Goal: Task Accomplishment & Management: Manage account settings

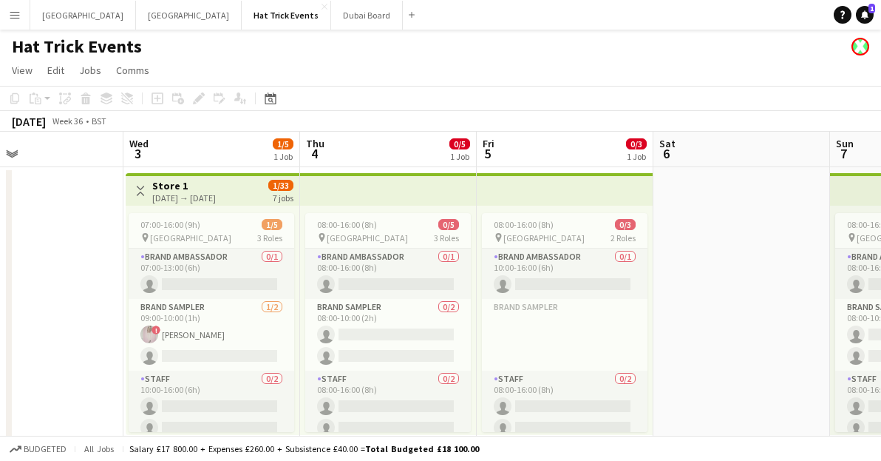
scroll to position [0, 407]
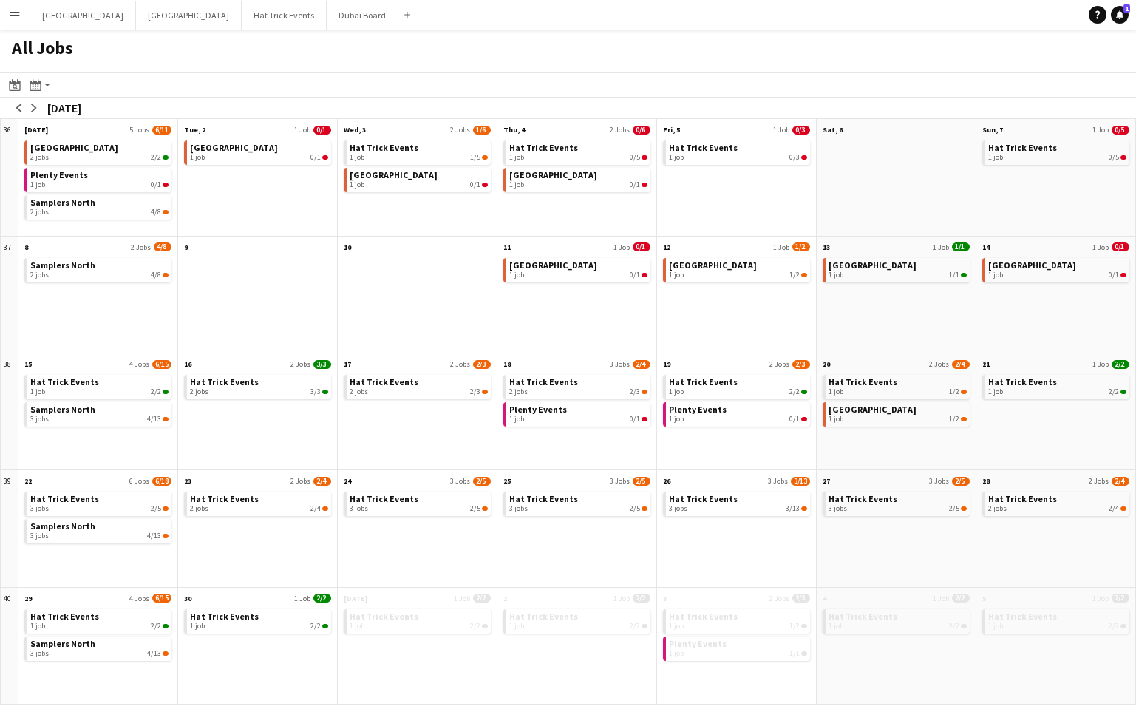
click at [20, 20] on app-icon "Menu" at bounding box center [15, 15] width 12 height 12
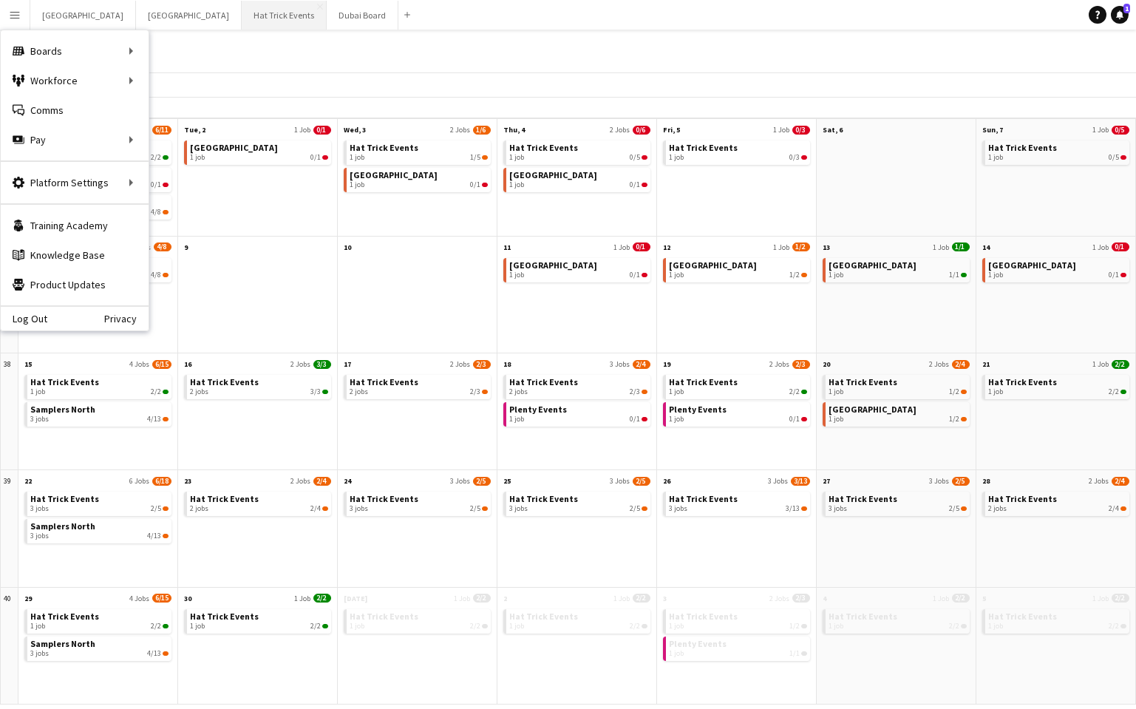
click at [242, 16] on button "Hat Trick Events Close" at bounding box center [284, 15] width 85 height 29
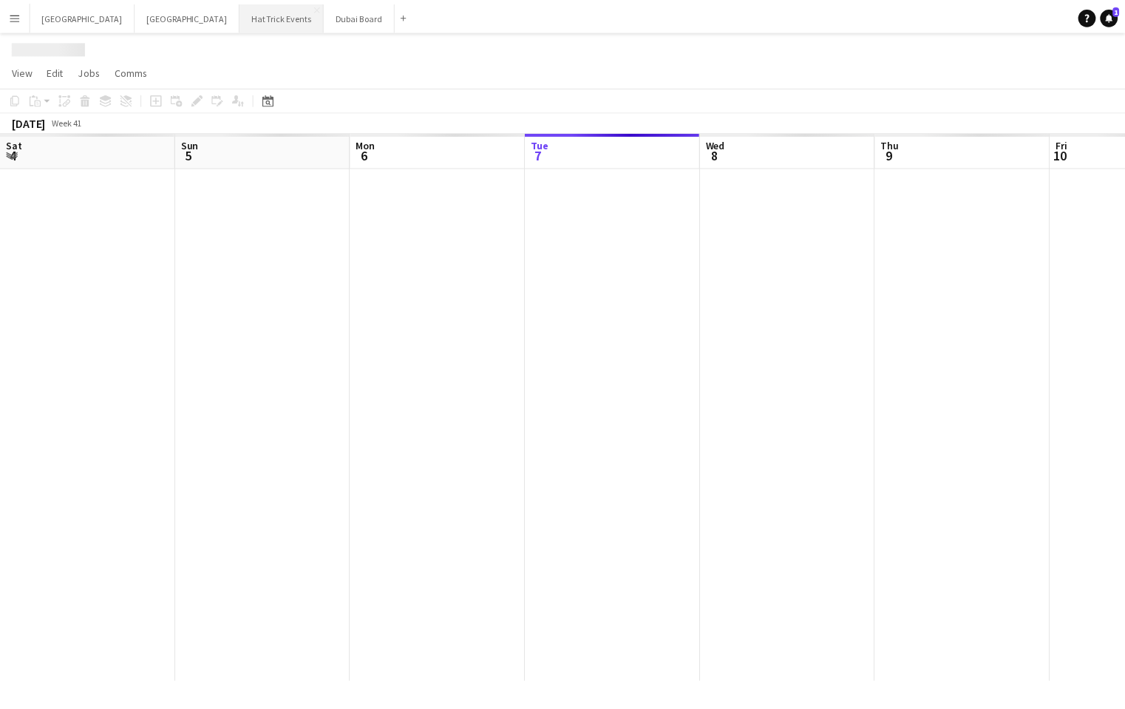
scroll to position [0, 353]
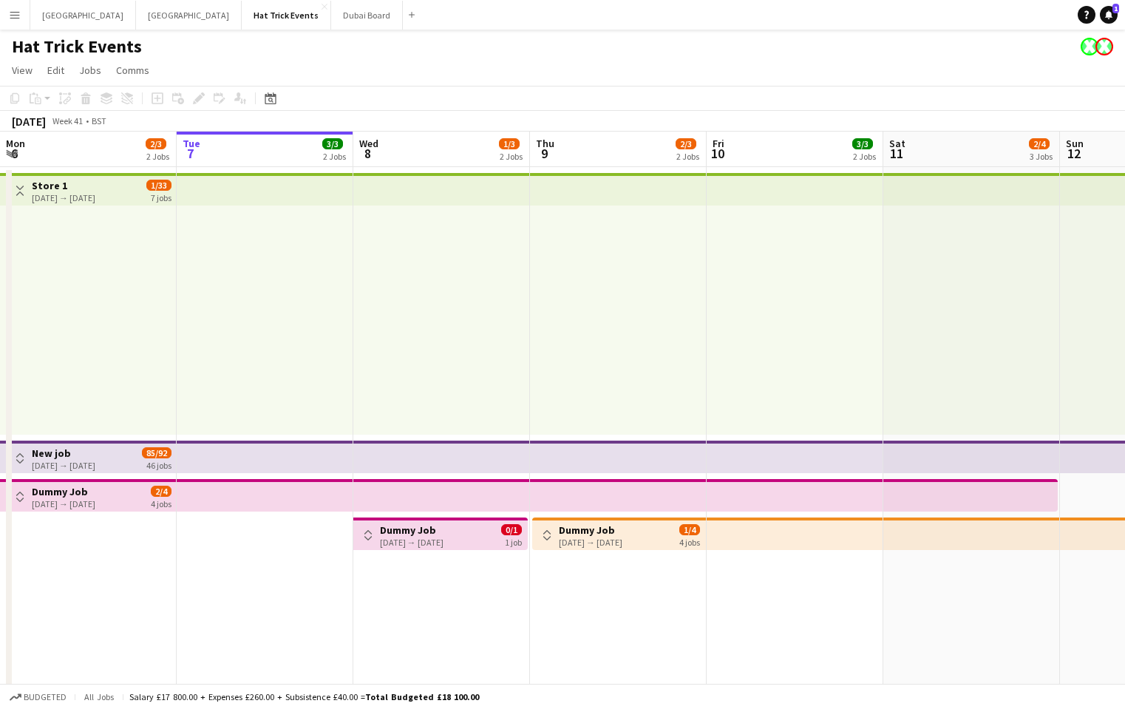
click at [19, 194] on app-icon "Toggle View" at bounding box center [20, 191] width 10 height 10
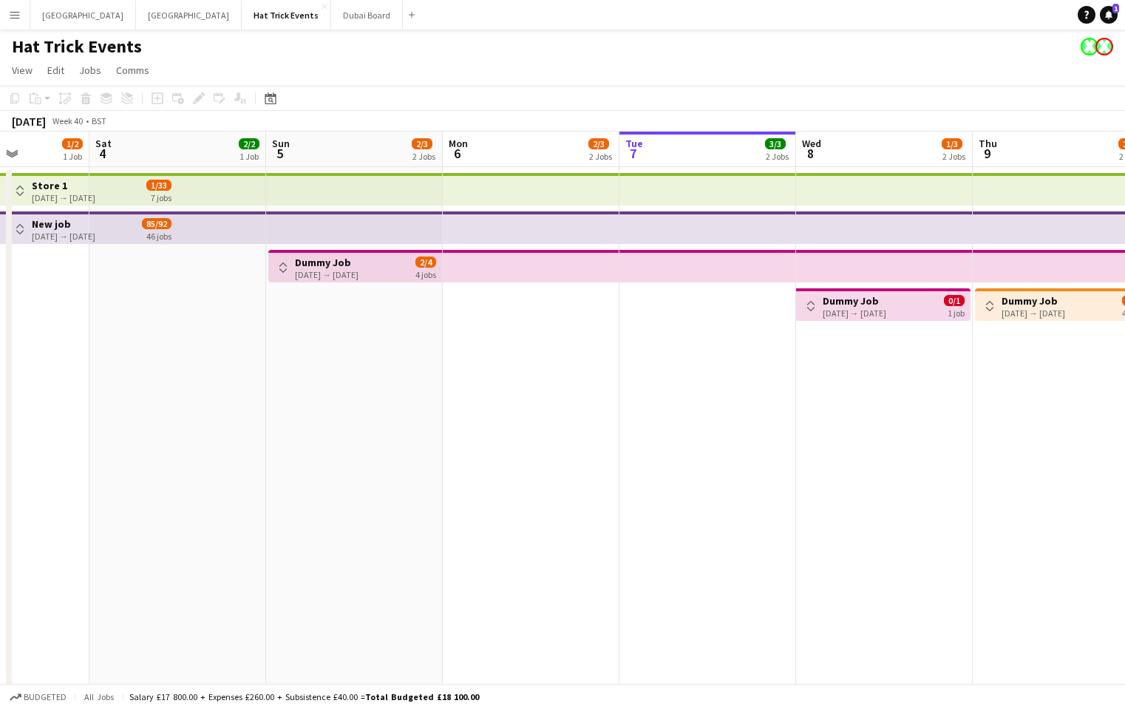
drag, startPoint x: 209, startPoint y: 430, endPoint x: 652, endPoint y: 452, distance: 443.4
click at [652, 452] on app-calendar-viewport "Wed 1 2/2 1 Job Thu 2 2/2 1 Job Fri 3 1/2 1 Job Sat 4 2/2 1 Job Sun 5 2/3 2 Job…" at bounding box center [562, 449] width 1125 height 634
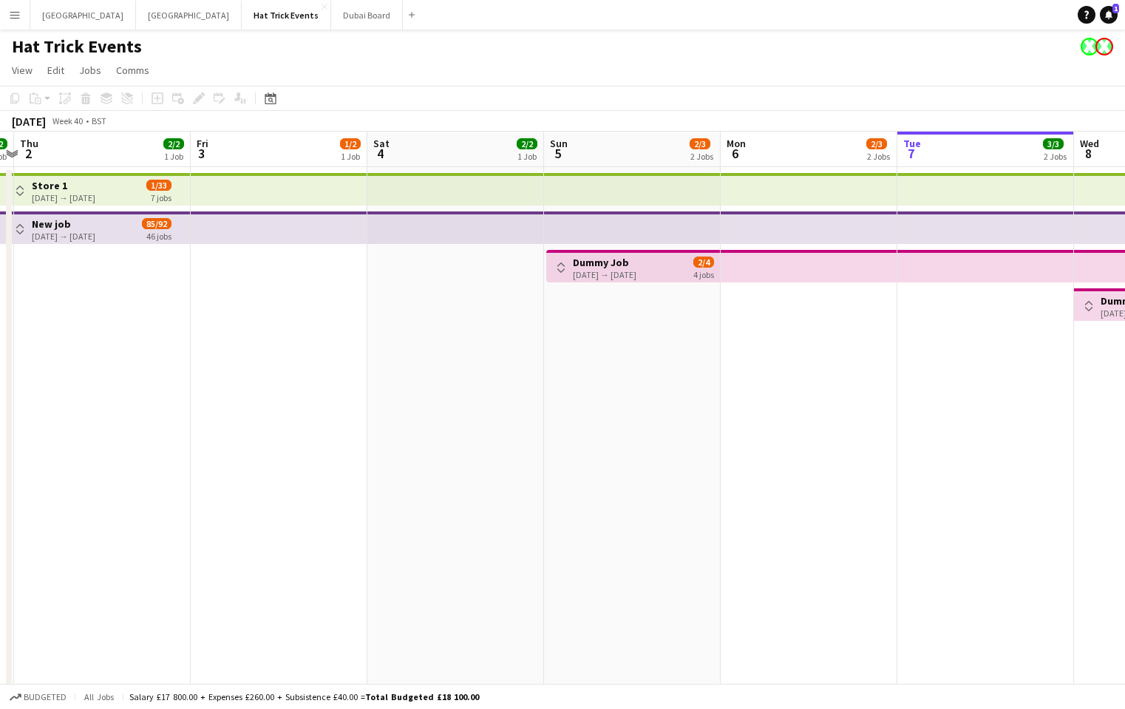
drag, startPoint x: 378, startPoint y: 432, endPoint x: 641, endPoint y: 449, distance: 263.8
click at [641, 449] on app-calendar-viewport "Tue 30 2/2 1 Job Wed 1 2/2 1 Job Thu 2 2/2 1 Job Fri 3 1/2 1 Job Sat 4 2/2 1 Jo…" at bounding box center [562, 449] width 1125 height 634
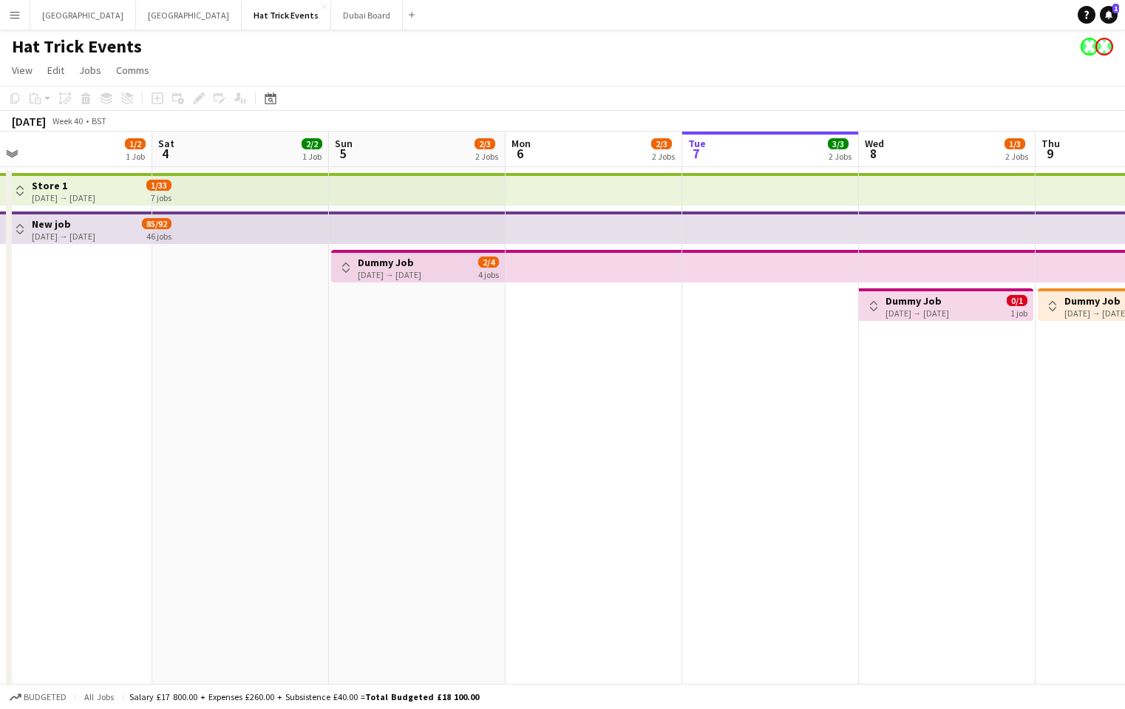
drag, startPoint x: 513, startPoint y: 432, endPoint x: 283, endPoint y: 388, distance: 234.1
click at [283, 387] on app-calendar-viewport "Wed 1 2/2 1 Job Thu 2 2/2 1 Job Fri 3 1/2 1 Job Sat 4 2/2 1 Job Sun 5 2/3 2 Job…" at bounding box center [562, 449] width 1125 height 634
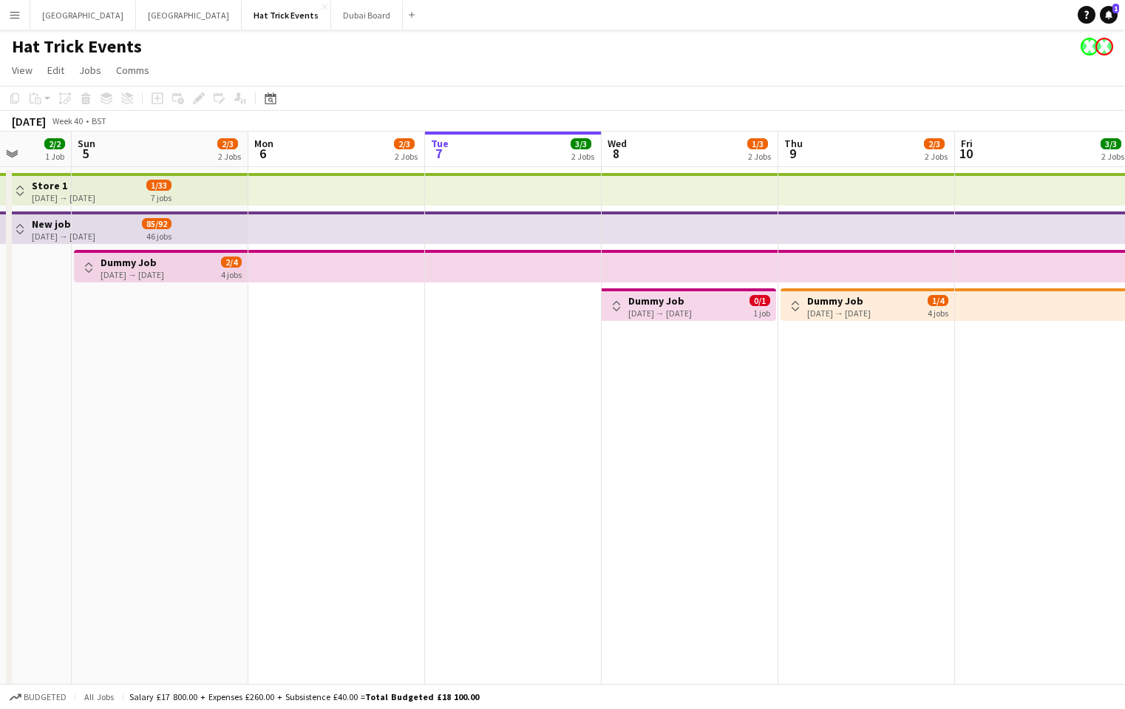
drag, startPoint x: 473, startPoint y: 443, endPoint x: 163, endPoint y: 430, distance: 310.8
click at [163, 430] on app-calendar-viewport "Wed 1 2/2 1 Job Thu 2 2/2 1 Job Fri 3 1/2 1 Job Sat 4 2/2 1 Job Sun 5 2/3 2 Job…" at bounding box center [562, 449] width 1125 height 634
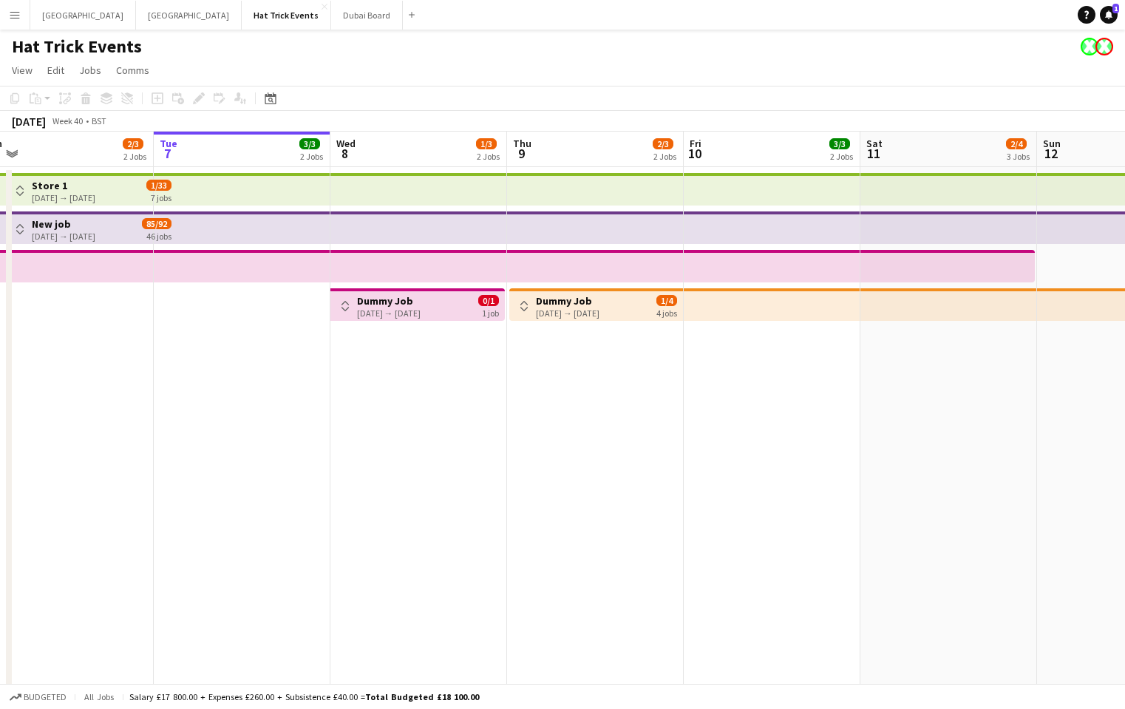
scroll to position [0, 442]
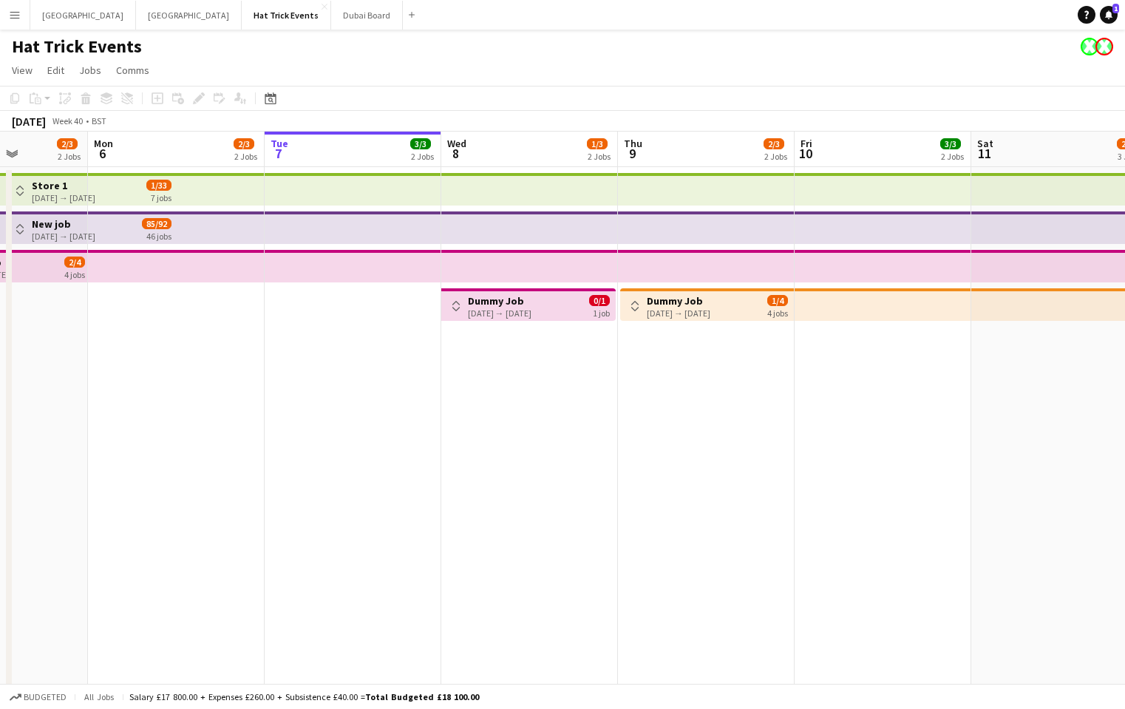
drag, startPoint x: 553, startPoint y: 472, endPoint x: 495, endPoint y: 464, distance: 59.0
click at [495, 464] on app-calendar-viewport "Fri 3 1/2 1 Job Sat 4 2/2 1 Job Sun 5 2/3 2 Jobs Mon 6 2/3 2 Jobs Tue 7 3/3 2 J…" at bounding box center [562, 449] width 1125 height 634
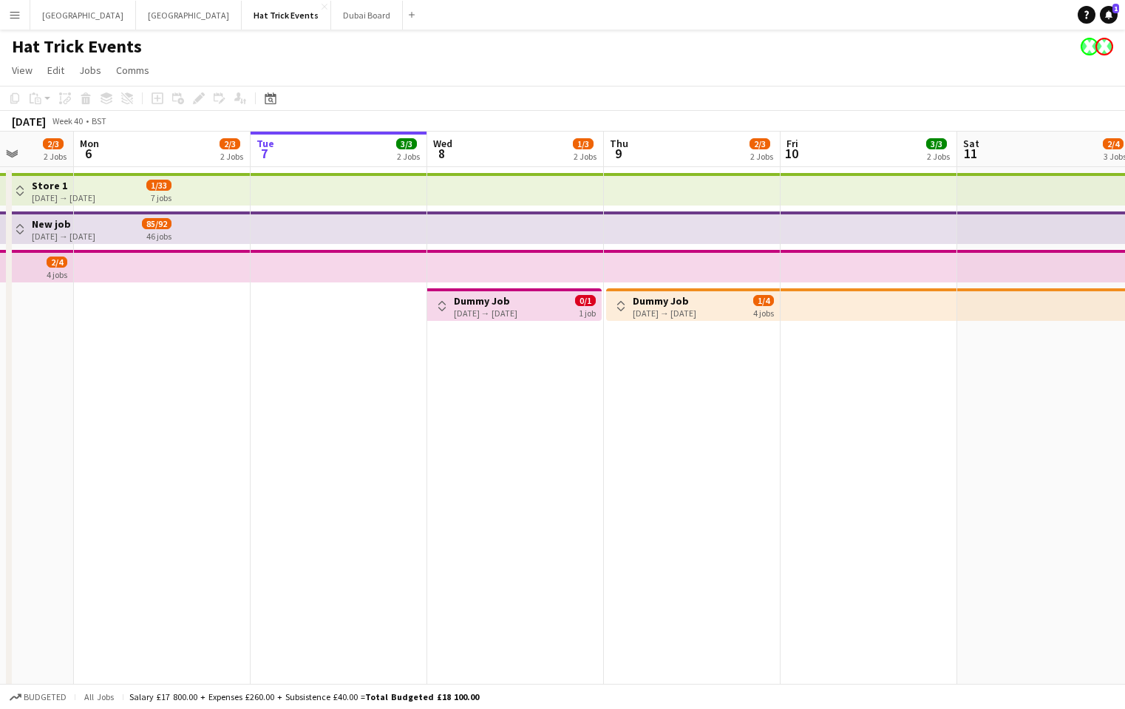
drag, startPoint x: 312, startPoint y: 413, endPoint x: 447, endPoint y: 427, distance: 135.3
click at [475, 433] on app-calendar-viewport "Fri 3 1/2 1 Job Sat 4 2/2 1 Job Sun 5 2/3 2 Jobs Mon 6 2/3 2 Jobs Tue 7 3/3 2 J…" at bounding box center [562, 449] width 1125 height 634
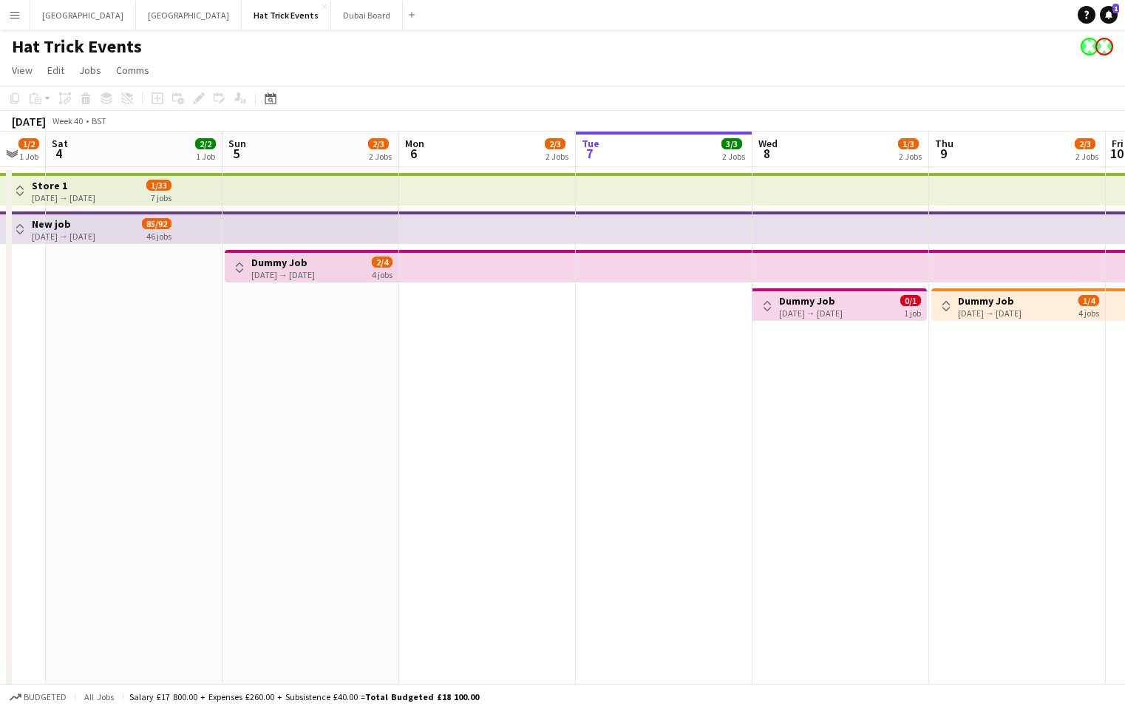
drag, startPoint x: 356, startPoint y: 414, endPoint x: 506, endPoint y: 433, distance: 150.5
click at [506, 433] on app-calendar-viewport "Thu 2 2/2 1 Job Fri 3 1/2 1 Job Sat 4 2/2 1 Job Sun 5 2/3 2 Jobs Mon 6 2/3 2 Jo…" at bounding box center [562, 449] width 1125 height 634
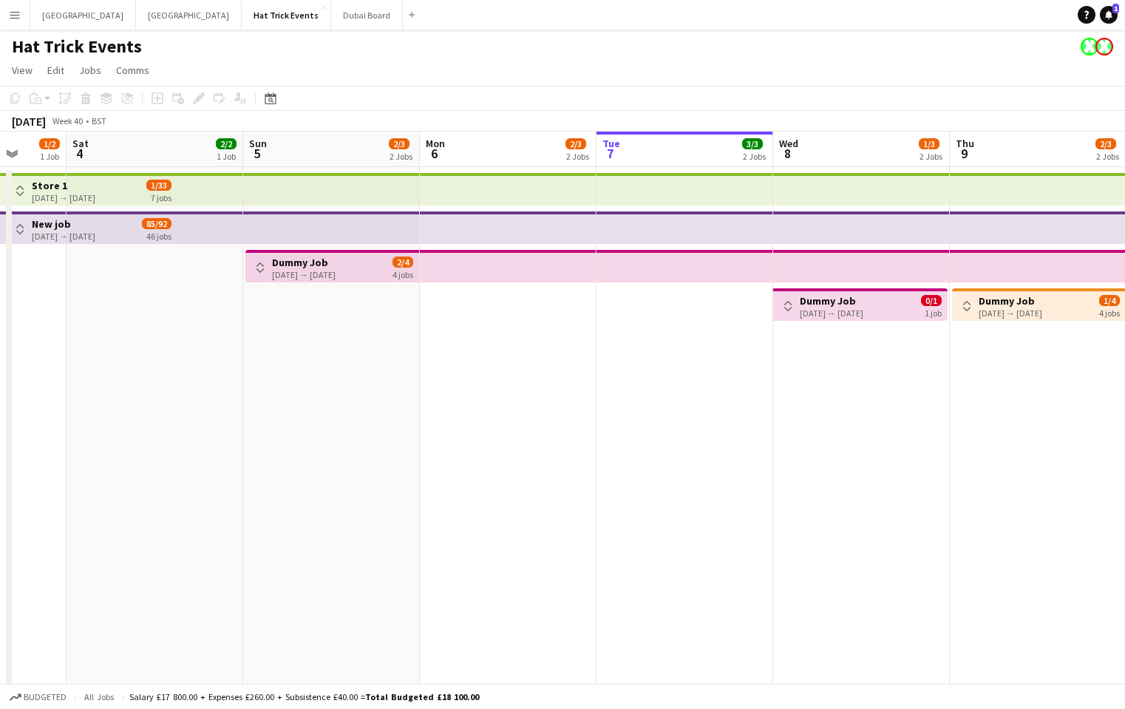
drag, startPoint x: 375, startPoint y: 415, endPoint x: 572, endPoint y: 441, distance: 198.5
click at [572, 441] on app-calendar-viewport "Wed 1 2/2 1 Job Thu 2 2/2 1 Job Fri 3 1/2 1 Job Sat 4 2/2 1 Job Sun 5 2/3 2 Job…" at bounding box center [562, 449] width 1125 height 634
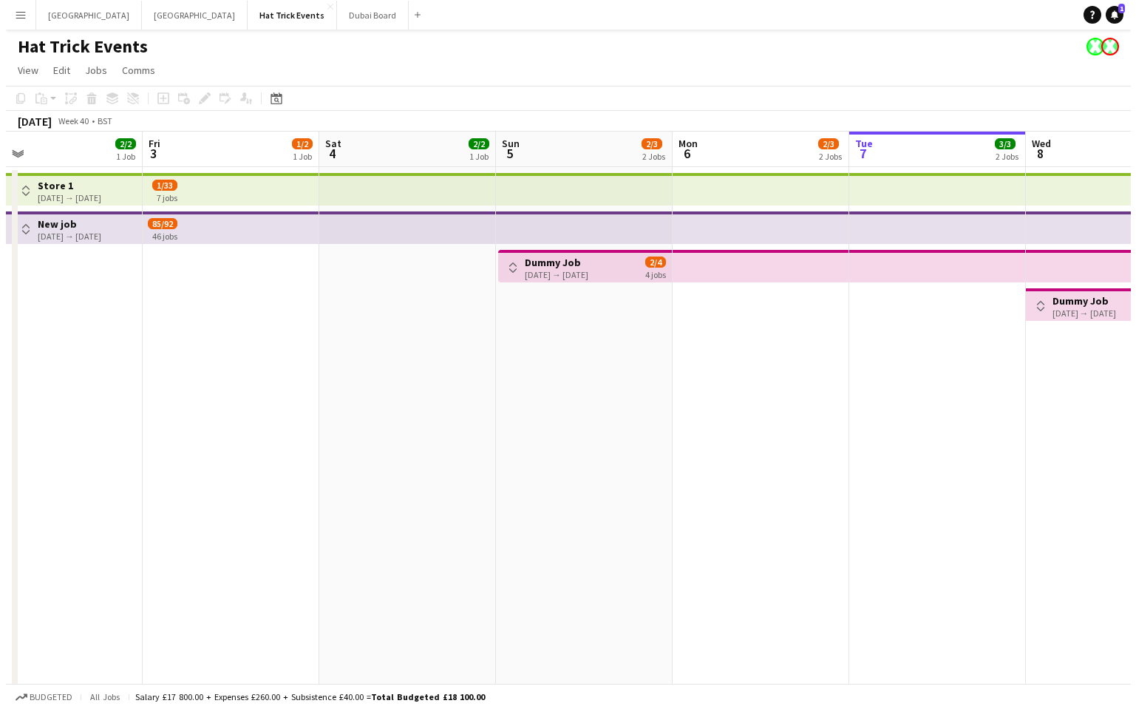
scroll to position [0, 365]
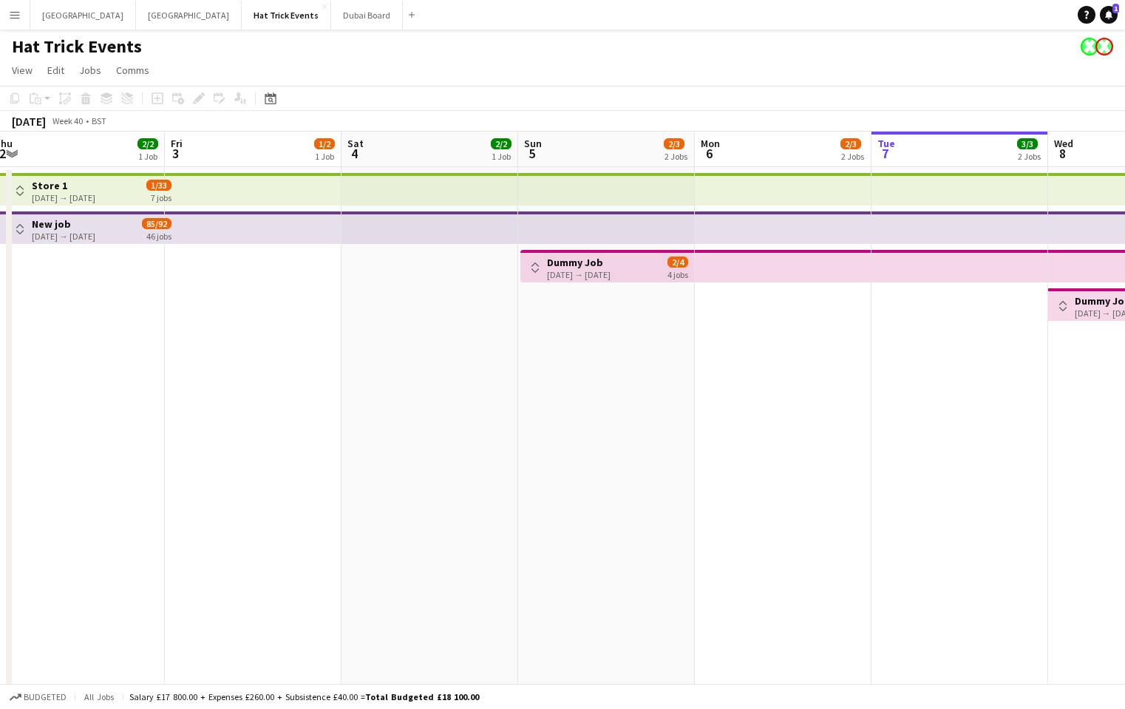
drag, startPoint x: 444, startPoint y: 410, endPoint x: 542, endPoint y: 433, distance: 101.1
click at [542, 433] on app-calendar-viewport "Tue 30 2/2 1 Job Wed 1 2/2 1 Job Thu 2 2/2 1 Job Fri 3 1/2 1 Job Sat 4 2/2 1 Jo…" at bounding box center [562, 449] width 1125 height 634
click at [569, 267] on h3 "Dummy Job" at bounding box center [579, 262] width 64 height 13
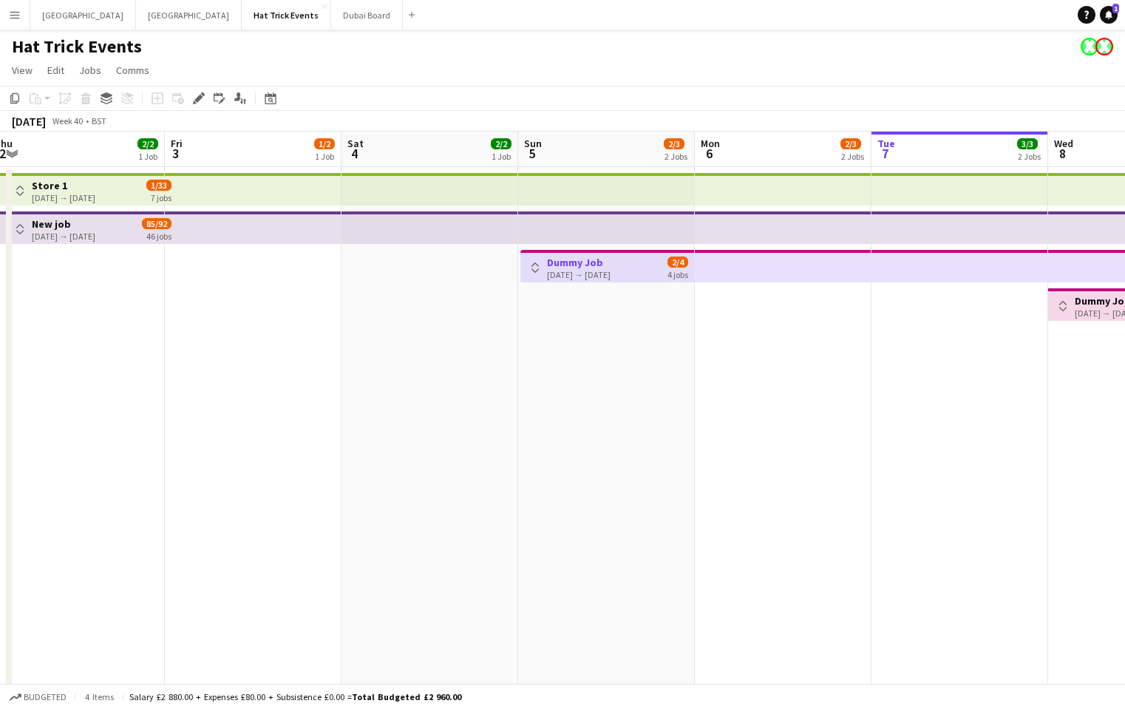
click at [537, 265] on app-icon "Toggle View" at bounding box center [535, 267] width 10 height 10
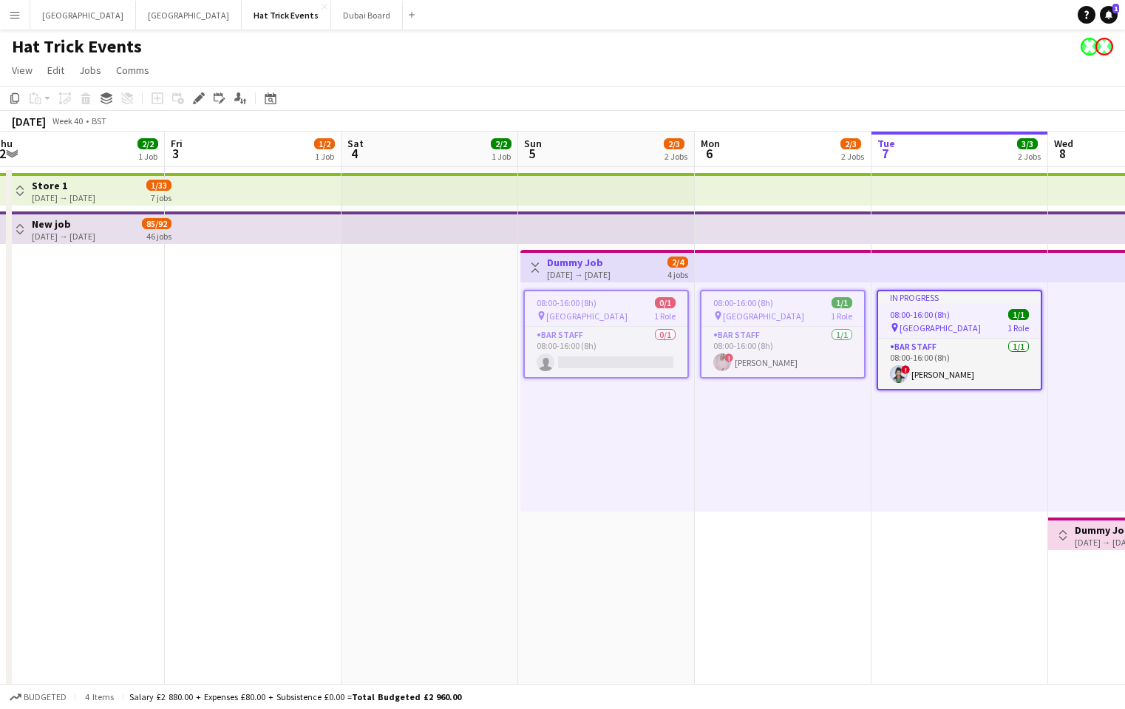
click at [587, 319] on div "pin Wembley 1 Role" at bounding box center [606, 316] width 163 height 12
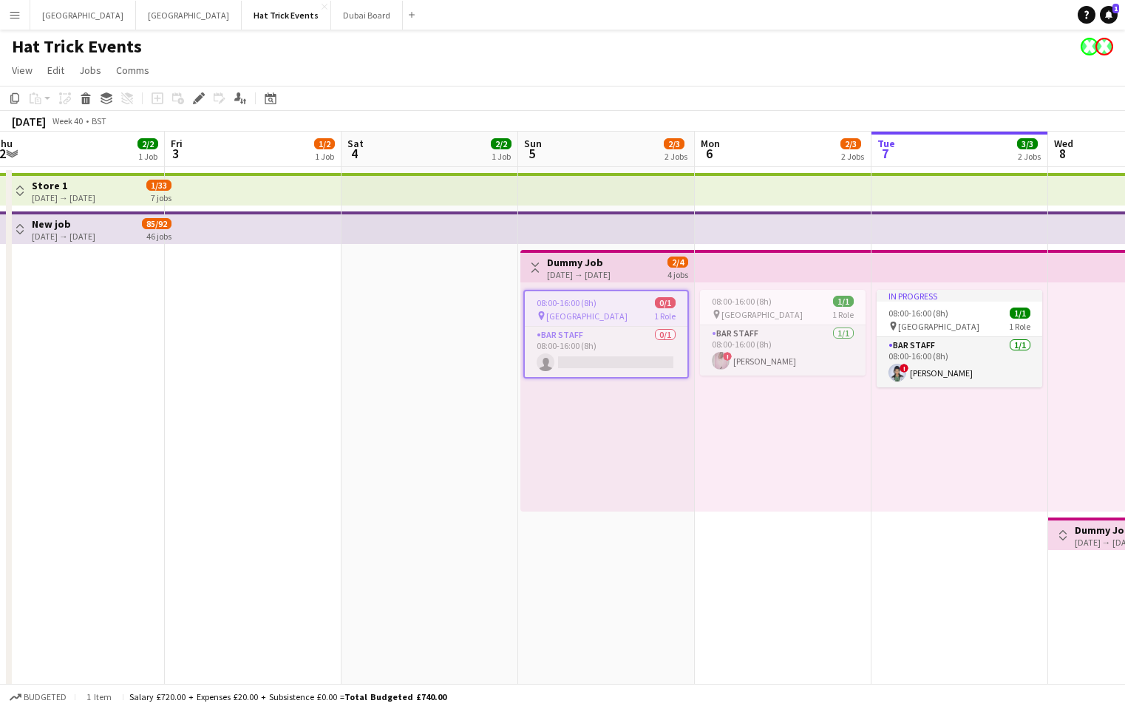
click at [512, 75] on app-page-menu "View Day view expanded Day view collapsed Month view Date picker Jump to today …" at bounding box center [562, 72] width 1125 height 28
click at [19, 16] on app-icon "Menu" at bounding box center [15, 15] width 12 height 12
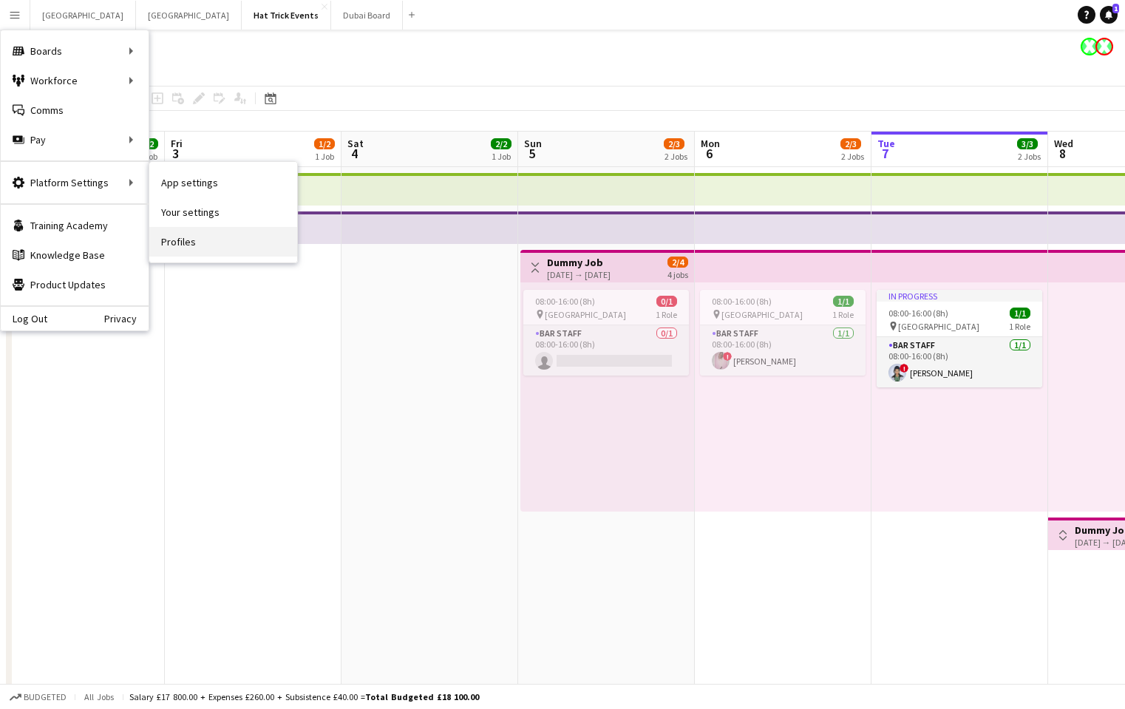
click at [185, 240] on link "Profiles" at bounding box center [223, 242] width 148 height 30
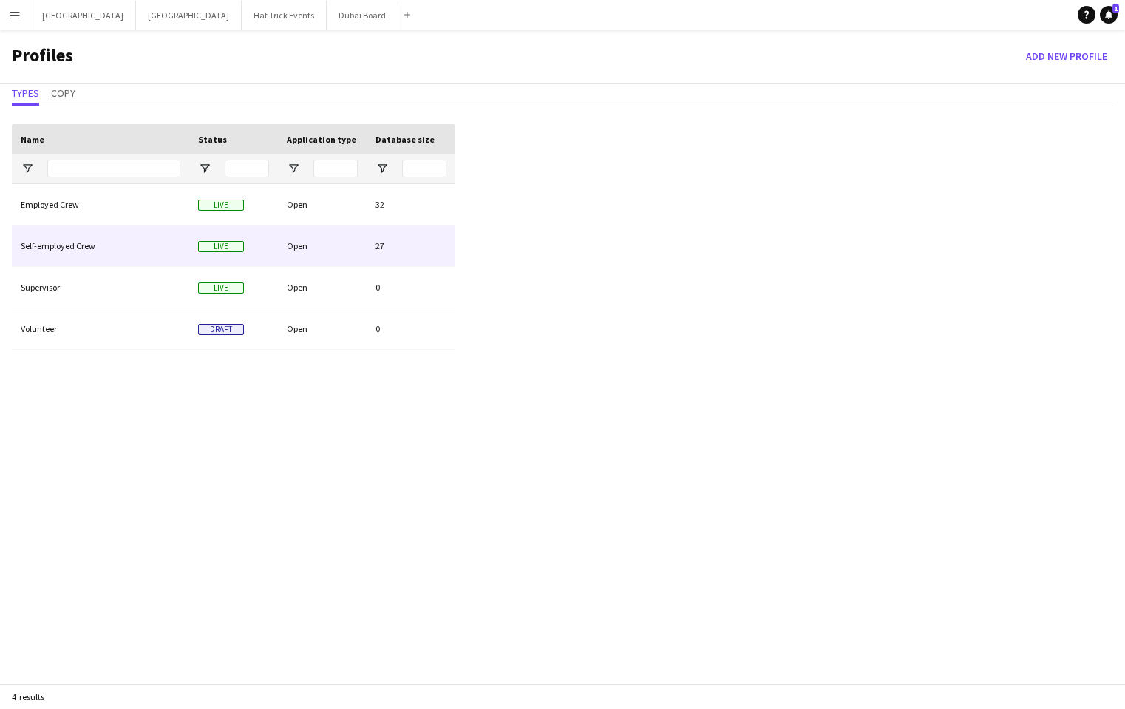
click at [166, 243] on div "Self-employed Crew" at bounding box center [100, 246] width 177 height 41
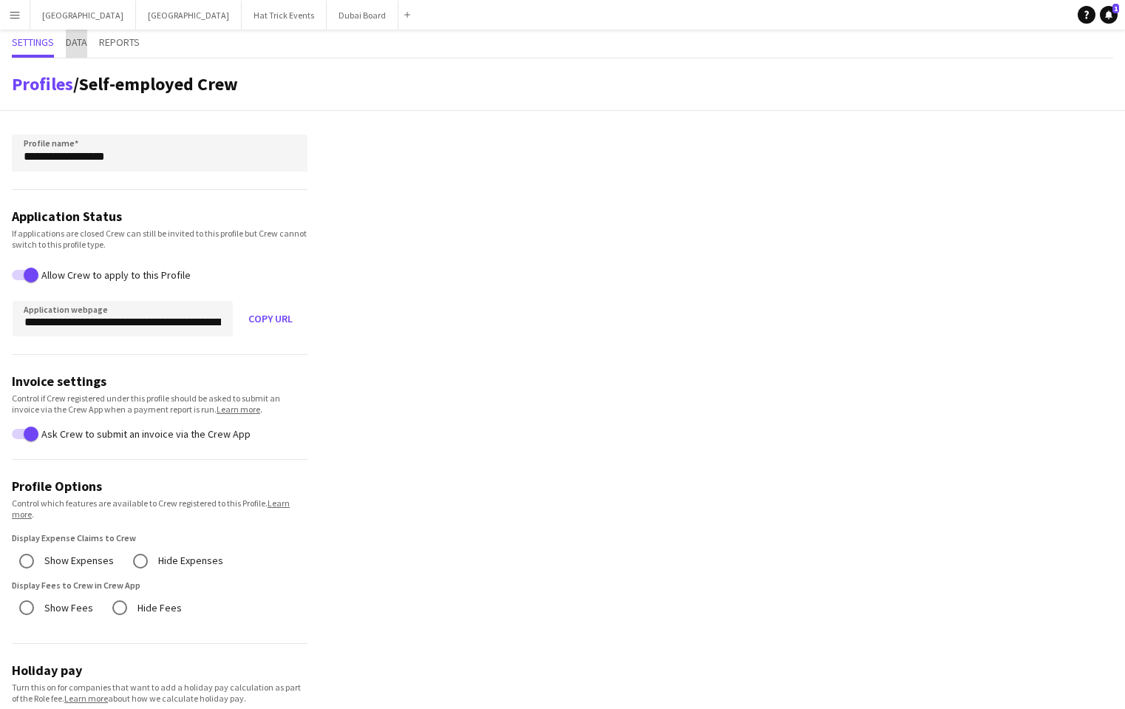
click at [70, 47] on span "Data" at bounding box center [76, 42] width 21 height 10
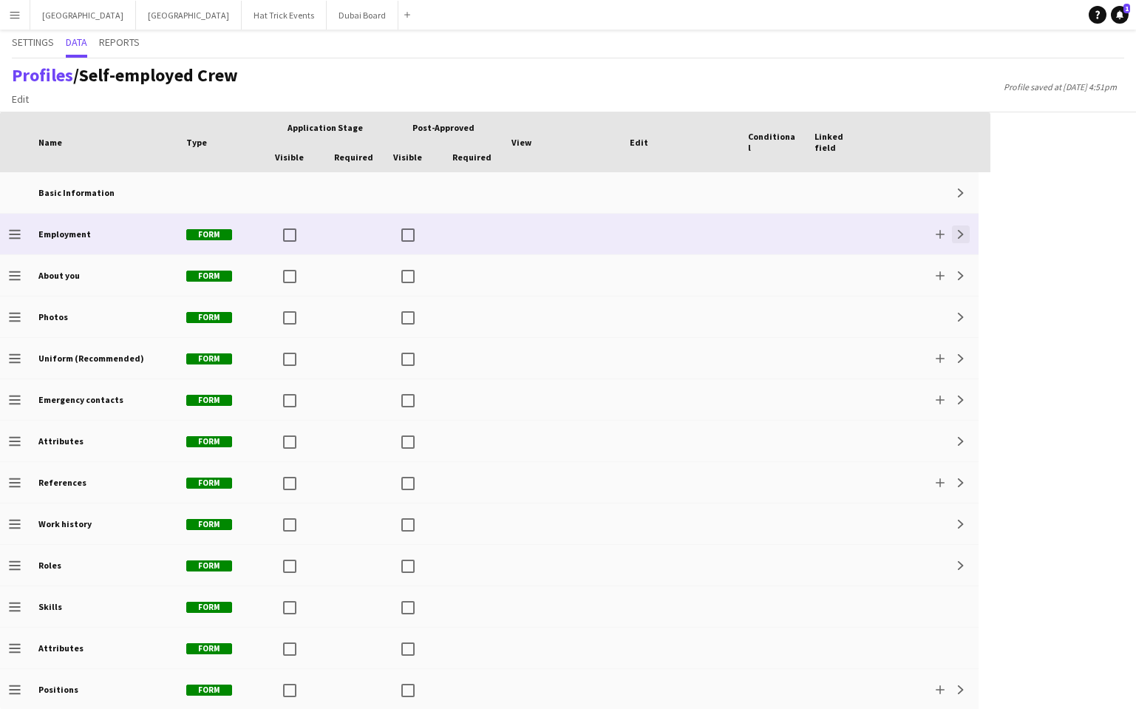
click at [960, 234] on app-icon "Expand" at bounding box center [961, 234] width 9 height 9
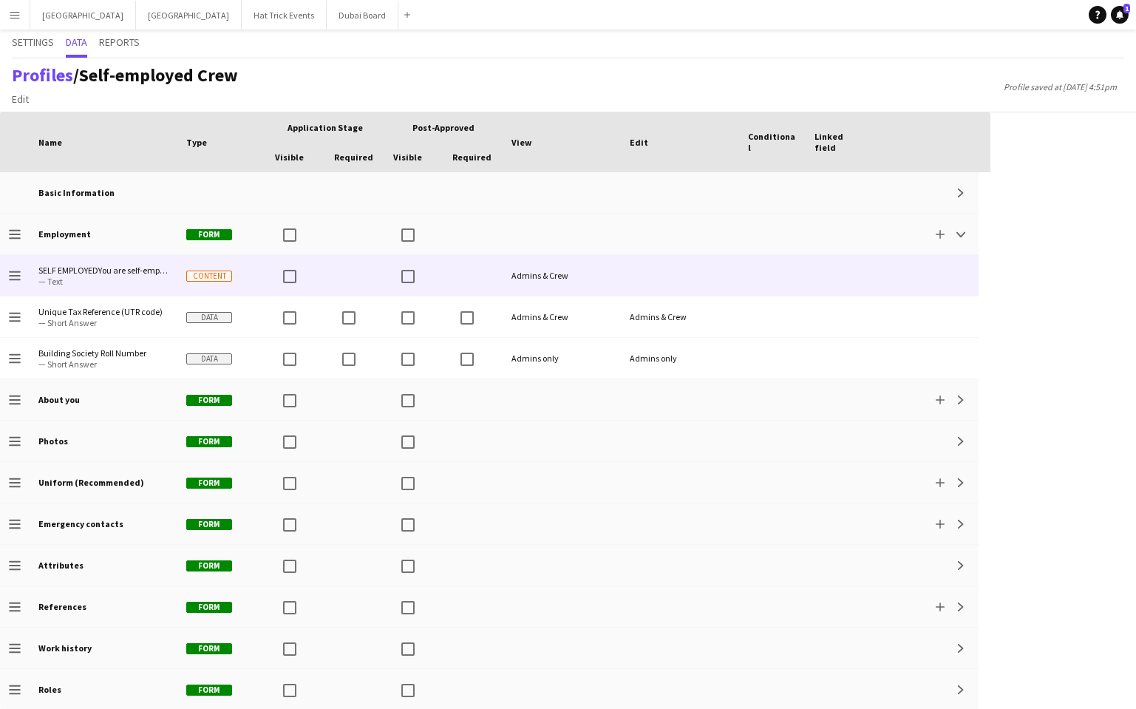
click at [864, 280] on div at bounding box center [839, 275] width 67 height 41
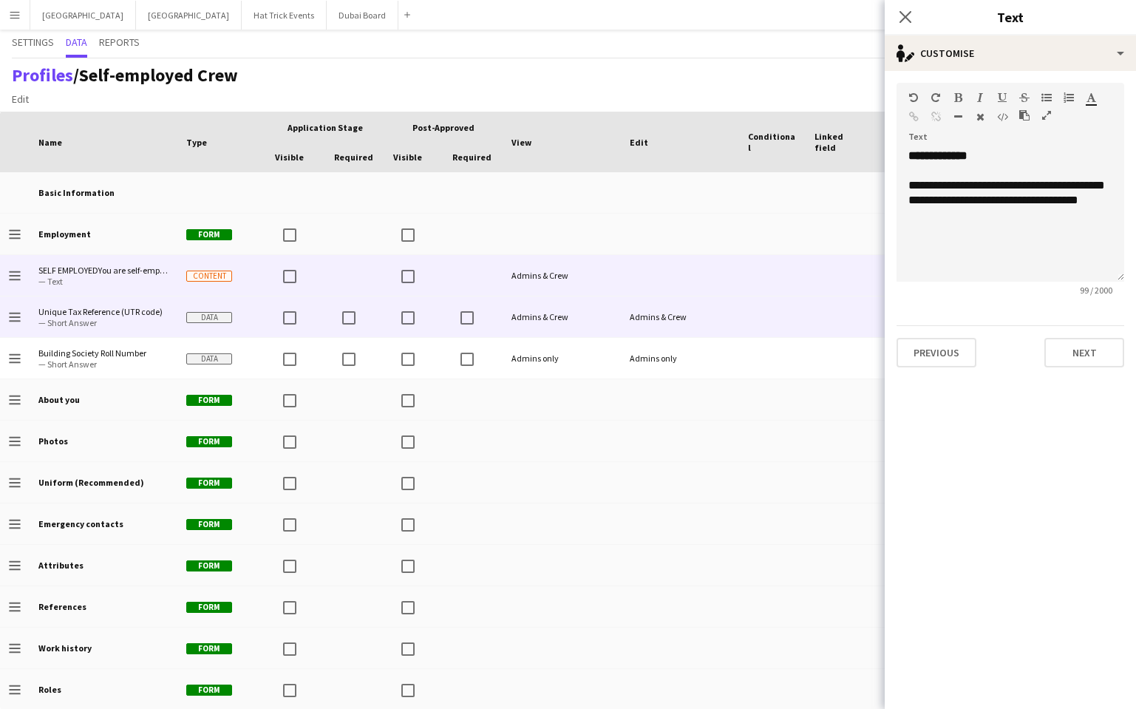
click at [786, 323] on div at bounding box center [772, 317] width 67 height 41
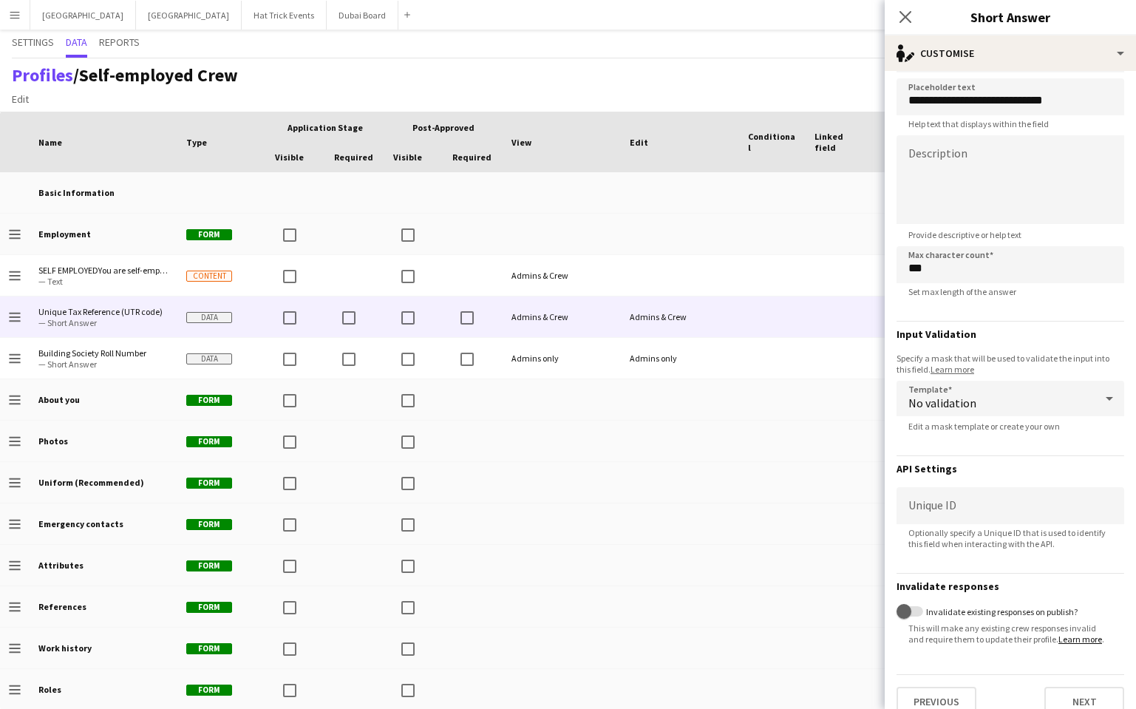
scroll to position [78, 0]
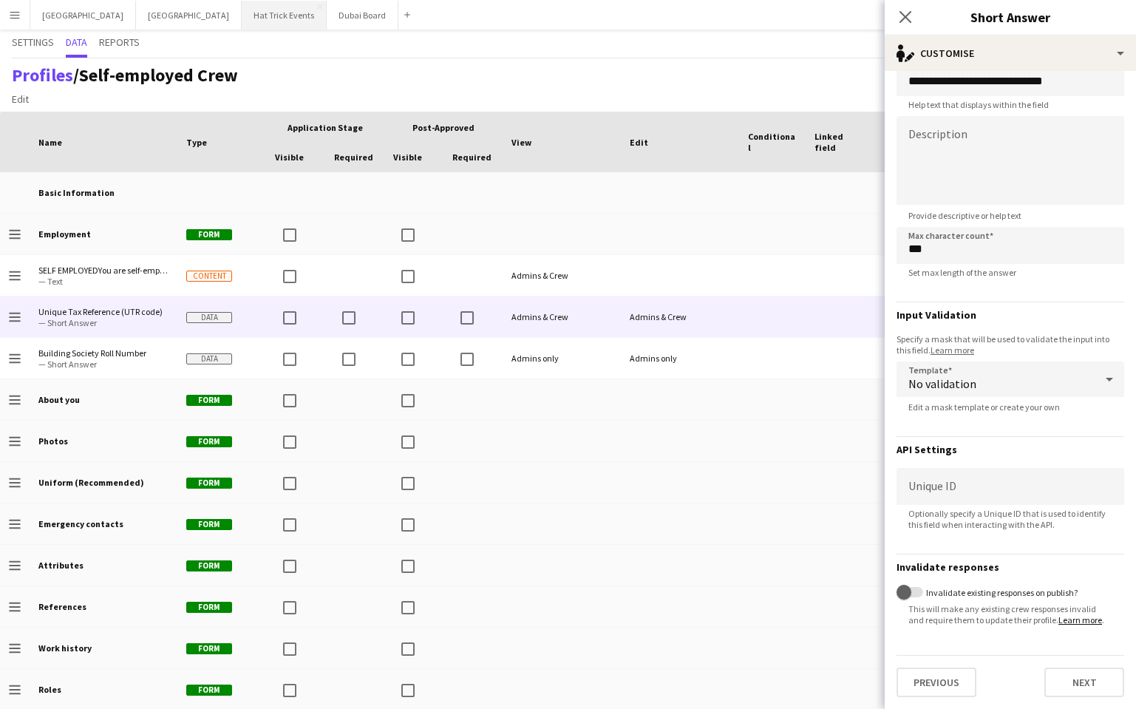
click at [242, 17] on button "Hat Trick Events Close" at bounding box center [284, 15] width 85 height 29
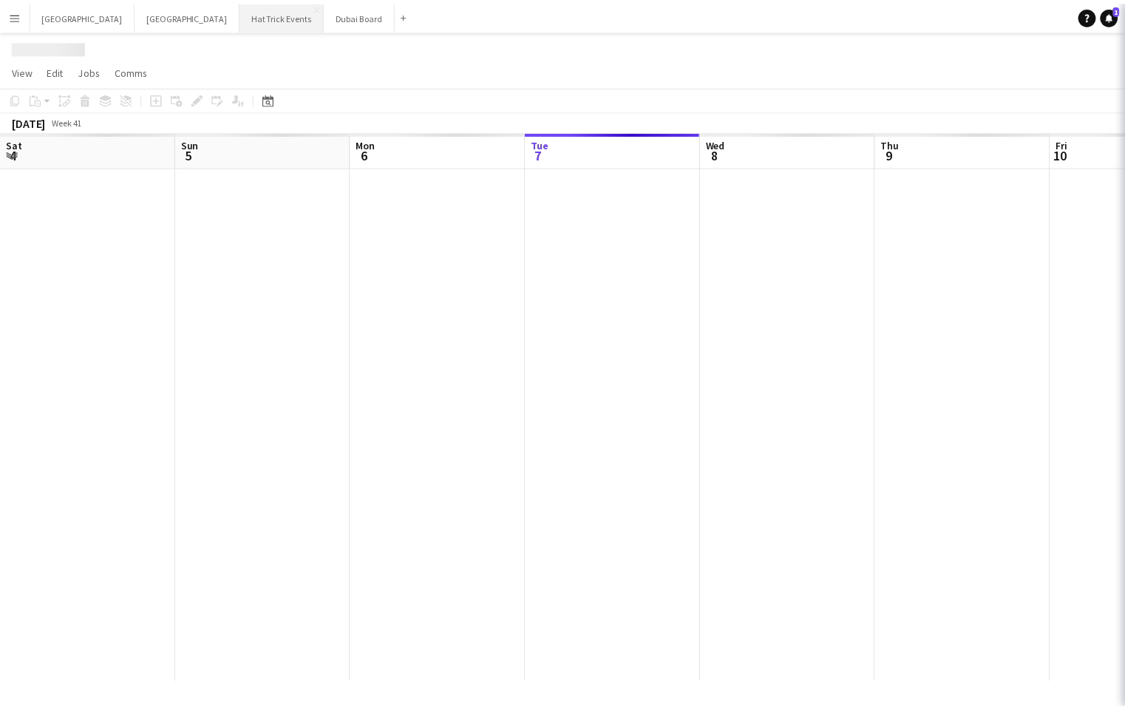
scroll to position [0, 353]
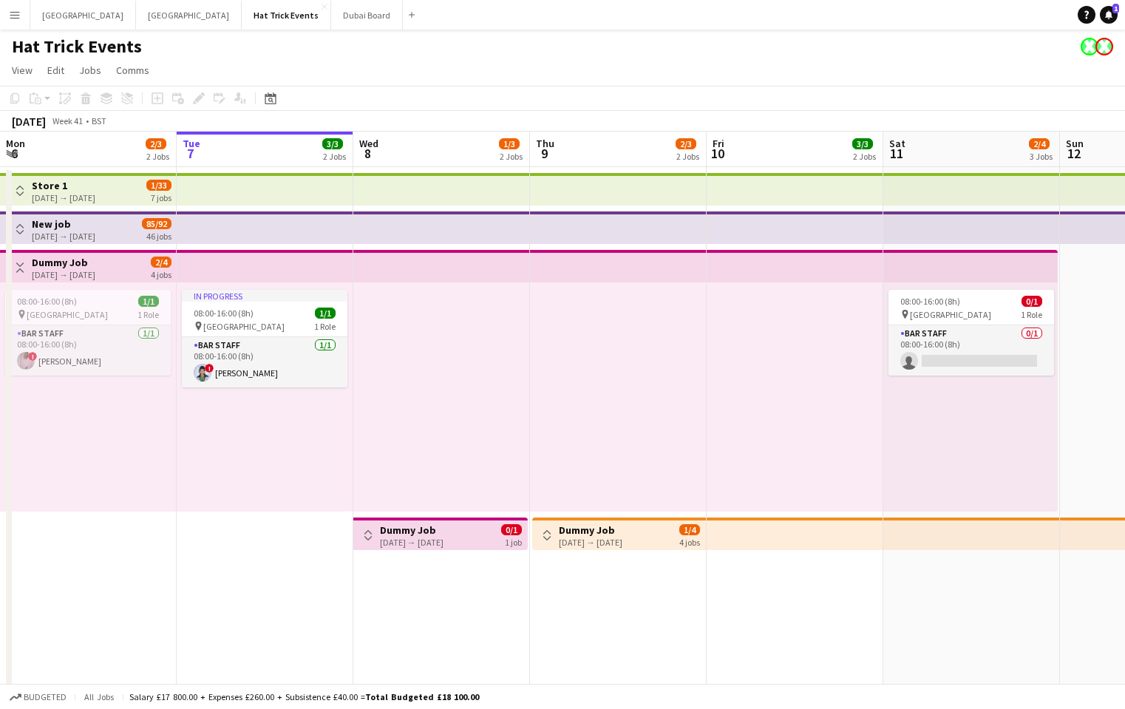
click at [399, 541] on div "08-10-2025 → 08-10-2025" at bounding box center [412, 542] width 64 height 11
click at [399, 540] on div "08-10-2025 → 08-10-2025" at bounding box center [412, 542] width 64 height 11
click at [379, 539] on div "Toggle View Dummy Job 08-10-2025 → 08-10-2025 0/1 1 job" at bounding box center [440, 535] width 163 height 25
click at [23, 266] on app-icon "Toggle View" at bounding box center [20, 267] width 10 height 10
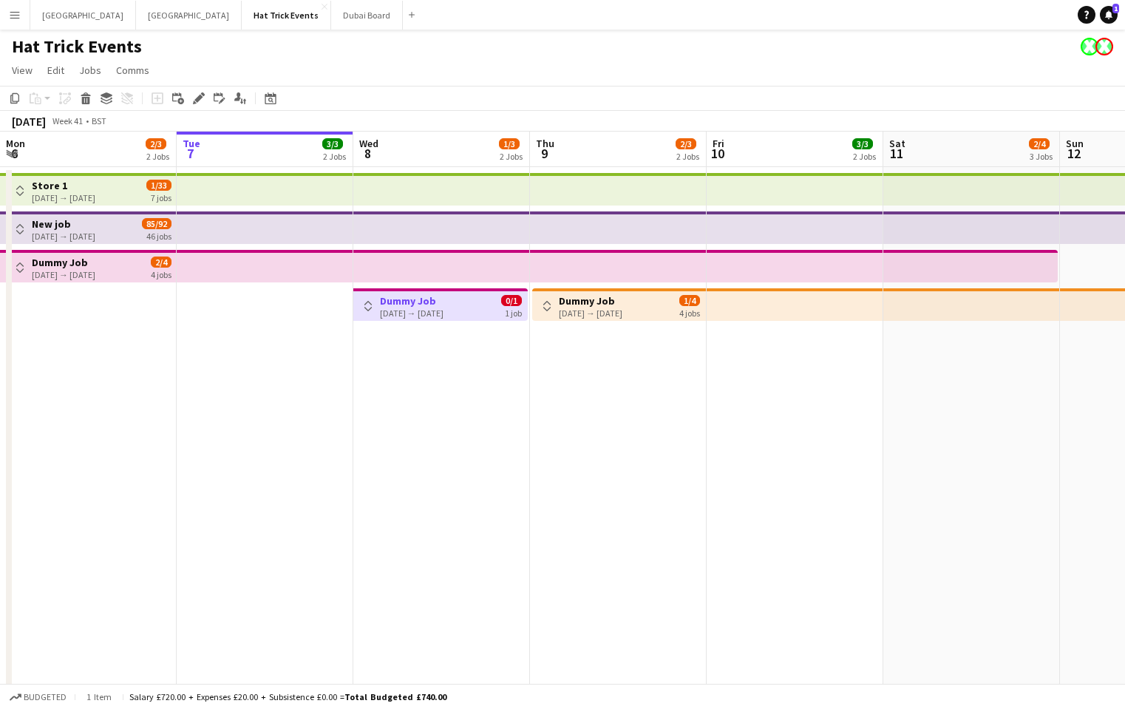
click at [362, 311] on button "Toggle View" at bounding box center [368, 306] width 18 height 18
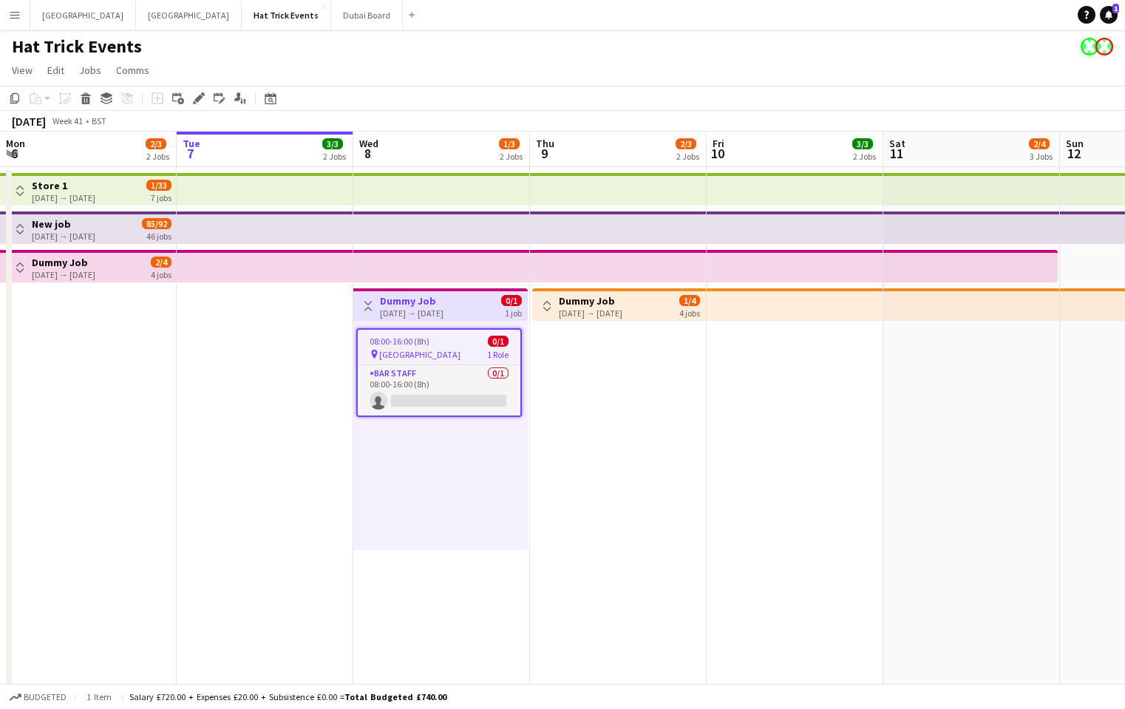
click at [428, 350] on div "pin Wembley 1 Role" at bounding box center [439, 354] width 163 height 12
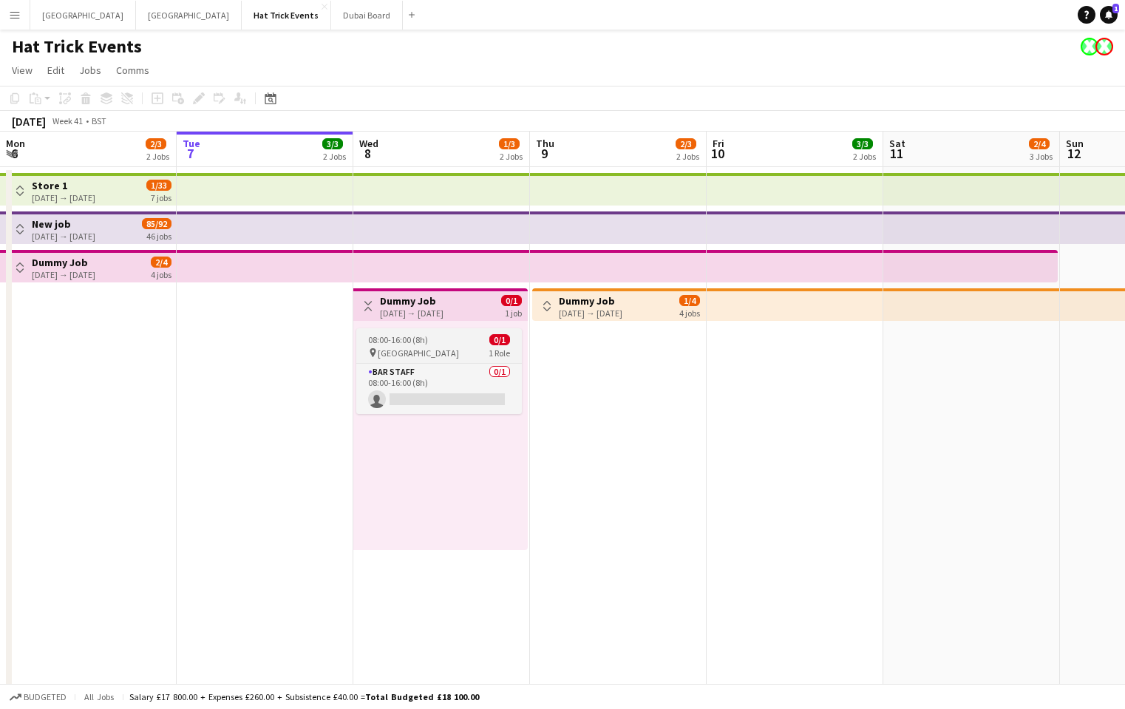
click at [428, 350] on div "pin Wembley 1 Role" at bounding box center [439, 353] width 166 height 12
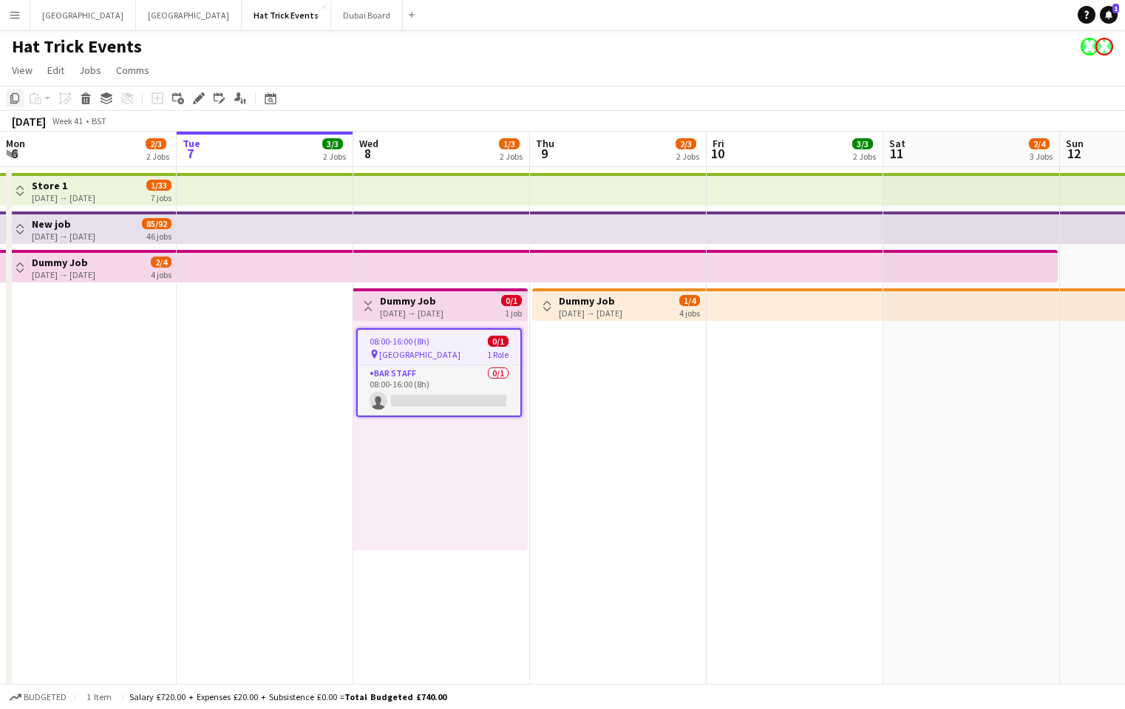
click at [11, 100] on icon "Copy" at bounding box center [15, 98] width 12 height 12
click at [280, 382] on app-date-cell at bounding box center [265, 466] width 177 height 599
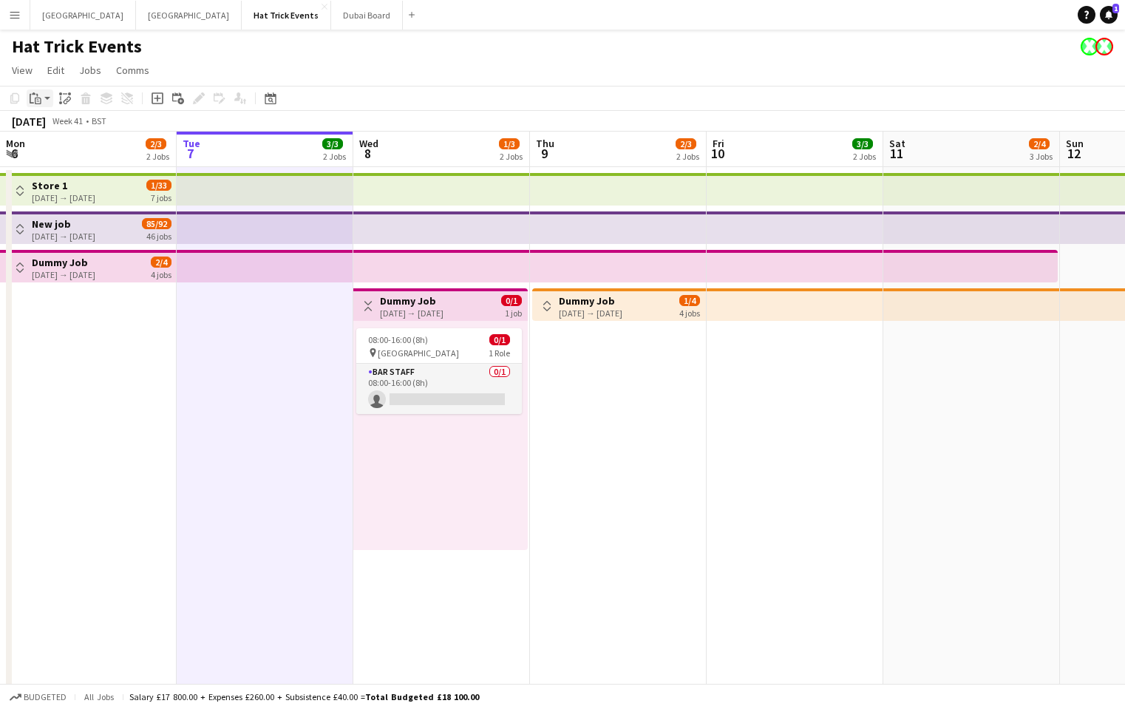
click at [44, 99] on app-action-btn "Paste" at bounding box center [40, 98] width 27 height 18
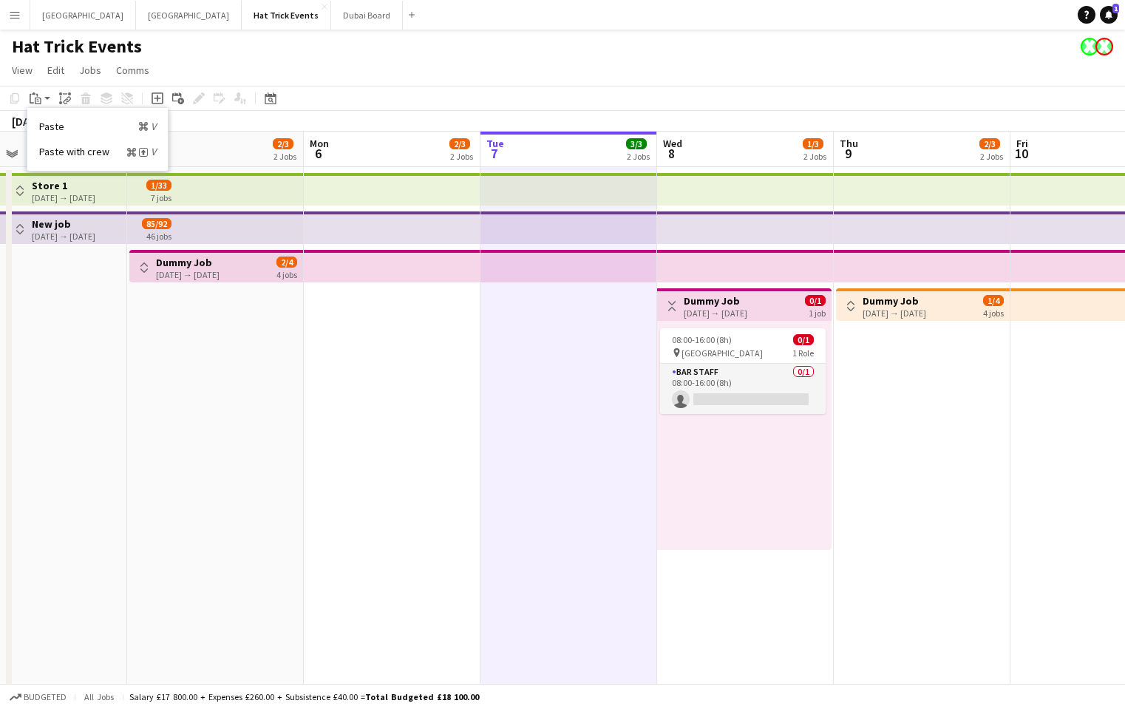
drag, startPoint x: 415, startPoint y: 581, endPoint x: 725, endPoint y: 577, distance: 309.8
click at [730, 583] on app-calendar-viewport "Thu 2 2/2 1 Job Fri 3 1/2 1 Job Sat 4 2/2 1 Job Sun 5 2/3 2 Jobs Mon 6 2/3 2 Jo…" at bounding box center [562, 449] width 1125 height 634
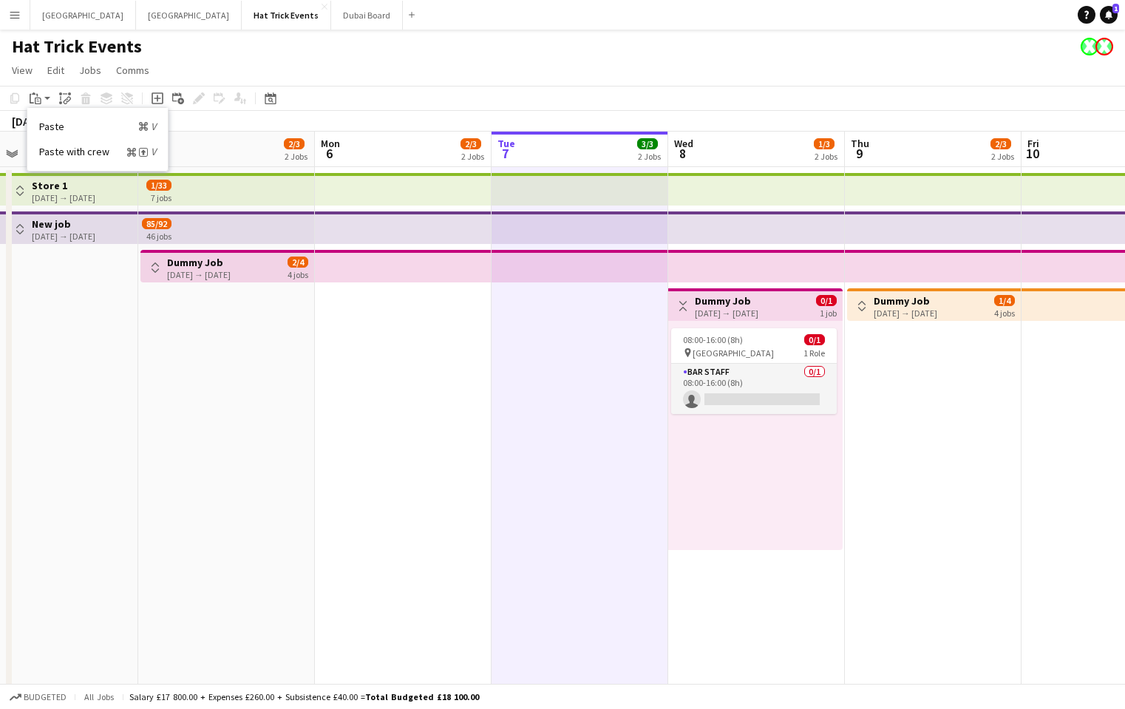
click at [370, 382] on app-date-cell at bounding box center [403, 466] width 177 height 599
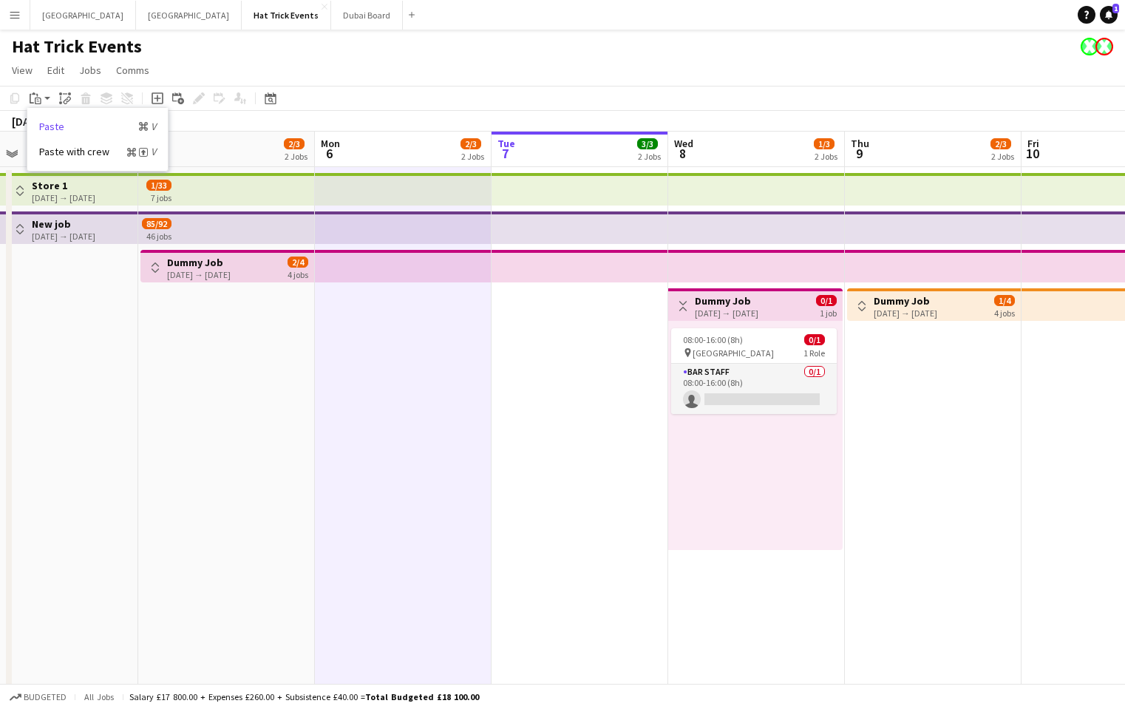
click at [54, 127] on link "Paste Command V" at bounding box center [97, 126] width 117 height 13
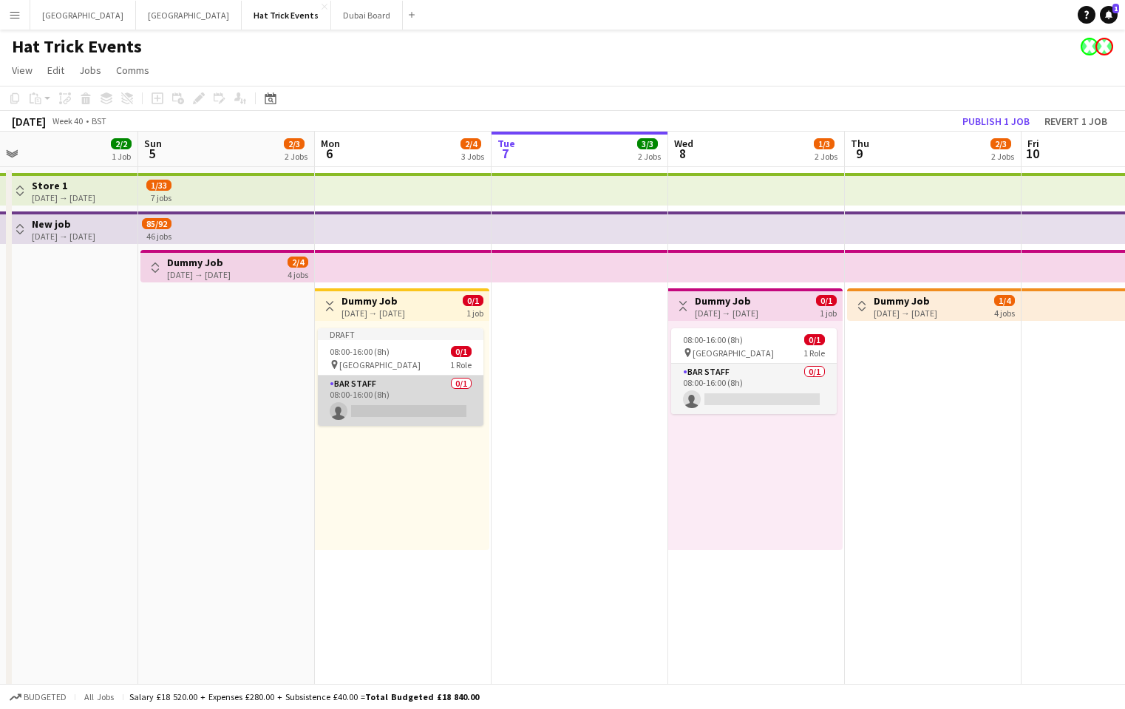
click at [413, 398] on app-card-role "Bar Staff 0/1 08:00-16:00 (8h) single-neutral-actions" at bounding box center [401, 401] width 166 height 50
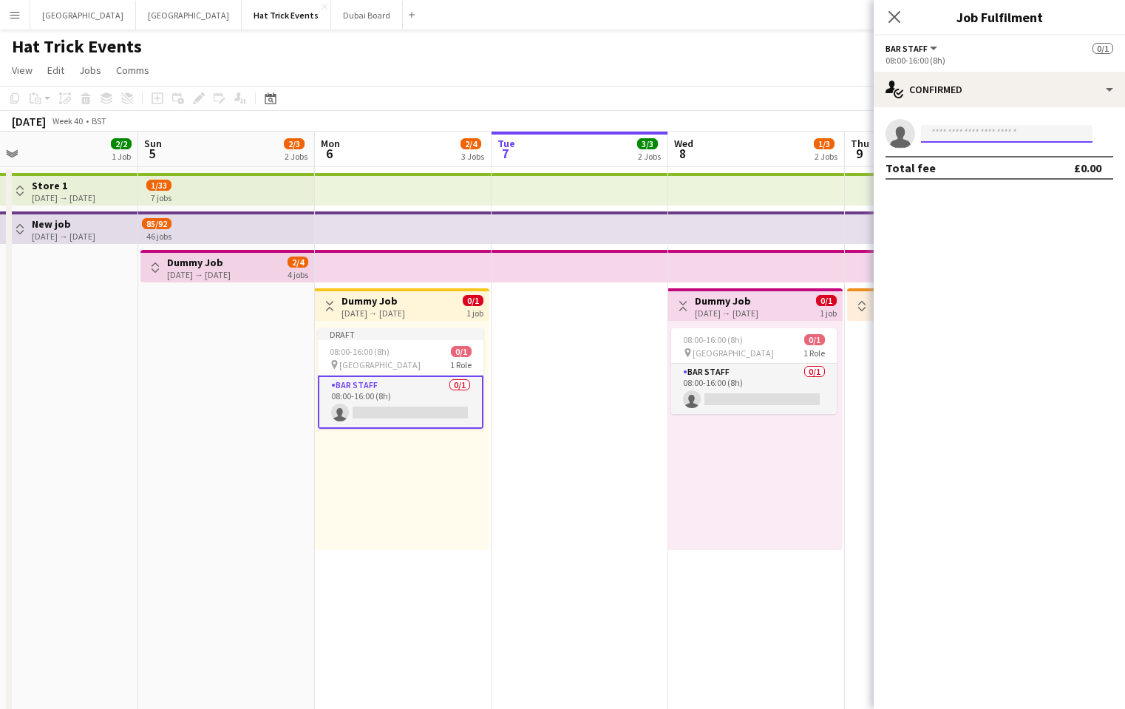
click at [1002, 134] on input at bounding box center [1007, 134] width 172 height 18
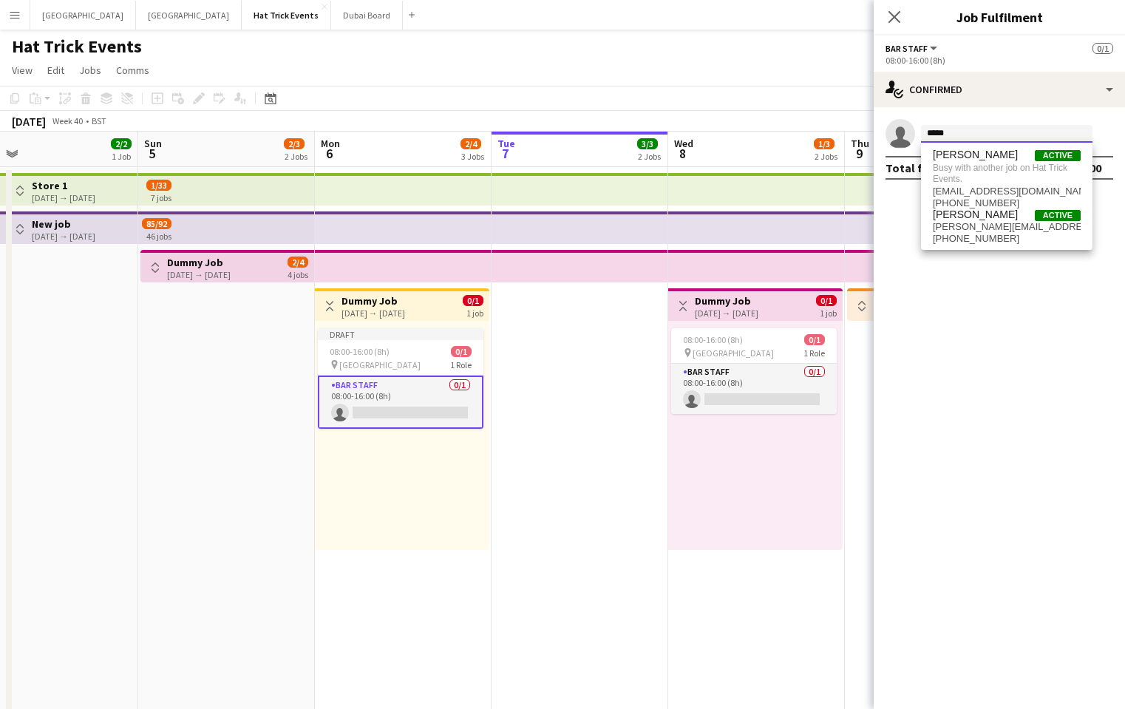
type input "*****"
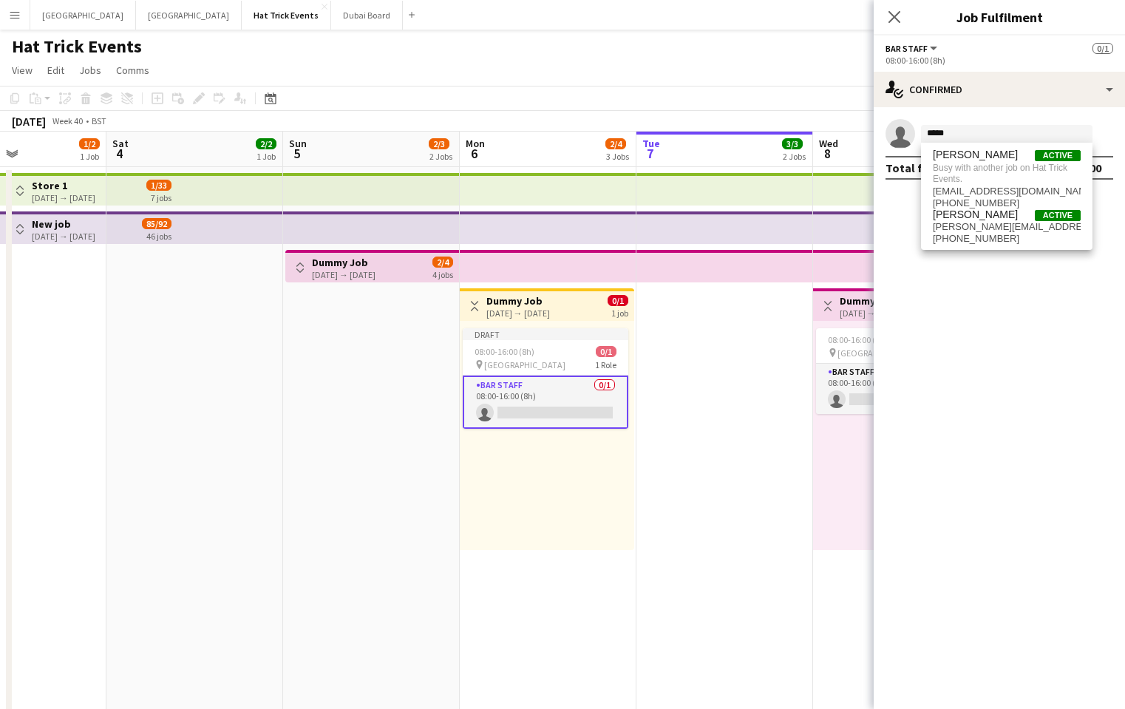
drag, startPoint x: 428, startPoint y: 506, endPoint x: 560, endPoint y: 507, distance: 132.4
click at [573, 520] on app-calendar-viewport "Wed 1 2/2 1 Job Thu 2 2/2 1 Job Fri 3 1/2 1 Job Sat 4 2/2 1 Job Sun 5 2/3 2 Job…" at bounding box center [562, 449] width 1125 height 634
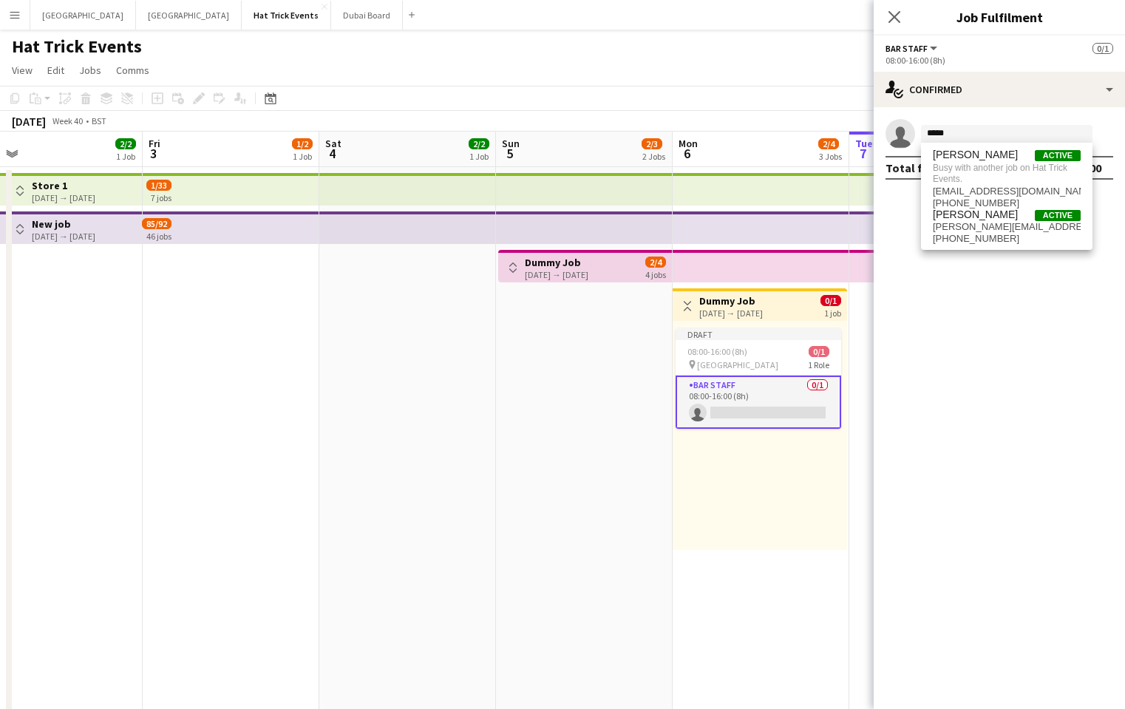
scroll to position [0, 370]
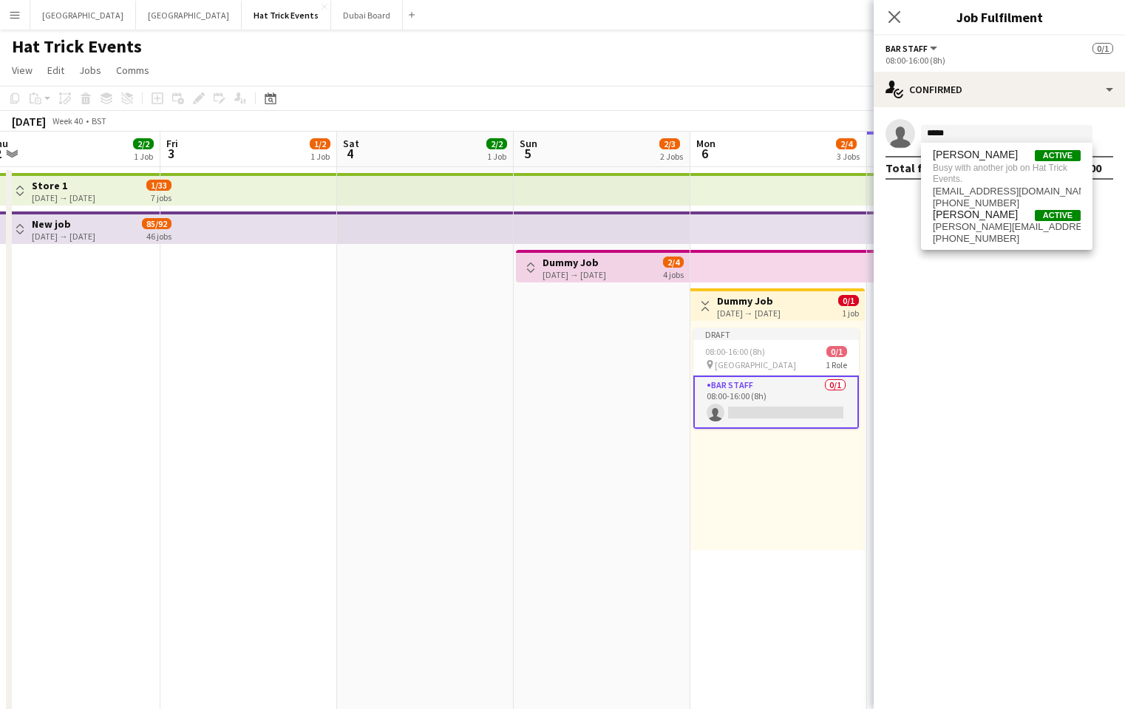
drag, startPoint x: 376, startPoint y: 459, endPoint x: 578, endPoint y: 500, distance: 206.6
click at [579, 501] on app-calendar-viewport "Tue 30 2/2 1 Job Wed 1 2/2 1 Job Thu 2 2/2 1 Job Fri 3 1/2 1 Job Sat 4 2/2 1 Jo…" at bounding box center [562, 449] width 1125 height 634
click at [529, 277] on div "Toggle View Dummy Job 05-10-2025 → 11-10-2025 2/4 4 jobs" at bounding box center [603, 267] width 162 height 25
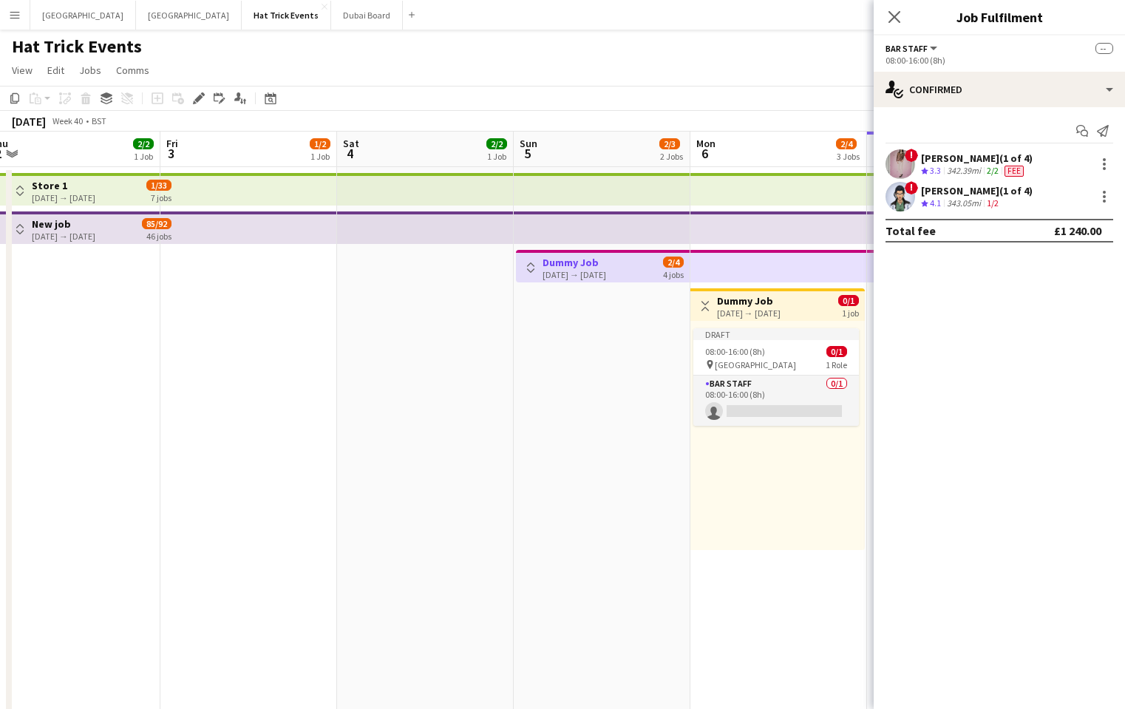
click at [529, 277] on div "Toggle View Dummy Job 05-10-2025 → 11-10-2025 2/4 4 jobs" at bounding box center [603, 267] width 162 height 25
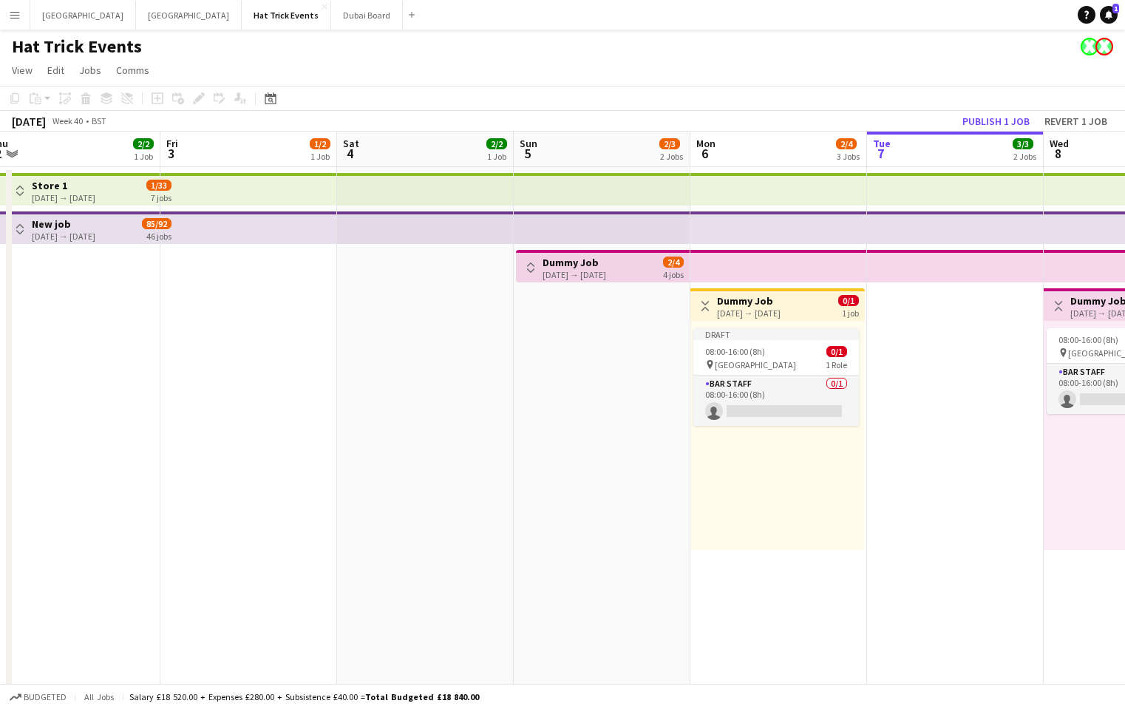
click at [529, 277] on div "Toggle View Dummy Job 05-10-2025 → 11-10-2025 2/4 4 jobs" at bounding box center [603, 267] width 162 height 25
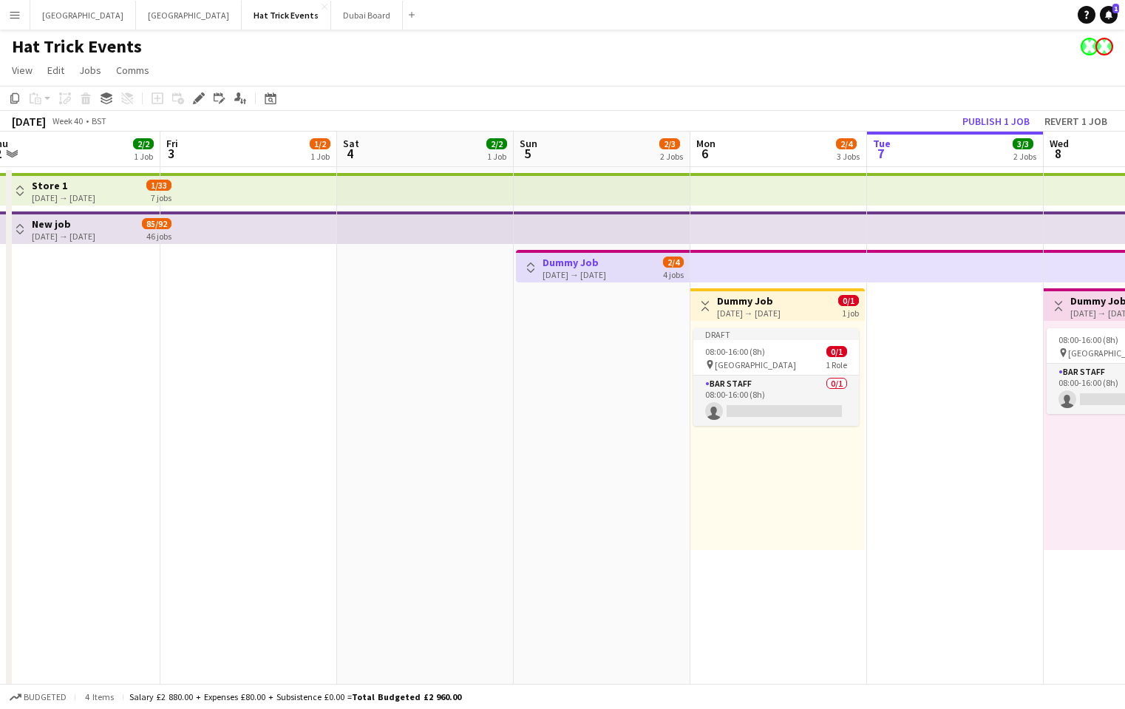
click at [529, 276] on button "Toggle View" at bounding box center [531, 268] width 18 height 18
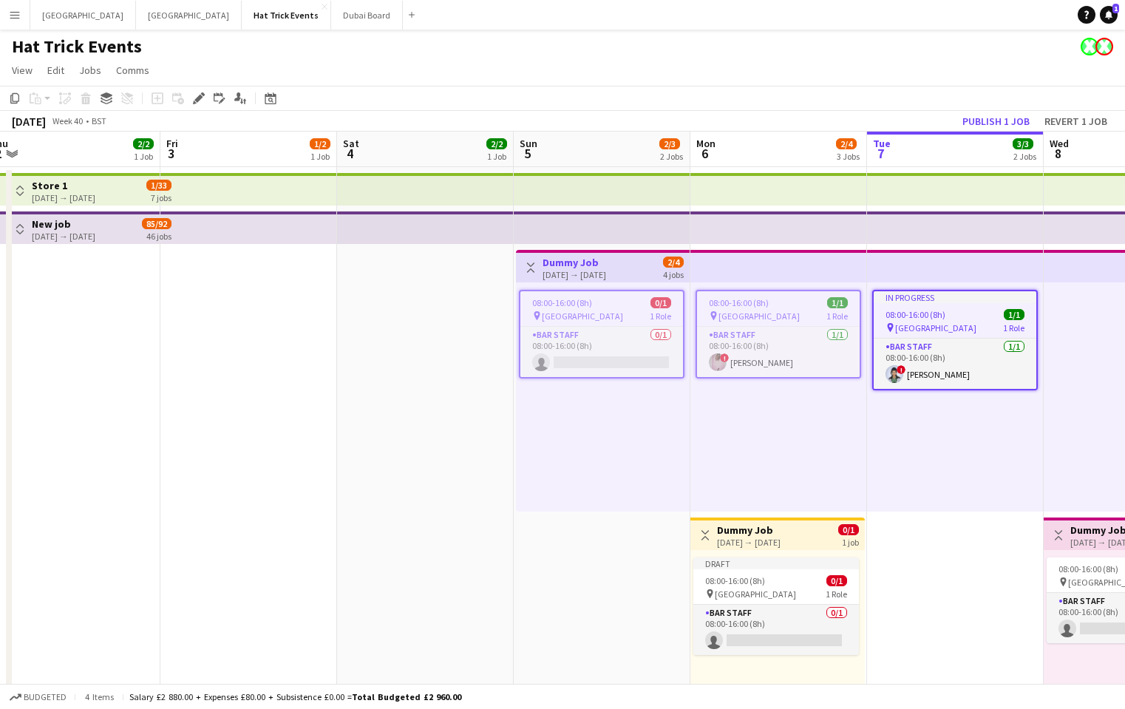
click at [782, 312] on div "pin Wembley 1 Role" at bounding box center [778, 316] width 163 height 12
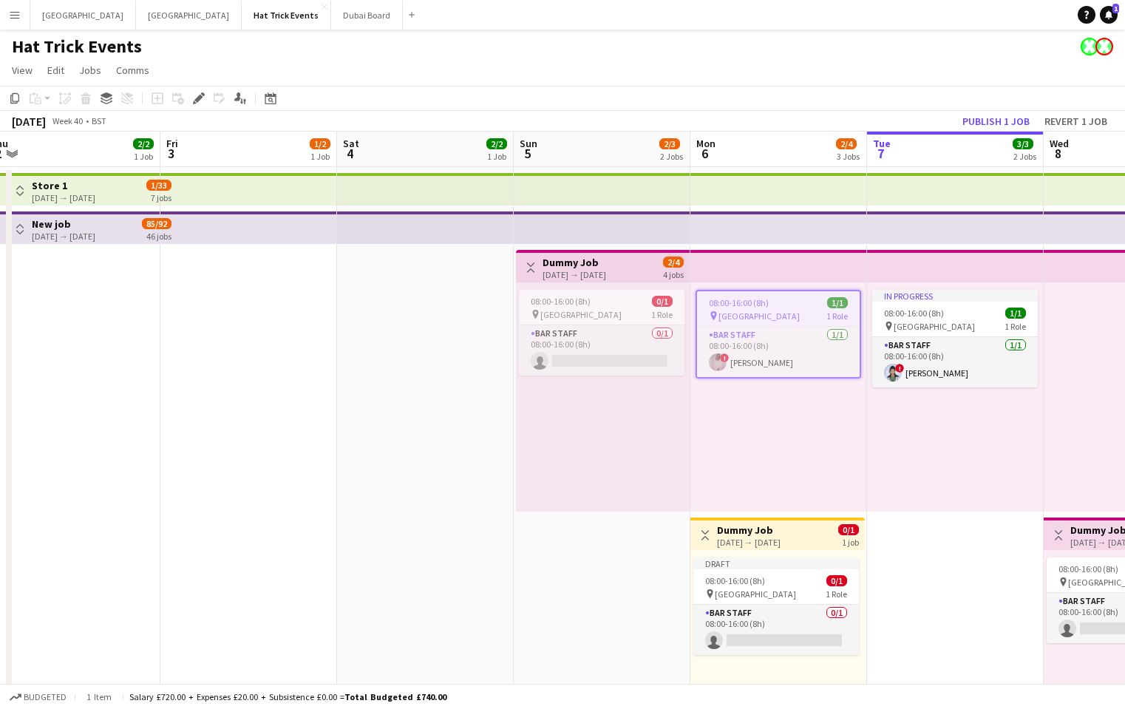
click at [782, 312] on div "pin Wembley 1 Role" at bounding box center [778, 316] width 163 height 12
click at [782, 312] on div "pin Wembley 1 Role" at bounding box center [779, 314] width 166 height 12
click at [14, 101] on icon at bounding box center [14, 98] width 9 height 10
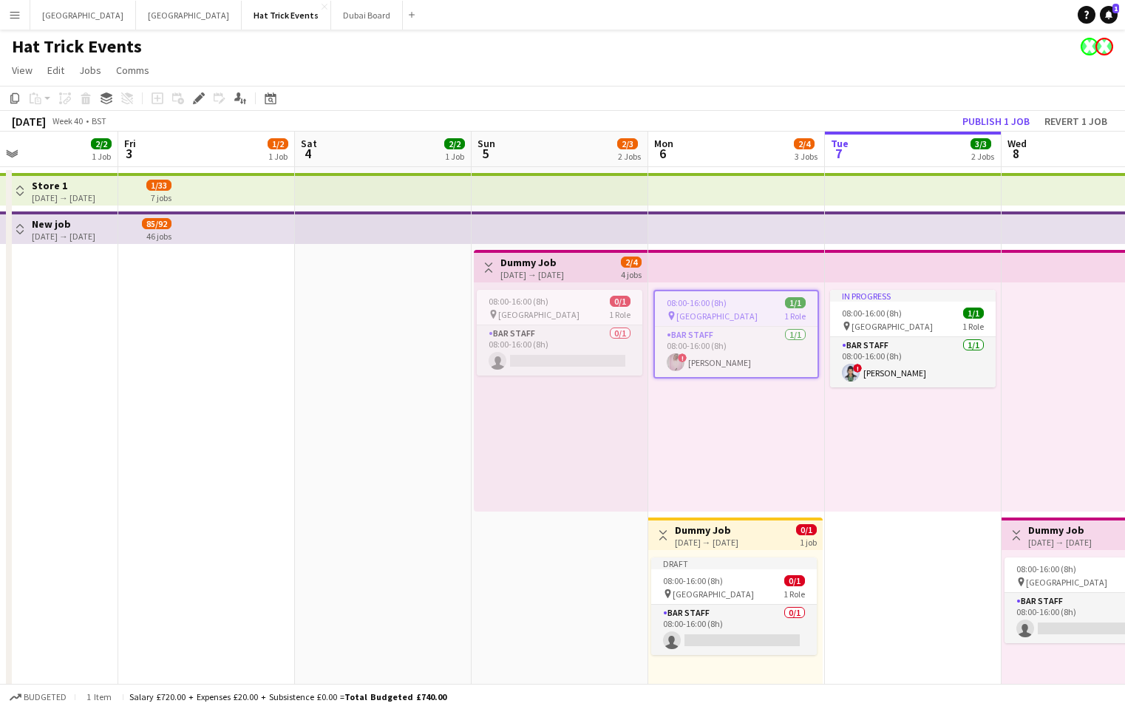
drag, startPoint x: 277, startPoint y: 485, endPoint x: 738, endPoint y: 543, distance: 465.0
click at [765, 552] on app-calendar-viewport "Tue 30 2/2 1 Job Wed 1 2/2 1 Job Thu 2 2/2 1 Job Fri 3 1/2 1 Job Sat 4 2/2 1 Jo…" at bounding box center [562, 459] width 1125 height 654
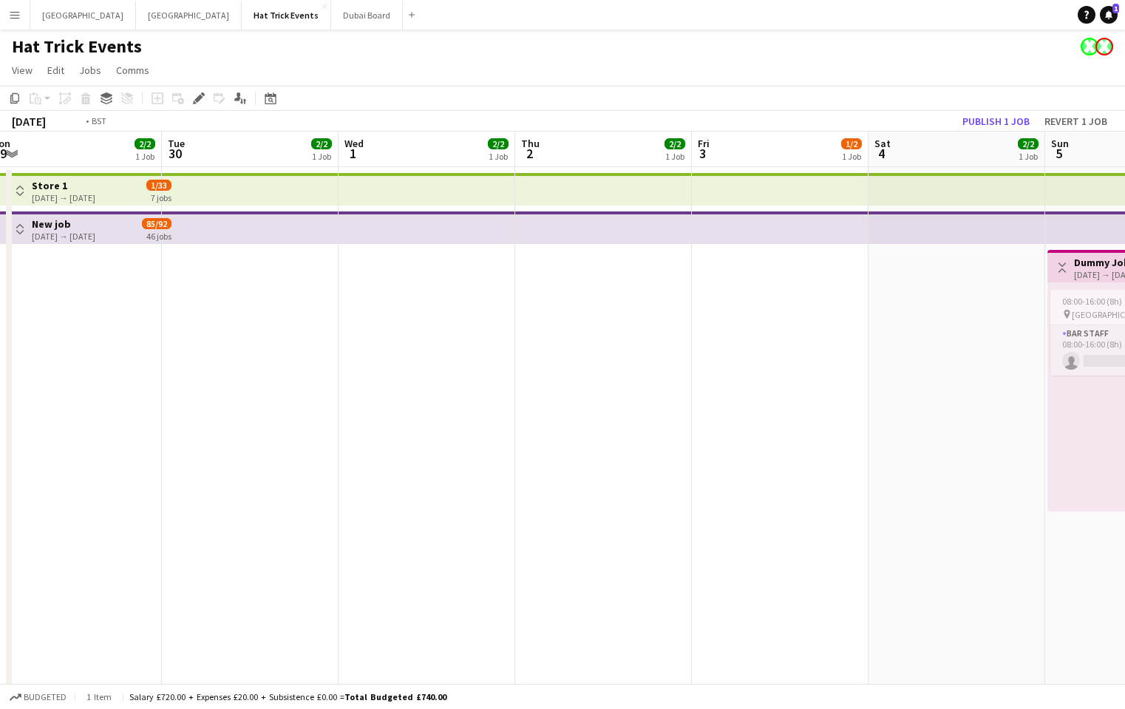
drag, startPoint x: 495, startPoint y: 509, endPoint x: 818, endPoint y: 557, distance: 325.8
click at [886, 555] on app-calendar-viewport "Sat 27 2/5 3 Jobs Sun 28 2/4 2 Jobs Mon 29 2/2 1 Job Tue 30 2/2 1 Job Wed 1 2/2…" at bounding box center [562, 459] width 1125 height 654
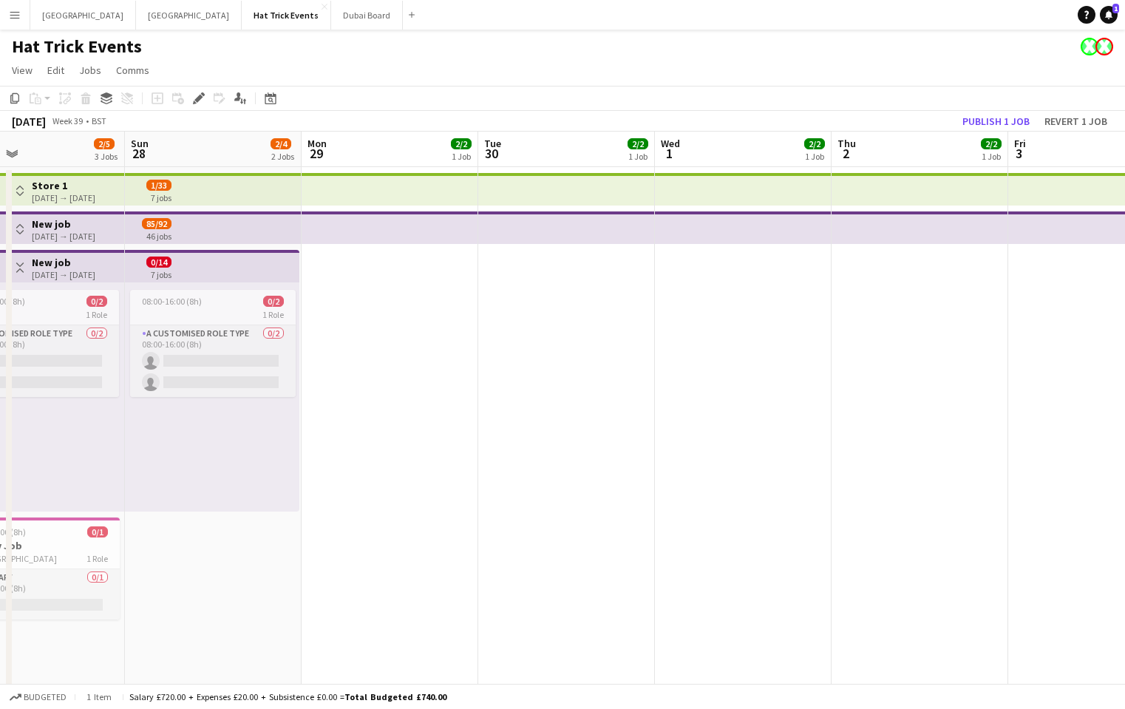
scroll to position [0, 448]
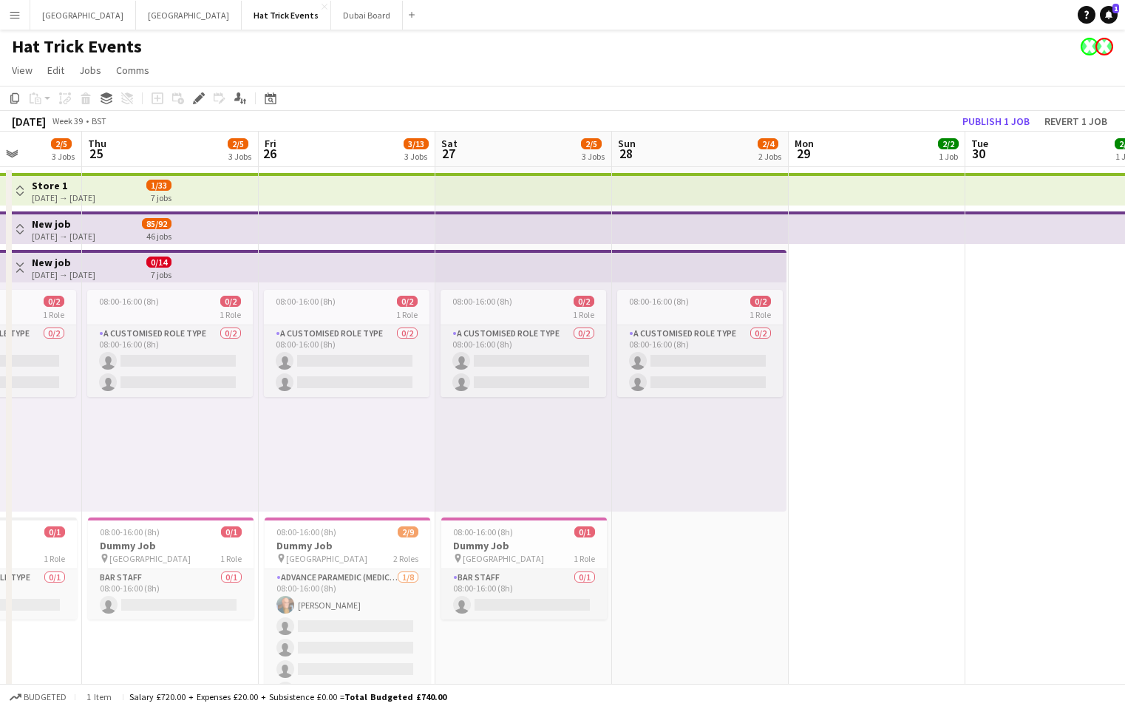
drag, startPoint x: 396, startPoint y: 505, endPoint x: 852, endPoint y: 566, distance: 459.6
click at [852, 566] on app-calendar-viewport "Mon 22 2/5 3 Jobs Tue 23 2/4 2 Jobs Wed 24 2/5 3 Jobs Thu 25 2/5 3 Jobs Fri 26 …" at bounding box center [562, 459] width 1125 height 654
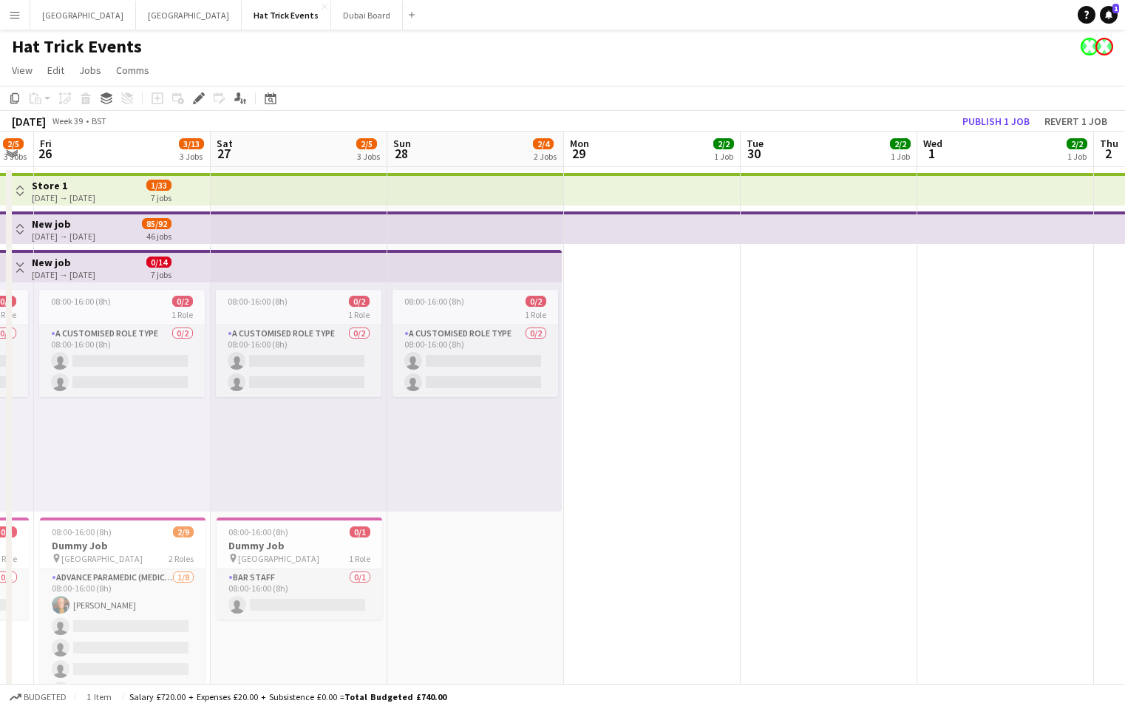
scroll to position [0, 682]
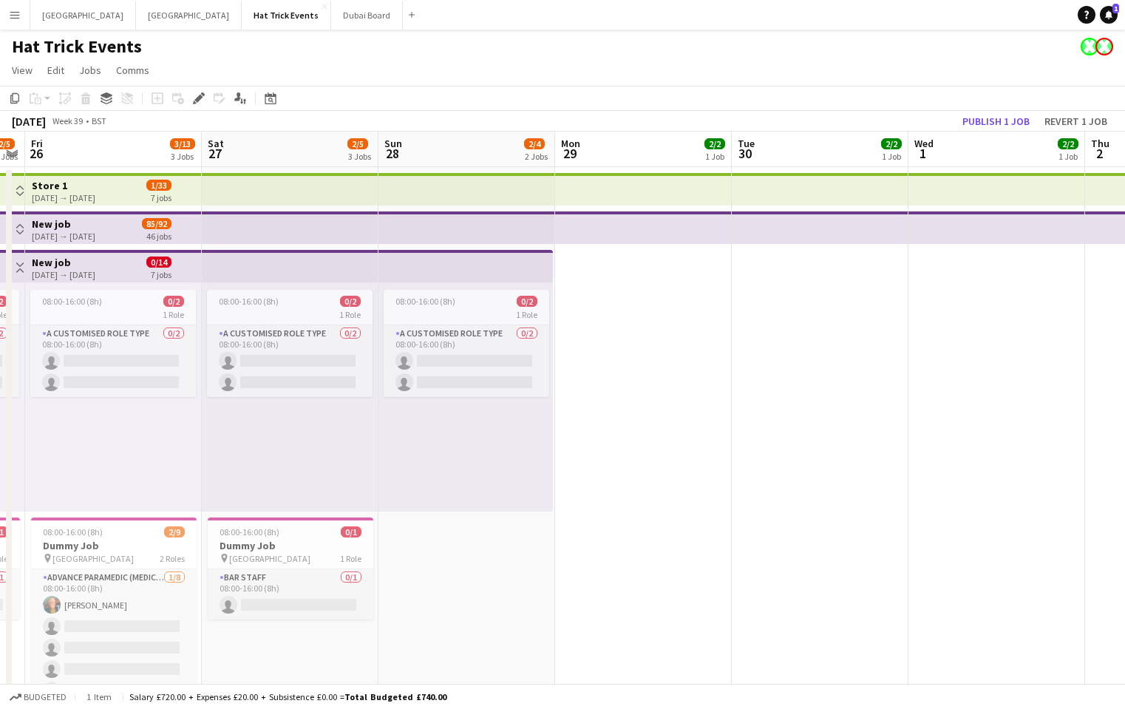
drag, startPoint x: 906, startPoint y: 561, endPoint x: 672, endPoint y: 531, distance: 235.6
click at [672, 531] on app-calendar-viewport "Mon 22 2/5 3 Jobs Tue 23 2/4 2 Jobs Wed 24 2/5 3 Jobs Thu 25 2/5 3 Jobs Fri 26 …" at bounding box center [562, 459] width 1125 height 654
click at [652, 383] on app-date-cell at bounding box center [643, 476] width 177 height 618
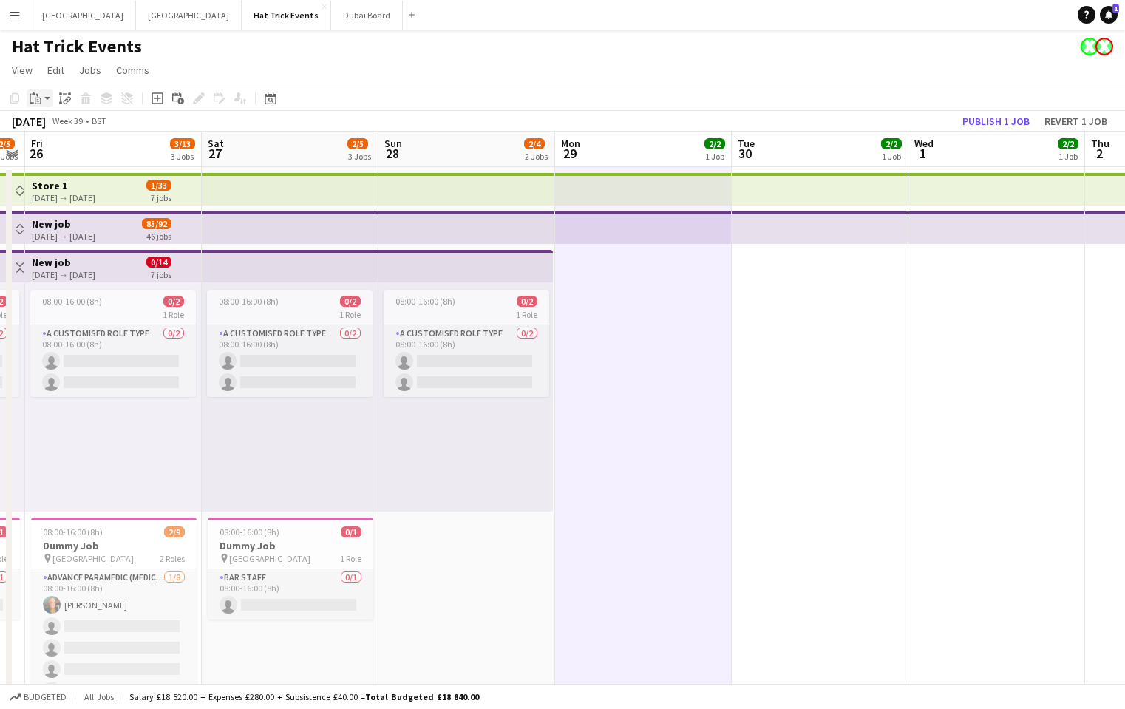
click at [44, 100] on app-action-btn "Paste" at bounding box center [40, 98] width 27 height 18
click at [78, 151] on link "Paste with crew Command Shift V" at bounding box center [97, 151] width 117 height 13
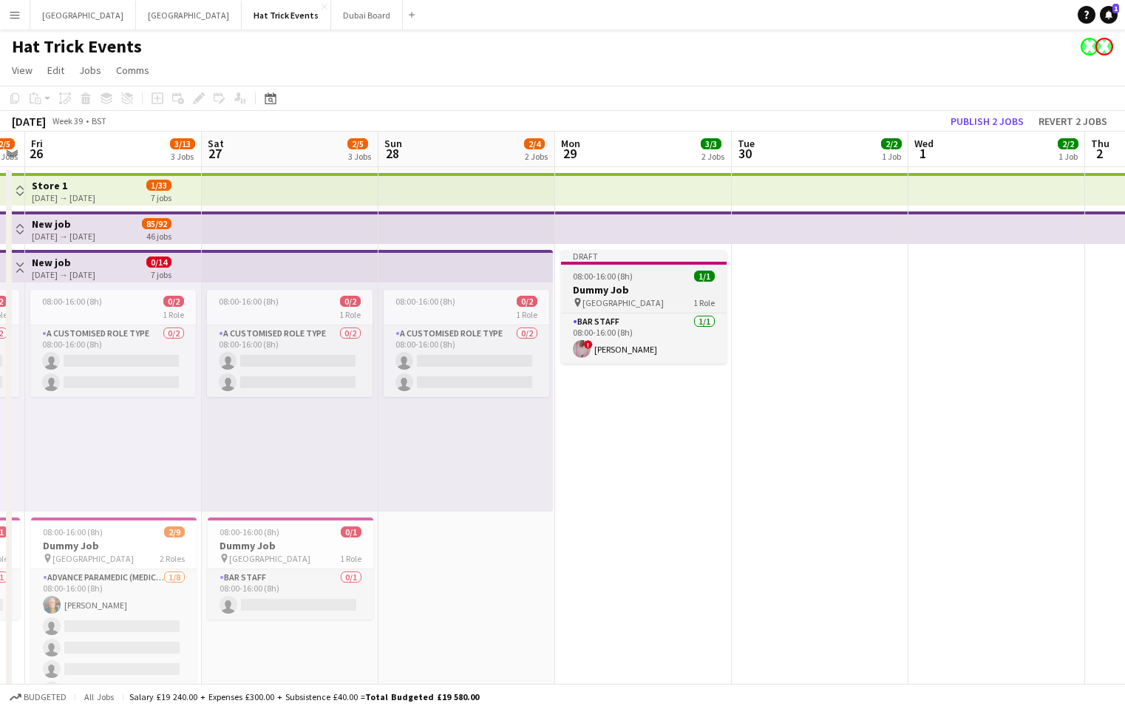
click at [677, 282] on app-job-card "Draft 08:00-16:00 (8h) 1/1 Dummy Job pin Wembley 1 Role Bar Staff 1/1 08:00-16:…" at bounding box center [644, 307] width 166 height 114
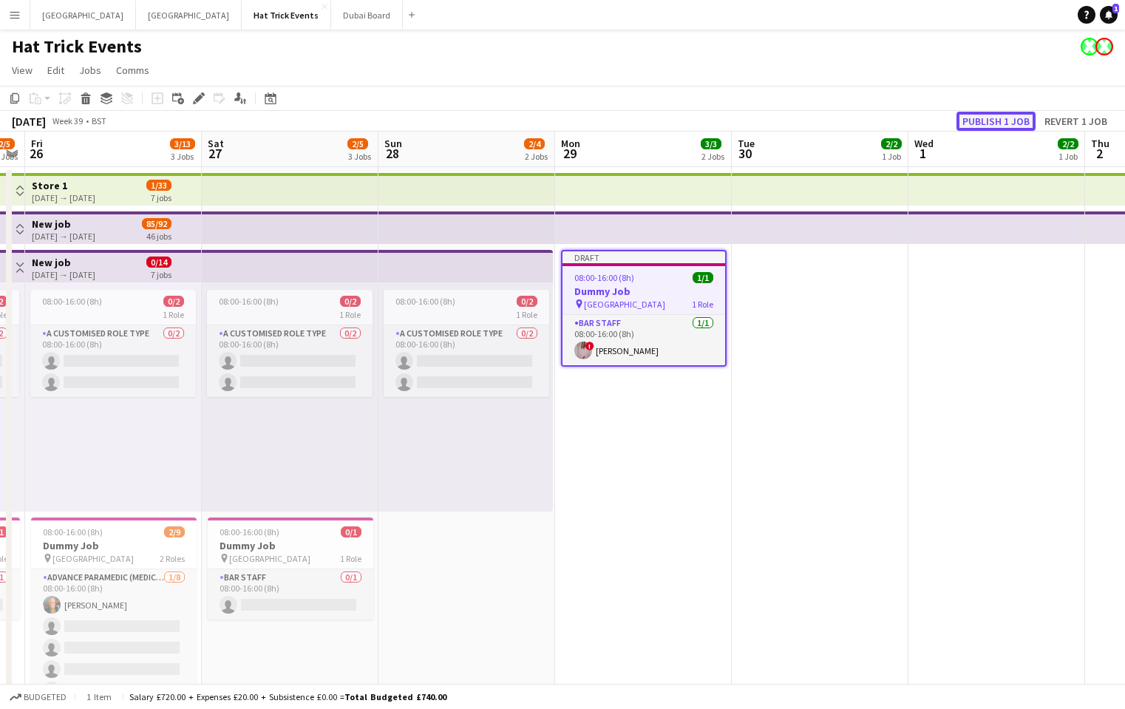
click at [997, 128] on button "Publish 1 job" at bounding box center [996, 121] width 79 height 19
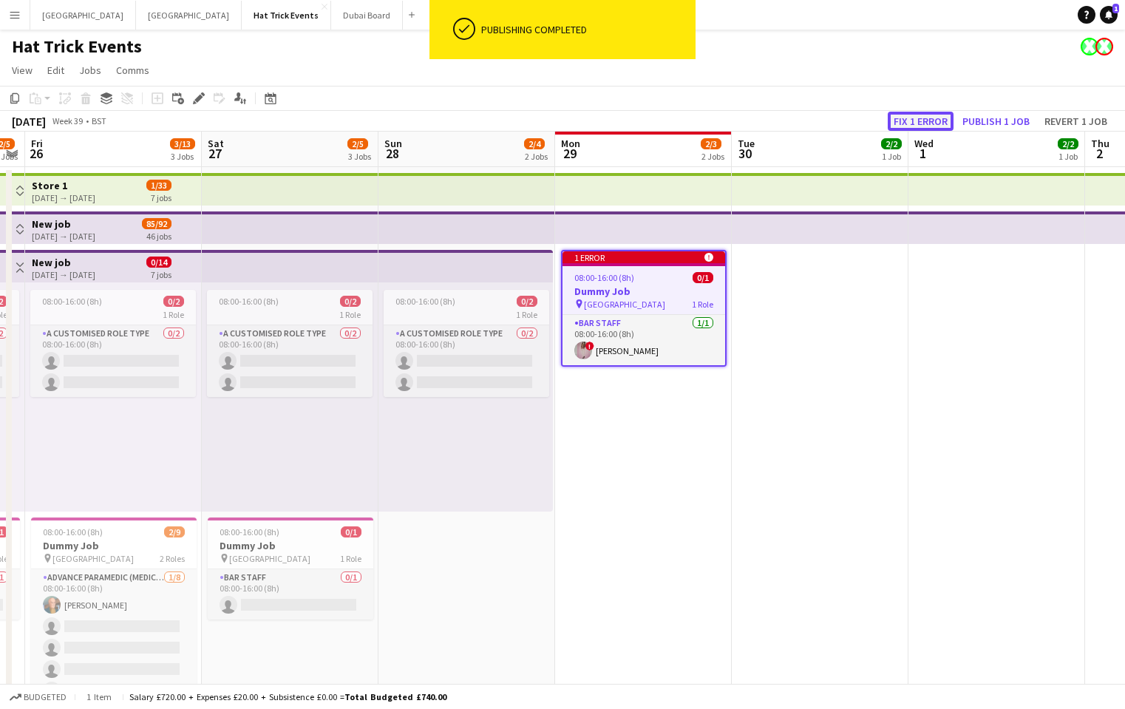
click at [929, 121] on button "Fix 1 error" at bounding box center [921, 121] width 66 height 19
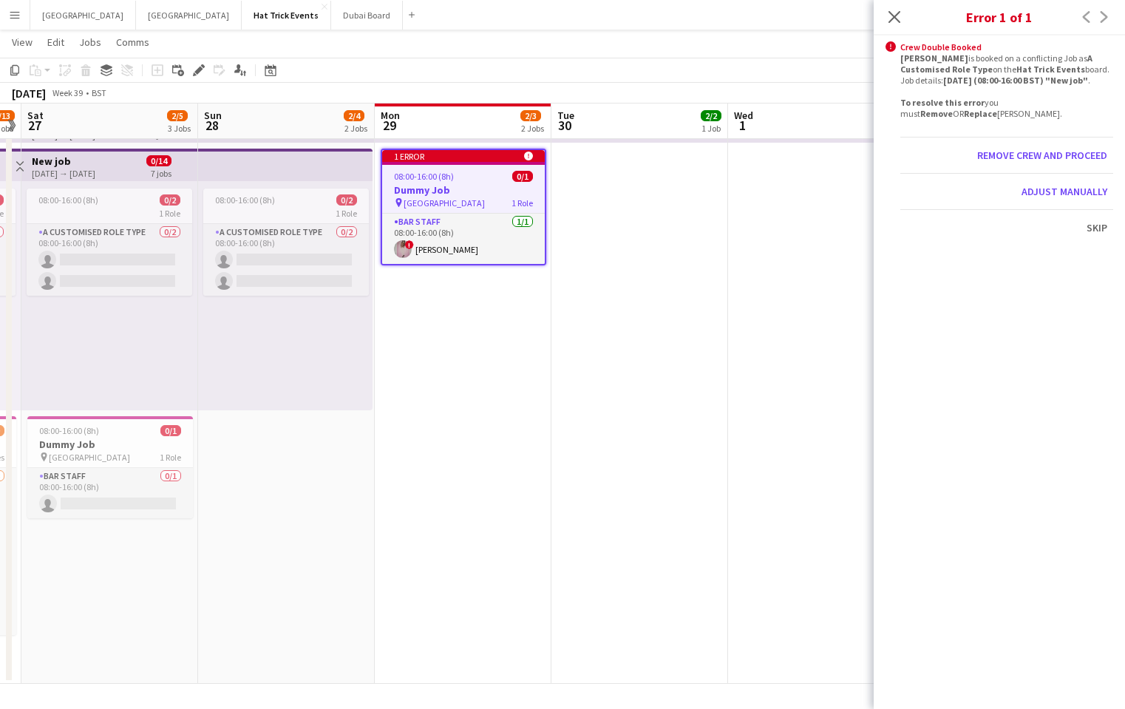
click at [486, 184] on h3 "Dummy Job" at bounding box center [463, 189] width 163 height 13
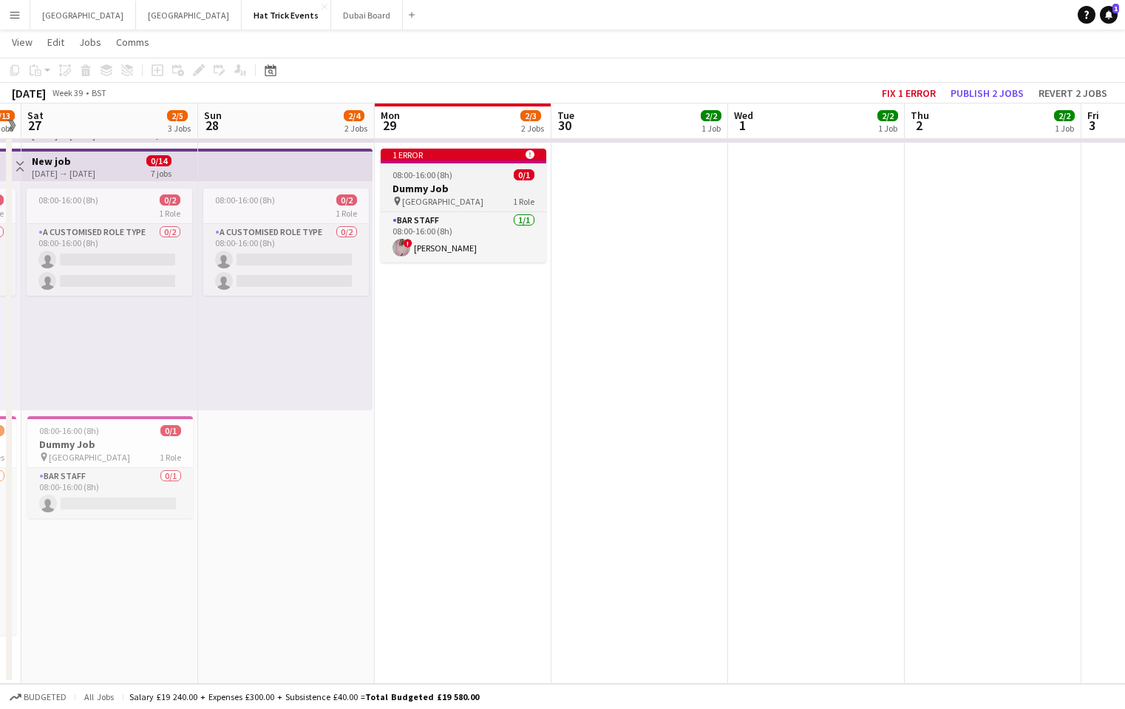
click at [484, 186] on h3 "Dummy Job" at bounding box center [464, 188] width 166 height 13
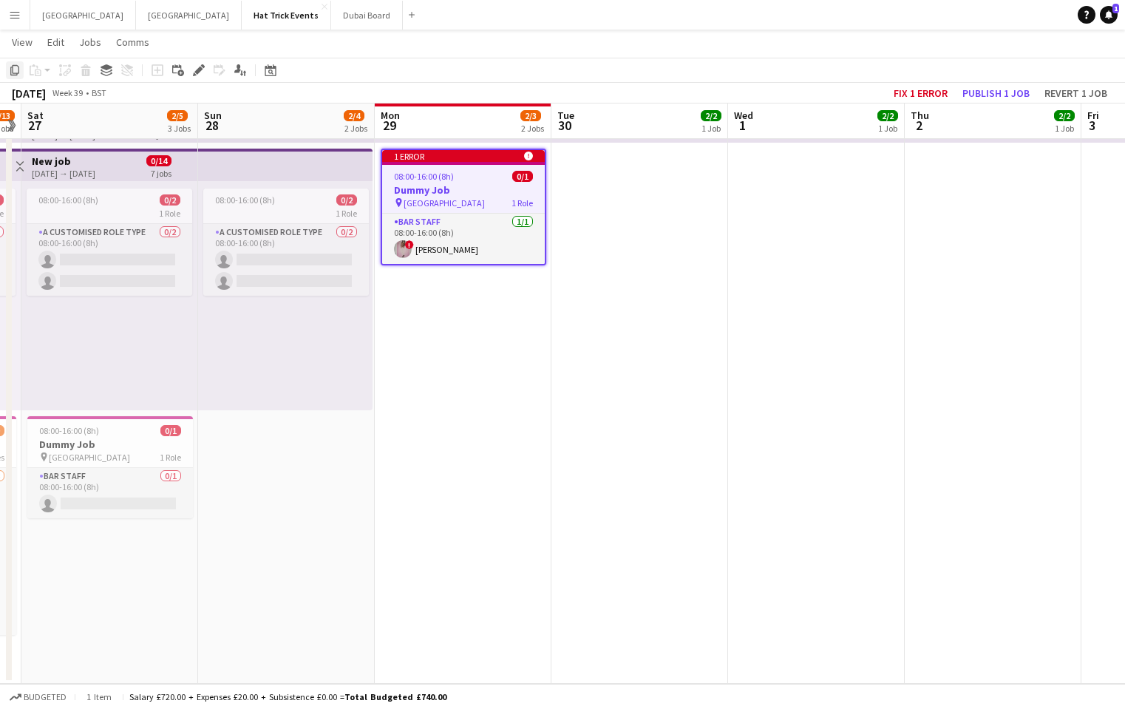
click at [14, 72] on icon "Copy" at bounding box center [15, 70] width 12 height 12
click at [628, 238] on app-date-cell at bounding box center [640, 375] width 177 height 618
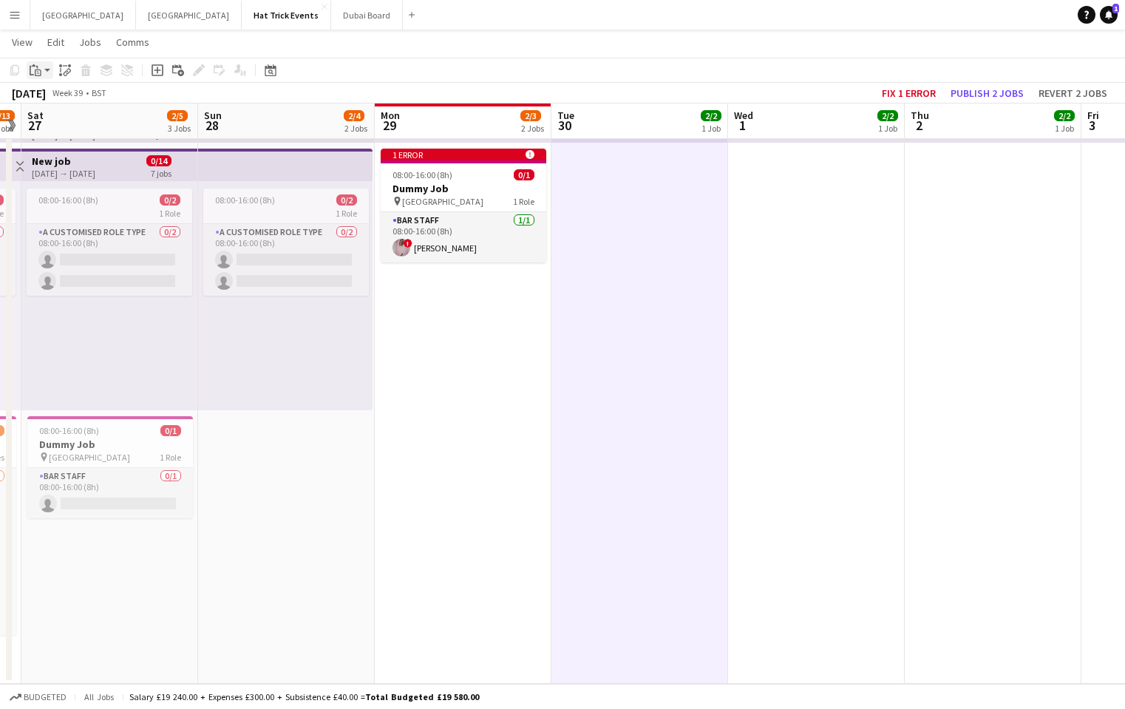
click at [47, 72] on app-action-btn "Paste" at bounding box center [40, 70] width 27 height 18
click at [78, 125] on link "Paste with crew Command Shift V" at bounding box center [97, 123] width 117 height 13
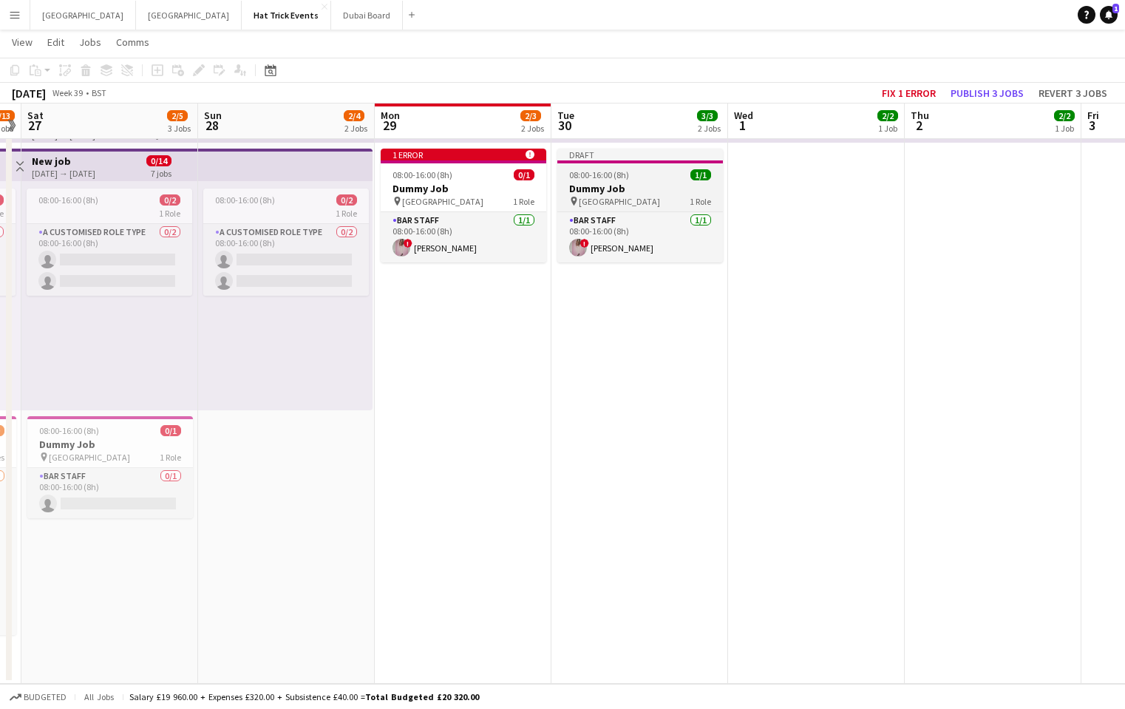
click at [646, 176] on div "08:00-16:00 (8h) 1/1" at bounding box center [641, 174] width 166 height 11
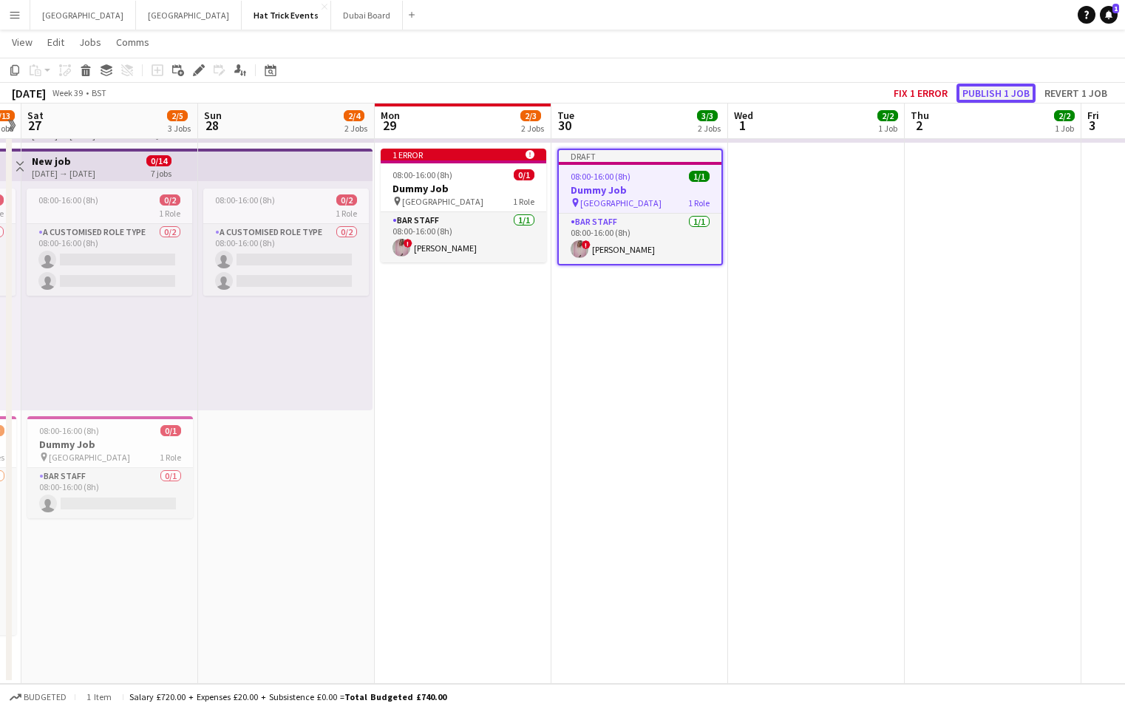
click at [1013, 91] on button "Publish 1 job" at bounding box center [996, 93] width 79 height 19
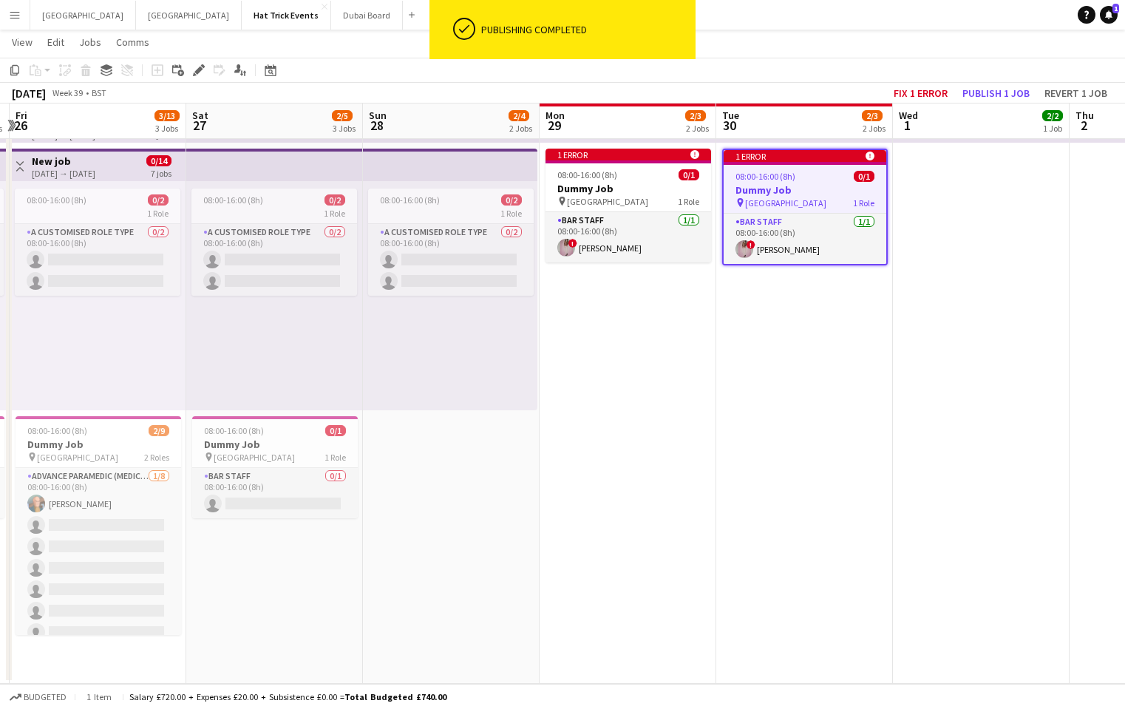
drag, startPoint x: 592, startPoint y: 412, endPoint x: 787, endPoint y: 455, distance: 199.1
click at [787, 454] on app-calendar-viewport "Wed 24 2/5 3 Jobs Thu 25 2/5 3 Jobs Fri 26 3/13 3 Jobs Sat 27 2/5 3 Jobs Sun 28…" at bounding box center [562, 321] width 1125 height 726
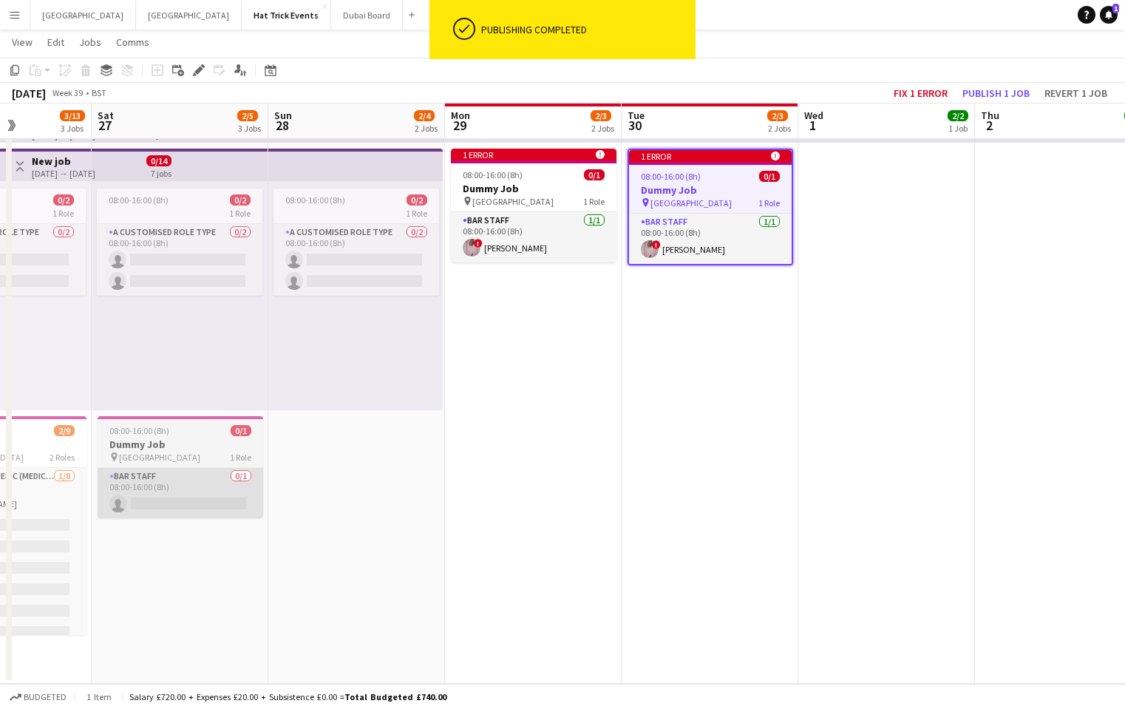
drag, startPoint x: 402, startPoint y: 482, endPoint x: 719, endPoint y: 496, distance: 316.8
click at [833, 495] on app-calendar-viewport "Wed 24 2/5 3 Jobs Thu 25 2/5 3 Jobs Fri 26 3/13 3 Jobs Sat 27 2/5 3 Jobs Sun 28…" at bounding box center [562, 321] width 1125 height 726
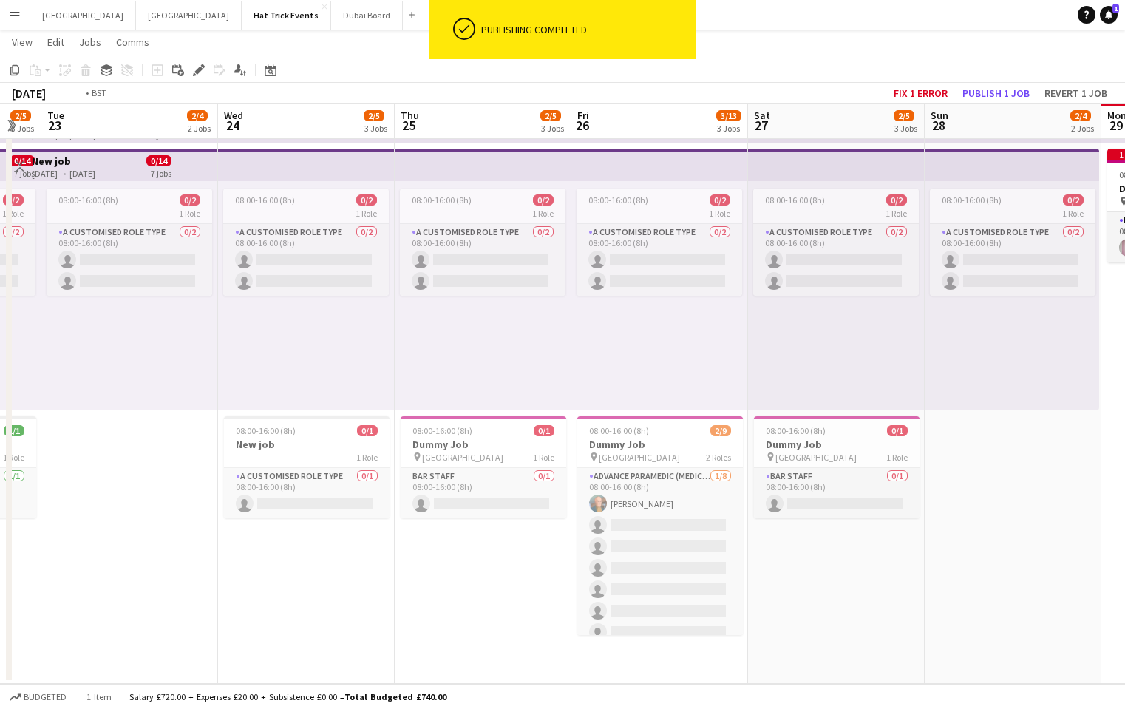
drag, startPoint x: 484, startPoint y: 487, endPoint x: 478, endPoint y: 479, distance: 9.6
click at [801, 499] on app-calendar-viewport "Sun 21 2/2 1 Job Mon 22 2/5 3 Jobs Tue 23 2/4 2 Jobs Wed 24 2/5 3 Jobs Thu 25 2…" at bounding box center [562, 321] width 1125 height 726
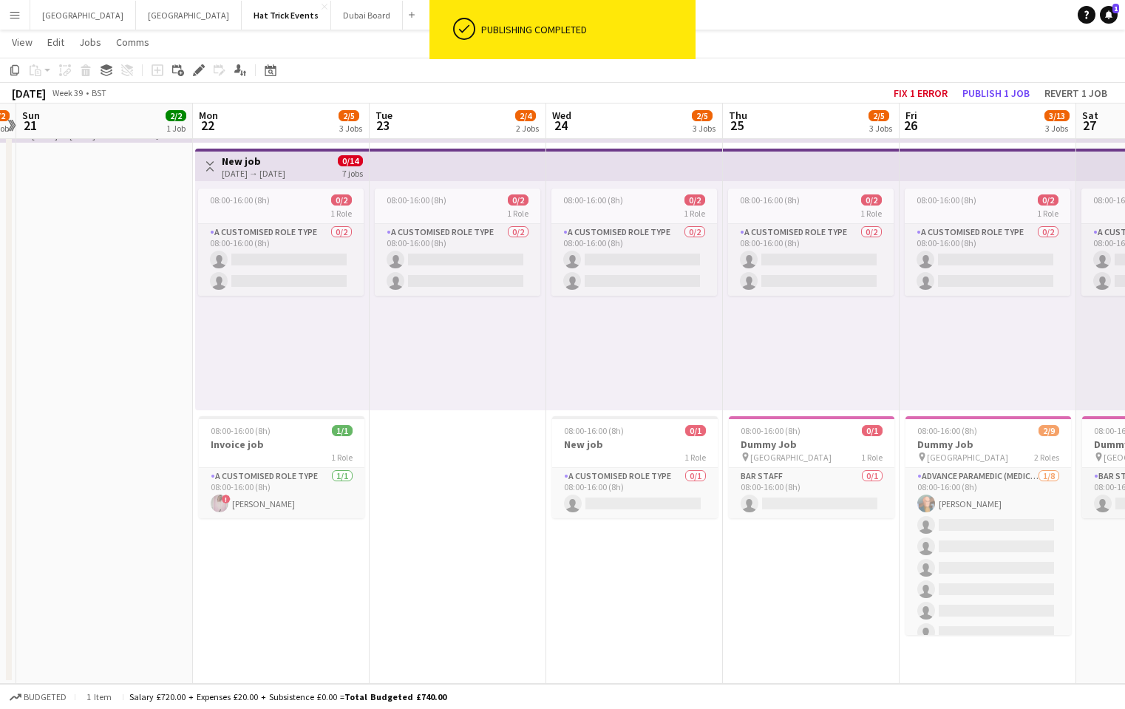
drag, startPoint x: 464, startPoint y: 488, endPoint x: 714, endPoint y: 482, distance: 250.0
click at [714, 481] on app-calendar-viewport "Fri 19 2/2 1 Job Sat 20 1/2 1 Job Sun 21 2/2 1 Job Mon 22 2/5 3 Jobs Tue 23 2/4…" at bounding box center [562, 321] width 1125 height 726
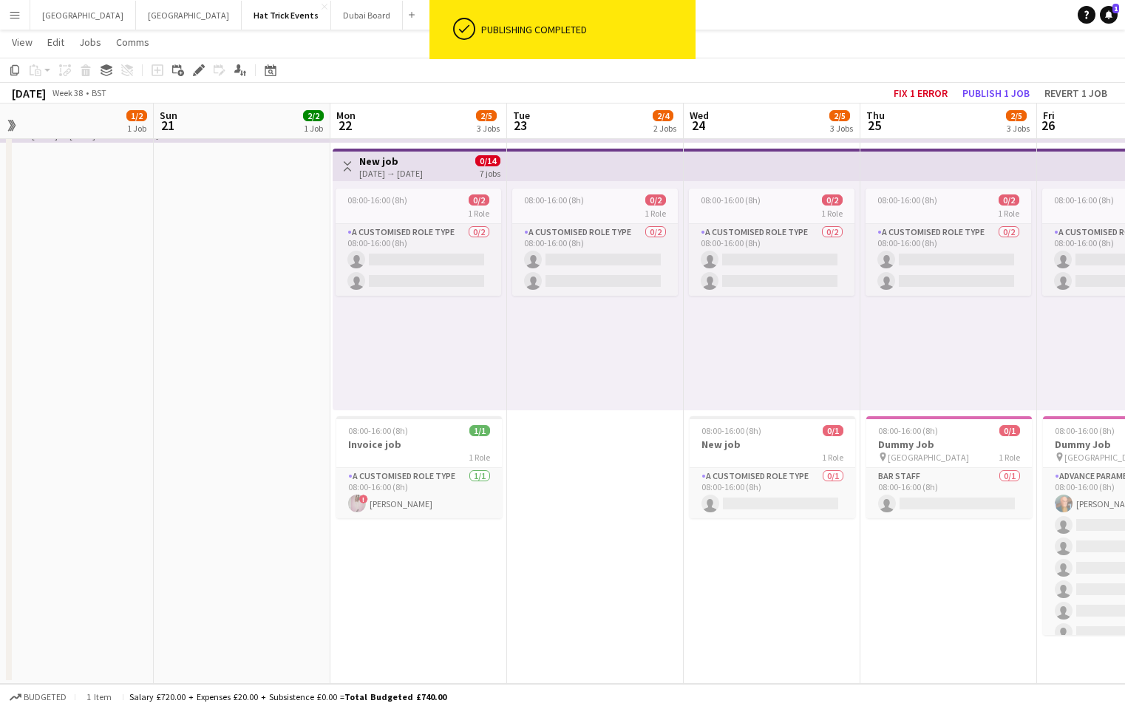
drag, startPoint x: 362, startPoint y: 472, endPoint x: 712, endPoint y: 493, distance: 351.1
click at [714, 493] on app-calendar-viewport "Thu 18 2/3 2 Jobs Fri 19 2/2 1 Job Sat 20 1/2 1 Job Sun 21 2/2 1 Job Mon 22 2/5…" at bounding box center [562, 321] width 1125 height 726
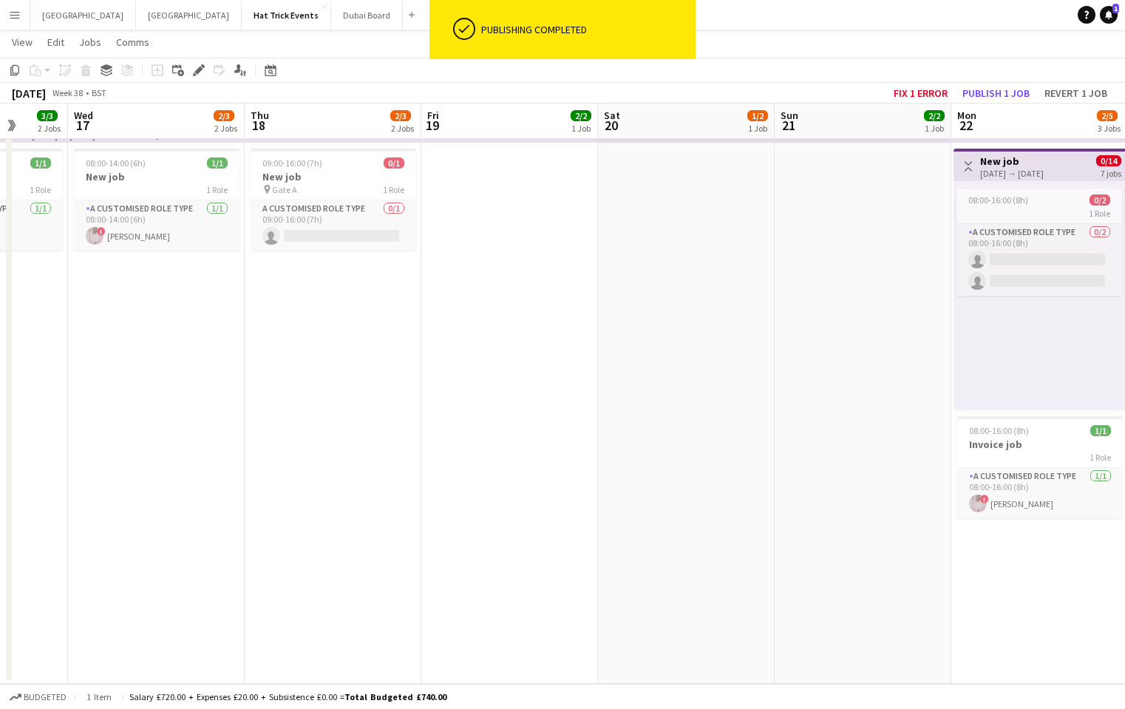
drag, startPoint x: 573, startPoint y: 504, endPoint x: 728, endPoint y: 509, distance: 155.4
click at [728, 509] on app-calendar-viewport "Sun 14 Mon 15 2/2 1 Job Tue 16 3/3 2 Jobs Wed 17 2/3 2 Jobs Thu 18 2/3 2 Jobs F…" at bounding box center [562, 321] width 1125 height 726
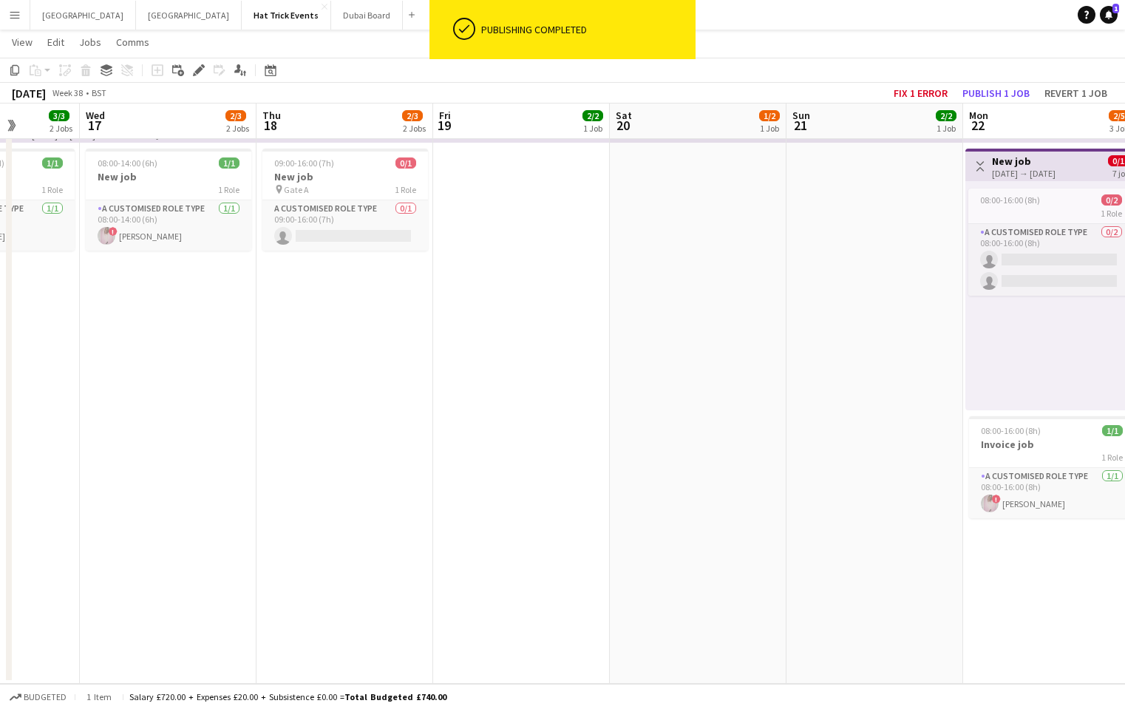
click at [560, 228] on app-date-cell at bounding box center [521, 375] width 177 height 618
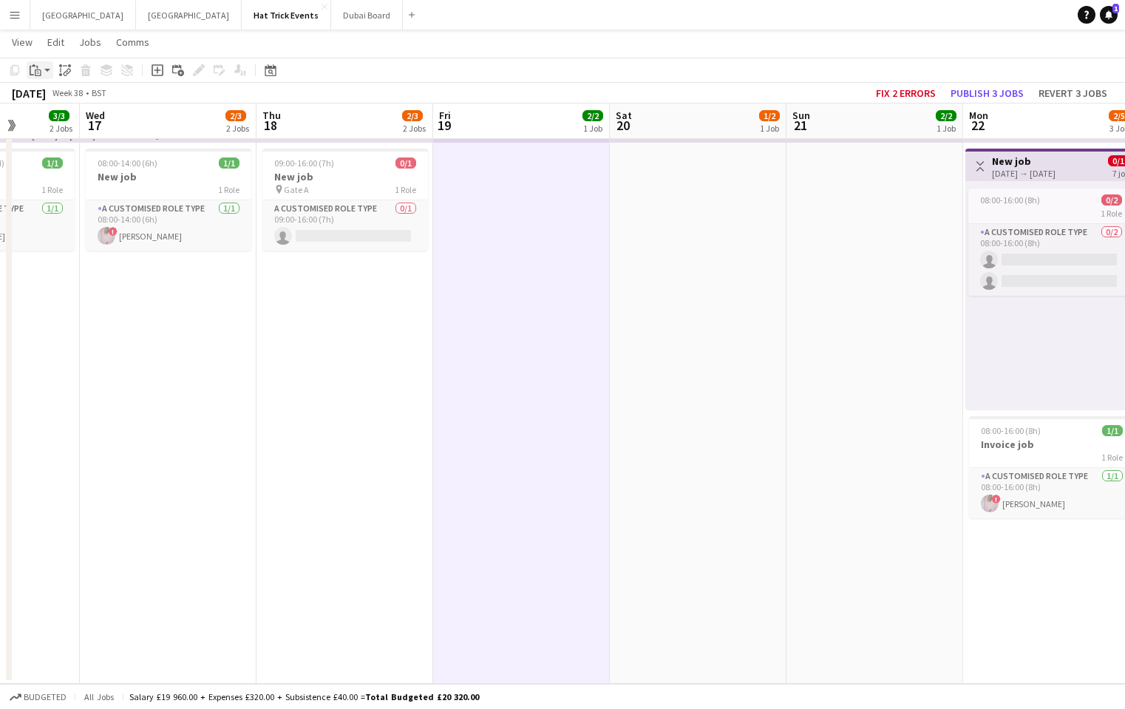
click at [47, 72] on app-action-btn "Paste" at bounding box center [40, 70] width 27 height 18
click at [61, 122] on link "Paste with crew Command Shift V" at bounding box center [97, 123] width 117 height 13
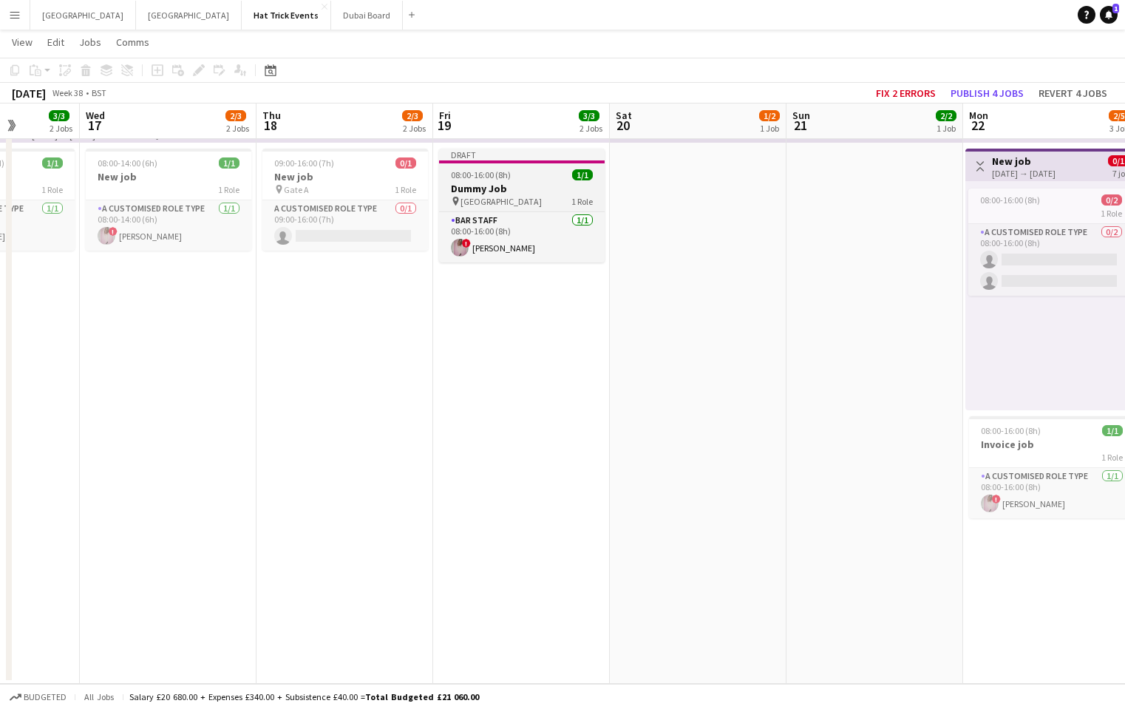
click at [480, 190] on h3 "Dummy Job" at bounding box center [522, 188] width 166 height 13
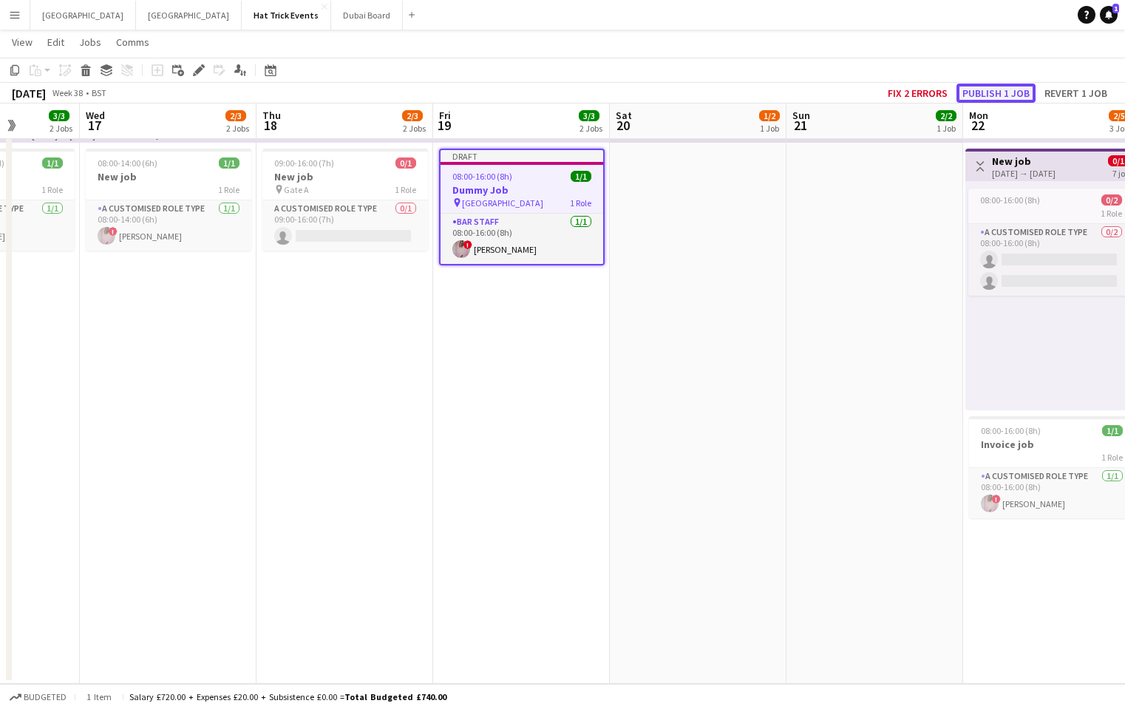
click at [996, 92] on button "Publish 1 job" at bounding box center [996, 93] width 79 height 19
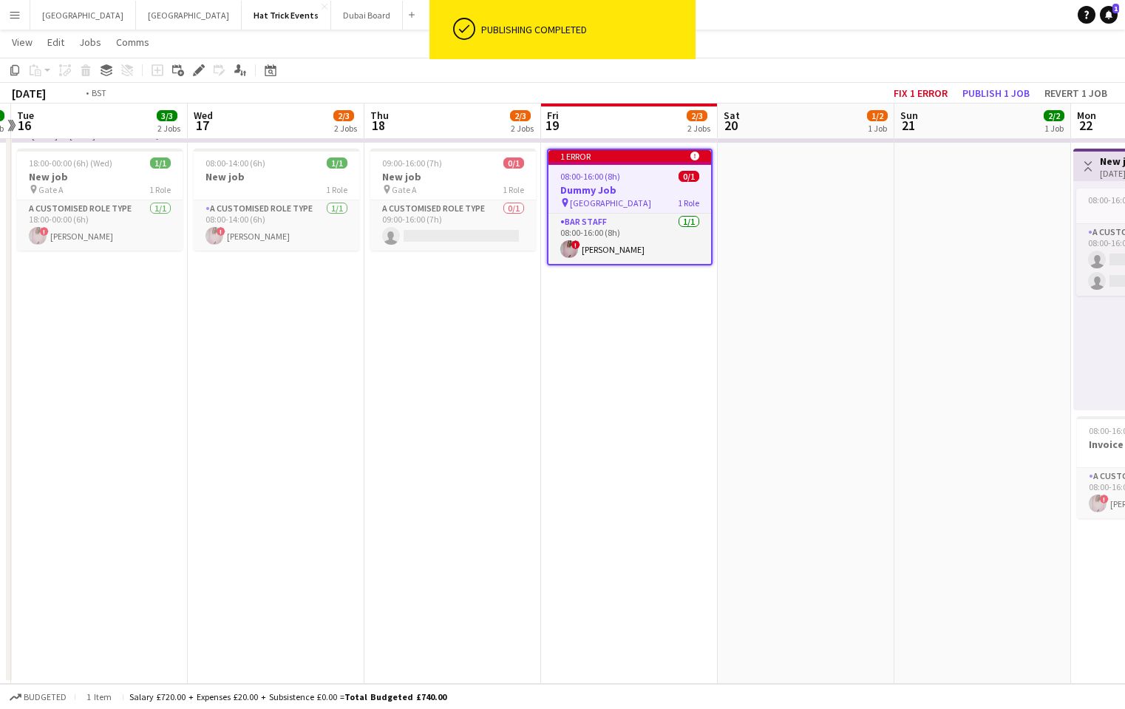
drag, startPoint x: 408, startPoint y: 419, endPoint x: 861, endPoint y: 450, distance: 454.3
click at [861, 450] on app-calendar-viewport "Sun 14 Mon 15 2/2 1 Job Tue 16 3/3 2 Jobs Wed 17 2/3 2 Jobs Thu 18 2/3 2 Jobs F…" at bounding box center [562, 321] width 1125 height 726
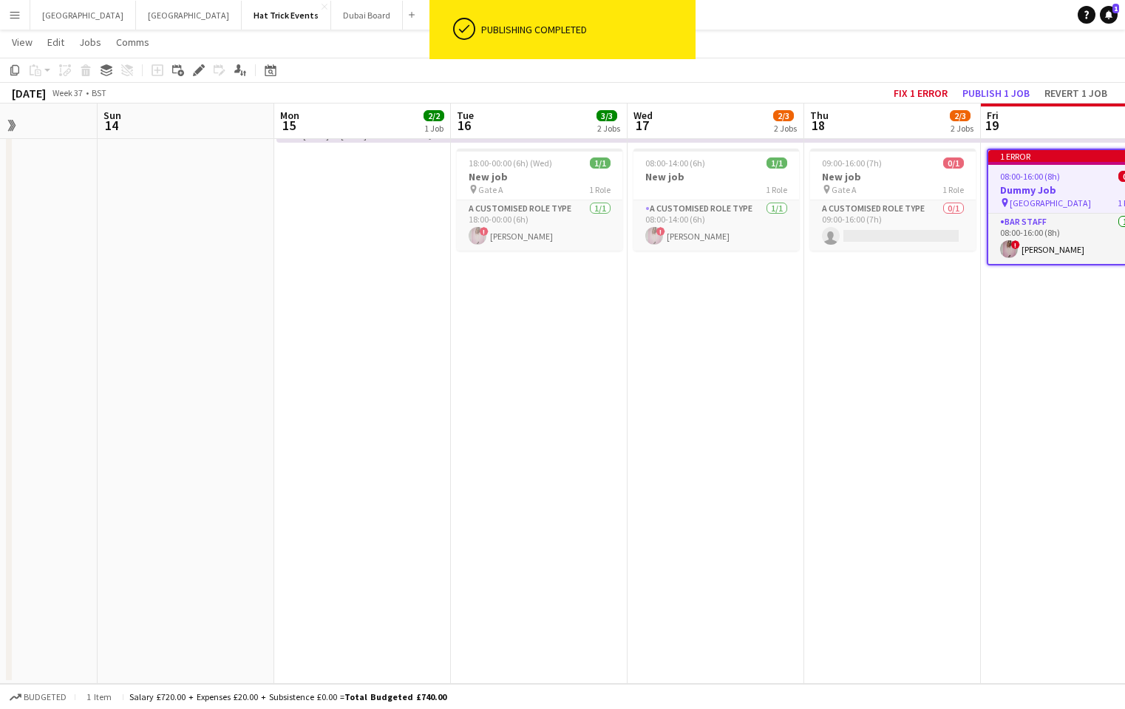
drag, startPoint x: 499, startPoint y: 379, endPoint x: 768, endPoint y: 461, distance: 280.7
click at [779, 470] on app-calendar-viewport "Thu 11 Fri 12 Sat 13 Sun 14 Mon 15 2/2 1 Job Tue 16 3/3 2 Jobs Wed 17 2/3 2 Job…" at bounding box center [562, 321] width 1125 height 726
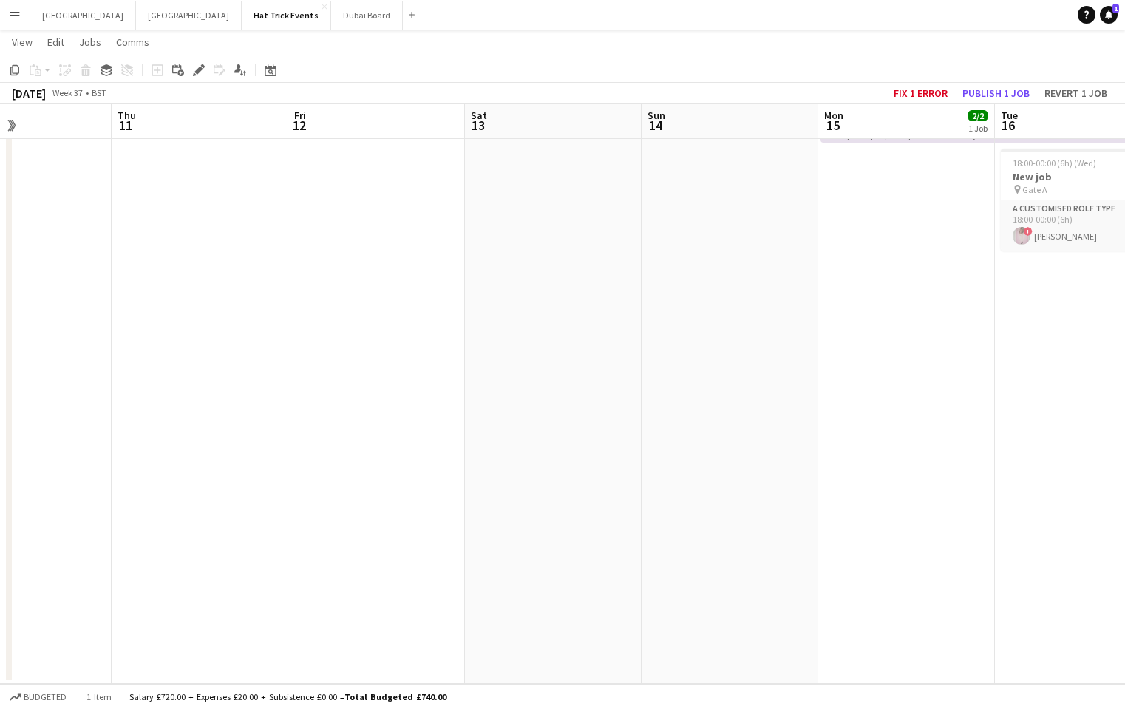
drag, startPoint x: 382, startPoint y: 401, endPoint x: 729, endPoint y: 496, distance: 360.4
click at [729, 496] on app-calendar-viewport "Mon 8 Tue 9 Wed 10 Thu 11 Fri 12 Sat 13 Sun 14 Mon 15 2/2 1 Job Tue 16 3/3 2 Jo…" at bounding box center [562, 321] width 1125 height 726
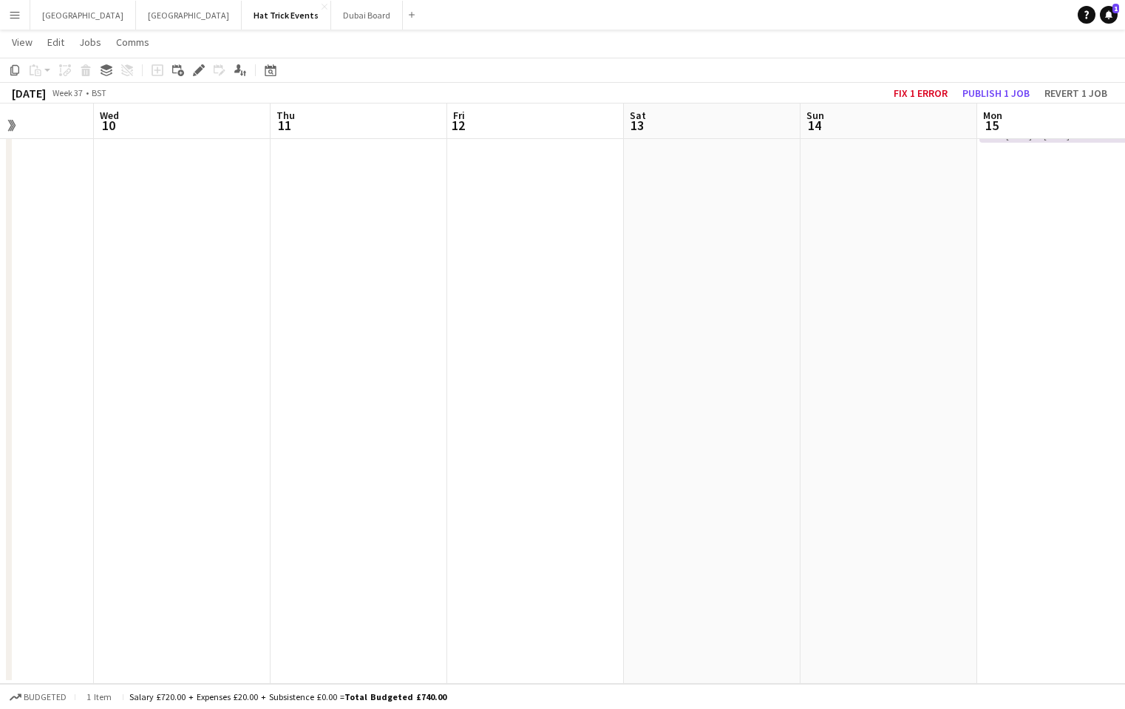
drag, startPoint x: 501, startPoint y: 453, endPoint x: 647, endPoint y: 469, distance: 146.6
click at [647, 469] on app-calendar-viewport "Sun 7 0/5 1 Job Mon 8 Tue 9 Wed 10 Thu 11 Fri 12 Sat 13 Sun 14 Mon 15 2/2 1 Job…" at bounding box center [562, 321] width 1125 height 726
click at [502, 214] on app-date-cell at bounding box center [536, 375] width 177 height 618
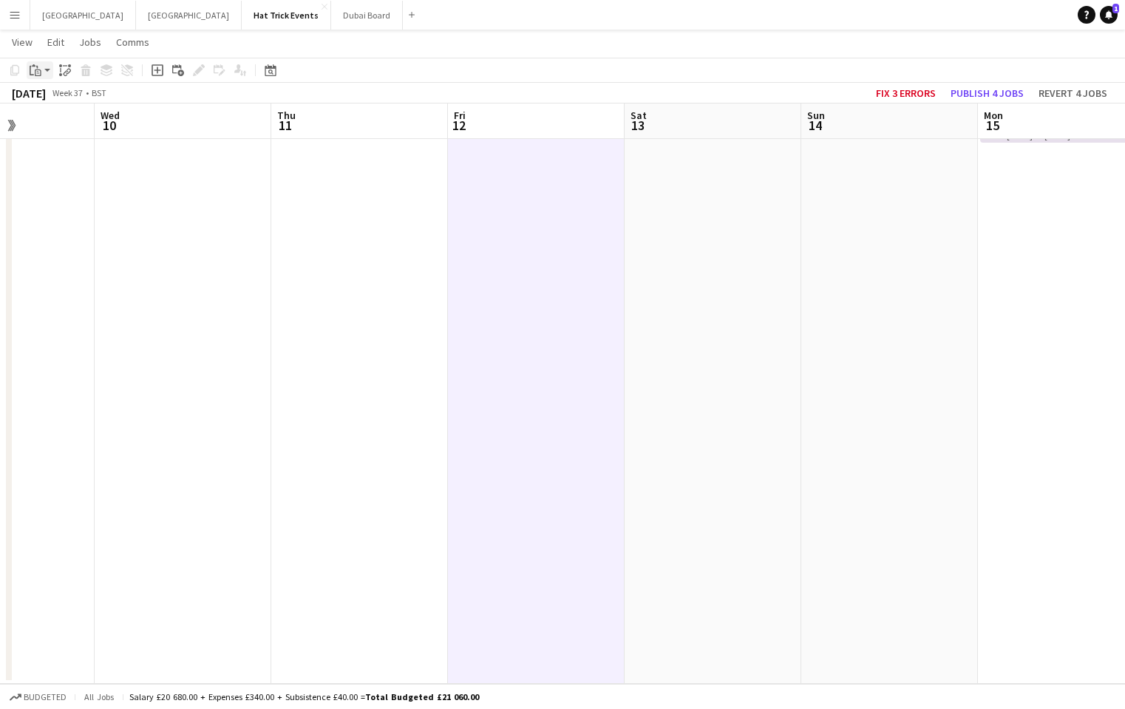
click at [40, 68] on icon "Paste" at bounding box center [36, 70] width 12 height 12
click at [60, 122] on link "Paste with crew Command Shift V" at bounding box center [97, 123] width 117 height 13
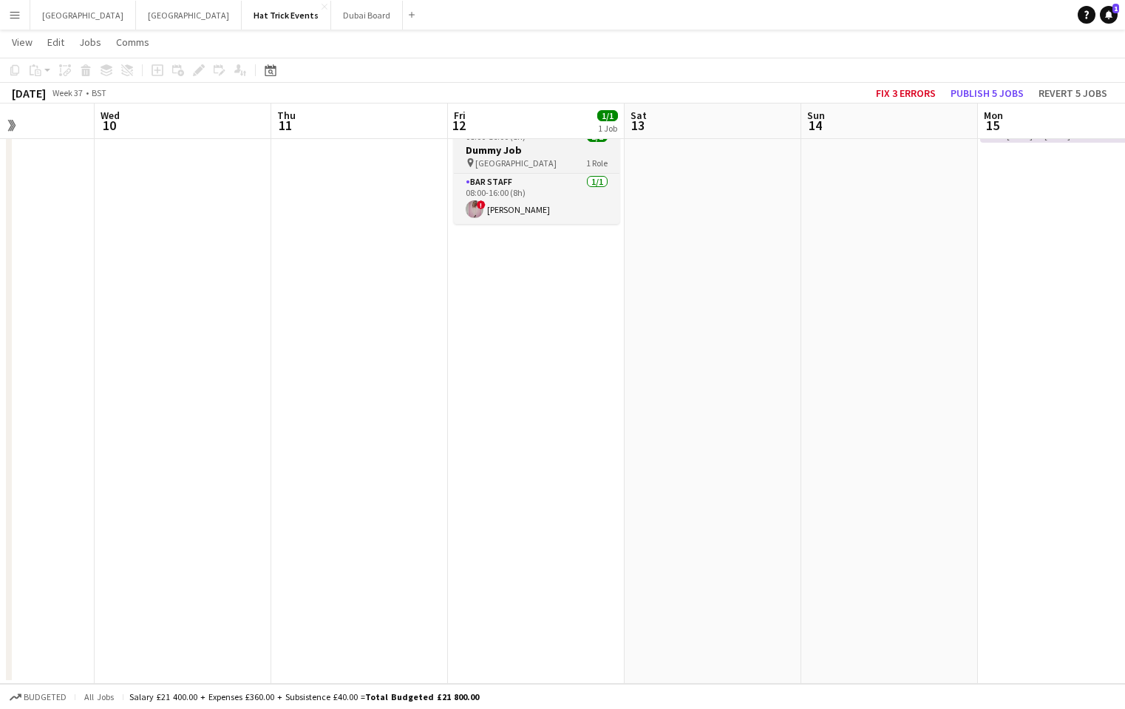
click at [542, 144] on h3 "Dummy Job" at bounding box center [537, 149] width 166 height 13
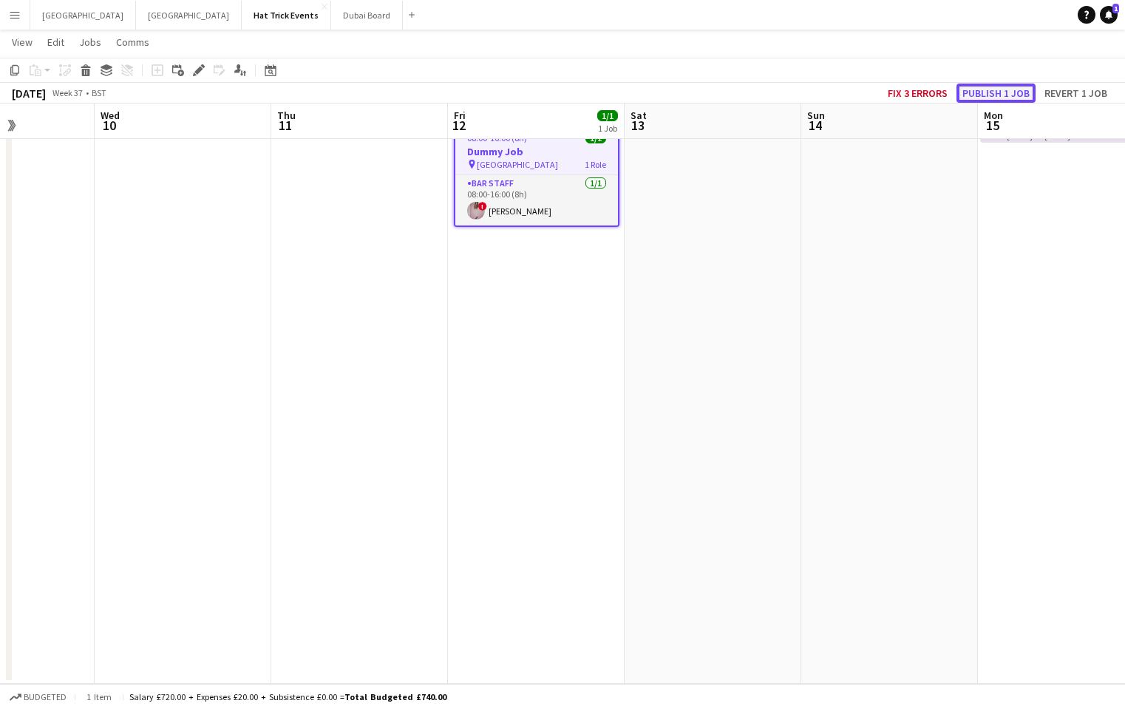
click at [985, 92] on button "Publish 1 job" at bounding box center [996, 93] width 79 height 19
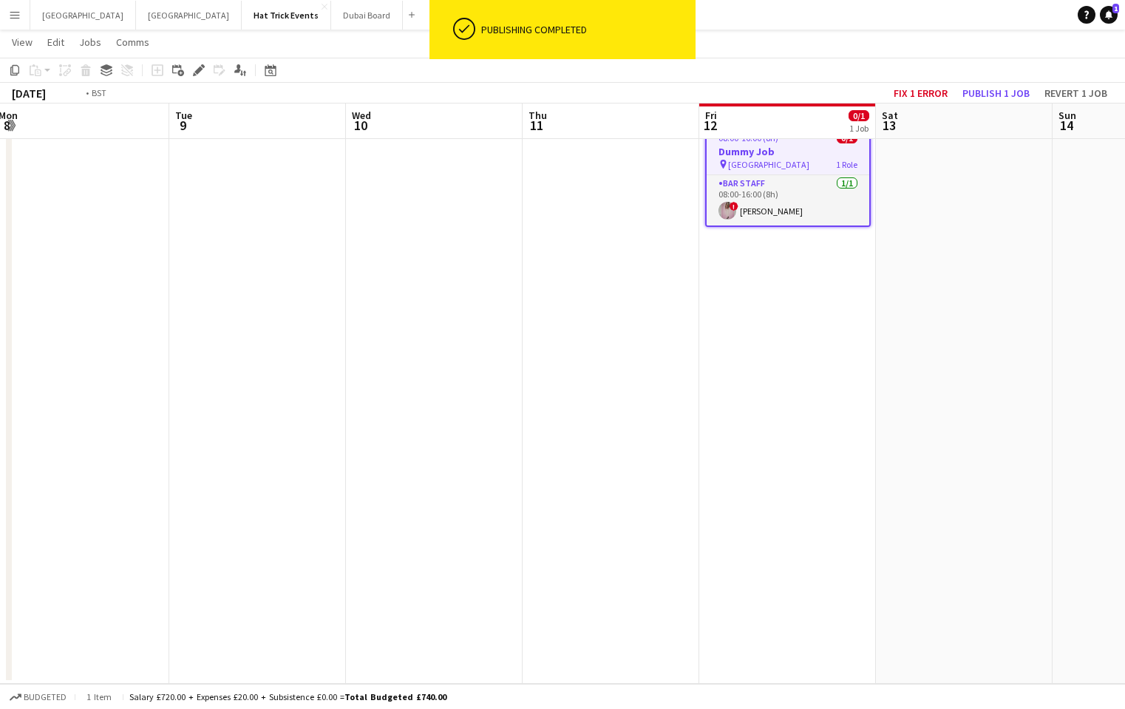
drag, startPoint x: 339, startPoint y: 358, endPoint x: 536, endPoint y: 414, distance: 205.3
click at [651, 422] on app-calendar-viewport "Sat 6 Sun 7 0/5 1 Job Mon 8 Tue 9 Wed 10 Thu 11 Fri 12 0/1 1 Job Sat 13 Sun 14 …" at bounding box center [562, 321] width 1125 height 726
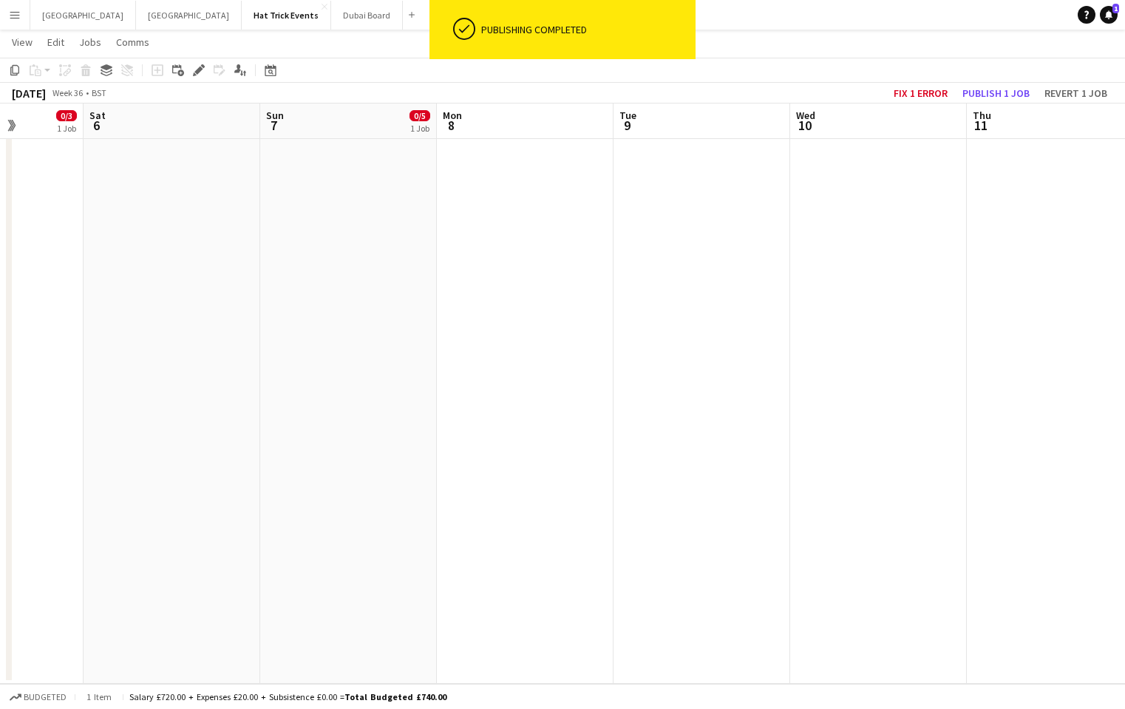
drag, startPoint x: 316, startPoint y: 410, endPoint x: 739, endPoint y: 438, distance: 423.9
click at [732, 434] on app-calendar-viewport "Wed 3 1/5 1 Job Thu 4 0/5 1 Job Fri 5 0/3 1 Job Sat 6 Sun 7 0/5 1 Job Mon 8 Tue…" at bounding box center [562, 321] width 1125 height 726
drag, startPoint x: 379, startPoint y: 428, endPoint x: 551, endPoint y: 438, distance: 172.6
click at [776, 443] on app-calendar-viewport "Wed 3 1/5 1 Job Thu 4 0/5 1 Job Fri 5 0/3 1 Job Sat 6 Sun 7 0/5 1 Job Mon 8 Tue…" at bounding box center [562, 321] width 1125 height 726
drag, startPoint x: 492, startPoint y: 453, endPoint x: 660, endPoint y: 459, distance: 168.0
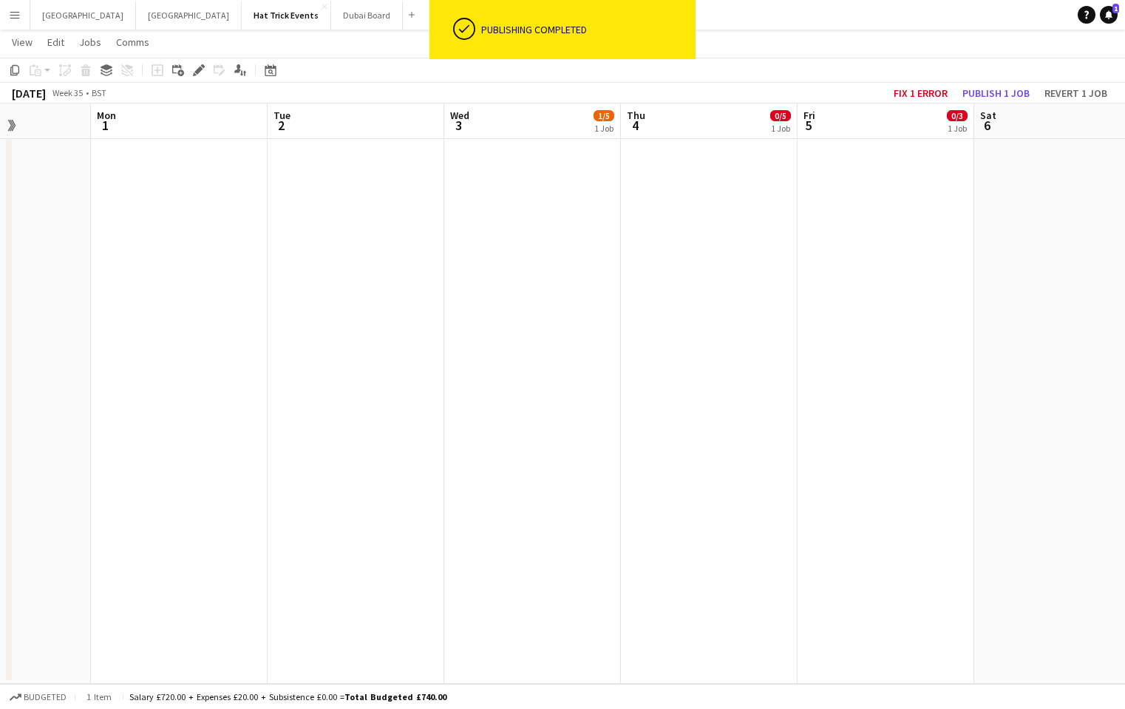
click at [745, 467] on app-calendar-viewport "Fri 29 Sat 30 Sun 31 Mon 1 Tue 2 Wed 3 1/5 1 Job Thu 4 0/5 1 Job Fri 5 0/3 1 Jo…" at bounding box center [562, 321] width 1125 height 726
drag, startPoint x: 301, startPoint y: 404, endPoint x: 728, endPoint y: 459, distance: 430.1
click at [755, 463] on app-calendar-viewport "Fri 29 Sat 30 Sun 31 Mon 1 Tue 2 Wed 3 1/5 1 Job Thu 4 0/5 1 Job Fri 5 0/3 1 Jo…" at bounding box center [562, 321] width 1125 height 726
drag, startPoint x: 546, startPoint y: 465, endPoint x: 705, endPoint y: 480, distance: 160.4
click at [706, 481] on app-calendar-viewport "Tue 26 Wed 27 Thu 28 Fri 29 Sat 30 Sun 31 Mon 1 Tue 2 Wed 3 1/5 1 Job Thu 4 0/5…" at bounding box center [562, 321] width 1125 height 726
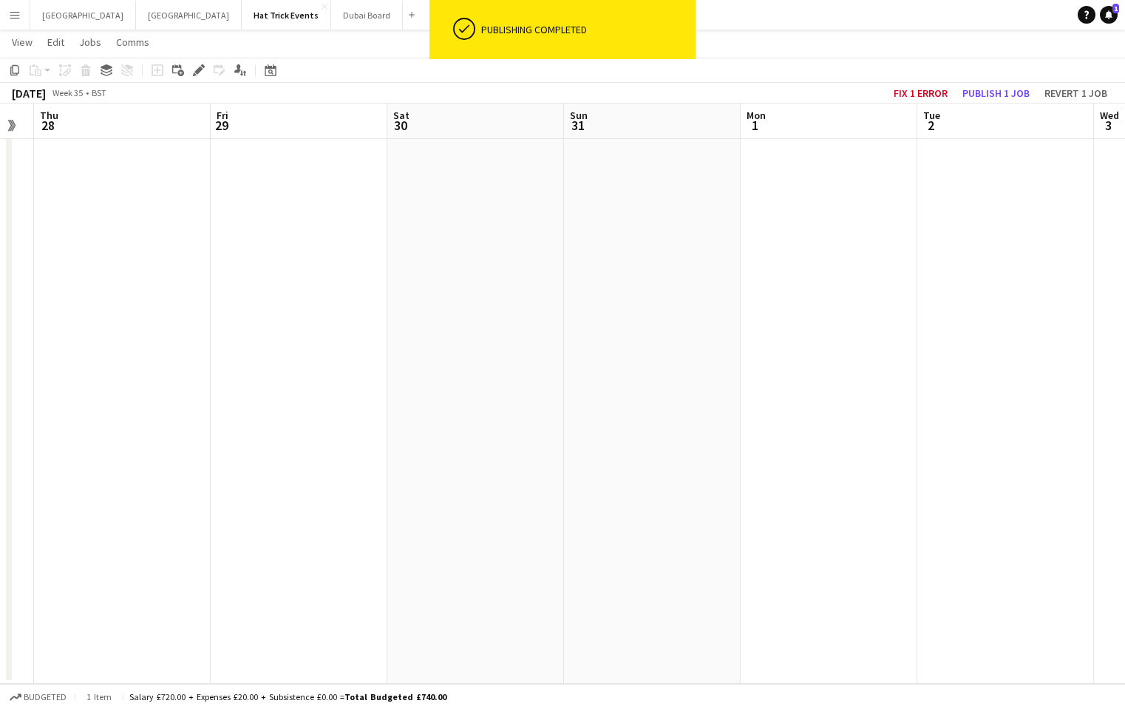
scroll to position [0, 297]
click at [657, 215] on app-date-cell at bounding box center [674, 375] width 177 height 618
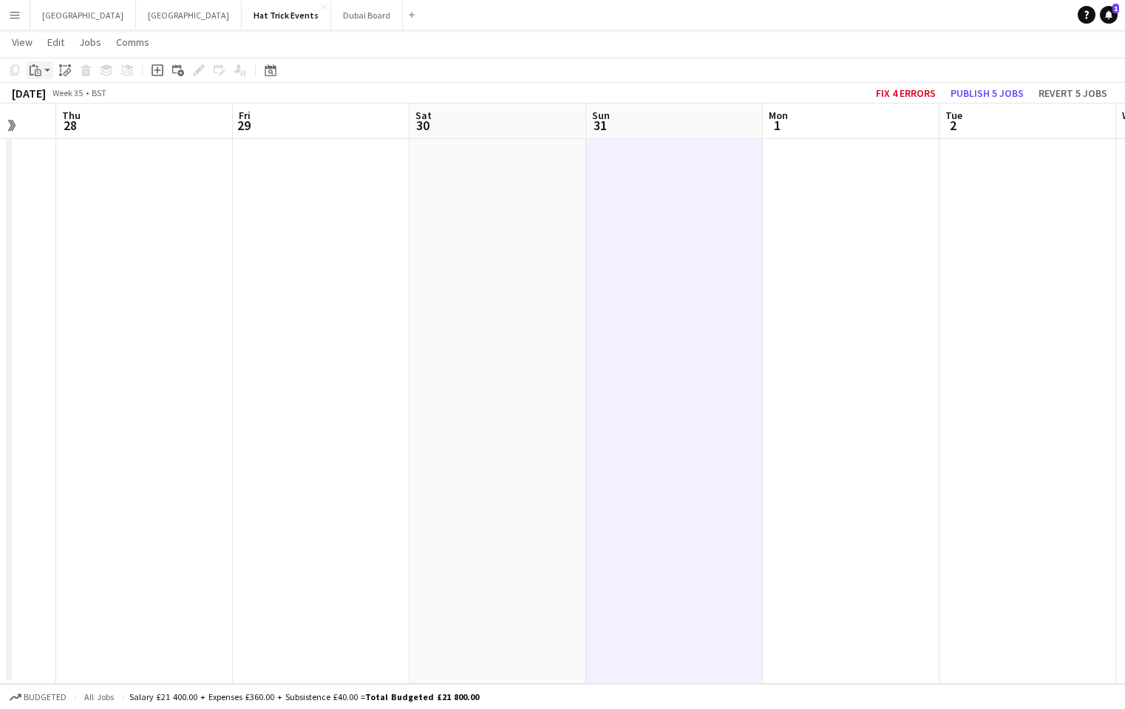
click at [42, 71] on div "Paste" at bounding box center [36, 70] width 18 height 18
click at [63, 120] on link "Paste with crew Command Shift V" at bounding box center [97, 123] width 117 height 13
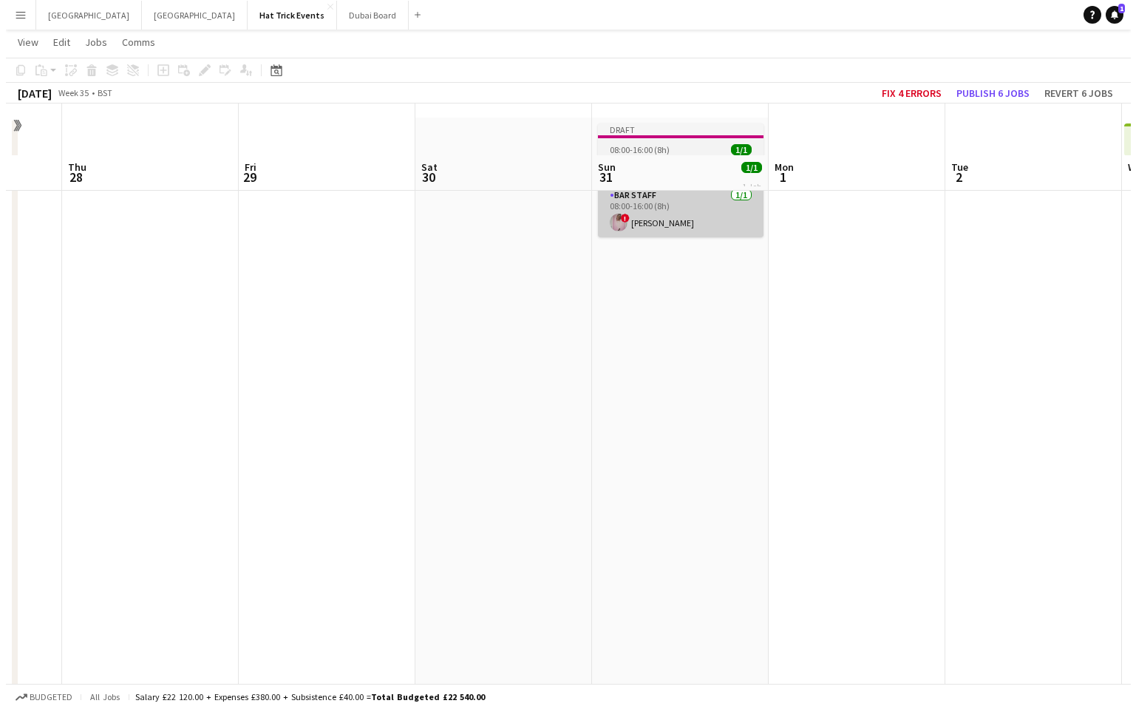
scroll to position [0, 0]
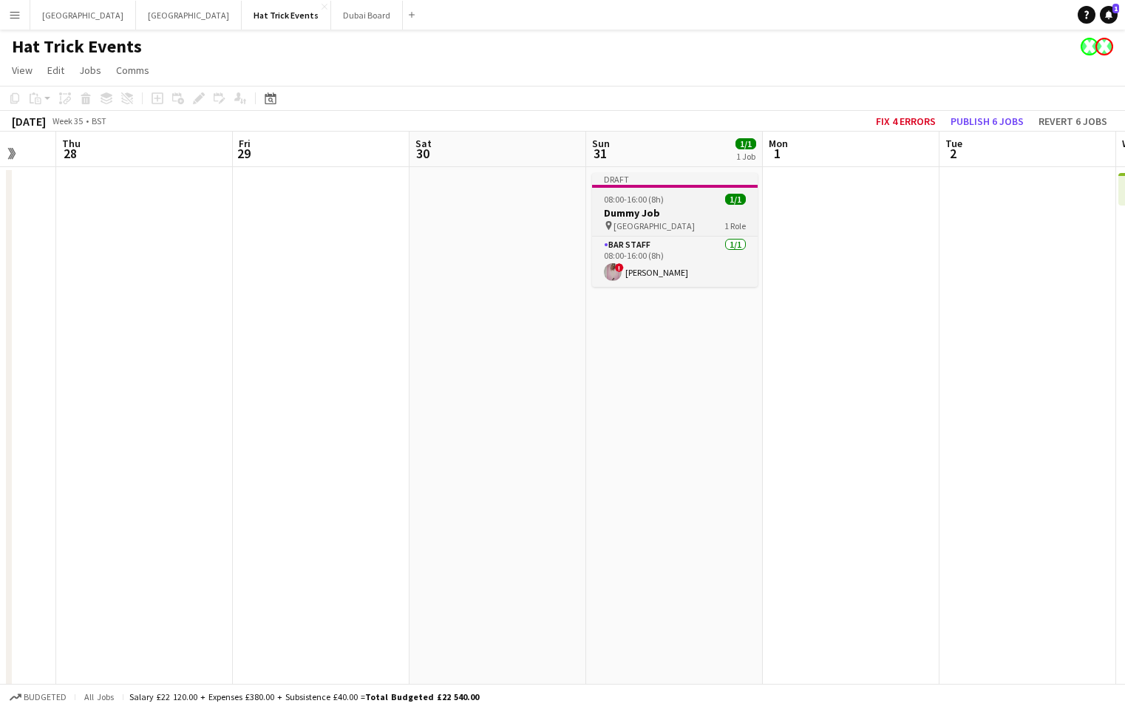
click at [691, 212] on h3 "Dummy Job" at bounding box center [675, 212] width 166 height 13
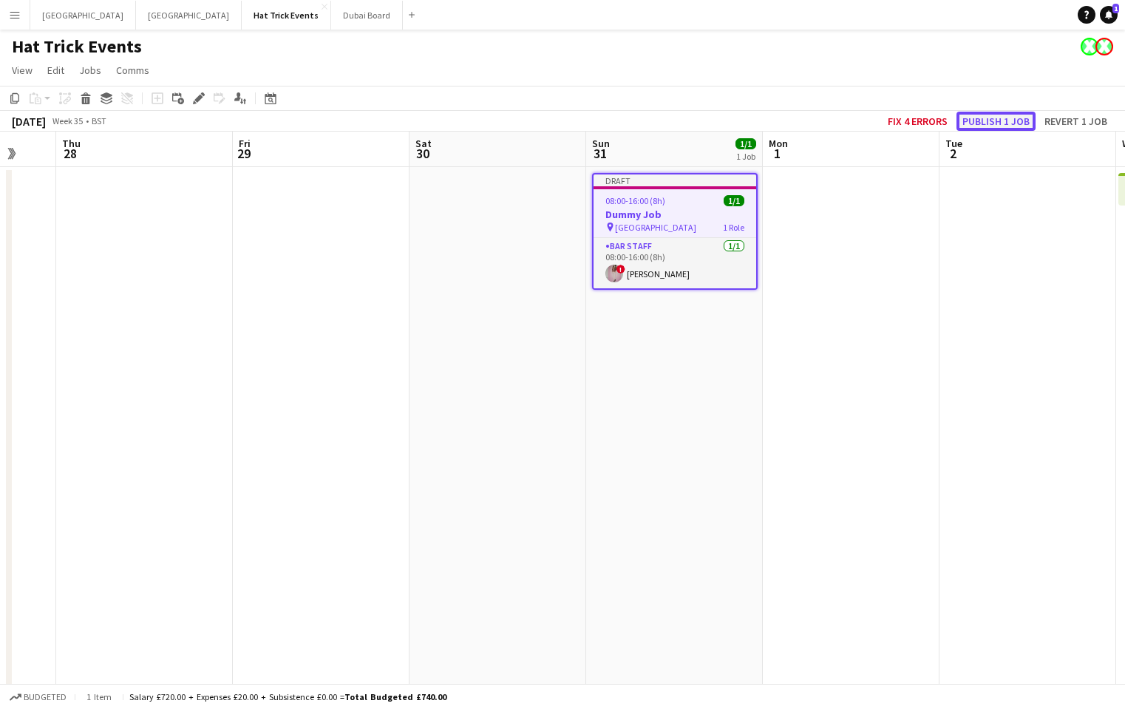
click at [1012, 121] on button "Publish 1 job" at bounding box center [996, 121] width 79 height 19
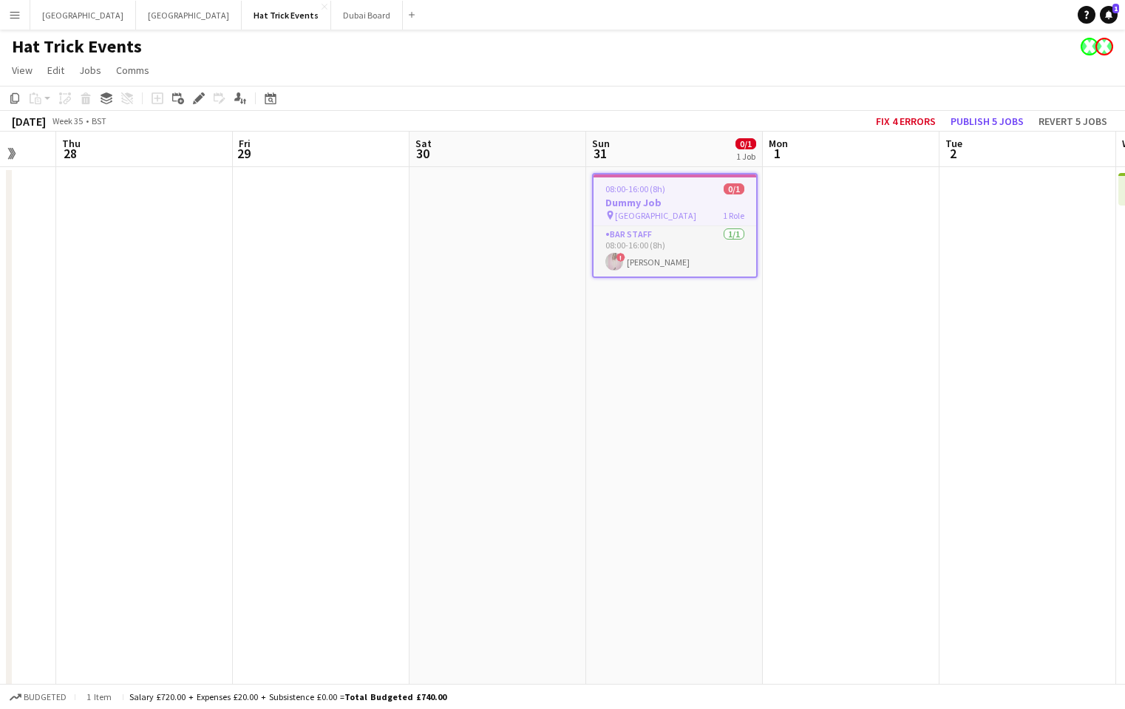
click at [17, 15] on app-icon "Menu" at bounding box center [15, 15] width 12 height 12
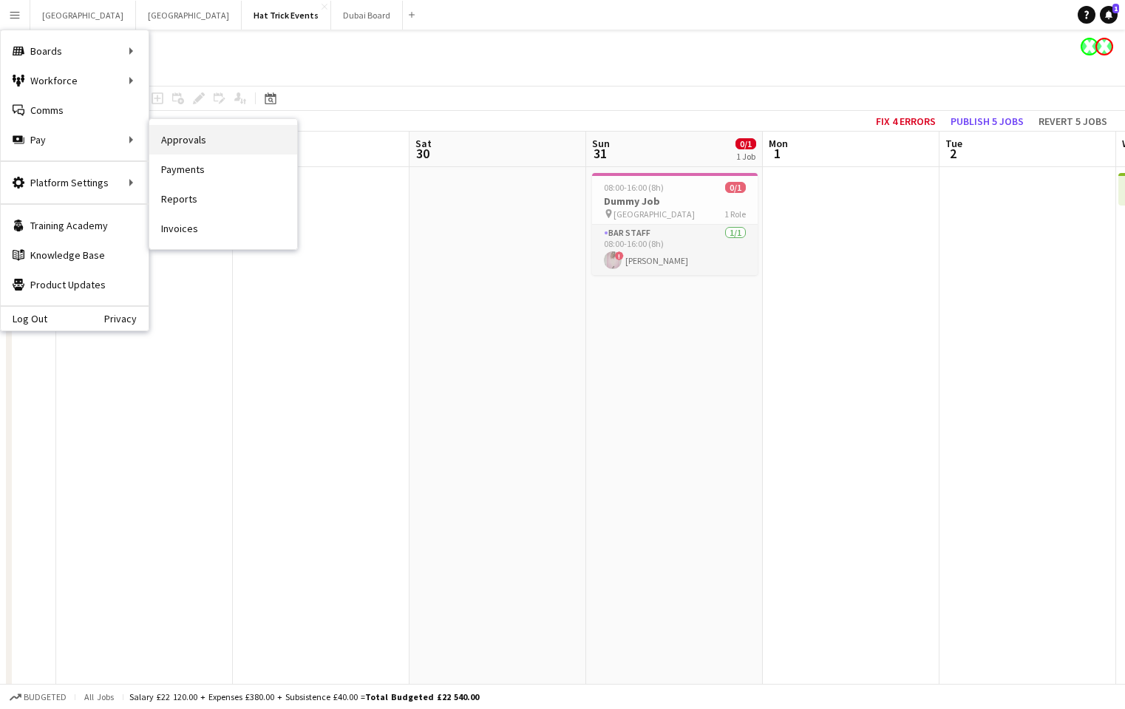
click at [189, 140] on link "Approvals" at bounding box center [223, 140] width 148 height 30
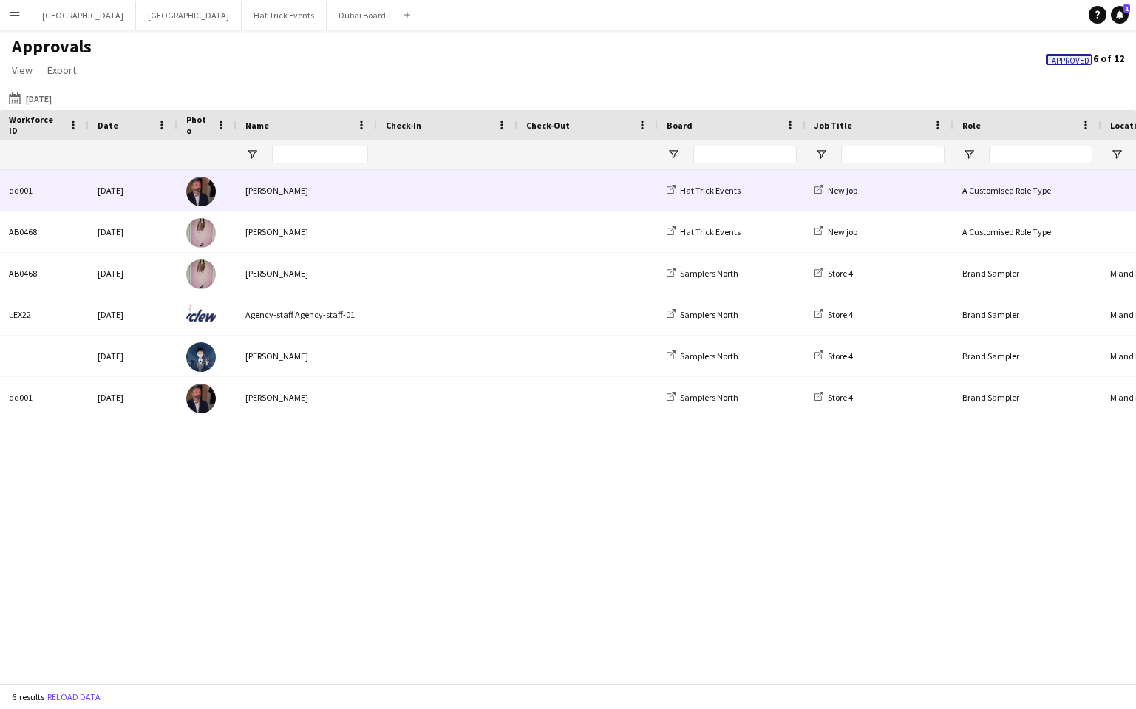
click at [421, 186] on span at bounding box center [447, 190] width 123 height 41
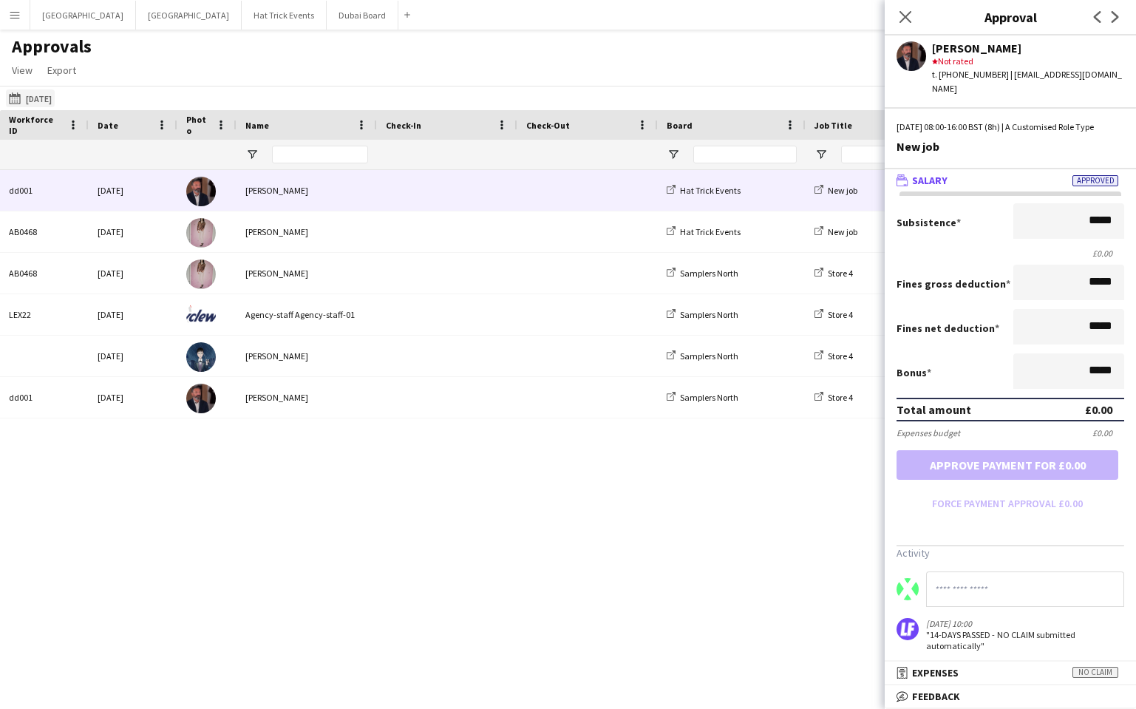
click at [50, 96] on button "15-09-2025 15-09-2025" at bounding box center [30, 98] width 49 height 18
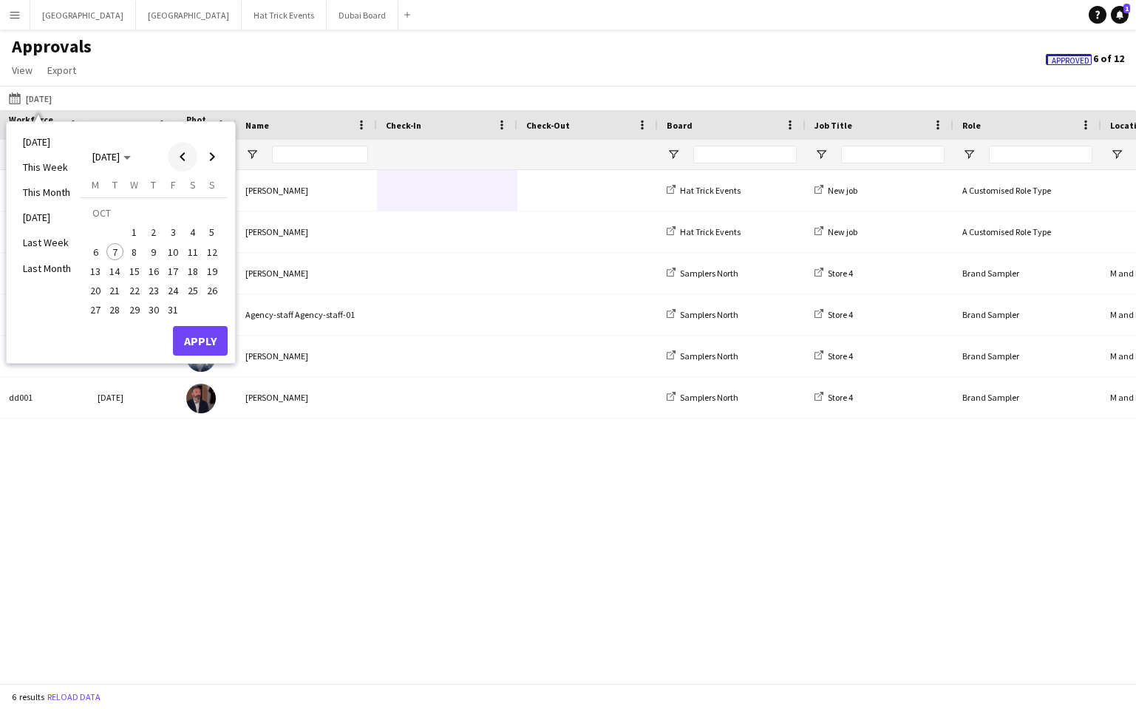
click at [181, 155] on span "Previous month" at bounding box center [183, 157] width 30 height 30
click at [214, 293] on span "31" at bounding box center [212, 294] width 18 height 18
click at [205, 322] on button "Apply" at bounding box center [200, 325] width 55 height 30
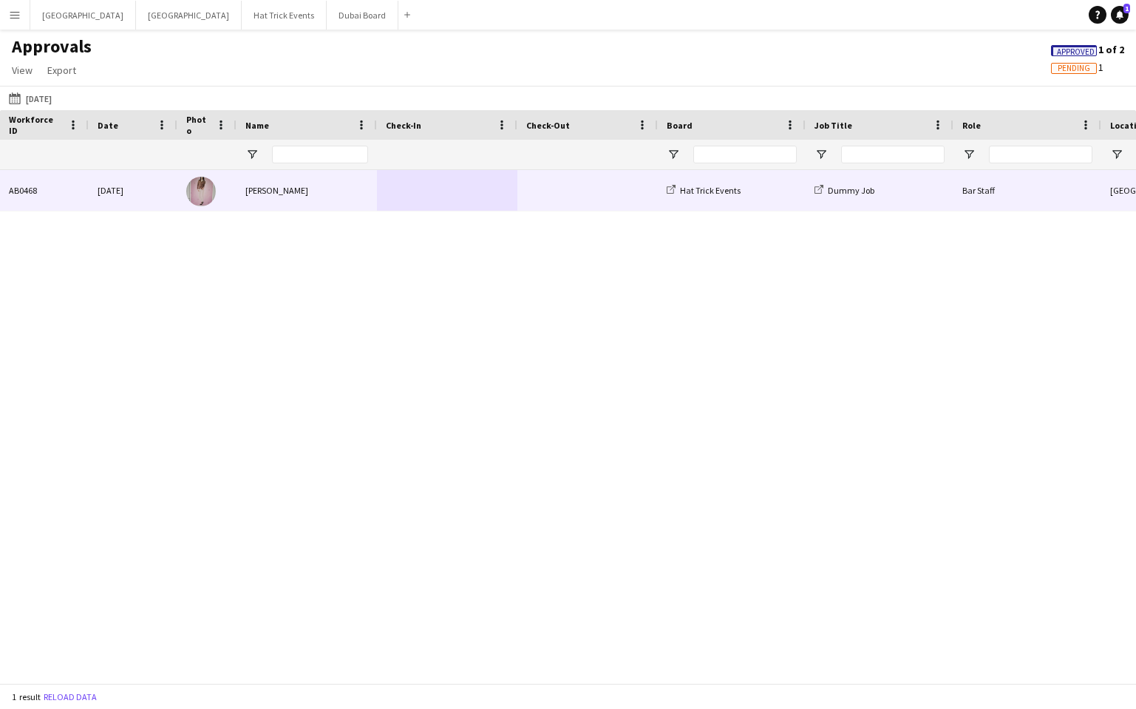
click at [345, 188] on div "[PERSON_NAME]" at bounding box center [307, 190] width 140 height 41
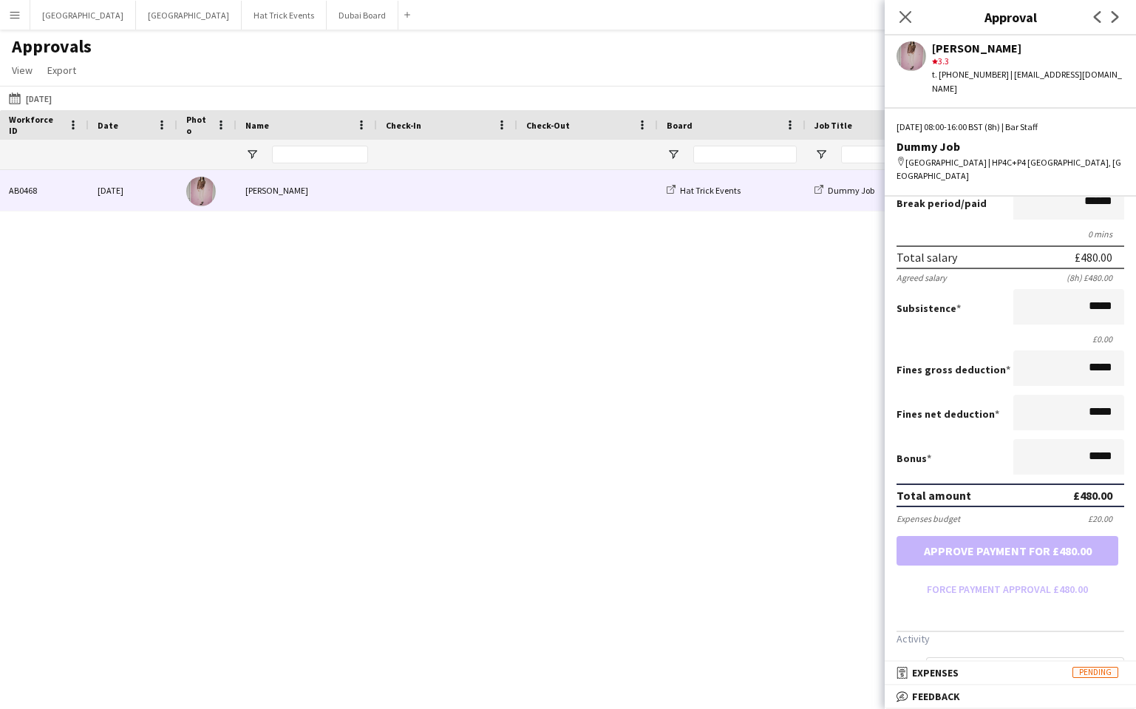
scroll to position [156, 0]
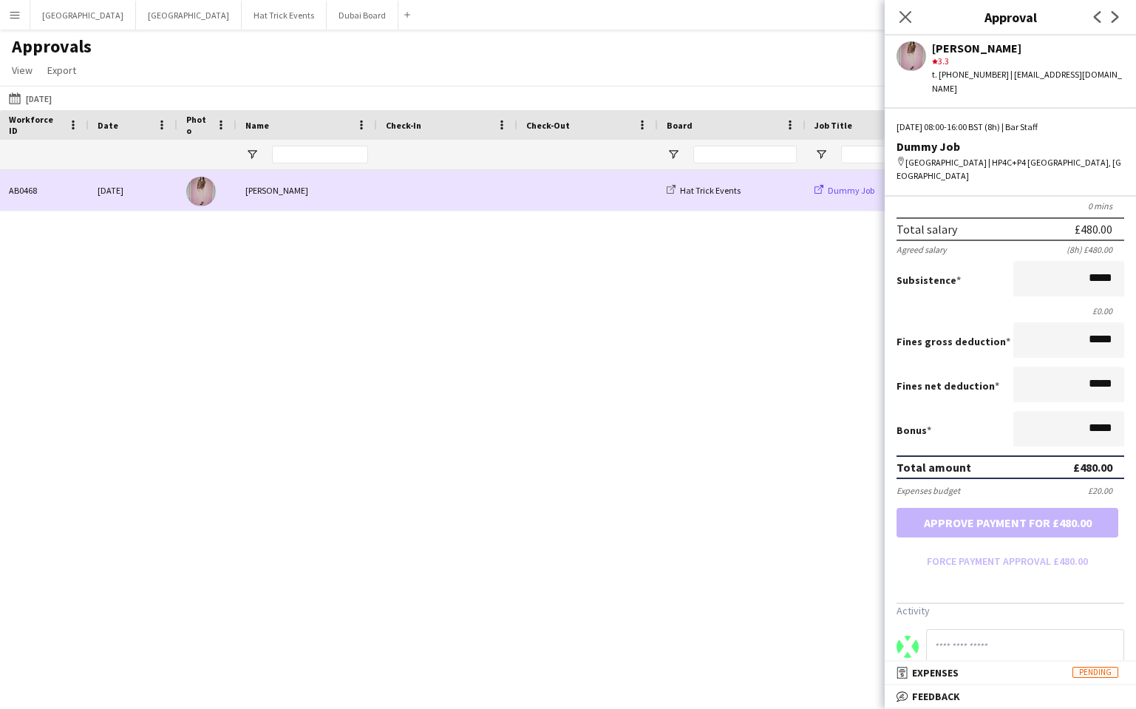
click at [819, 191] on icon at bounding box center [819, 189] width 9 height 9
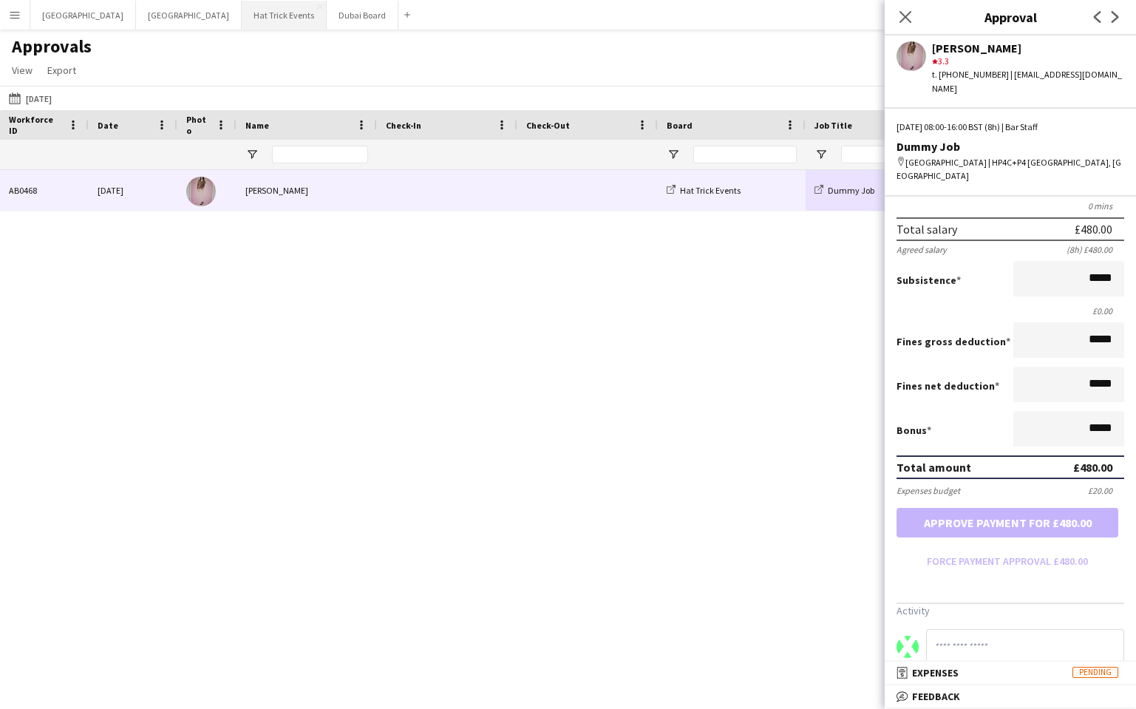
click at [242, 16] on button "Hat Trick Events Close" at bounding box center [284, 15] width 85 height 29
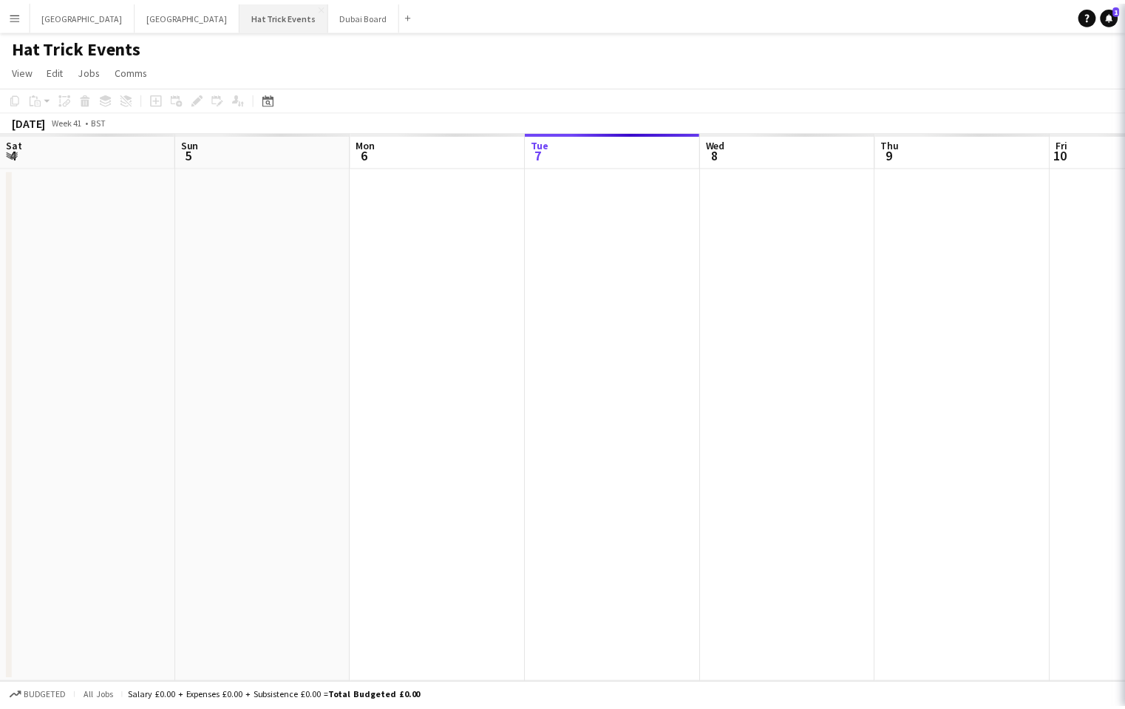
scroll to position [0, 353]
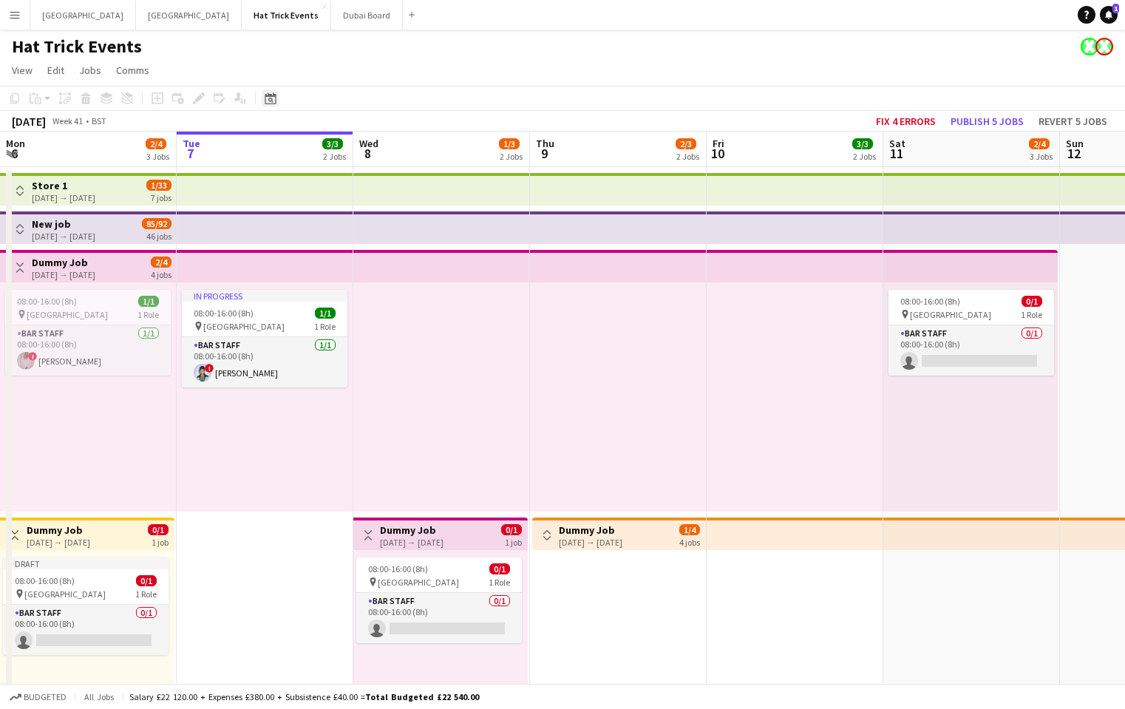
click at [271, 101] on icon at bounding box center [270, 100] width 5 height 5
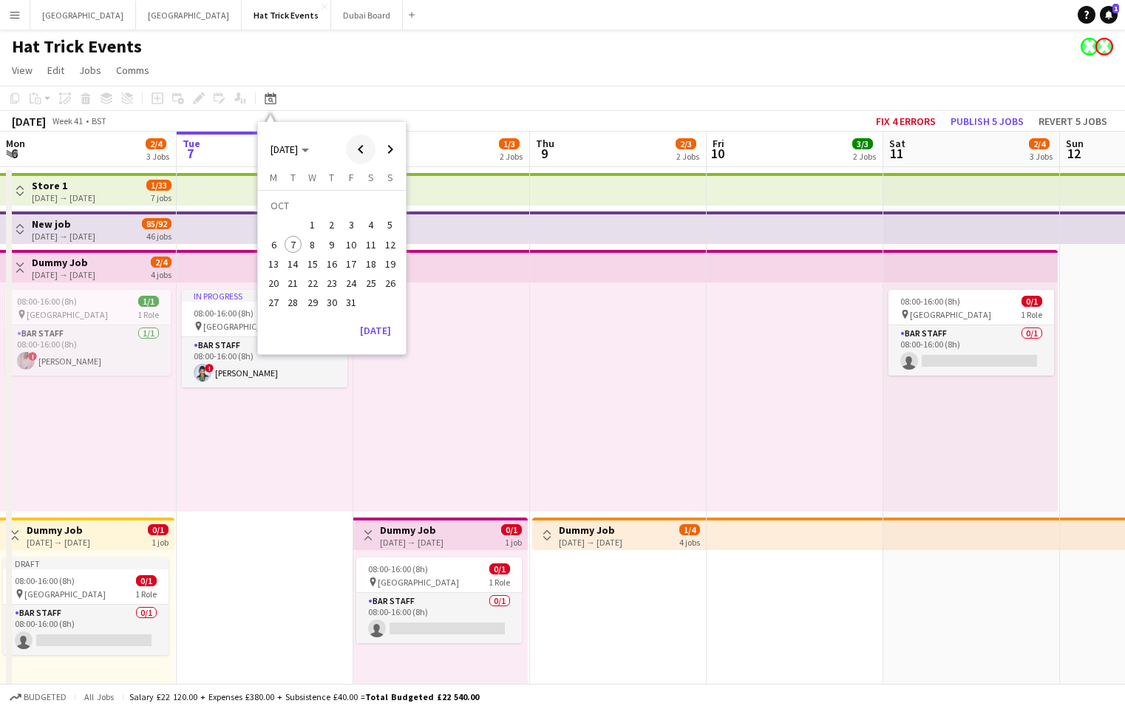
click at [357, 150] on span "Previous month" at bounding box center [361, 150] width 30 height 30
click at [365, 151] on span "Previous month" at bounding box center [361, 150] width 30 height 30
click at [384, 288] on span "31" at bounding box center [391, 287] width 18 height 18
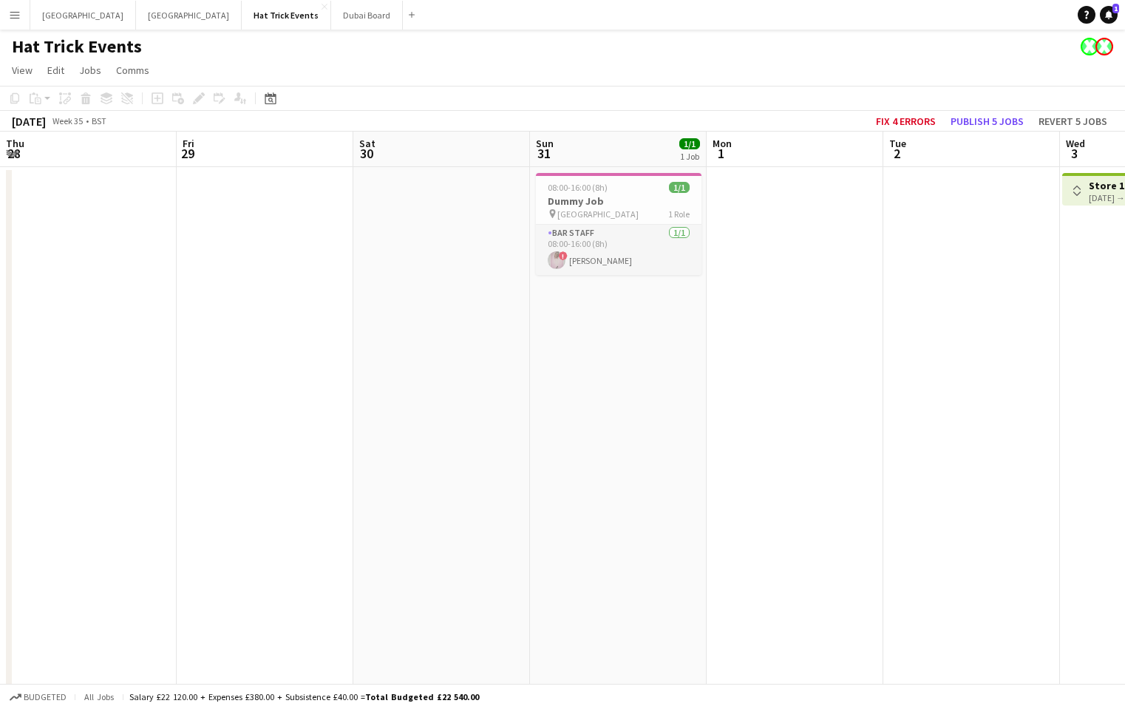
scroll to position [0, 509]
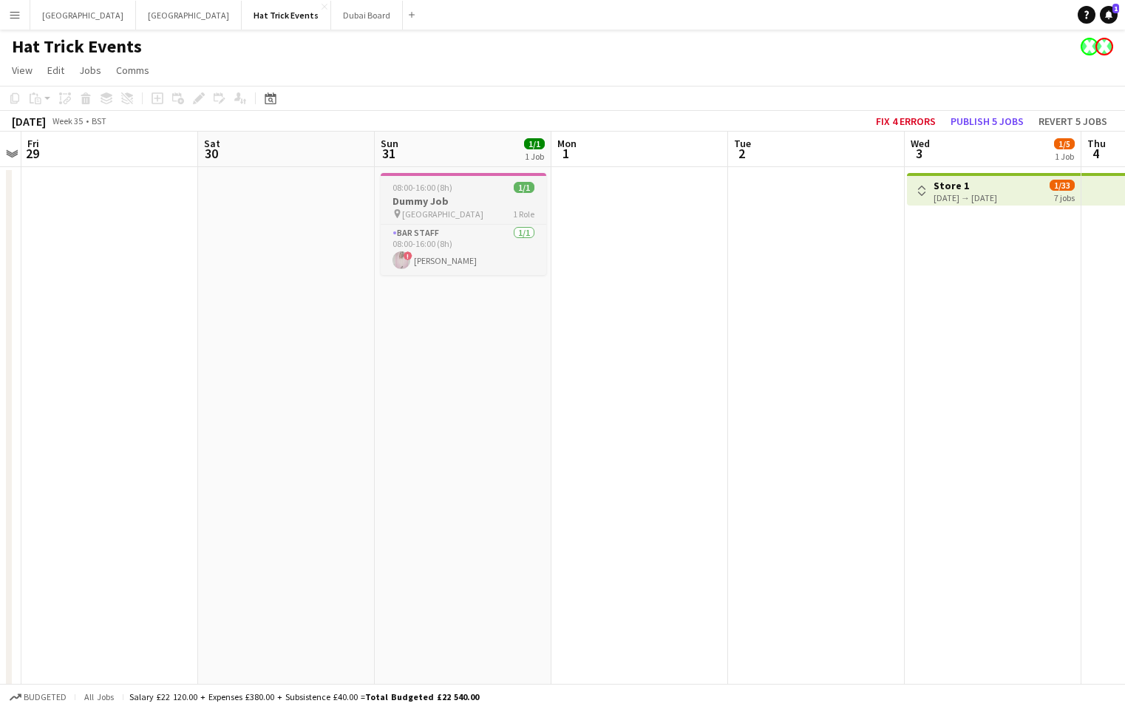
click at [470, 205] on h3 "Dummy Job" at bounding box center [464, 200] width 166 height 13
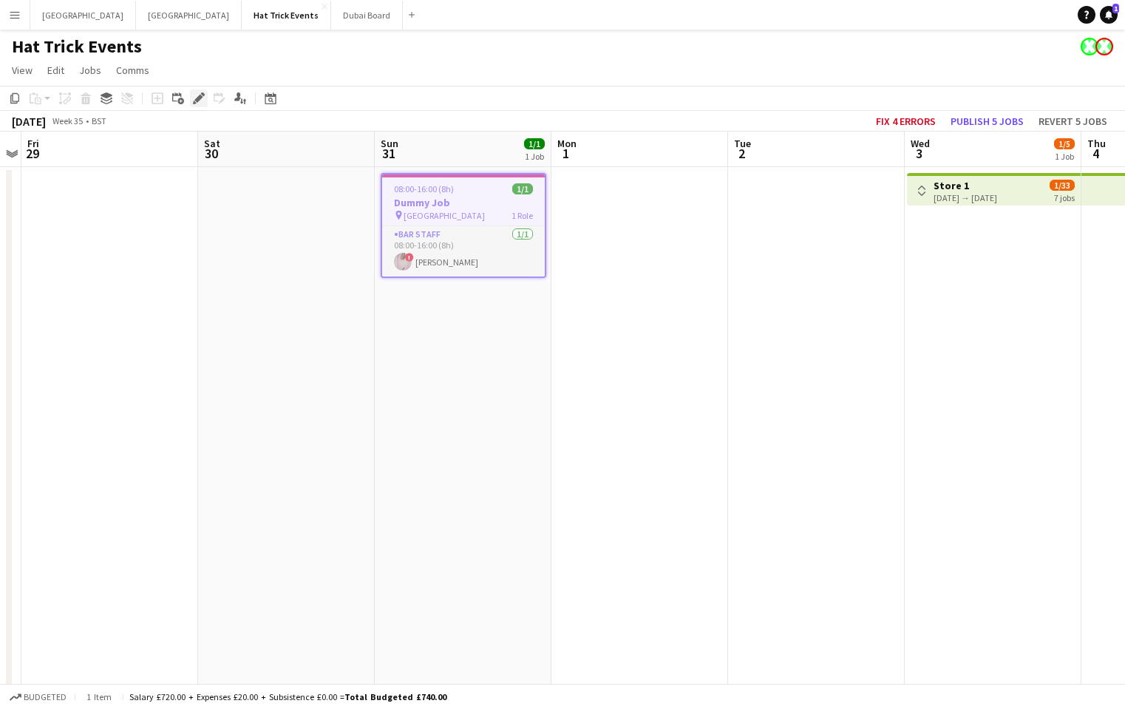
click at [203, 98] on icon "Edit" at bounding box center [199, 98] width 12 height 12
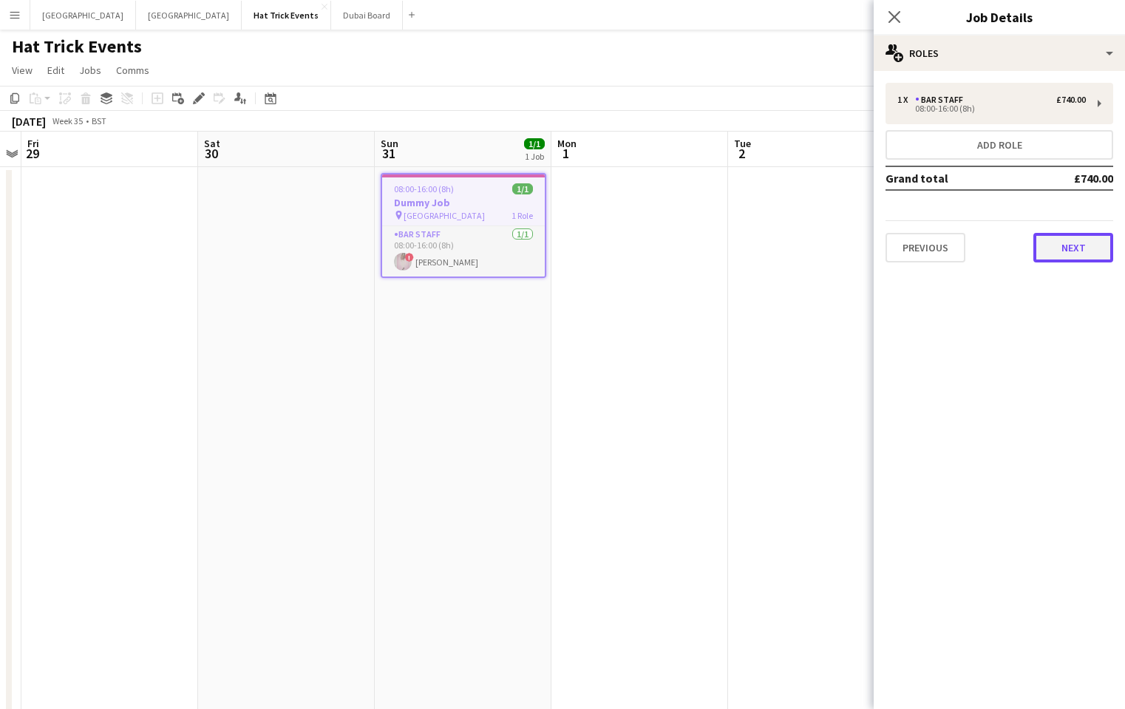
click at [1071, 247] on button "Next" at bounding box center [1074, 248] width 80 height 30
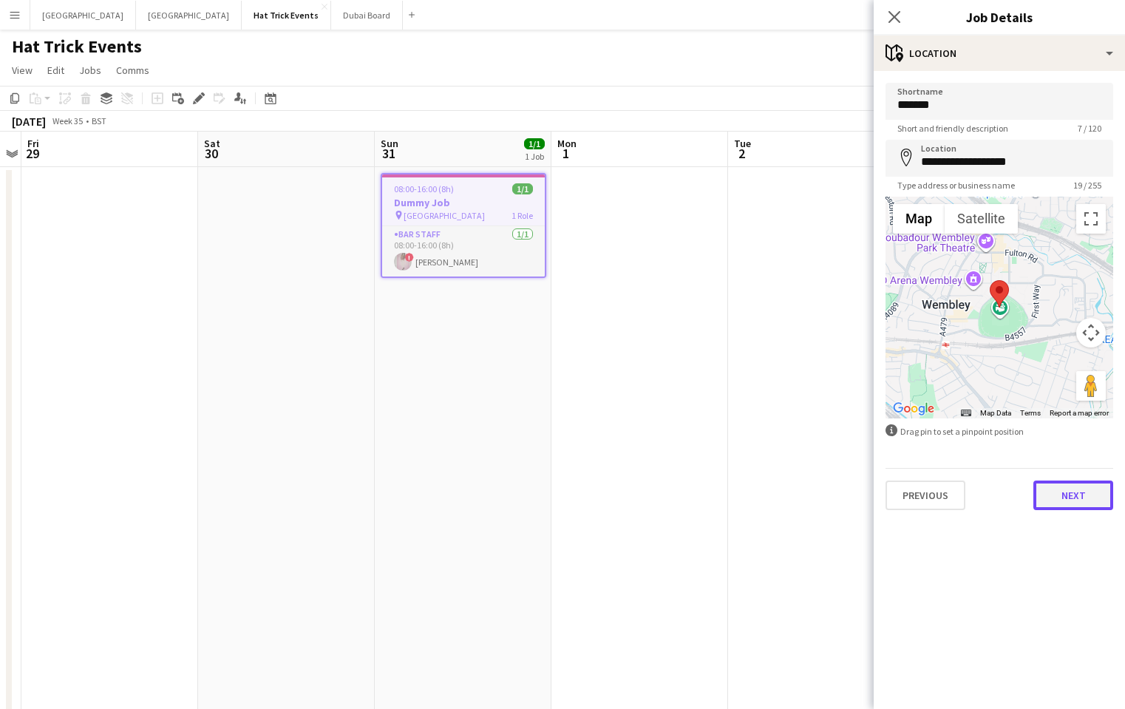
click at [1073, 492] on button "Next" at bounding box center [1074, 496] width 80 height 30
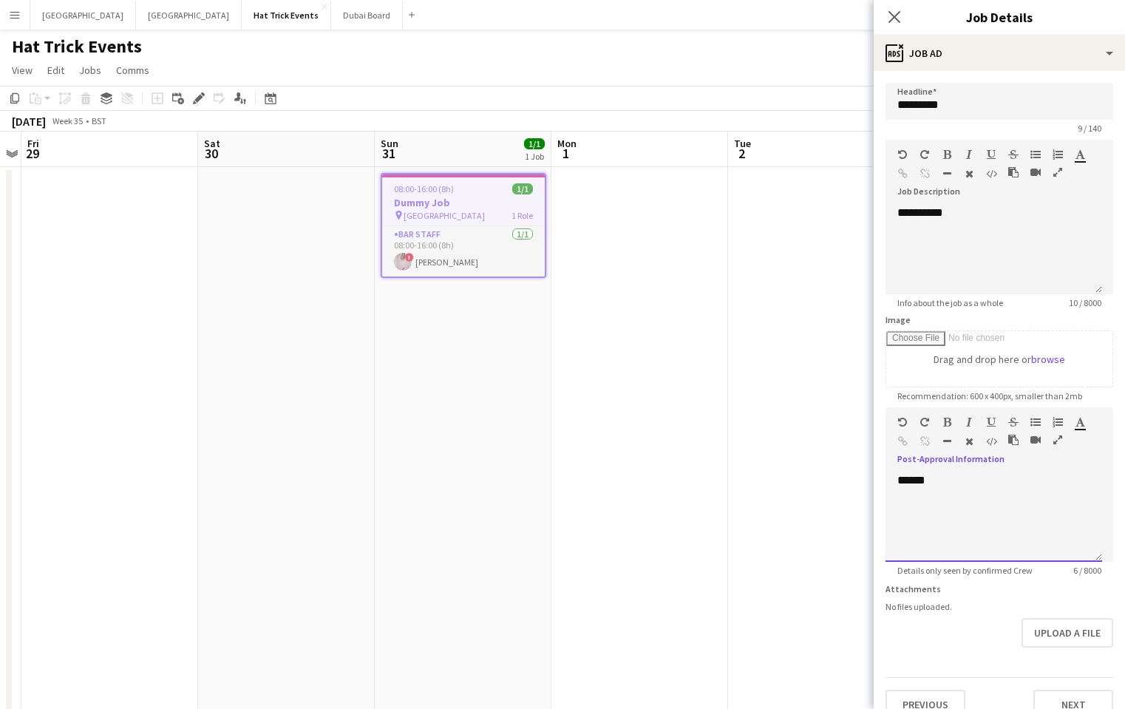
drag, startPoint x: 898, startPoint y: 457, endPoint x: 989, endPoint y: 489, distance: 97.3
click at [989, 489] on div "default Heading 1 Heading 2 Heading 3 Heading 4 Heading 5 Heading 6 Heading 7 P…" at bounding box center [1000, 484] width 228 height 155
click at [978, 488] on div "******" at bounding box center [994, 517] width 217 height 89
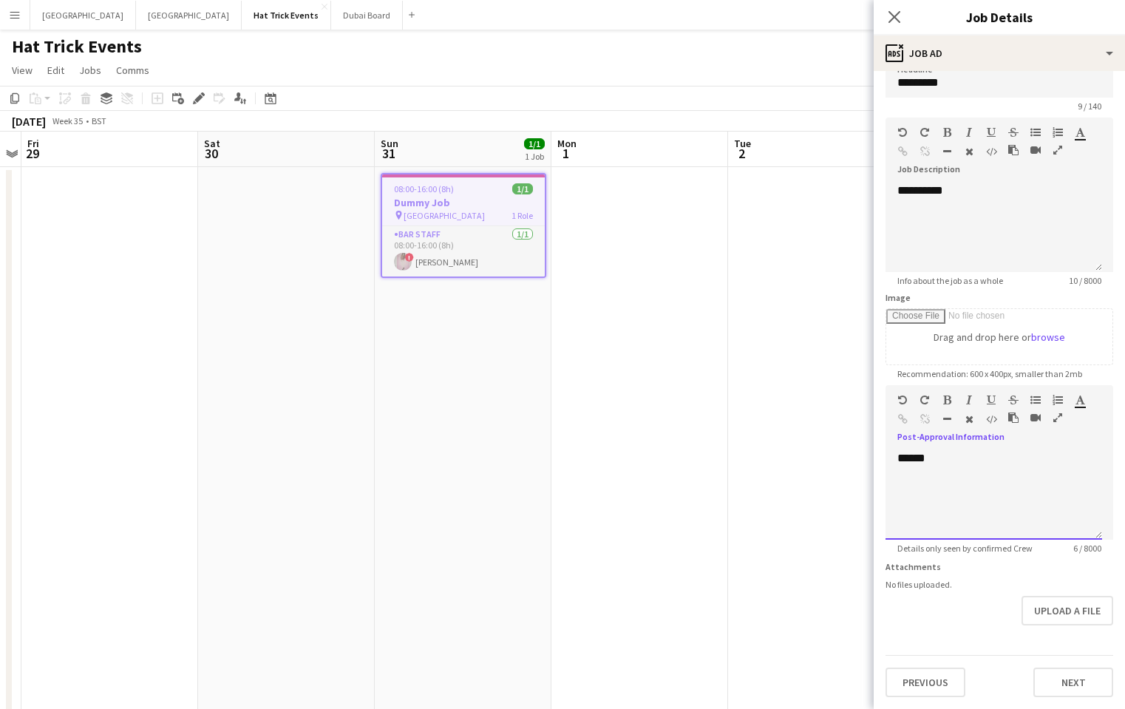
scroll to position [56, 0]
drag, startPoint x: 938, startPoint y: 430, endPoint x: 895, endPoint y: 427, distance: 43.7
click at [895, 451] on div "******" at bounding box center [994, 495] width 217 height 89
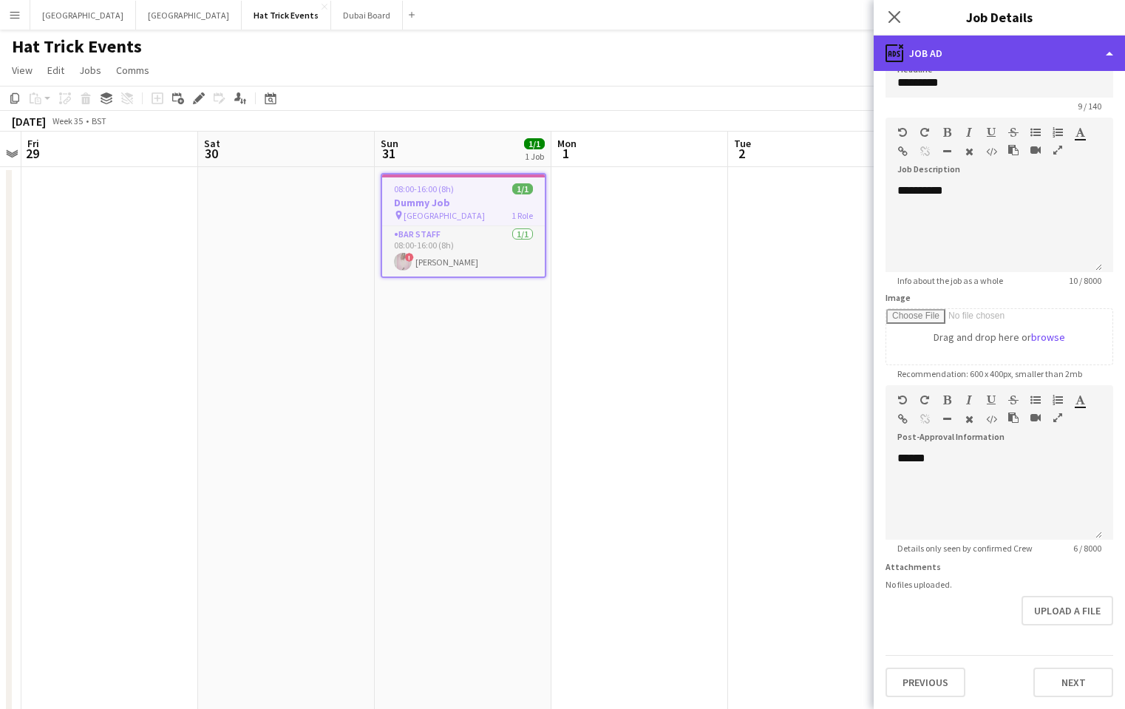
click at [1048, 61] on div "ads-window Job Ad" at bounding box center [999, 52] width 251 height 35
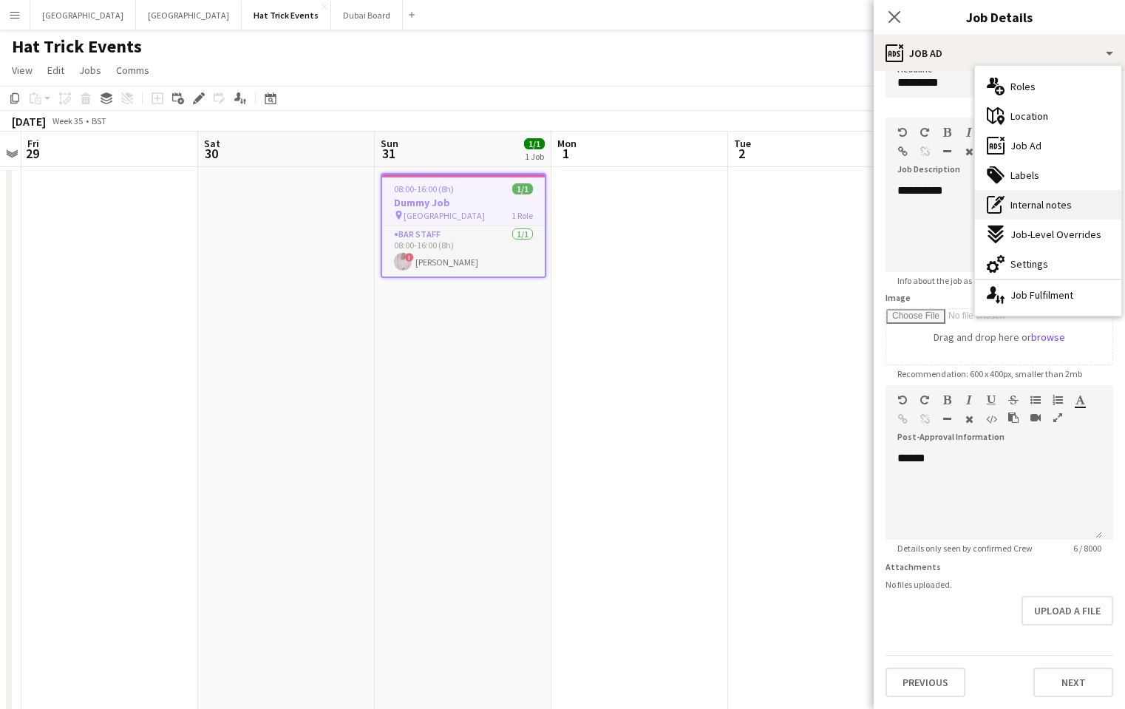
click at [1048, 205] on span "Internal notes" at bounding box center [1041, 204] width 61 height 13
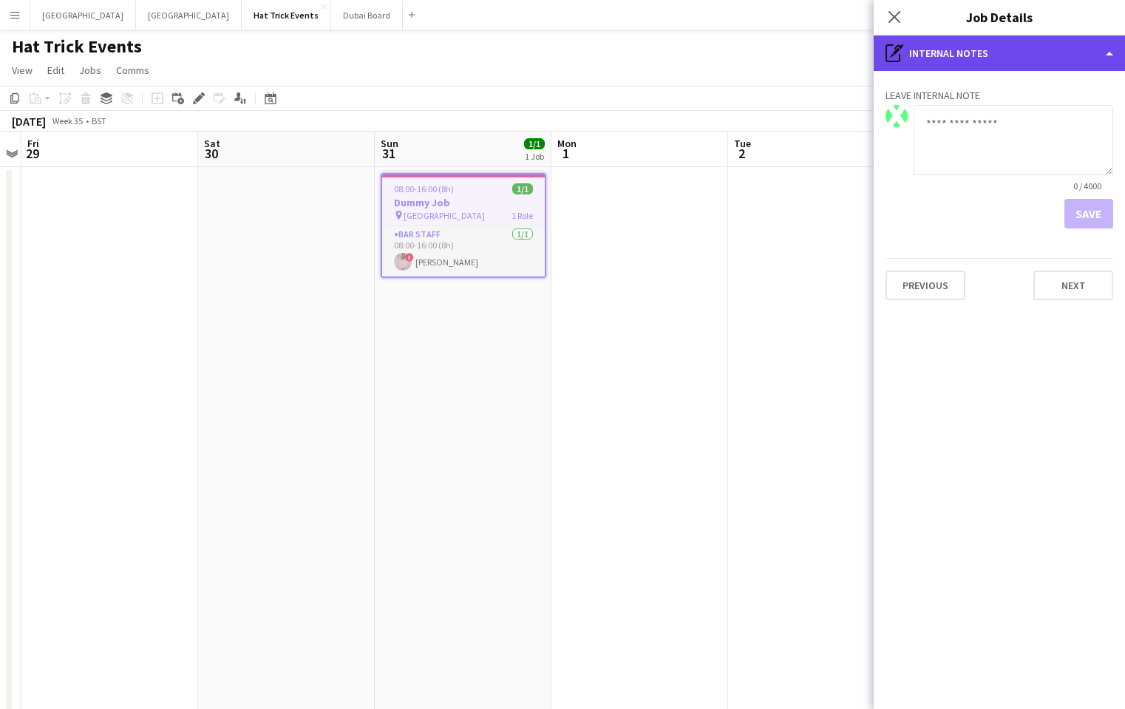
click at [1023, 55] on div "pen-write Internal notes" at bounding box center [999, 52] width 251 height 35
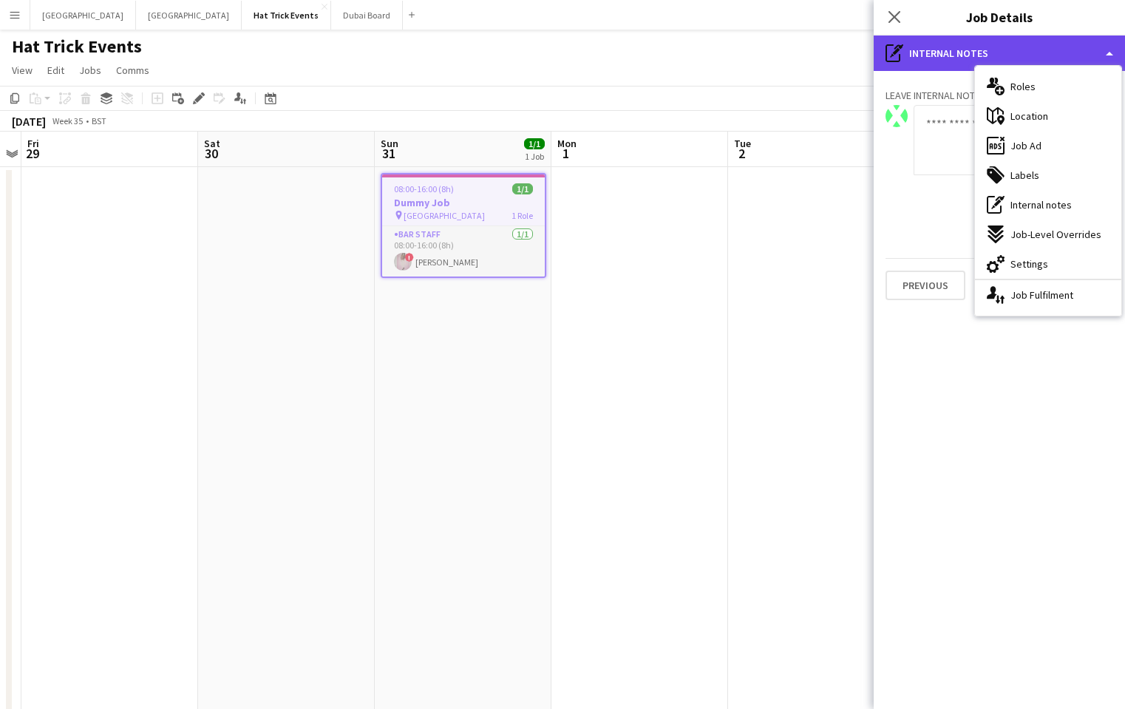
click at [969, 42] on div "pen-write Internal notes" at bounding box center [999, 52] width 251 height 35
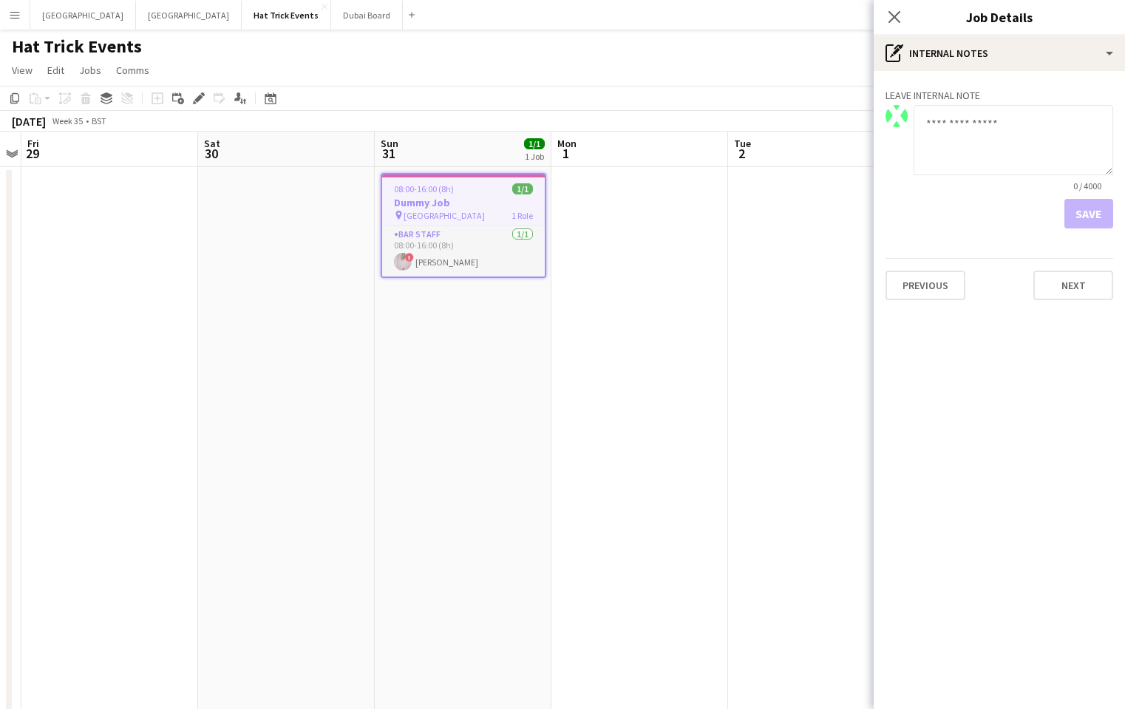
click at [467, 190] on div "08:00-16:00 (8h) 1/1" at bounding box center [463, 188] width 163 height 11
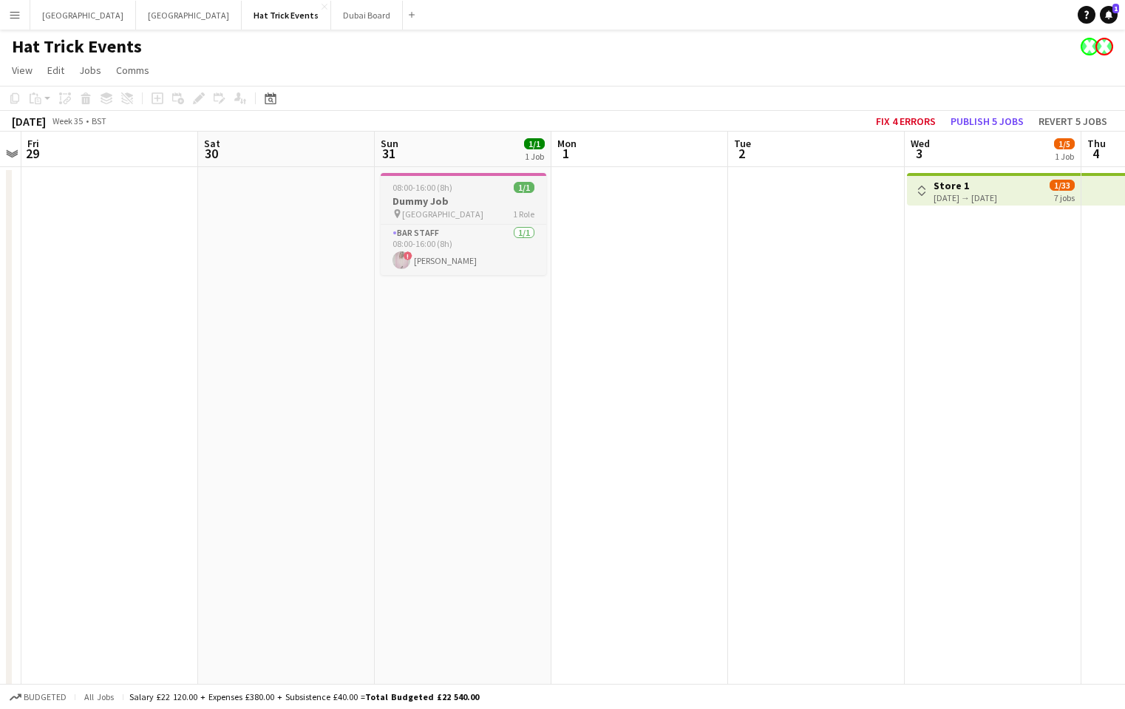
click at [467, 190] on div "08:00-16:00 (8h) 1/1" at bounding box center [464, 187] width 166 height 11
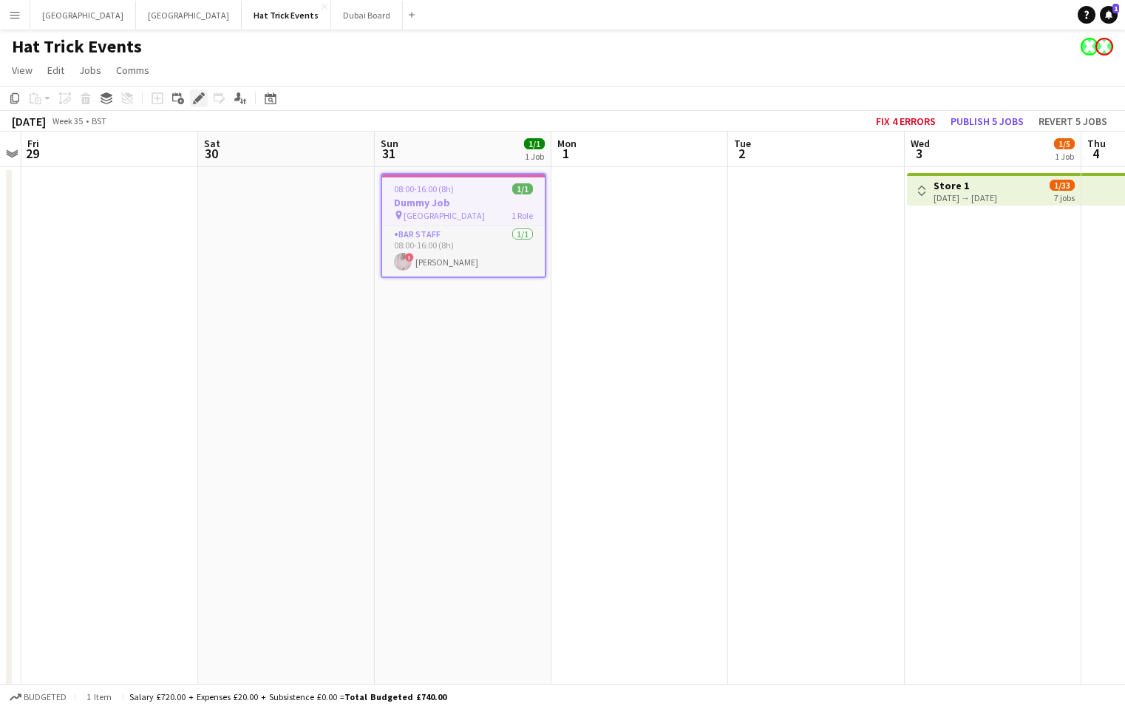
click at [198, 102] on icon "Edit" at bounding box center [199, 98] width 12 height 12
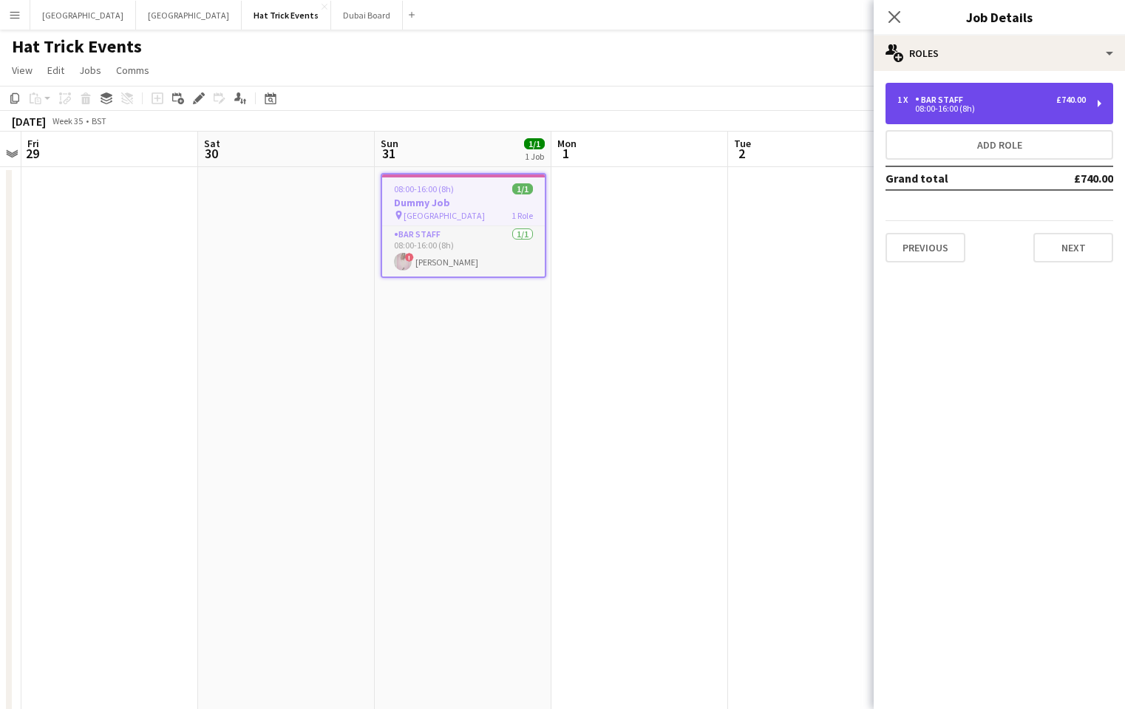
click at [1040, 111] on div "08:00-16:00 (8h)" at bounding box center [992, 108] width 189 height 7
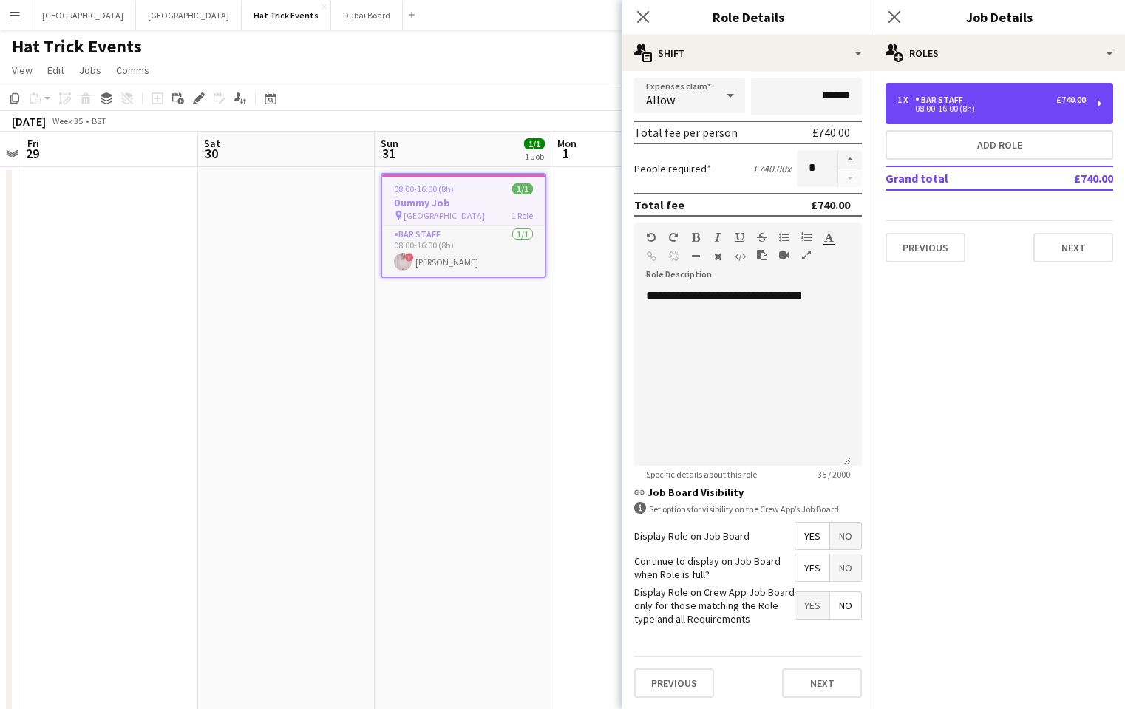
scroll to position [293, 0]
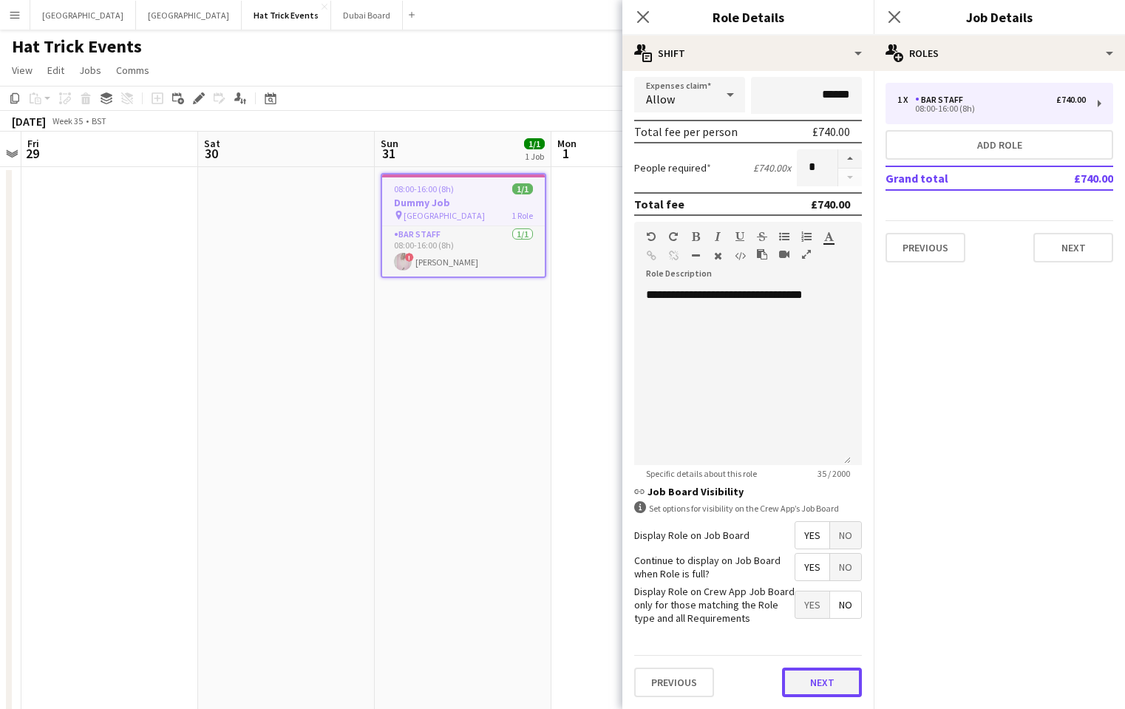
click at [815, 690] on button "Next" at bounding box center [822, 683] width 80 height 30
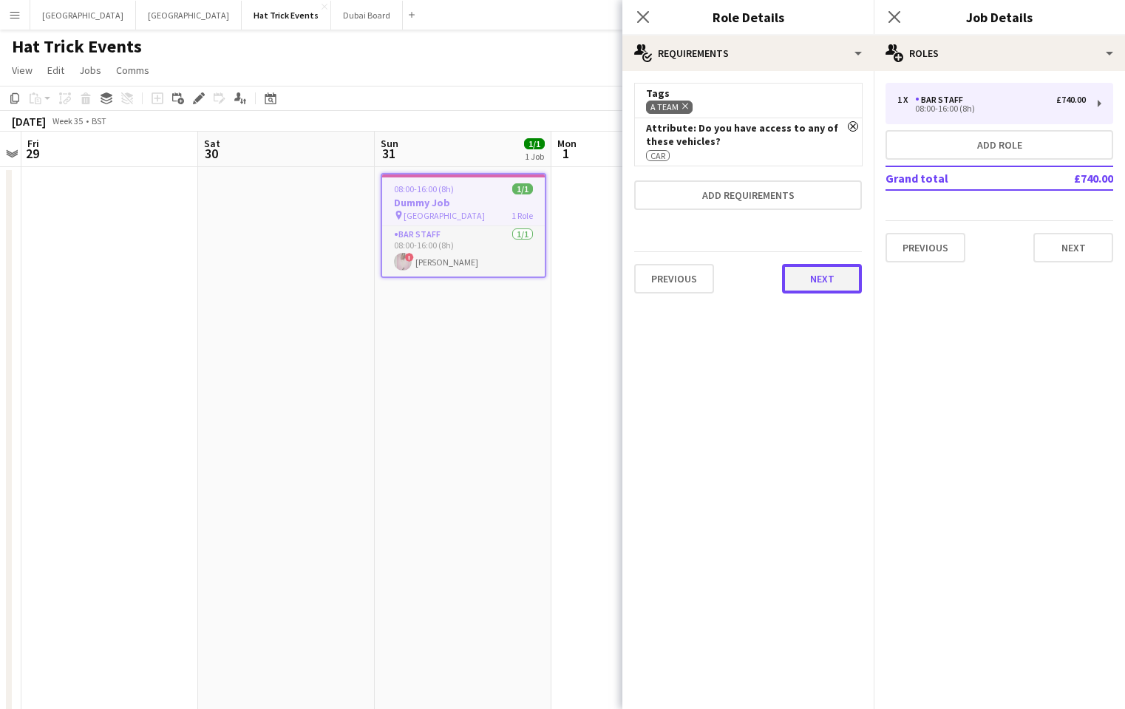
click at [827, 285] on button "Next" at bounding box center [822, 279] width 80 height 30
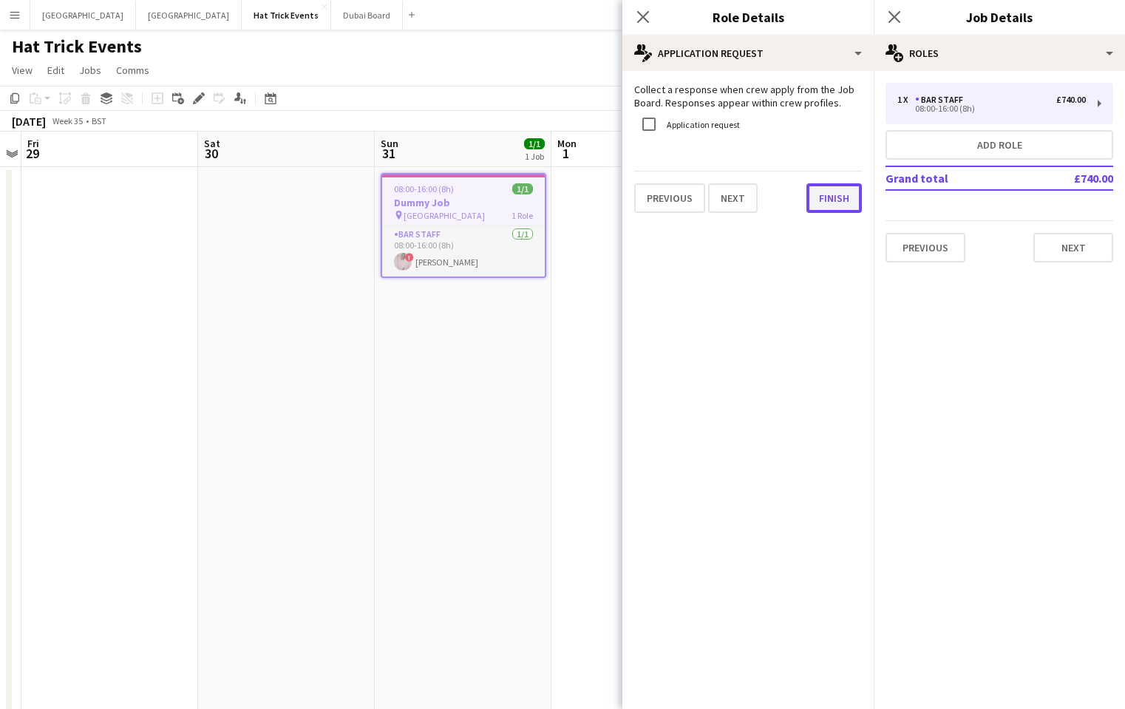
click at [822, 197] on button "Finish" at bounding box center [834, 198] width 55 height 30
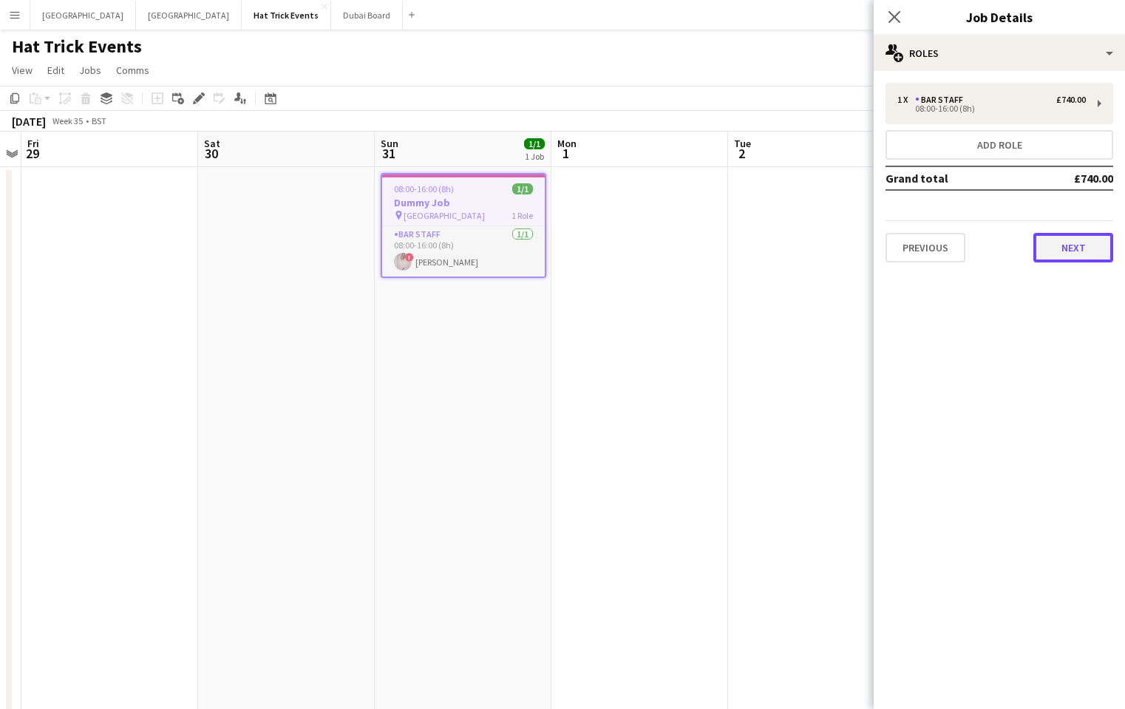
click at [1080, 251] on button "Next" at bounding box center [1074, 248] width 80 height 30
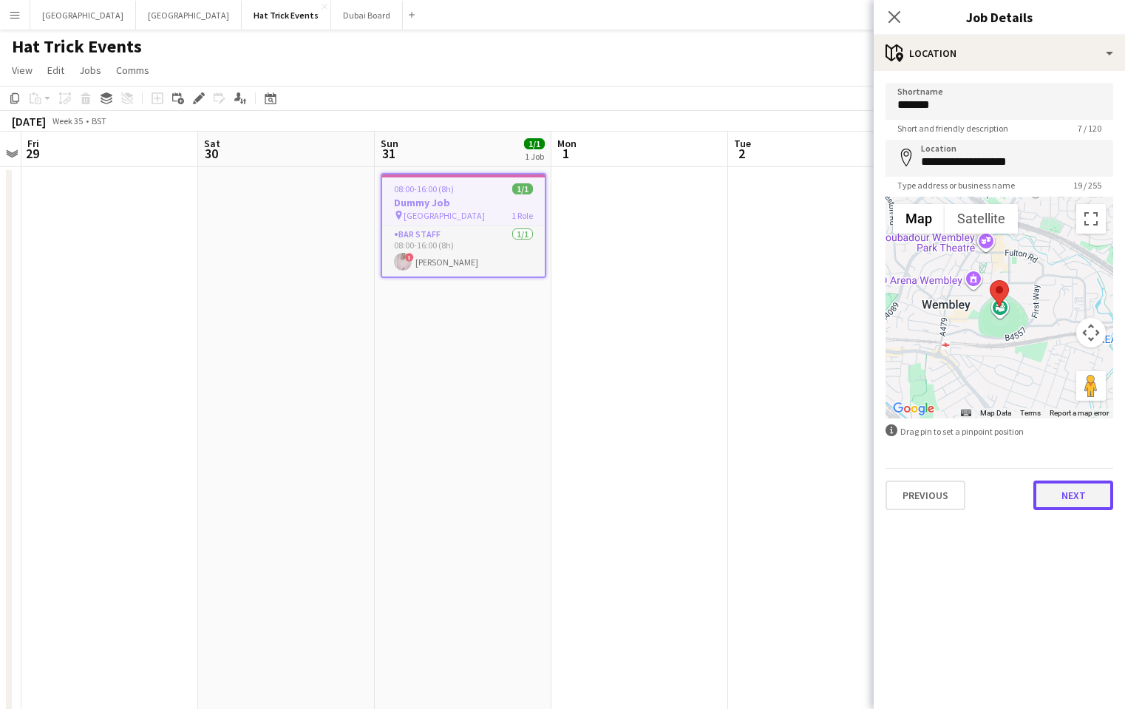
click at [1083, 502] on button "Next" at bounding box center [1074, 496] width 80 height 30
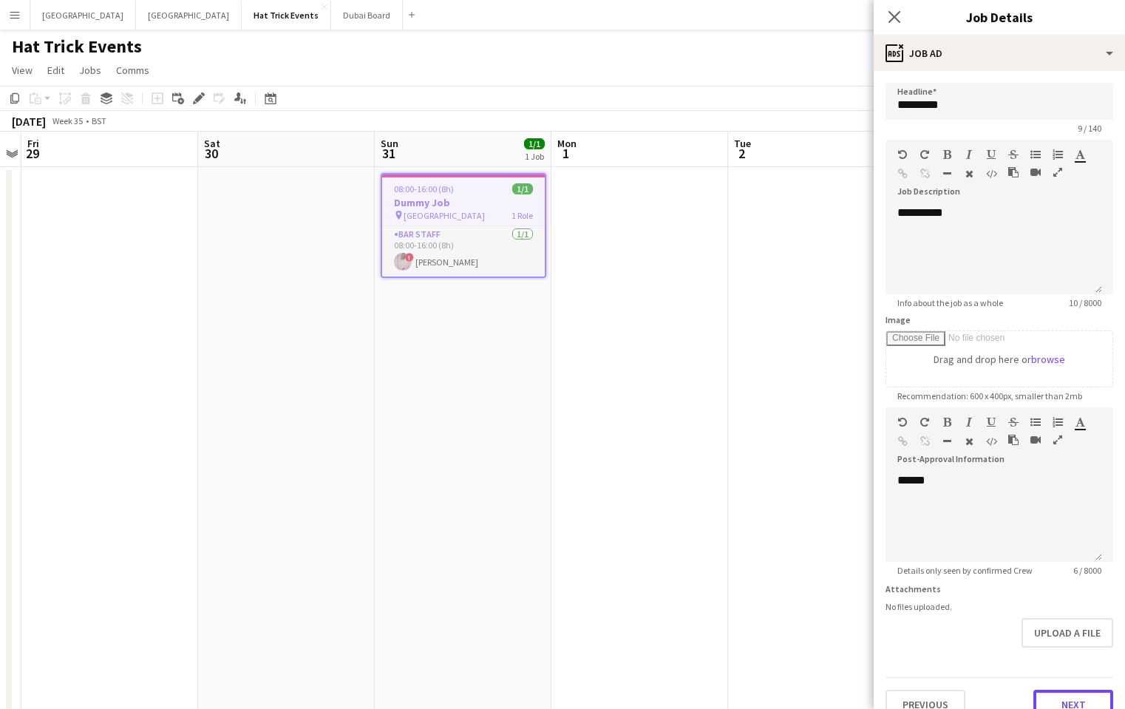
click at [1054, 701] on button "Next" at bounding box center [1074, 705] width 80 height 30
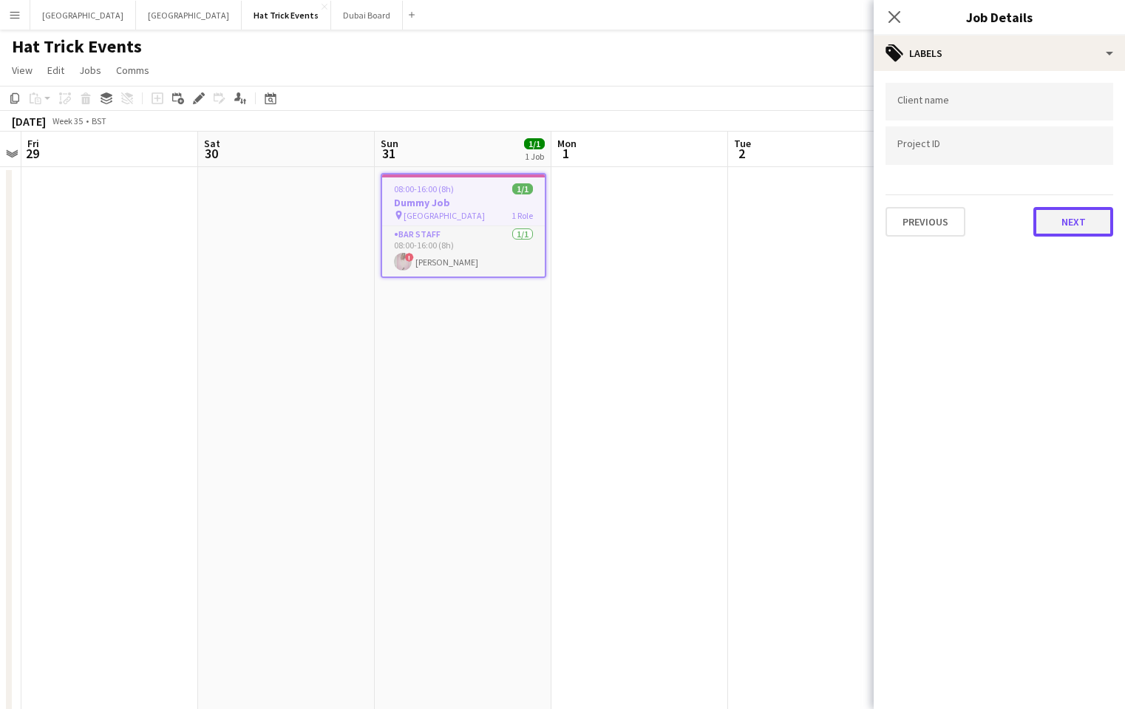
click at [1068, 219] on button "Next" at bounding box center [1074, 222] width 80 height 30
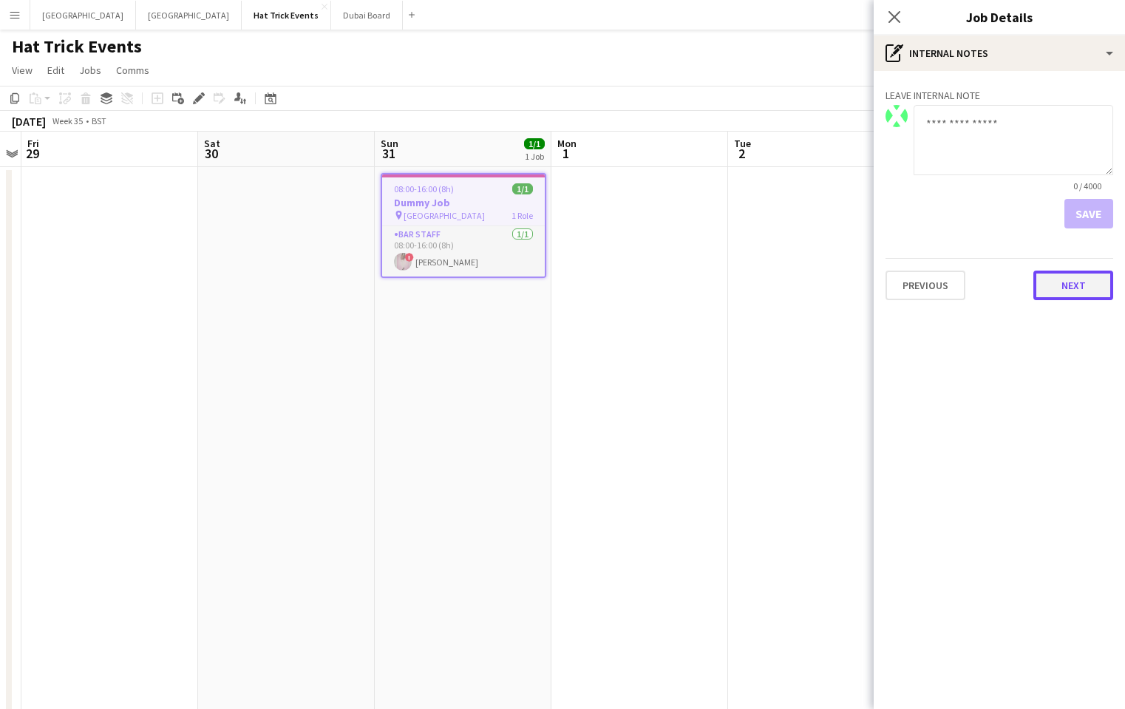
click at [1064, 284] on button "Next" at bounding box center [1074, 286] width 80 height 30
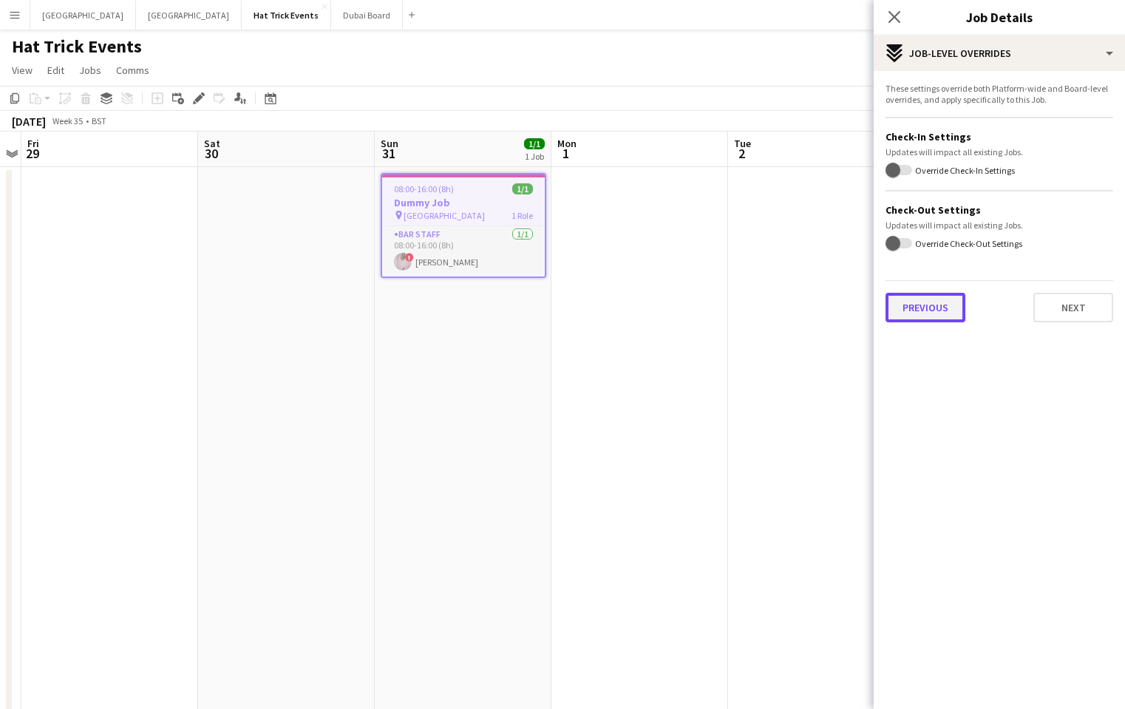
click at [929, 311] on button "Previous" at bounding box center [926, 308] width 80 height 30
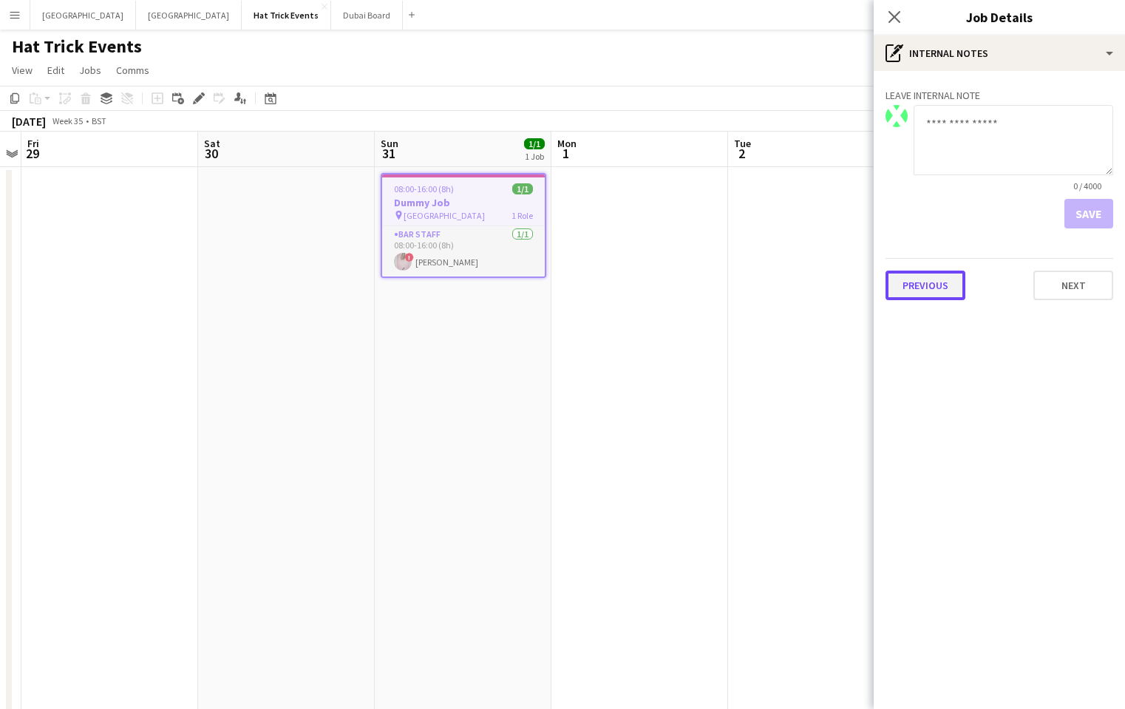
click at [944, 288] on button "Previous" at bounding box center [926, 286] width 80 height 30
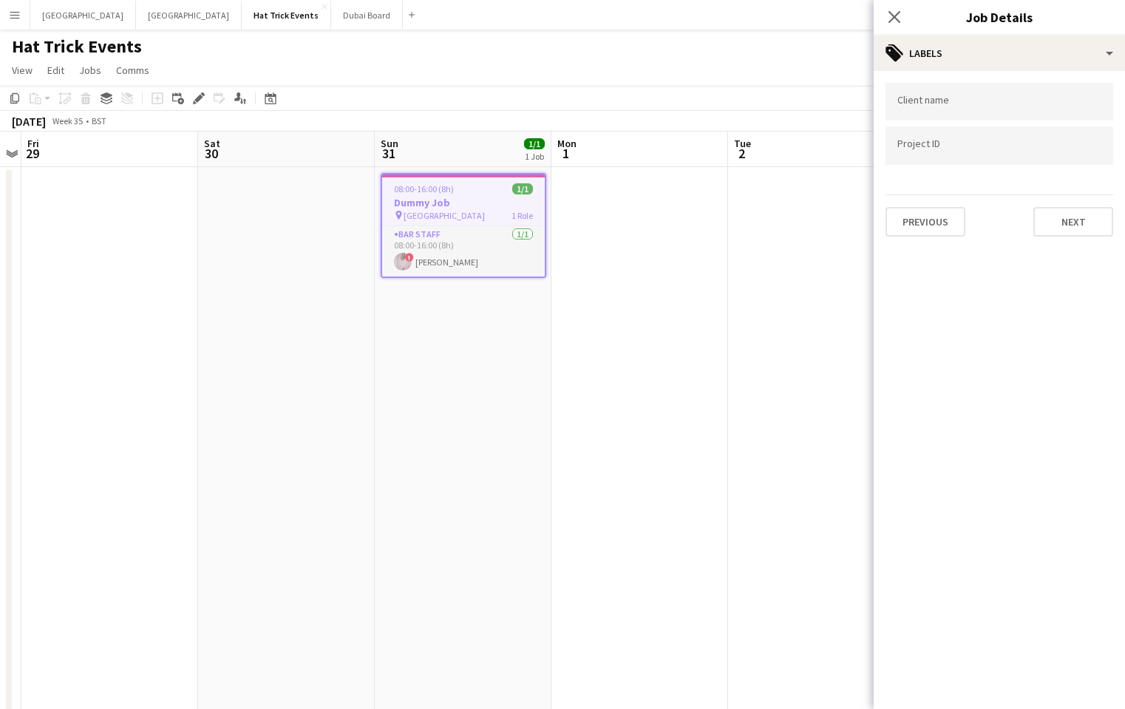
click at [975, 106] on input "Type to search client labels..." at bounding box center [1000, 101] width 204 height 13
click at [949, 146] on input "Type to search project ID labels..." at bounding box center [1000, 149] width 204 height 13
click at [18, 16] on app-icon "Menu" at bounding box center [15, 15] width 12 height 12
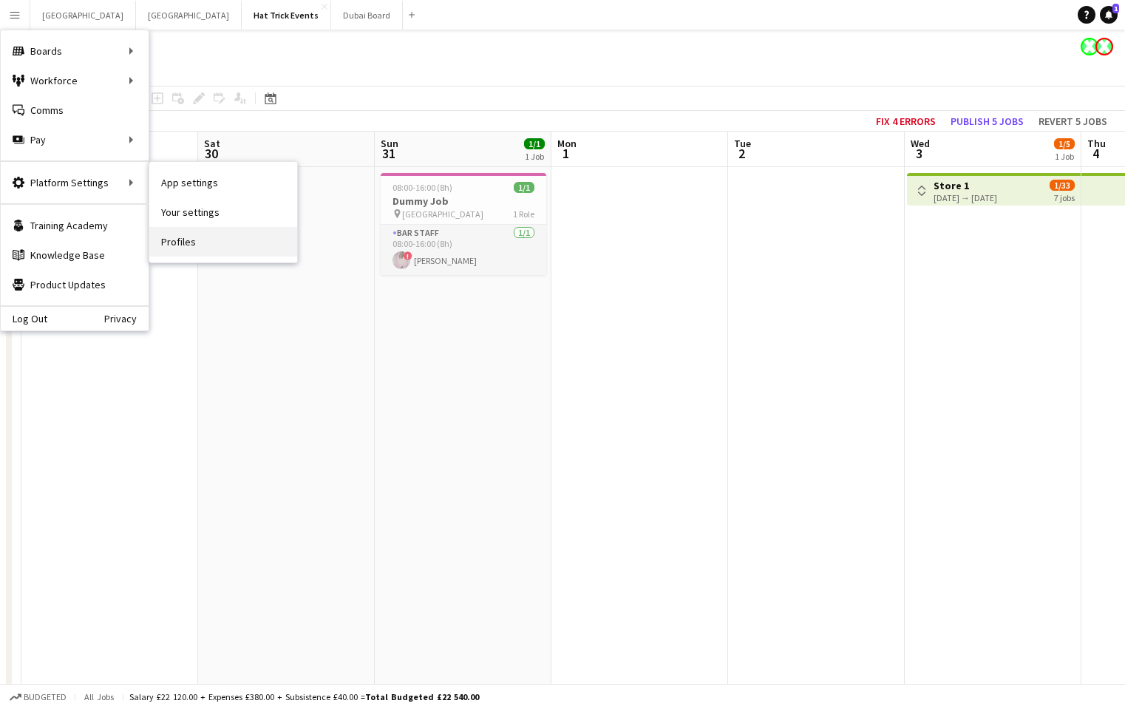
click at [179, 238] on link "Profiles" at bounding box center [223, 242] width 148 height 30
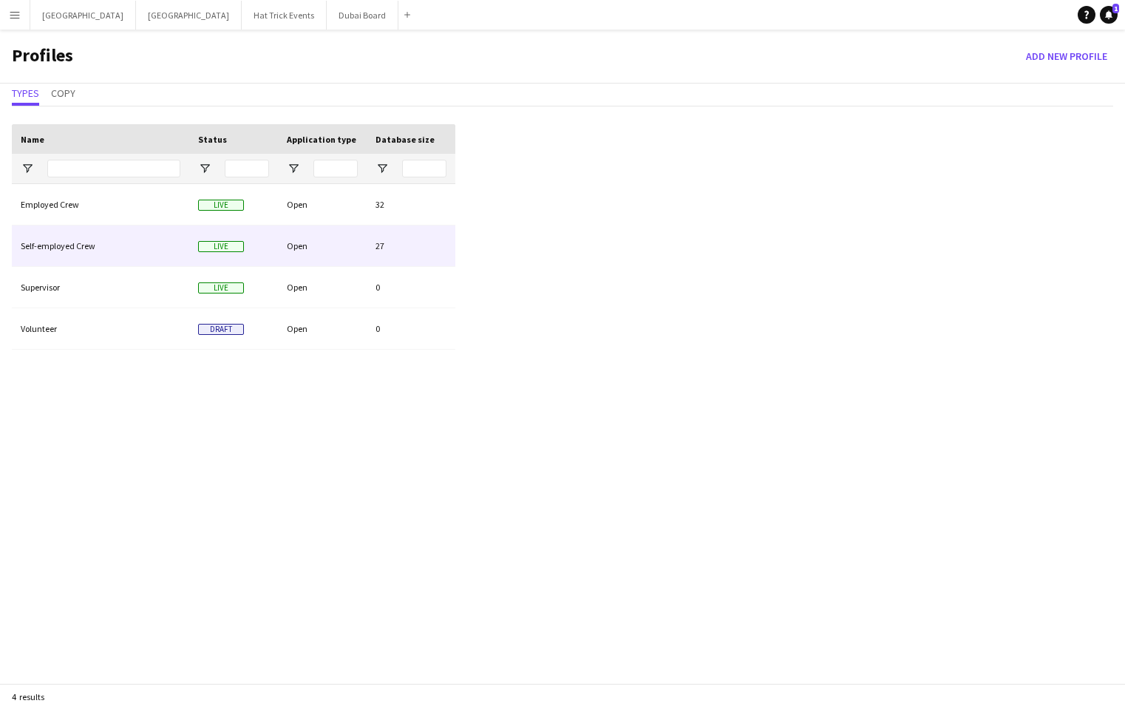
click at [269, 247] on div "Live" at bounding box center [233, 246] width 89 height 41
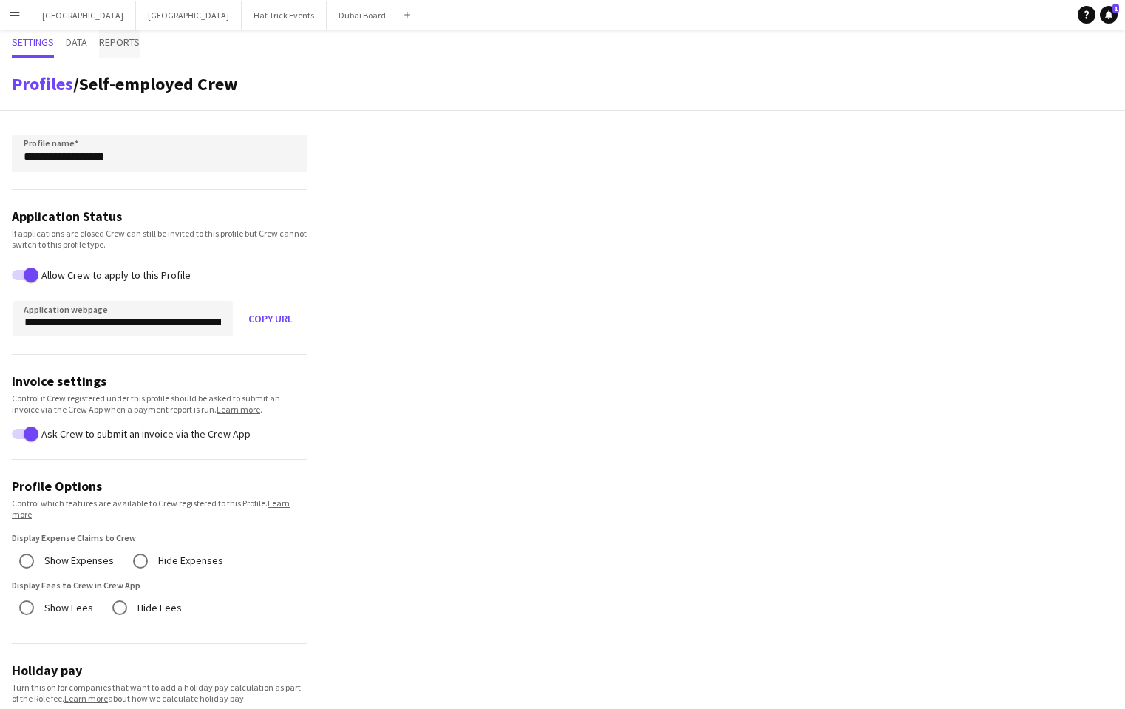
click at [121, 47] on span "Reports" at bounding box center [119, 42] width 41 height 10
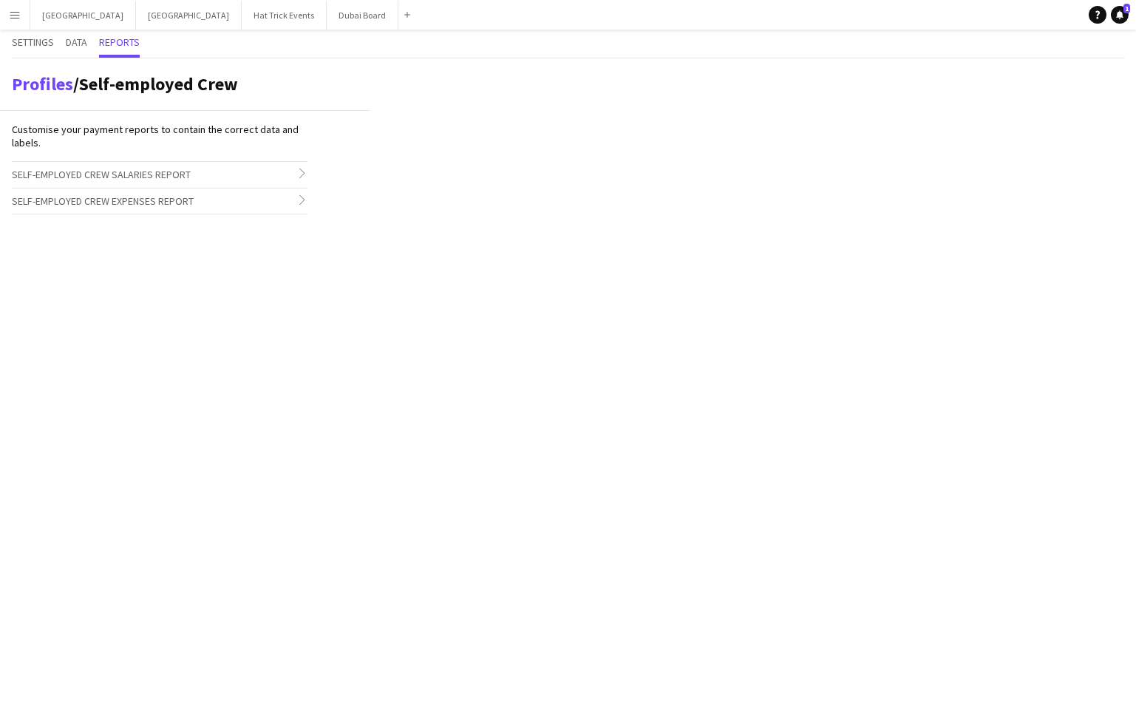
click at [274, 172] on h3 "Self-employed Crew Salaries Report chevron-right" at bounding box center [160, 174] width 296 height 25
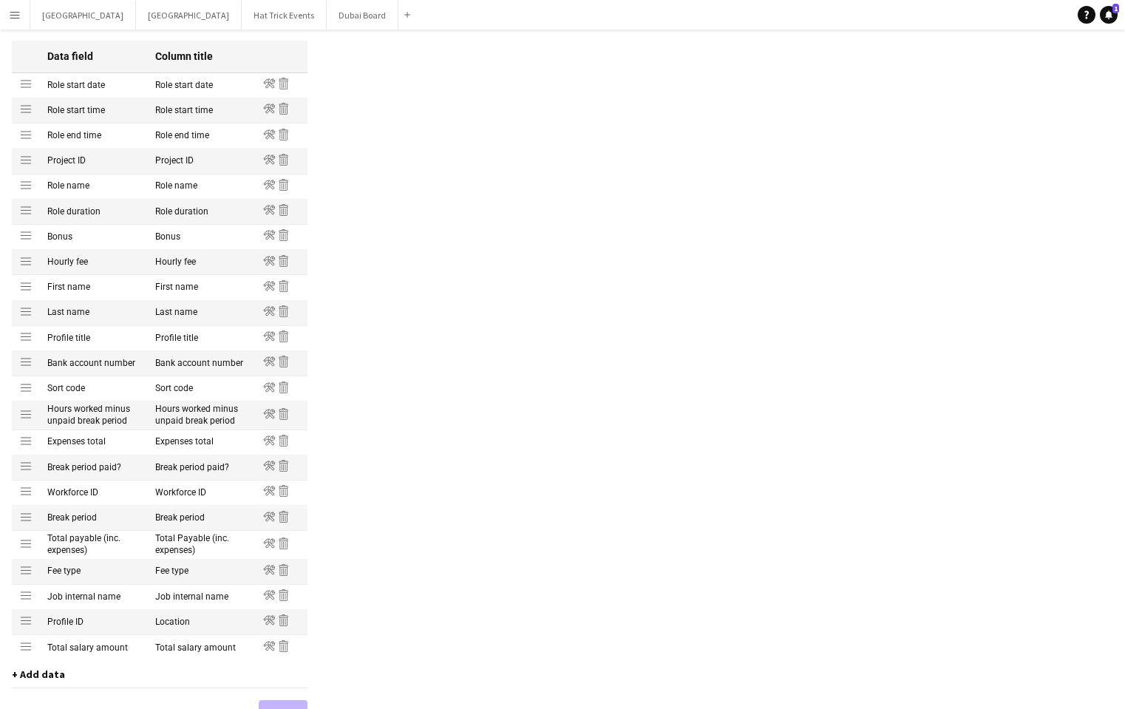
scroll to position [262, 0]
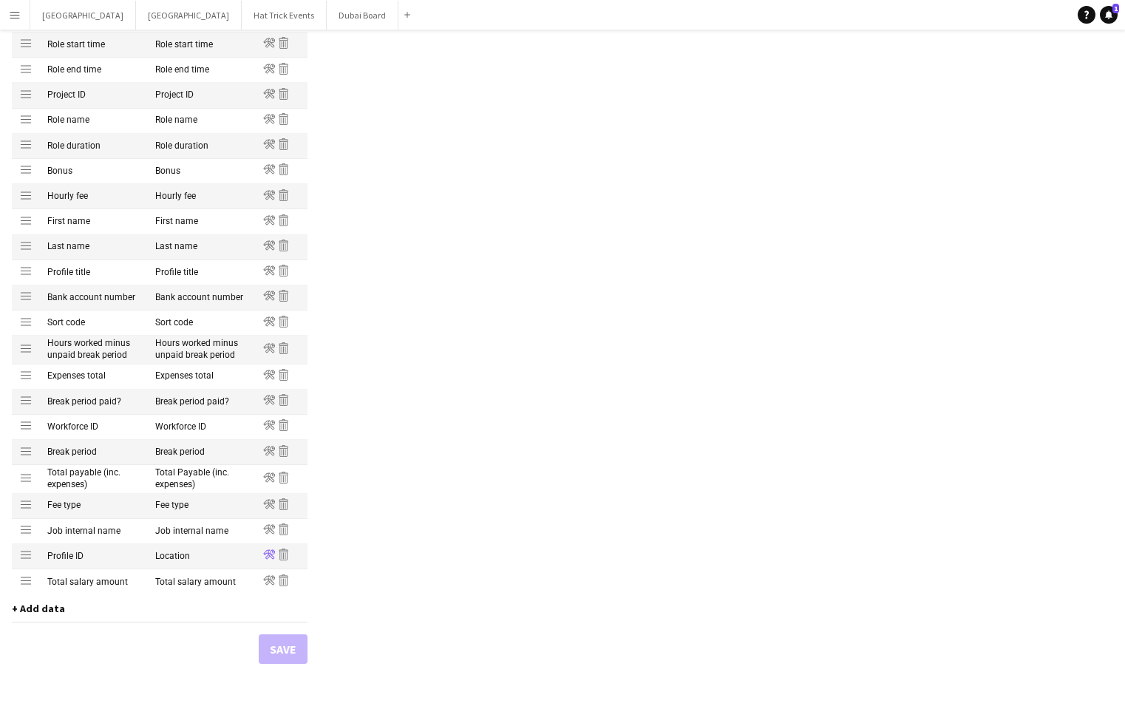
click at [270, 557] on icon "Edit" at bounding box center [269, 555] width 12 height 12
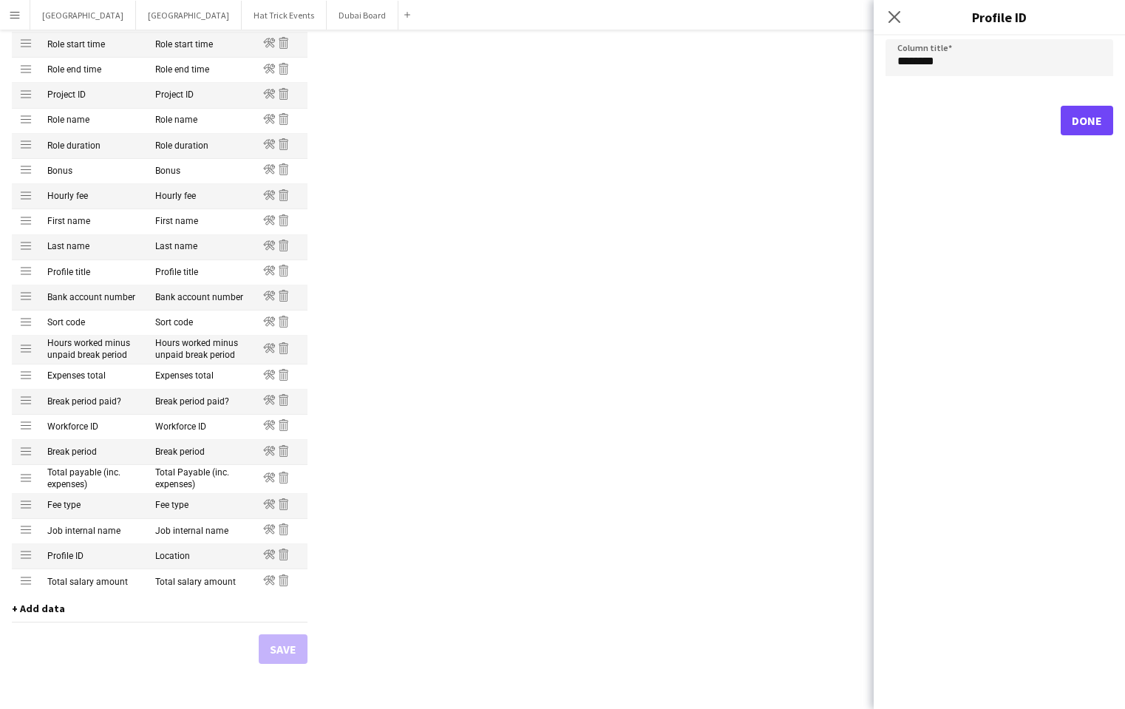
click at [41, 612] on span "+ Add data" at bounding box center [38, 608] width 53 height 13
click at [501, 577] on div "Profiles / Self-employed Crew Customise your payment reports to contain the cor…" at bounding box center [562, 282] width 1125 height 971
click at [242, 21] on button "Hat Trick Events Close" at bounding box center [284, 15] width 85 height 29
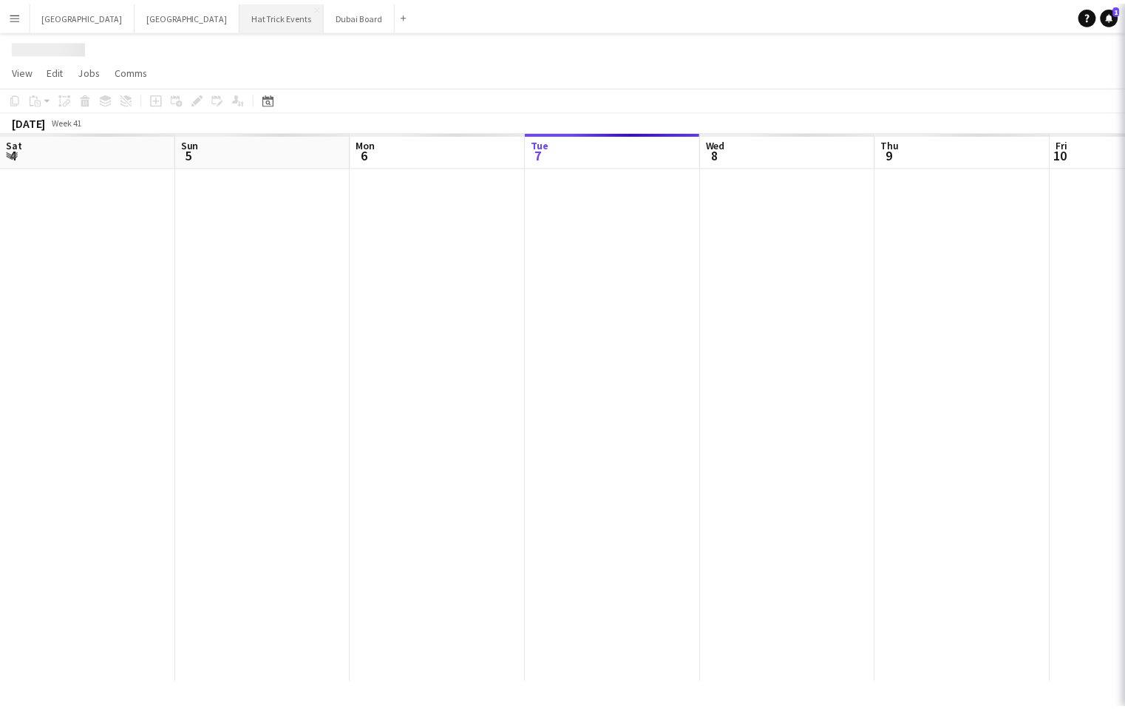
scroll to position [0, 353]
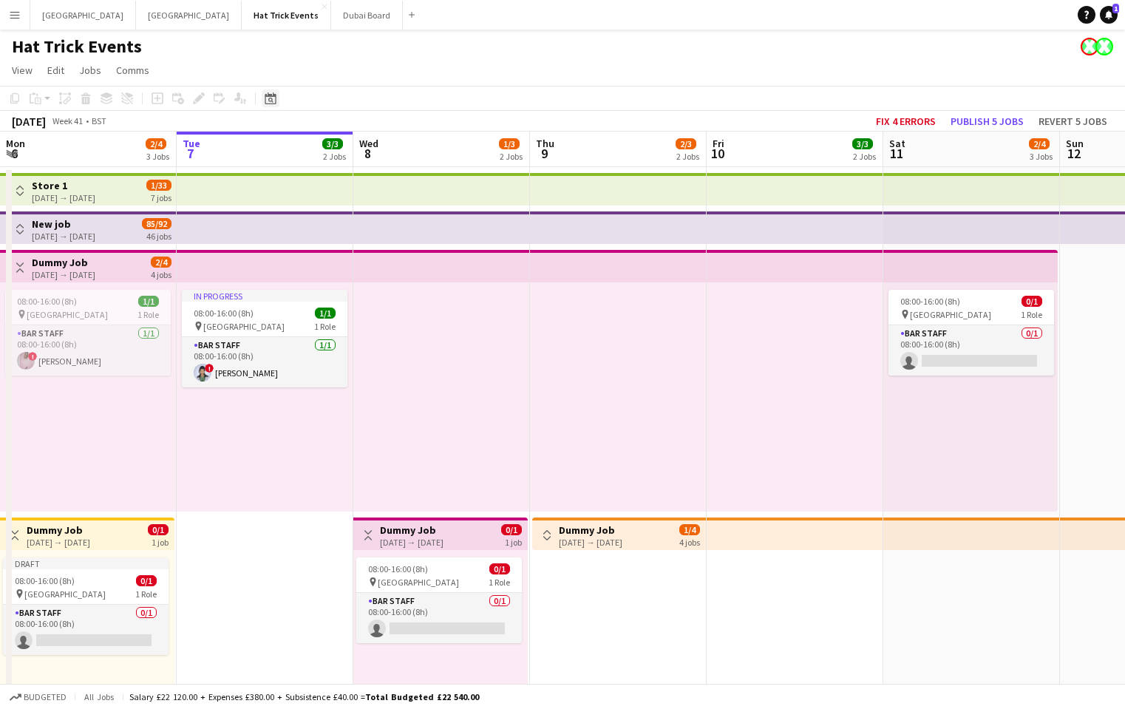
click at [269, 100] on icon at bounding box center [270, 100] width 5 height 5
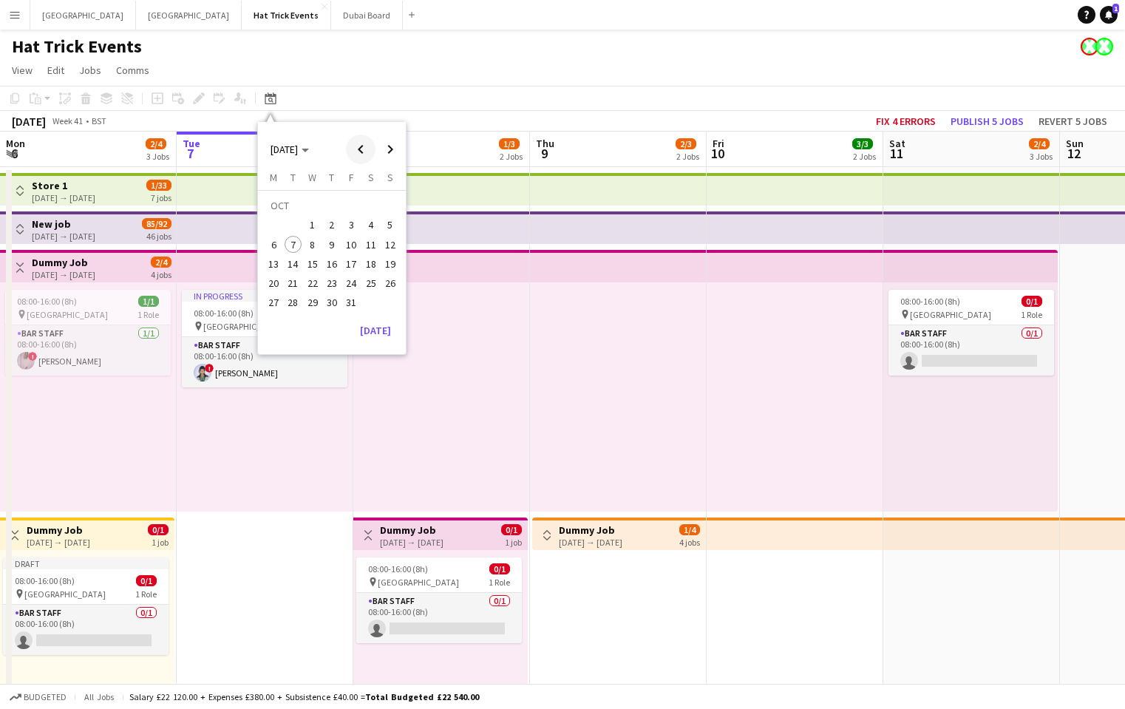
click at [358, 144] on span "Previous month" at bounding box center [361, 150] width 30 height 30
click at [363, 146] on span "Previous month" at bounding box center [361, 150] width 30 height 30
click at [390, 289] on span "31" at bounding box center [391, 287] width 18 height 18
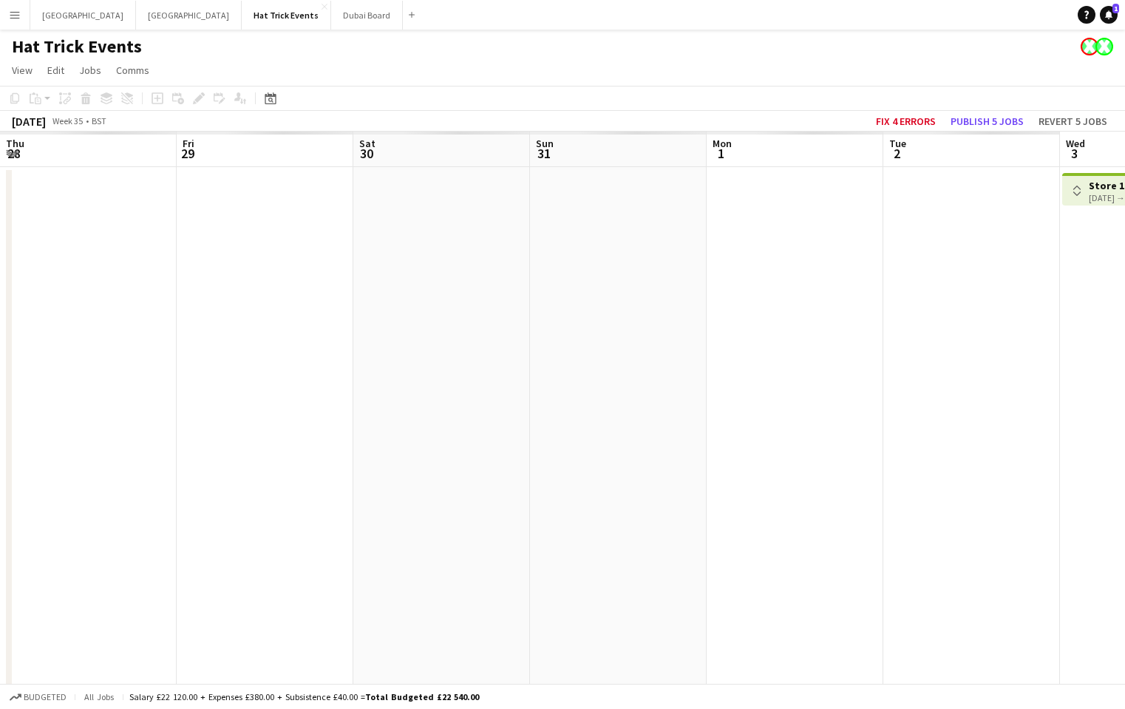
scroll to position [0, 509]
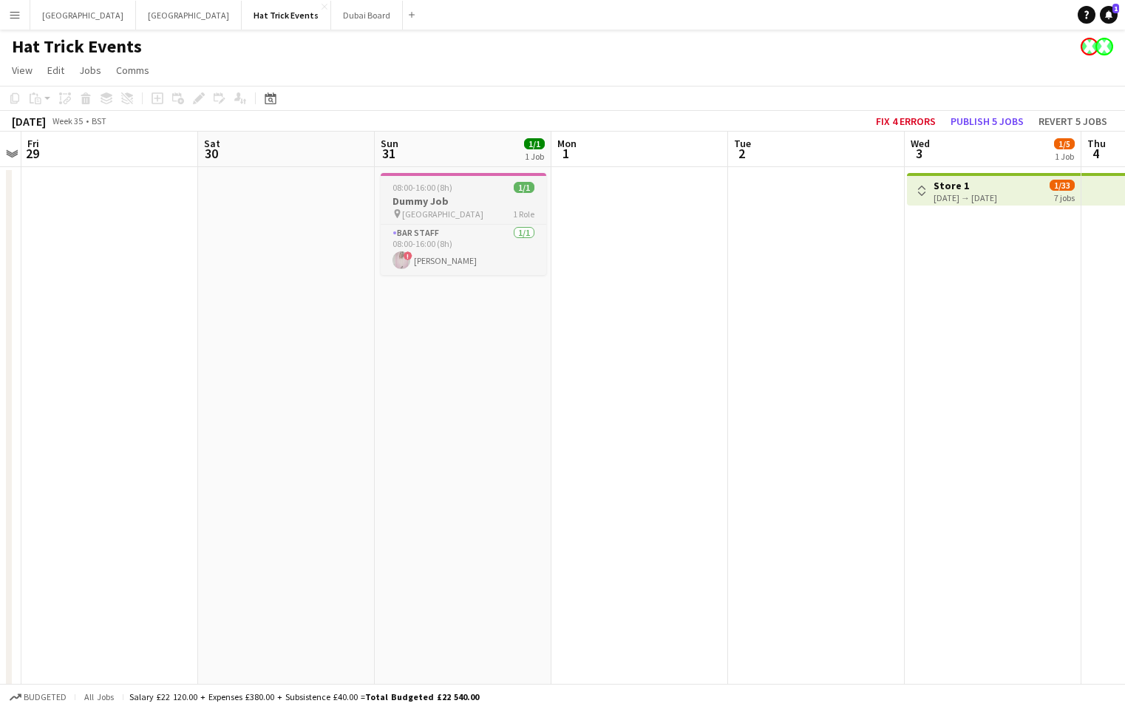
click at [465, 208] on div "pin Wembley 1 Role" at bounding box center [464, 214] width 166 height 12
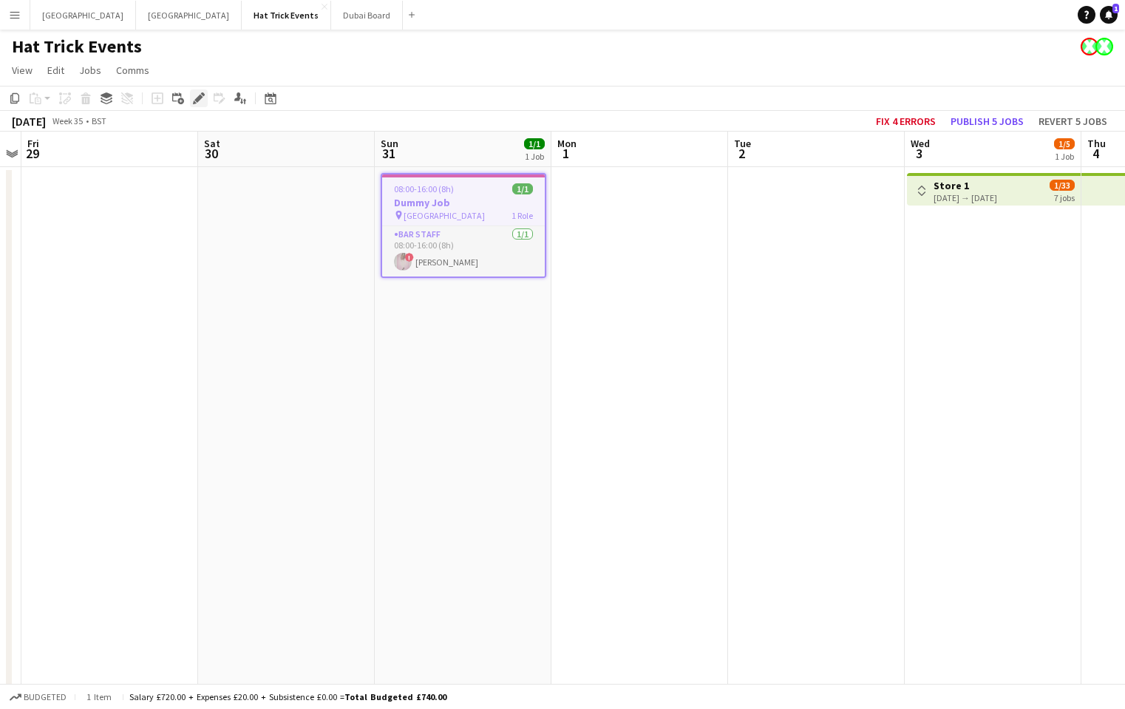
click at [202, 97] on icon at bounding box center [198, 99] width 8 height 8
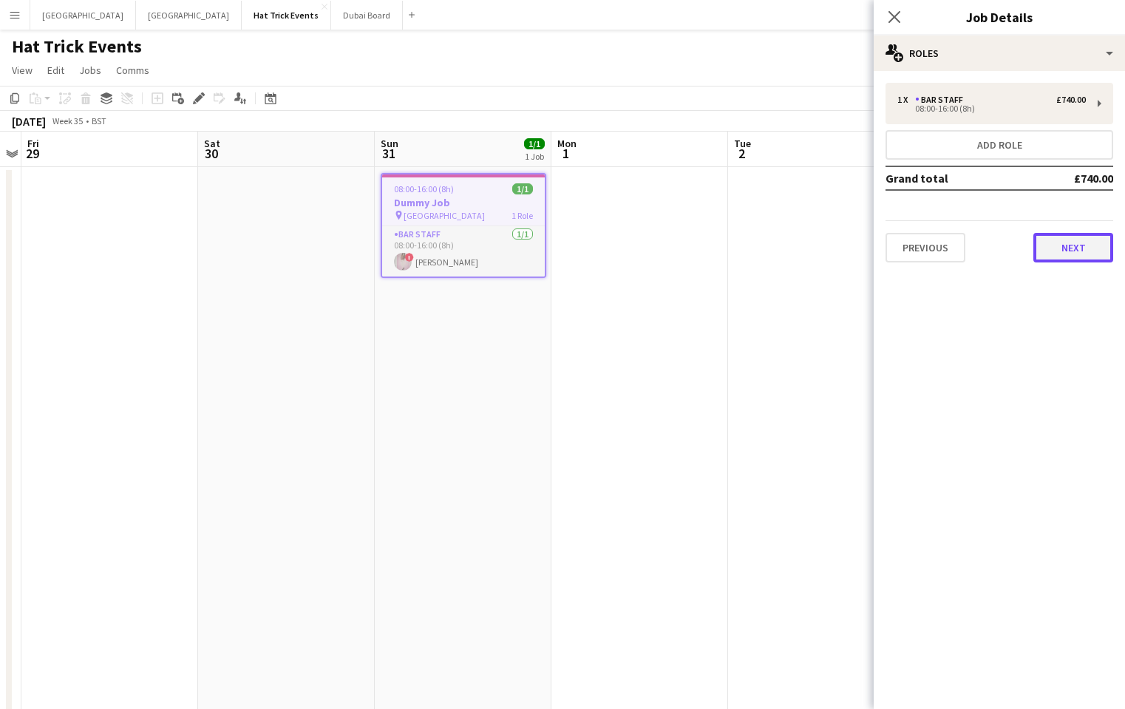
click at [1071, 251] on button "Next" at bounding box center [1074, 248] width 80 height 30
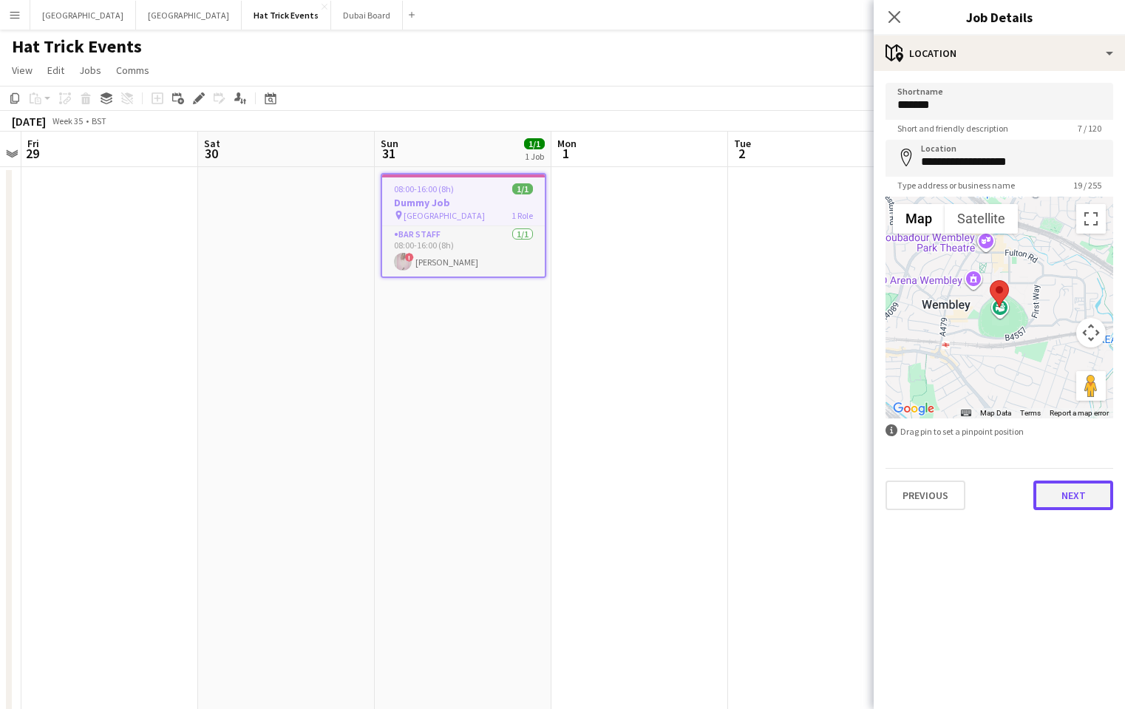
click at [1063, 493] on button "Next" at bounding box center [1074, 496] width 80 height 30
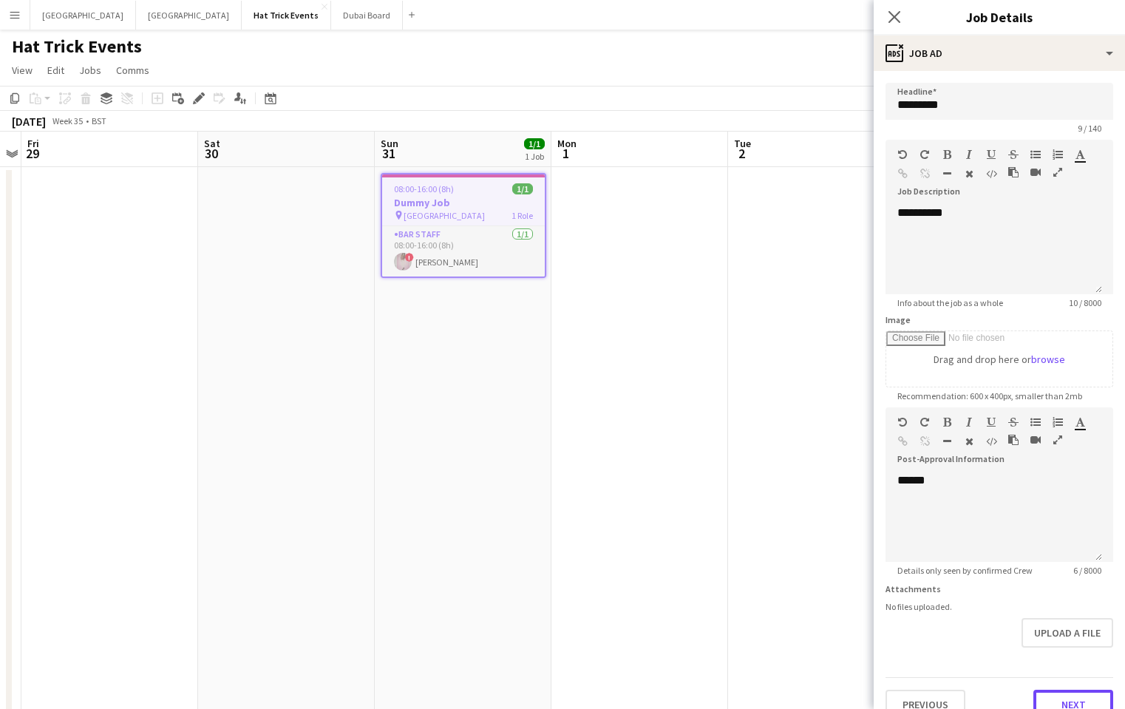
click at [1053, 696] on button "Next" at bounding box center [1074, 705] width 80 height 30
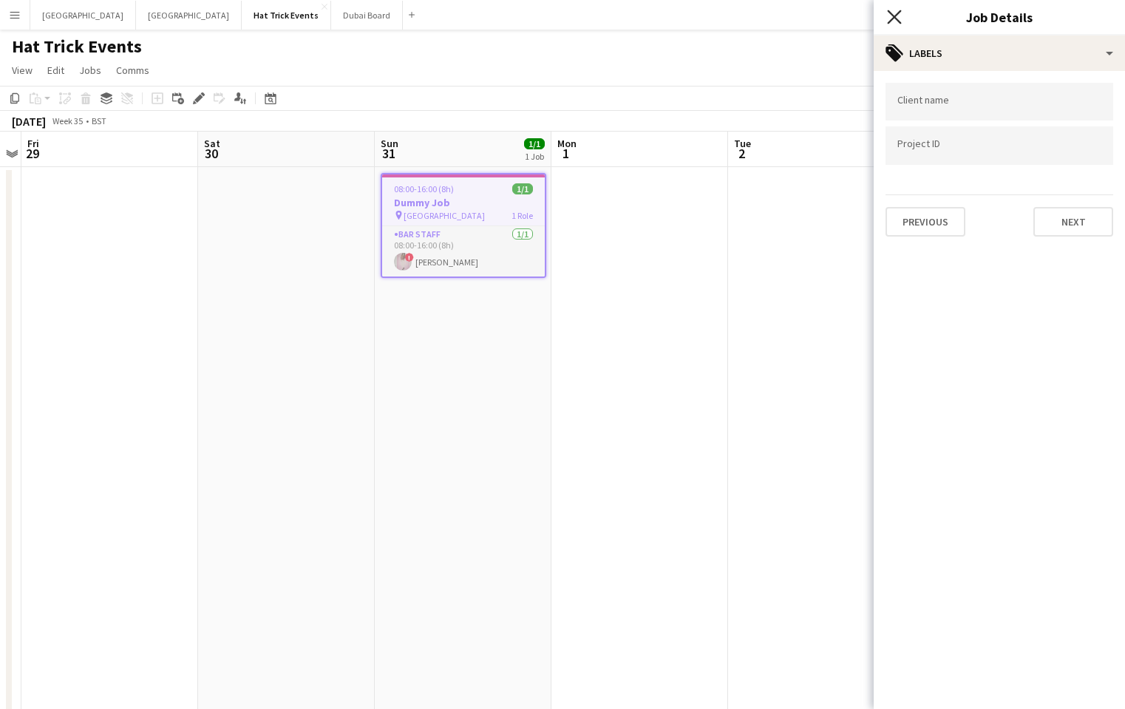
click at [896, 20] on icon at bounding box center [894, 17] width 14 height 14
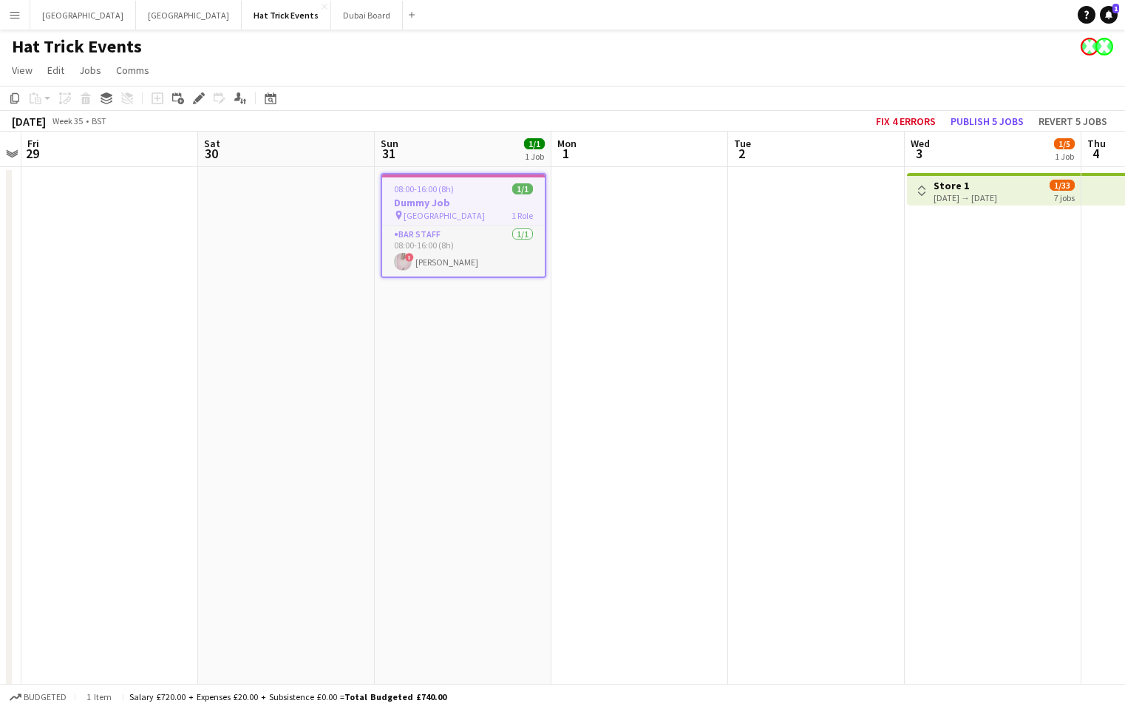
drag, startPoint x: 648, startPoint y: 66, endPoint x: 507, endPoint y: 61, distance: 140.6
click at [507, 61] on app-page-menu "View Day view expanded Day view collapsed Month view Date picker Jump to today …" at bounding box center [562, 72] width 1125 height 28
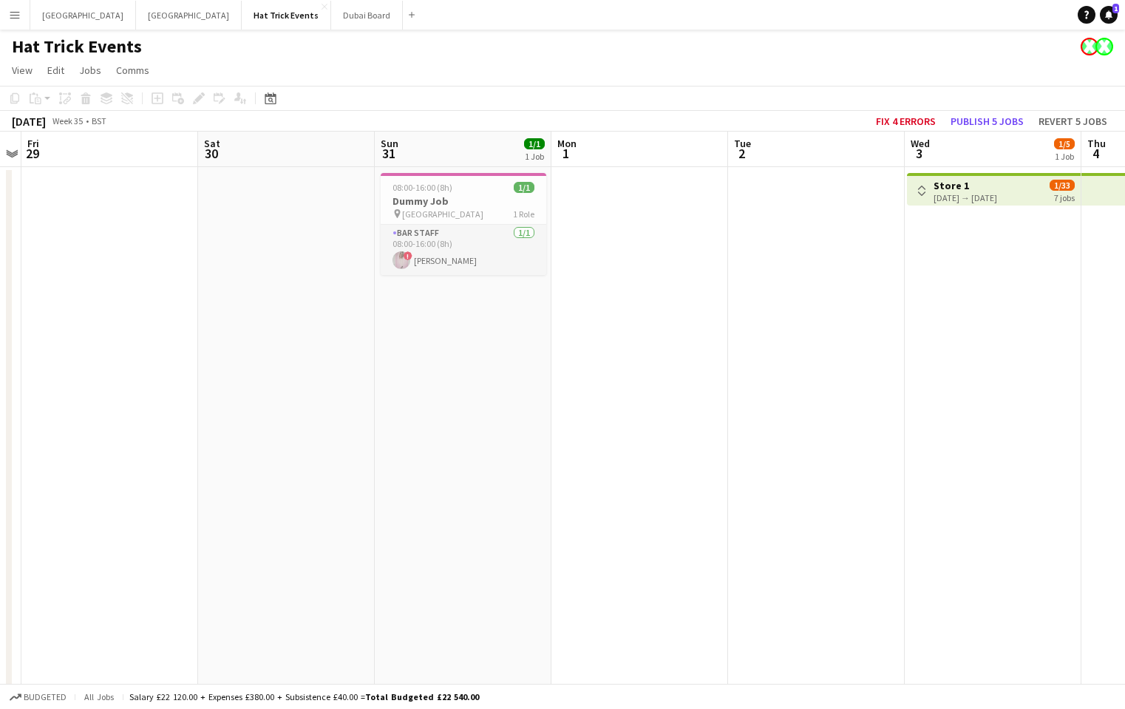
drag, startPoint x: 467, startPoint y: 56, endPoint x: 517, endPoint y: 57, distance: 50.3
click at [517, 57] on app-board "Hat Trick Events View Day view expanded Day view collapsed Month view Date pick…" at bounding box center [562, 420] width 1125 height 781
click at [16, 16] on app-icon "Menu" at bounding box center [15, 15] width 12 height 12
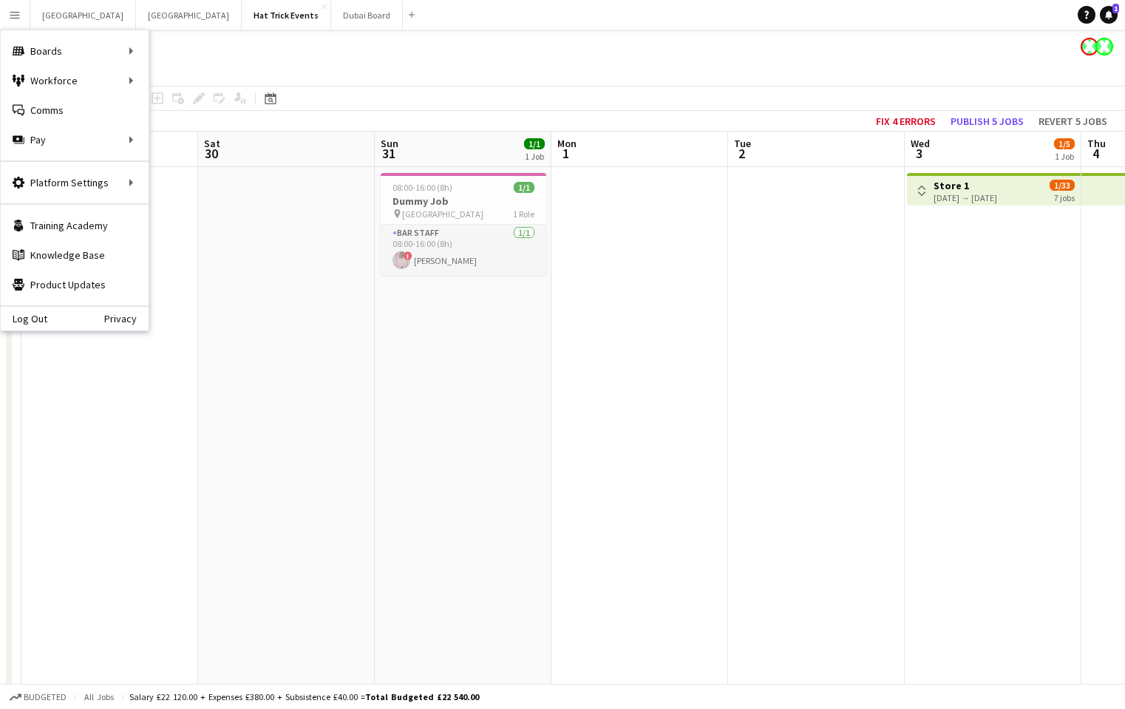
click at [442, 60] on app-page-menu "View Day view expanded Day view collapsed Month view Date picker Jump to today …" at bounding box center [562, 72] width 1125 height 28
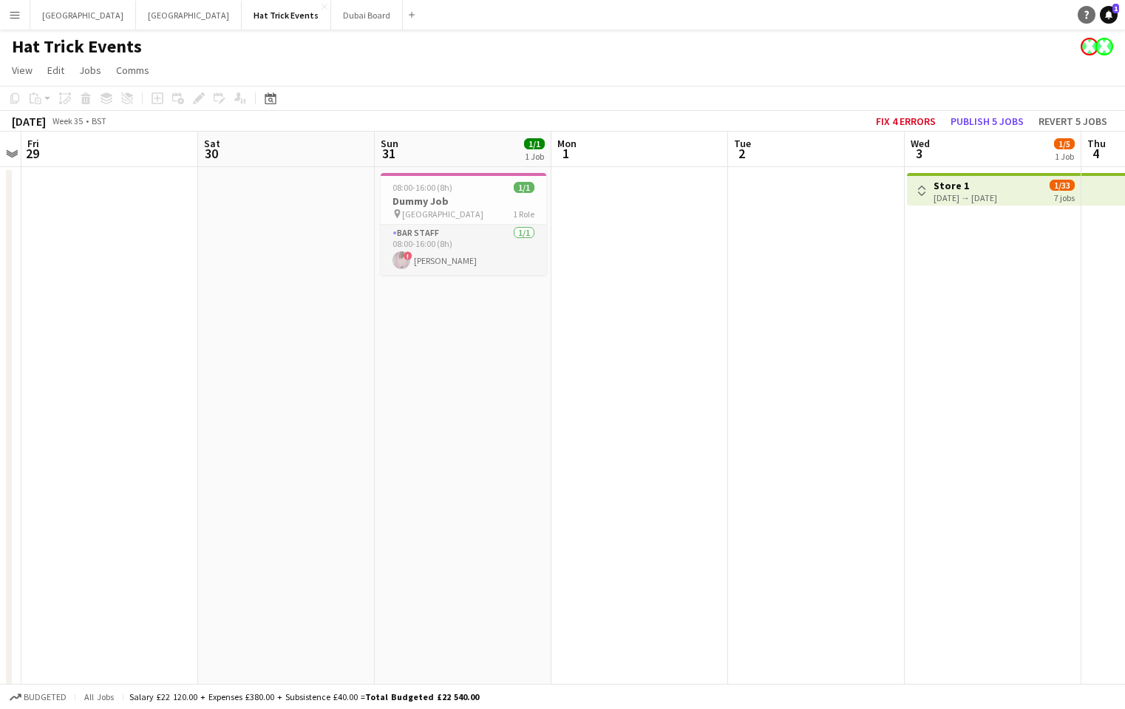
click at [1084, 17] on icon "Help" at bounding box center [1087, 14] width 9 height 9
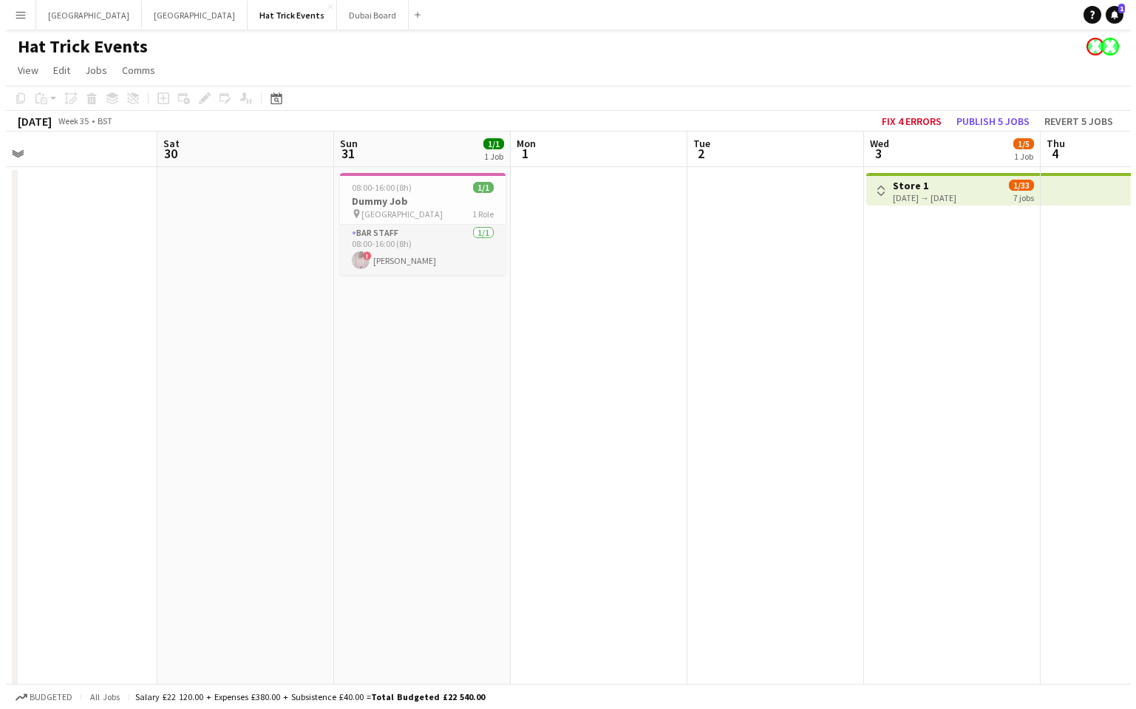
scroll to position [0, 554]
drag, startPoint x: 702, startPoint y: 394, endPoint x: 657, endPoint y: 400, distance: 45.5
click at [657, 400] on app-calendar-viewport "Tue 26 Wed 27 Thu 28 Fri 29 Sat 30 Sun 31 1/1 1 Job Mon 1 Tue 2 Wed 3 1/5 1 Job…" at bounding box center [562, 459] width 1125 height 654
click at [20, 18] on app-icon "Menu" at bounding box center [15, 15] width 12 height 12
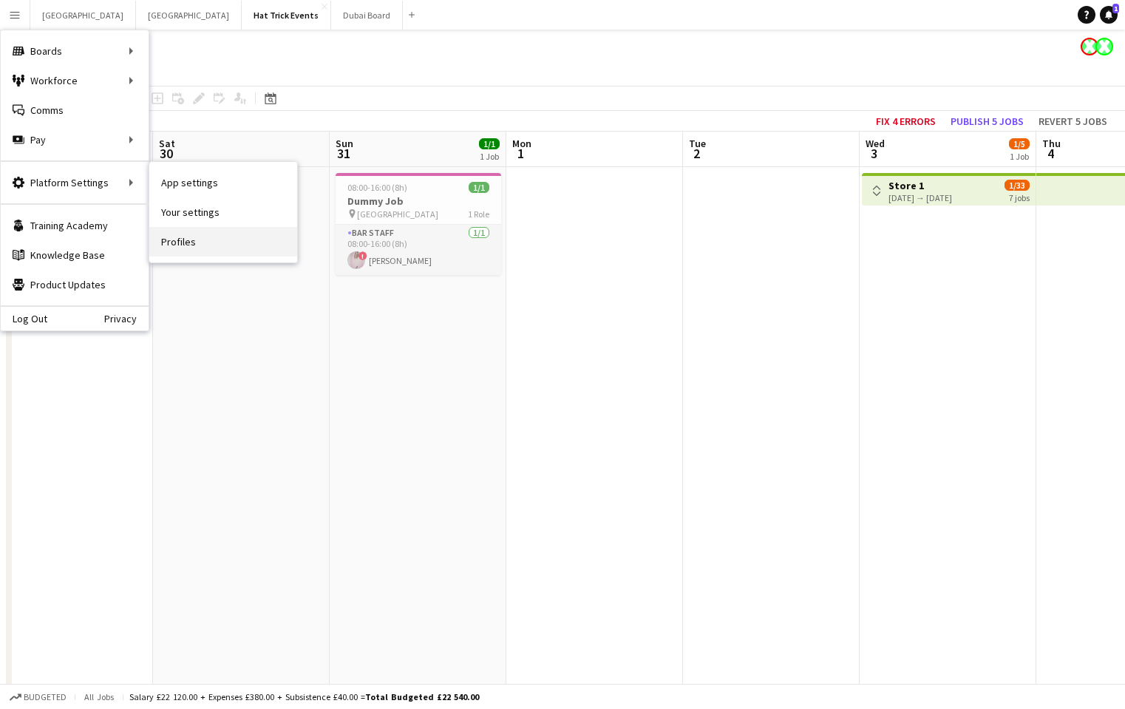
click at [184, 237] on link "Profiles" at bounding box center [223, 242] width 148 height 30
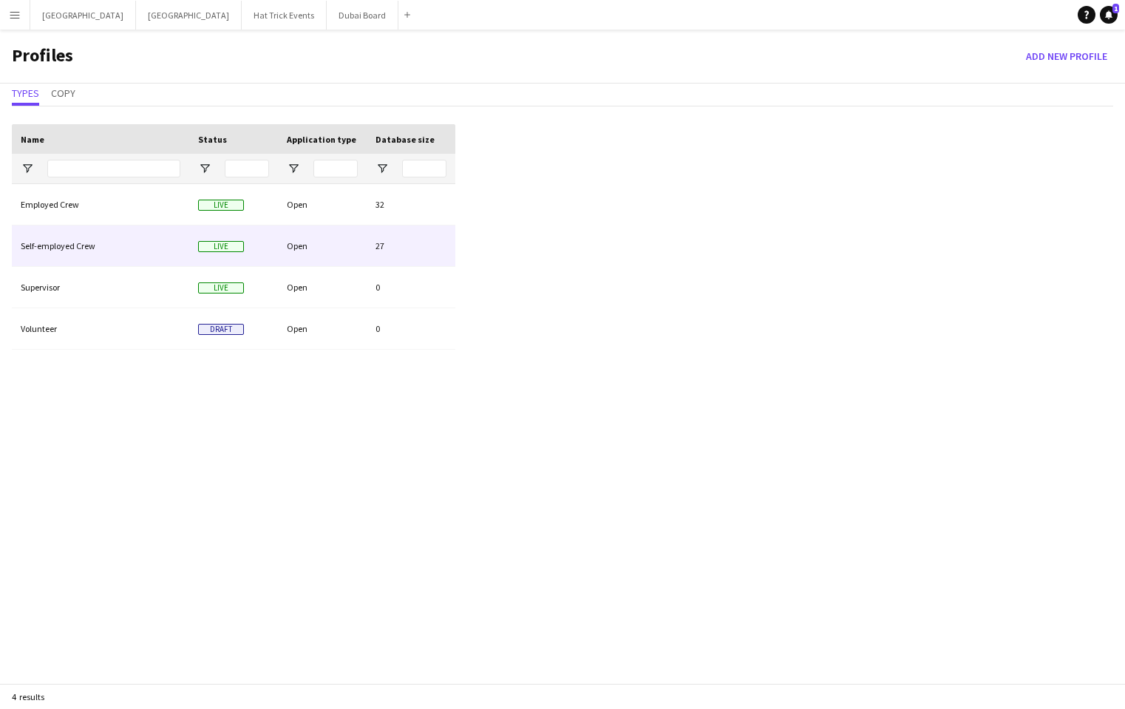
click at [184, 241] on div "Self-employed Crew" at bounding box center [100, 246] width 177 height 41
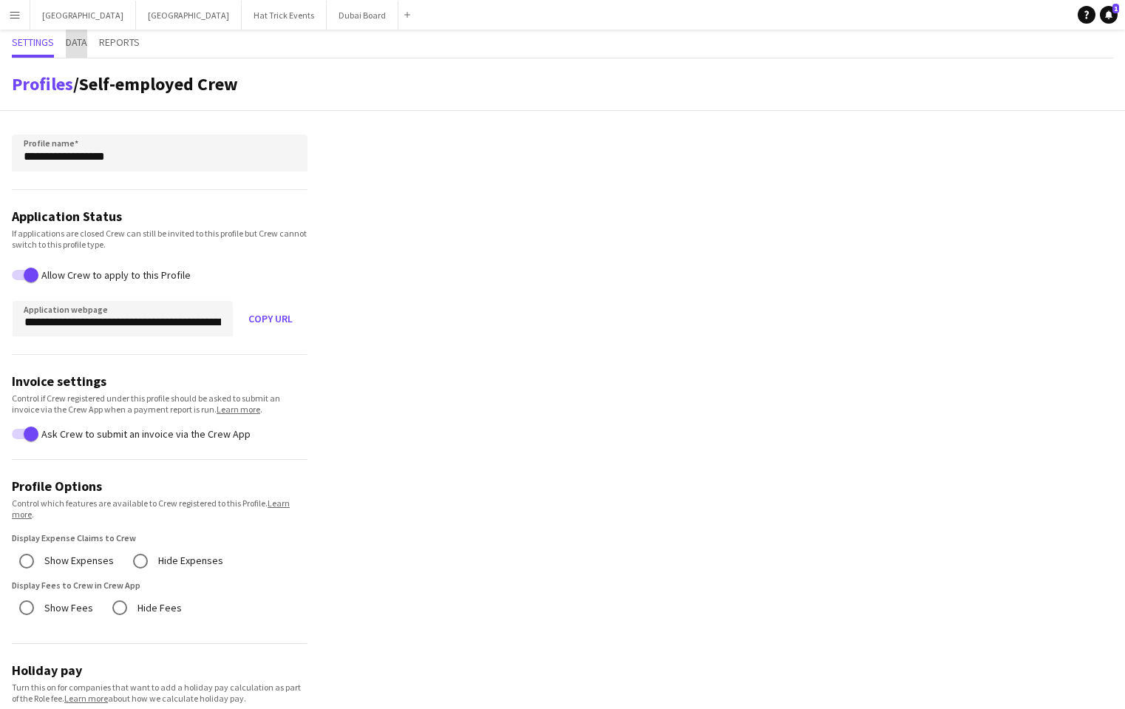
click at [76, 44] on span "Data" at bounding box center [76, 42] width 21 height 10
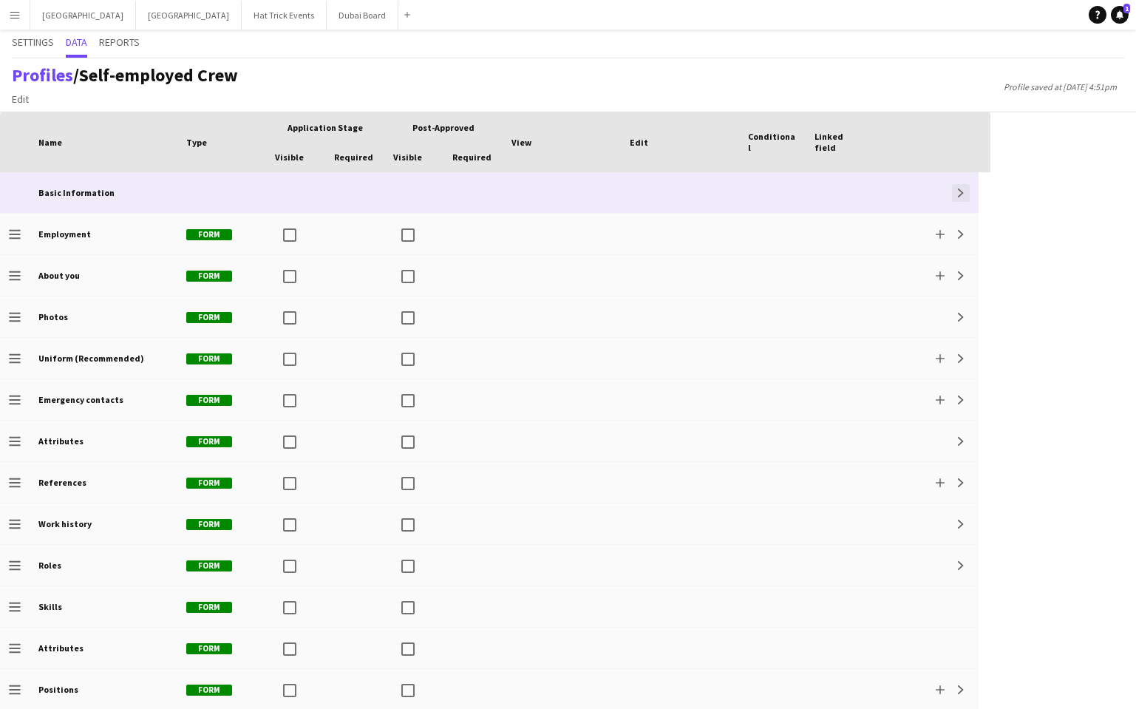
click at [959, 194] on app-icon "Expand" at bounding box center [961, 193] width 9 height 9
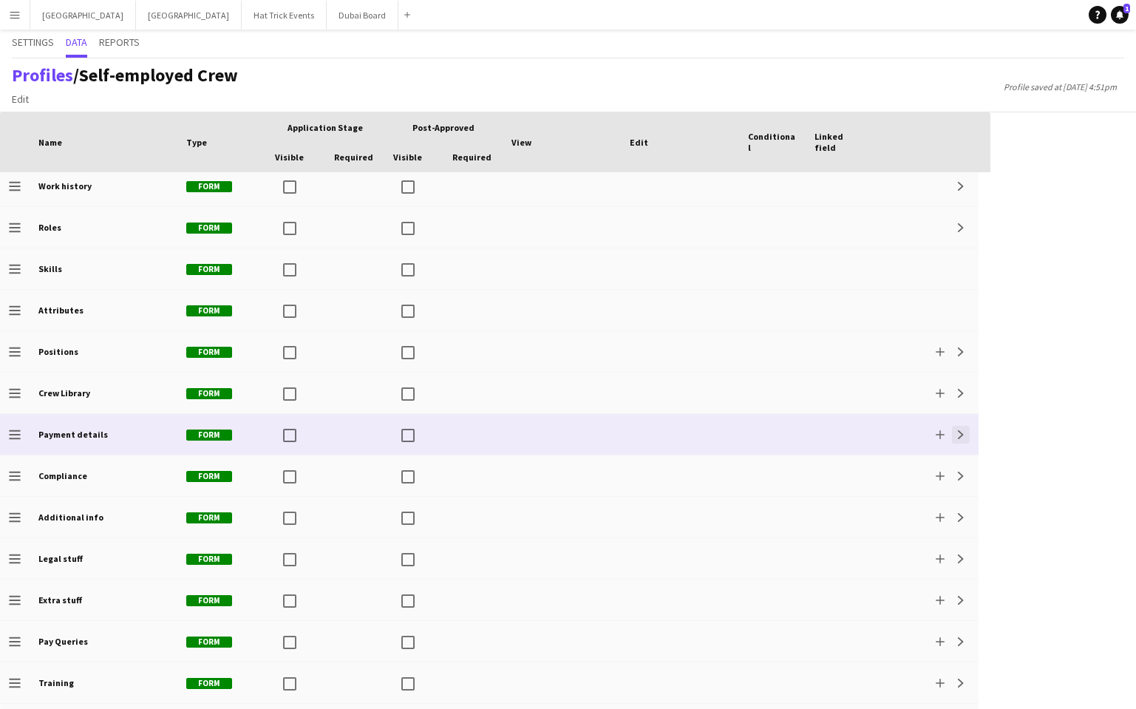
click at [961, 439] on button "Expand" at bounding box center [961, 435] width 18 height 18
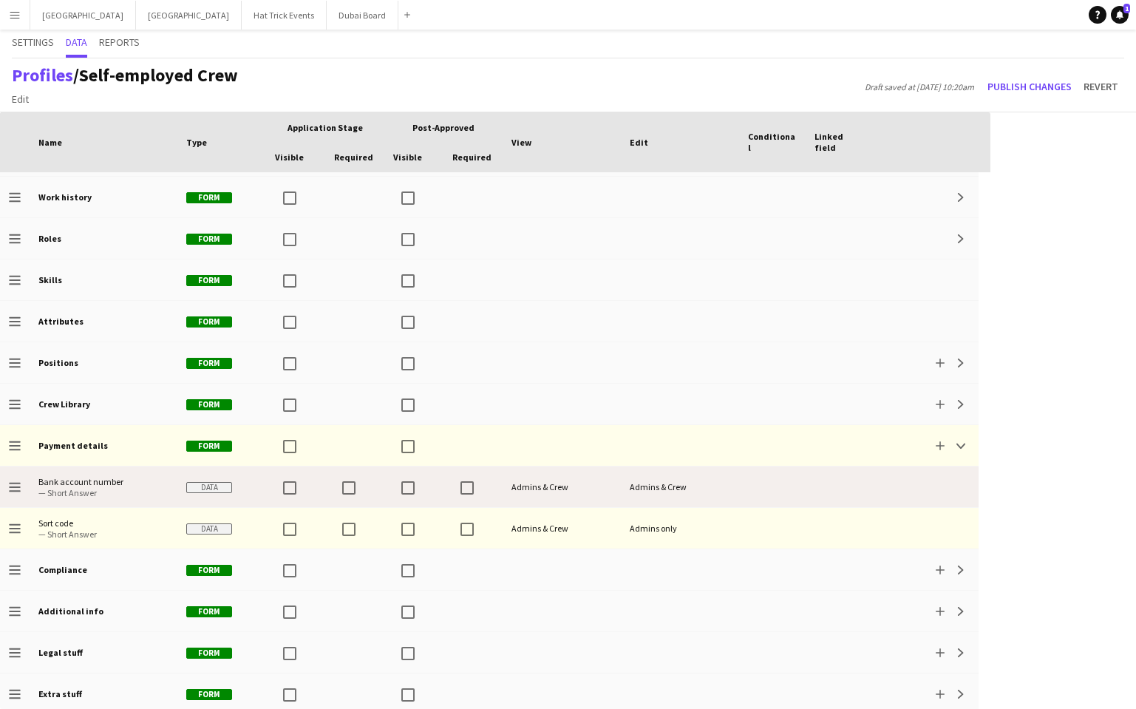
click at [765, 482] on div at bounding box center [772, 487] width 67 height 41
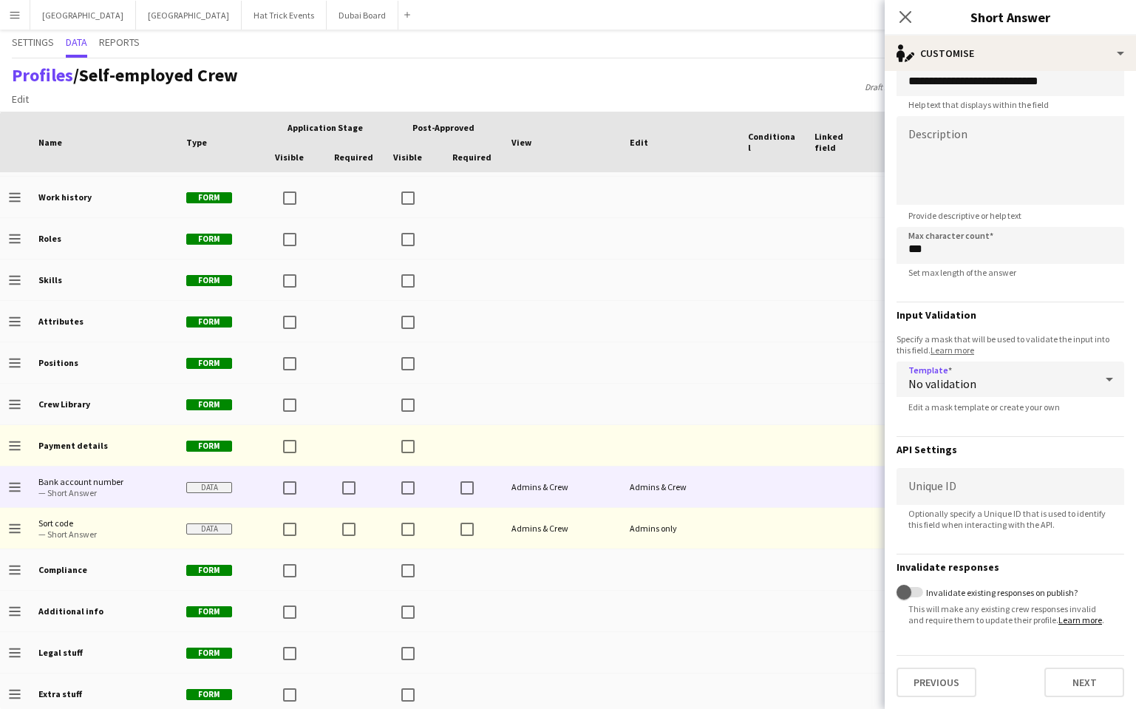
click at [1072, 371] on div "No validation" at bounding box center [996, 379] width 198 height 35
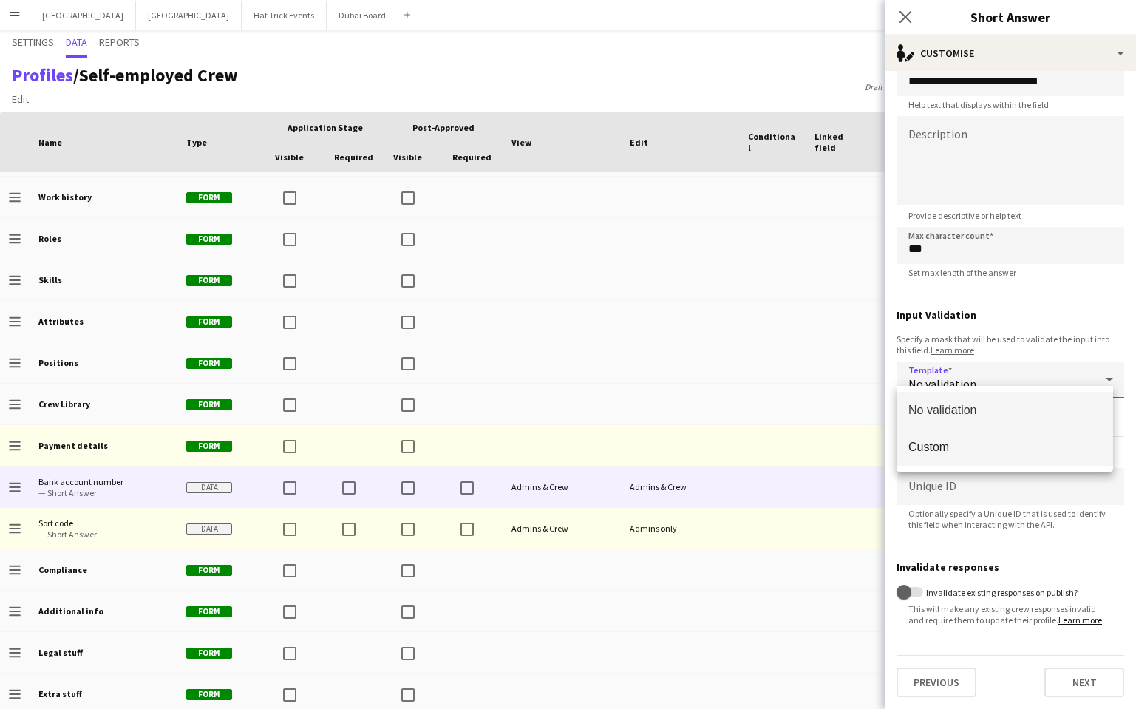
click at [1002, 452] on span "Custom" at bounding box center [1005, 447] width 193 height 14
type input "*"
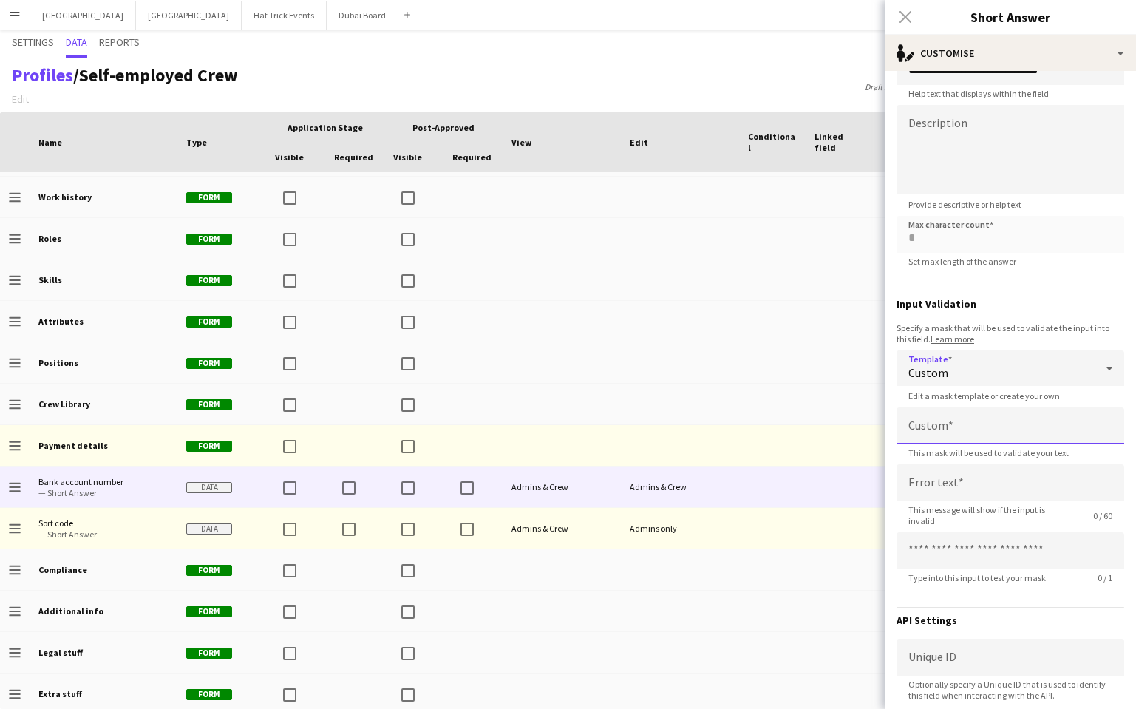
click at [966, 429] on input at bounding box center [1011, 425] width 228 height 37
click at [919, 432] on input at bounding box center [1011, 425] width 228 height 37
type input "*"
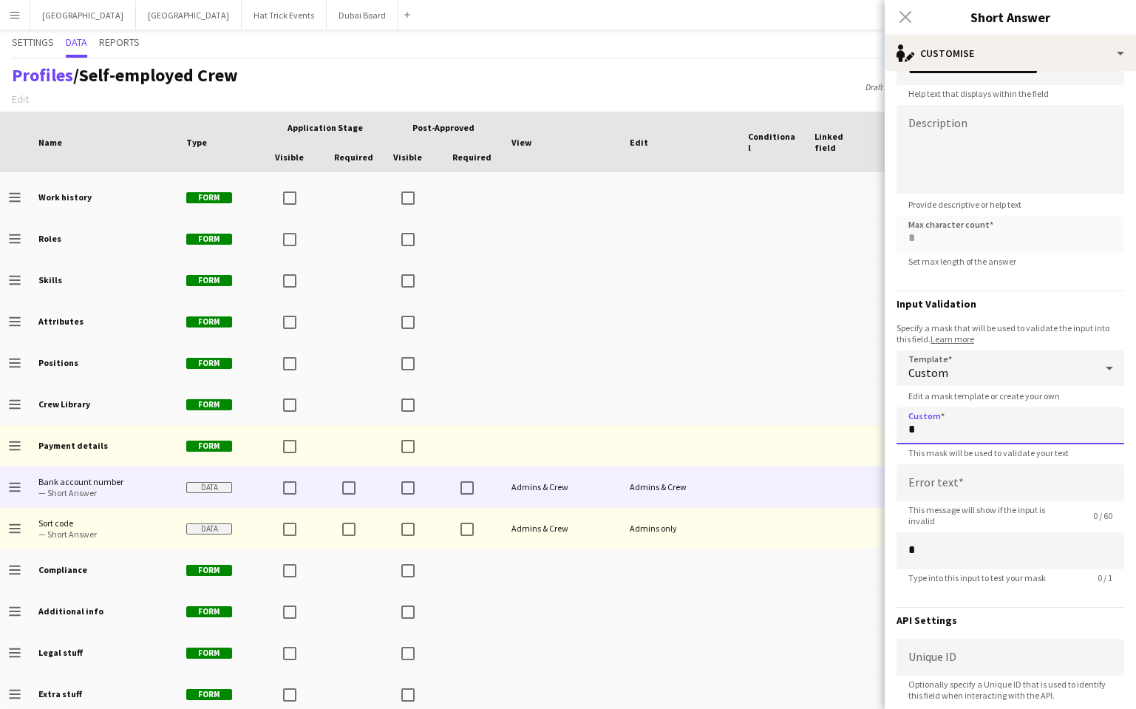
type input "**"
type input "*"
type input "***"
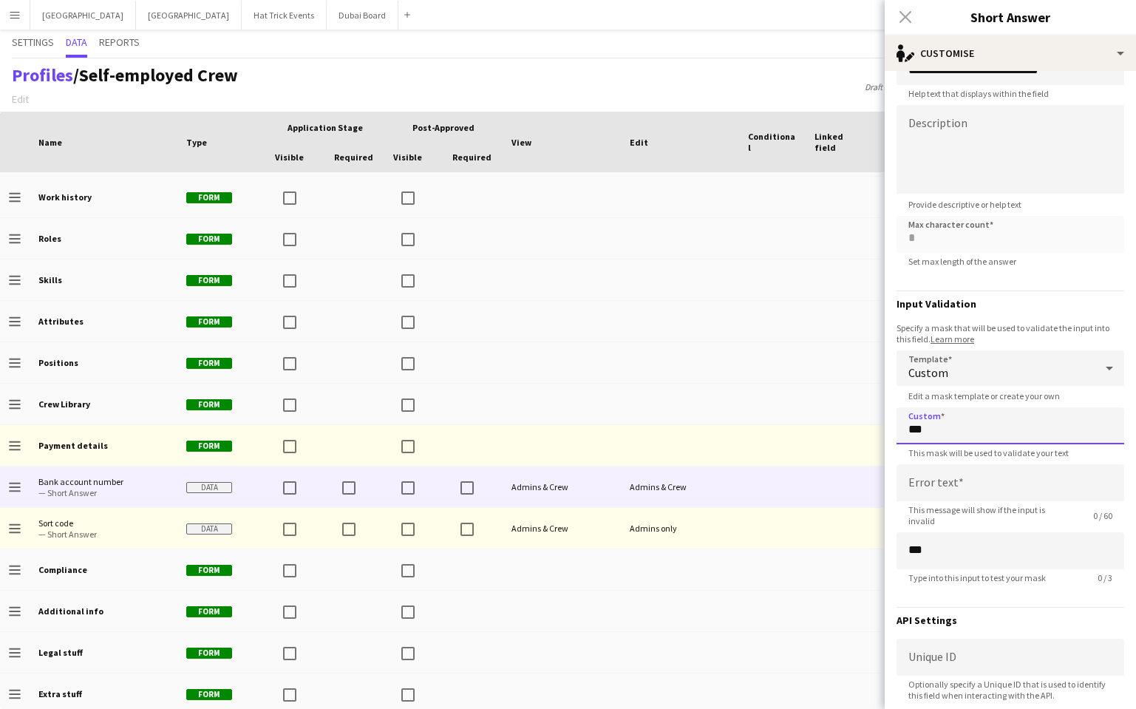
type input "*"
type input "****"
type input "*"
type input "*****"
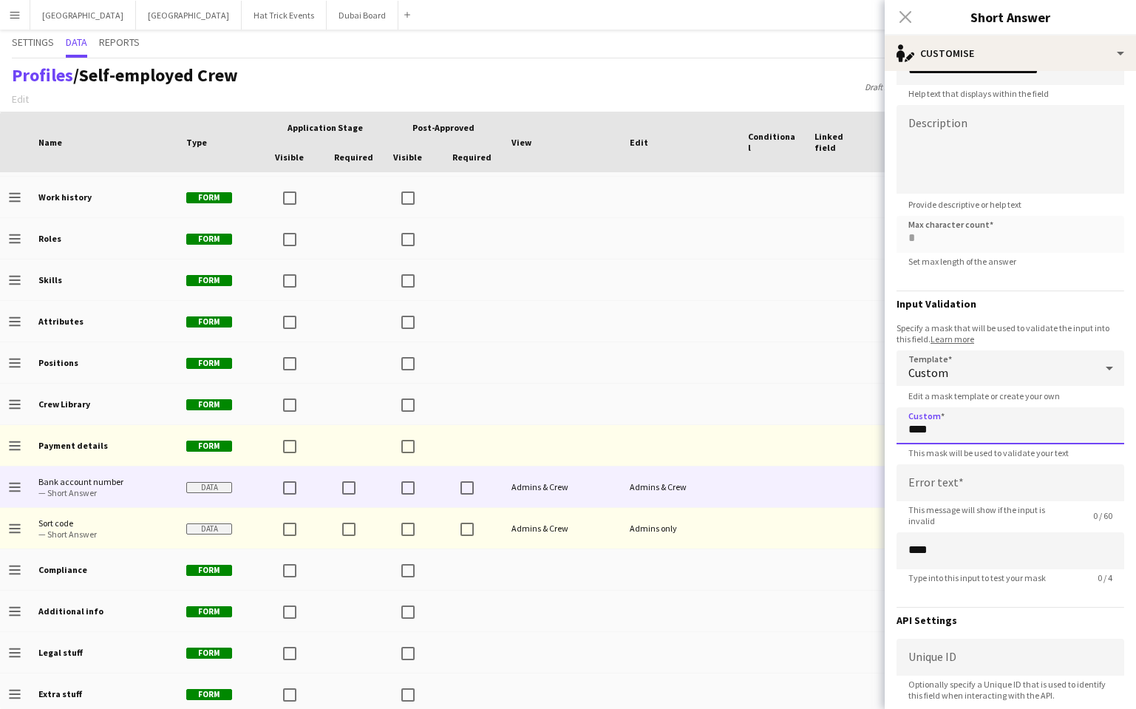
type input "*****"
type input "*"
type input "******"
type input "*"
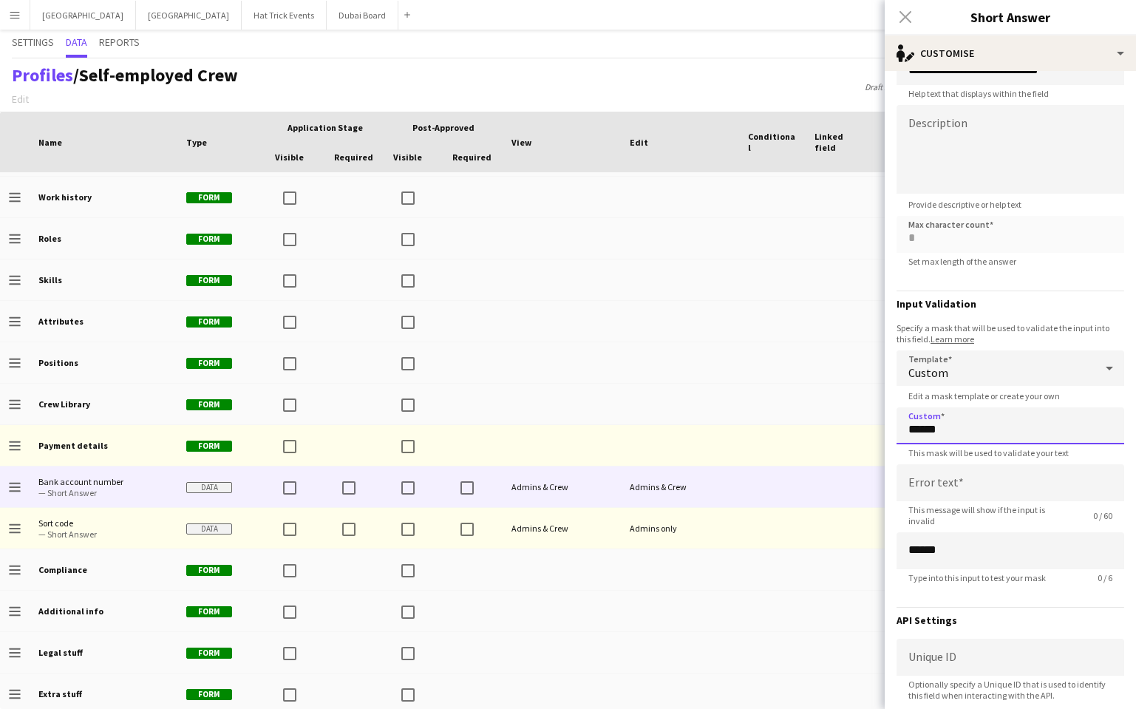
type input "*******"
type input "*"
type input "********"
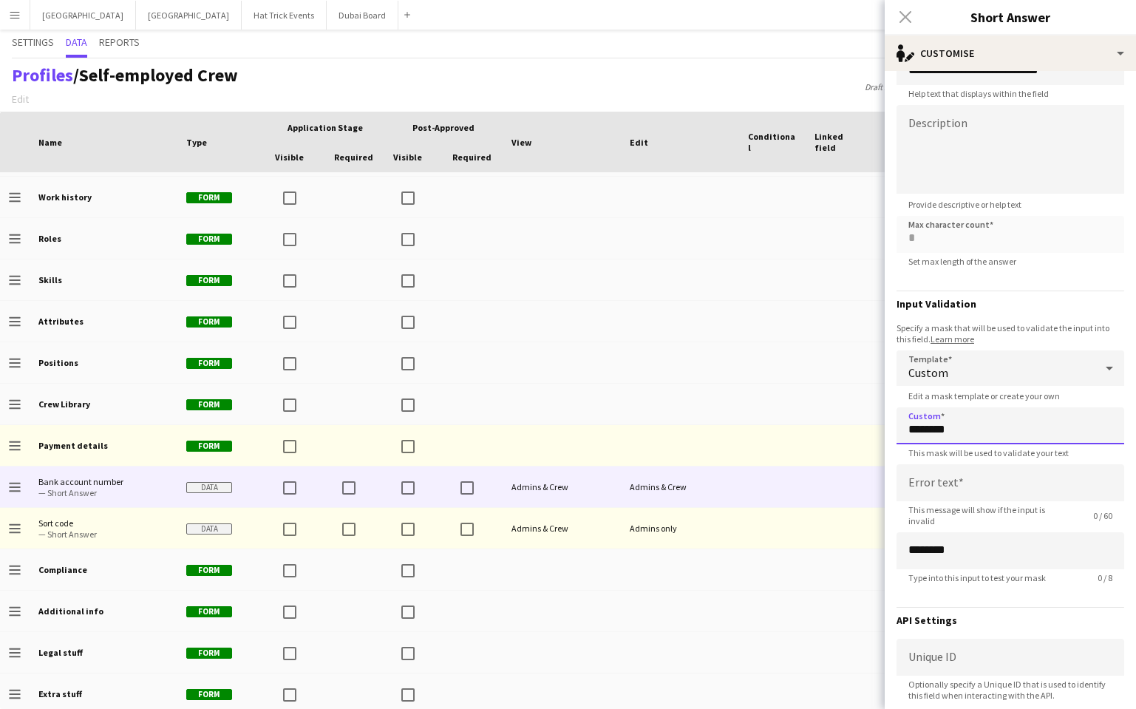
type input "********"
click at [927, 484] on input at bounding box center [1011, 482] width 228 height 37
click at [938, 550] on input "********" at bounding box center [1011, 550] width 228 height 37
drag, startPoint x: 948, startPoint y: 487, endPoint x: 904, endPoint y: 484, distance: 43.7
click at [904, 484] on input "*****" at bounding box center [1011, 482] width 228 height 37
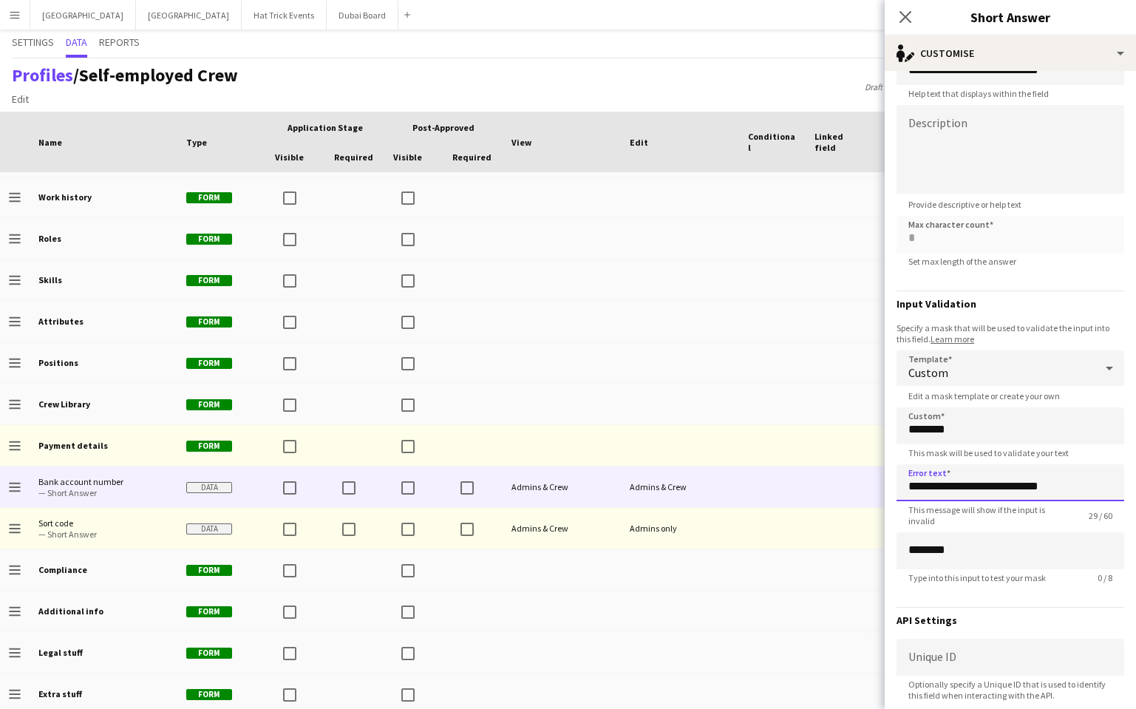
drag, startPoint x: 1029, startPoint y: 490, endPoint x: 1050, endPoint y: 490, distance: 21.4
click at [1050, 490] on input "**********" at bounding box center [1011, 482] width 228 height 37
type input "**********"
click at [915, 435] on input "********" at bounding box center [1011, 425] width 228 height 37
type input "********"
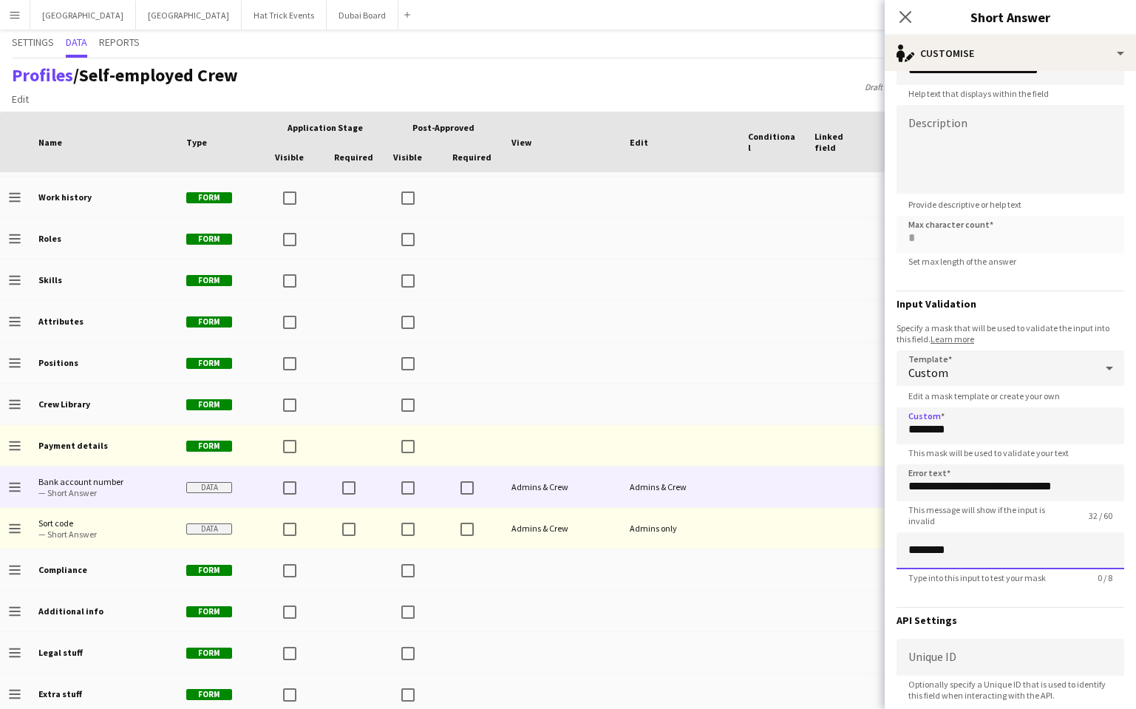
click at [932, 550] on input "********" at bounding box center [1011, 550] width 228 height 37
type input "********"
click at [1037, 376] on div "Custom" at bounding box center [996, 367] width 198 height 35
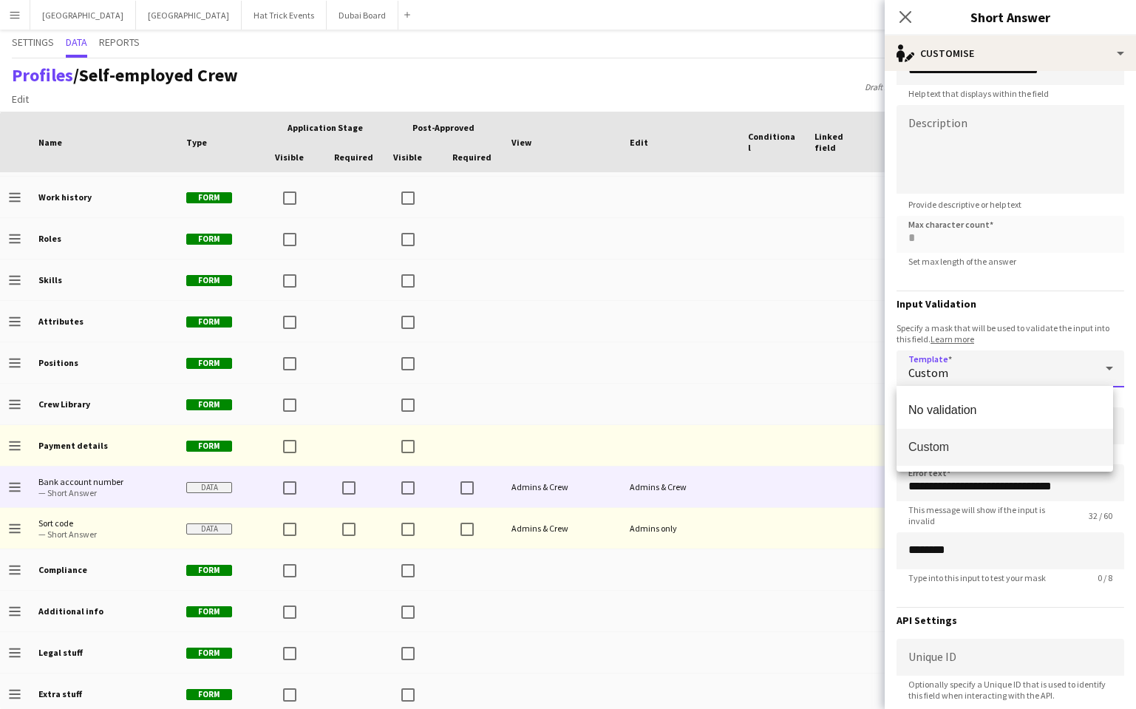
click at [989, 450] on span "Custom" at bounding box center [1005, 447] width 193 height 14
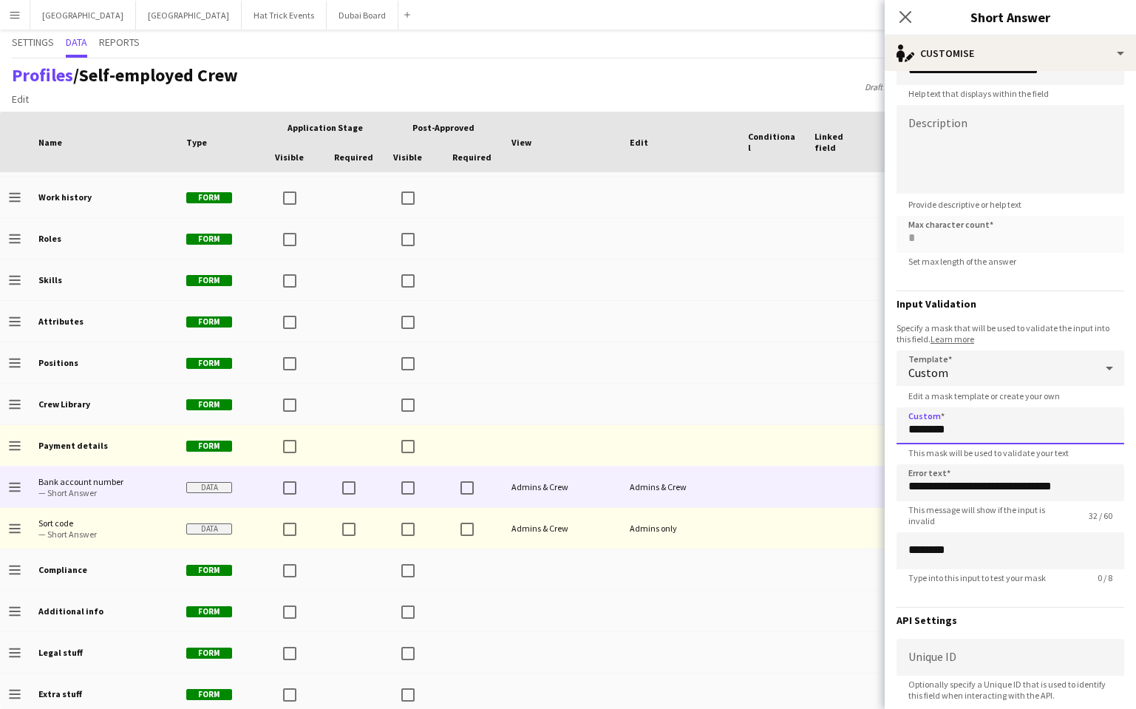
drag, startPoint x: 918, startPoint y: 435, endPoint x: 907, endPoint y: 432, distance: 10.8
click at [907, 432] on input "********" at bounding box center [1011, 425] width 228 height 37
type input "********"
click at [969, 430] on input "********" at bounding box center [1011, 425] width 228 height 37
type input "*"
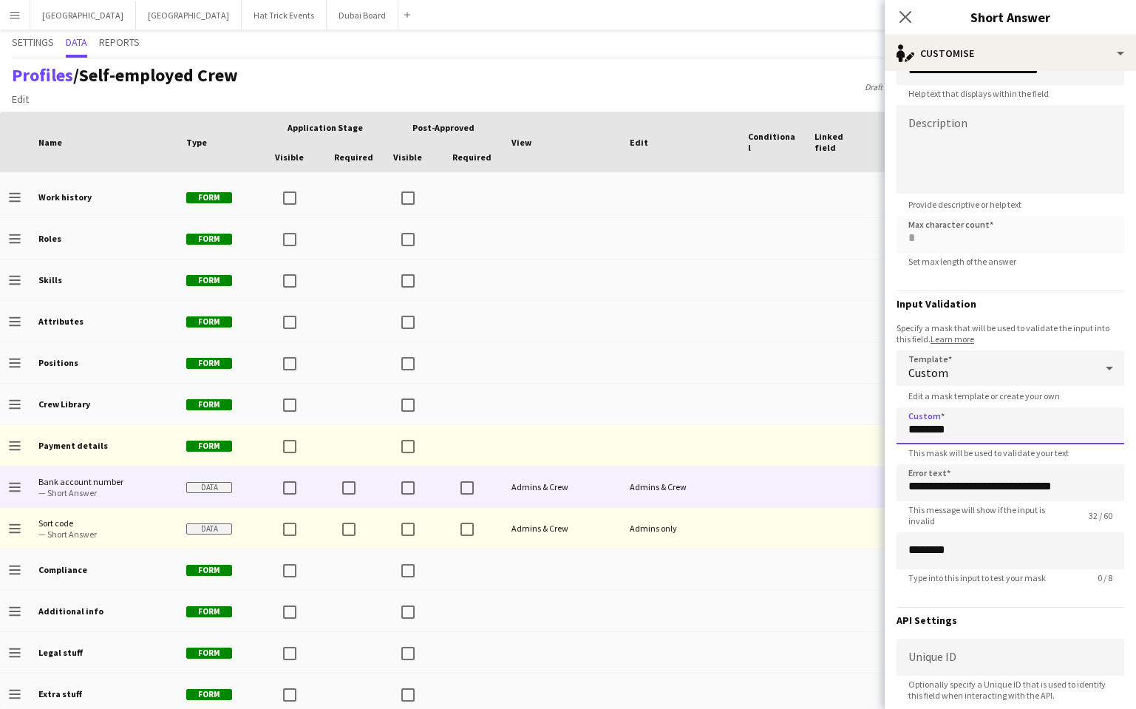
type input "*********"
click at [932, 549] on input "*********" at bounding box center [1011, 550] width 228 height 37
click at [910, 549] on input "*********" at bounding box center [1011, 550] width 228 height 37
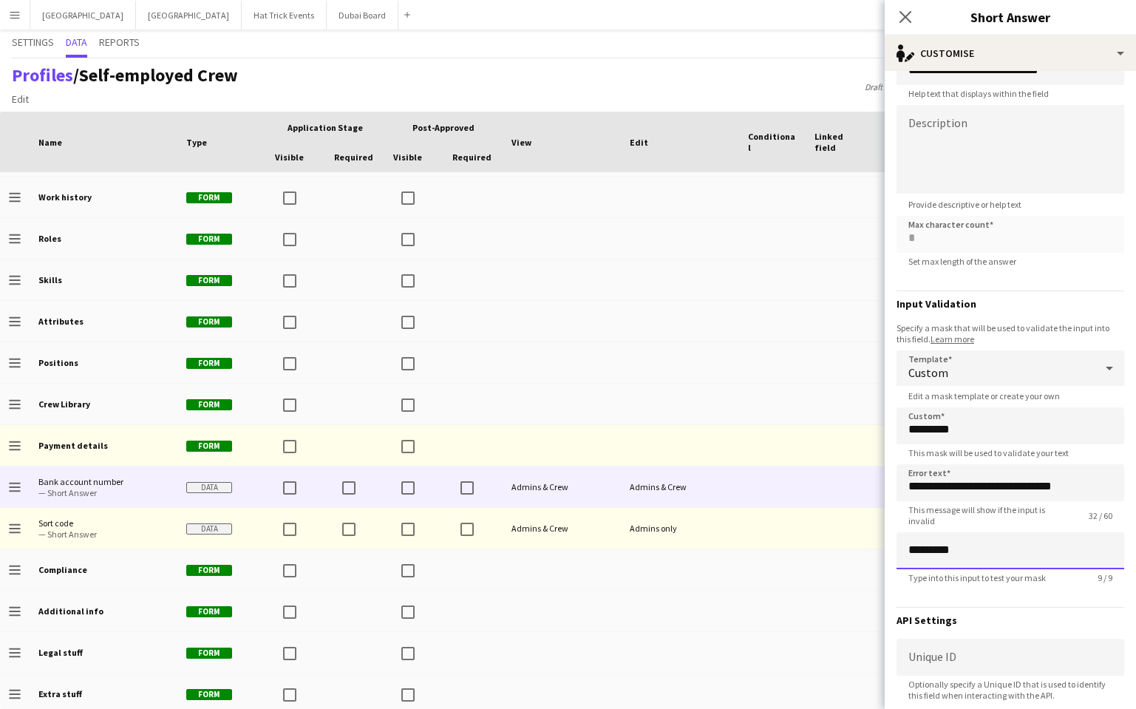
click at [909, 549] on input "*********" at bounding box center [1011, 550] width 228 height 37
click at [946, 546] on input "*********" at bounding box center [1011, 550] width 228 height 37
type input "*********"
click at [906, 21] on icon "Close pop-in" at bounding box center [905, 17] width 14 height 14
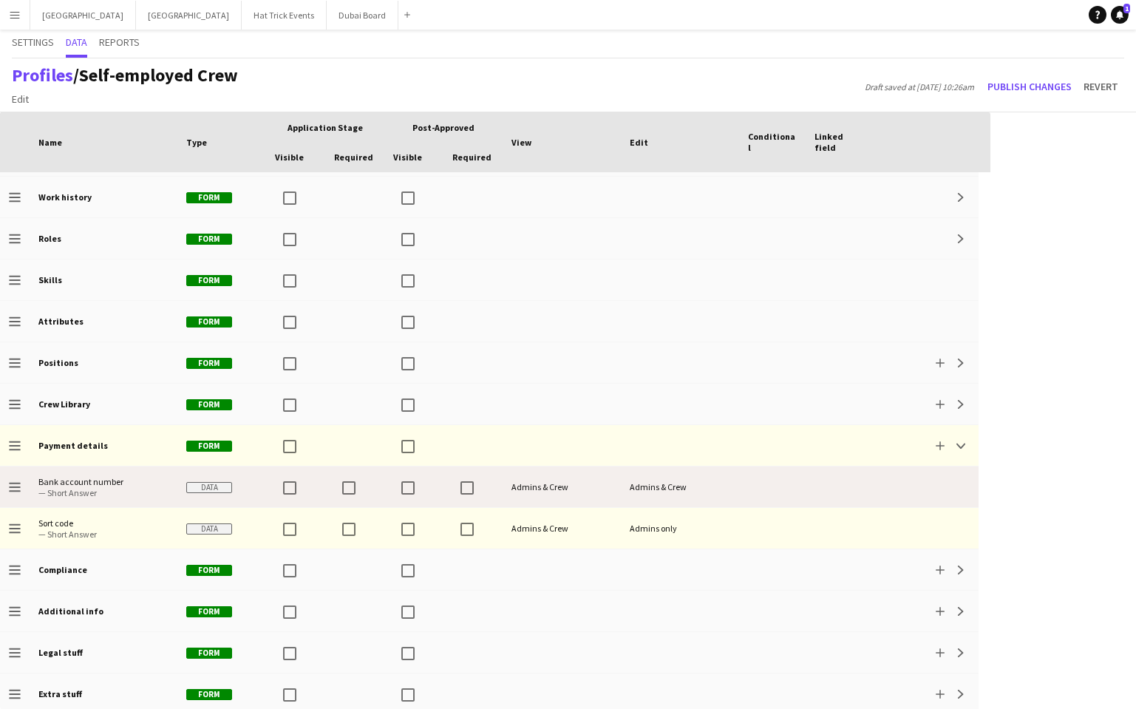
click at [775, 492] on div at bounding box center [772, 487] width 67 height 41
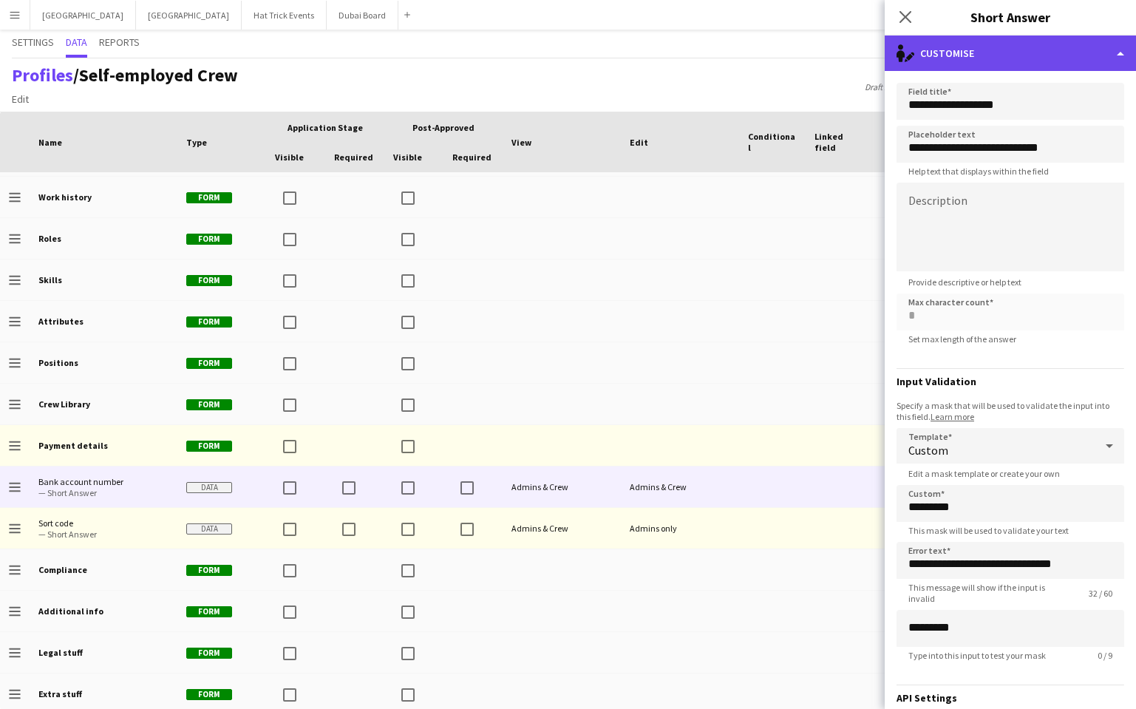
click at [1060, 64] on div "single-neutral-actions-edit-1 Customise" at bounding box center [1010, 52] width 251 height 35
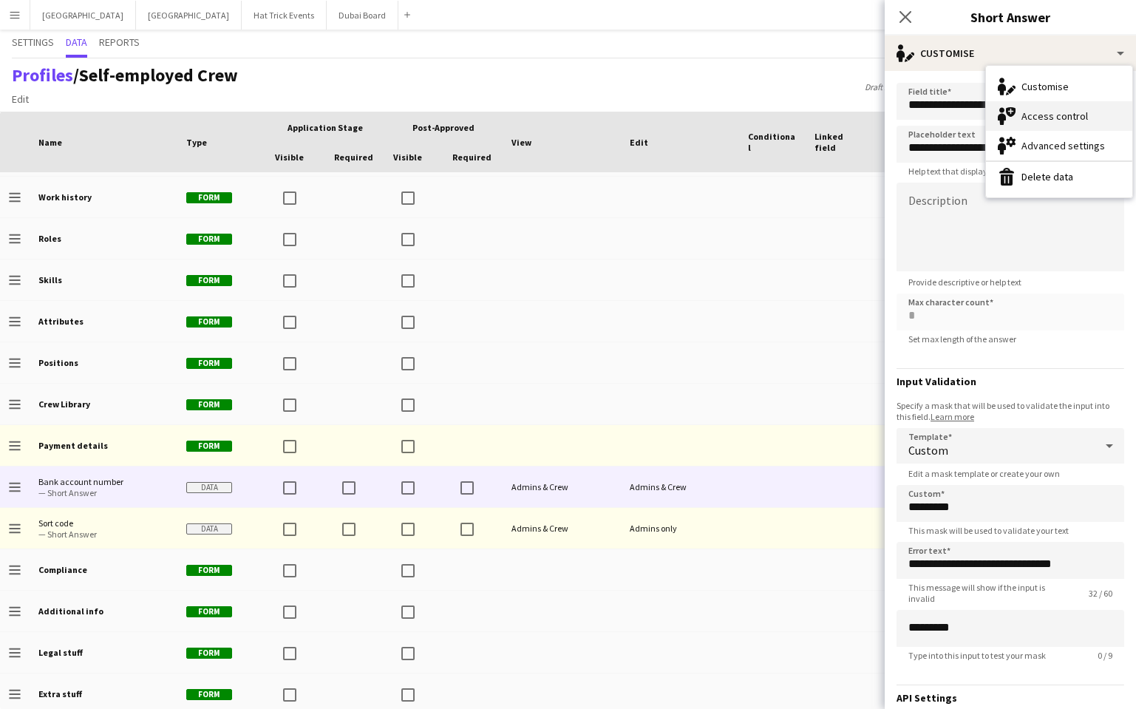
click at [1056, 114] on div "Access control Access control" at bounding box center [1059, 116] width 146 height 30
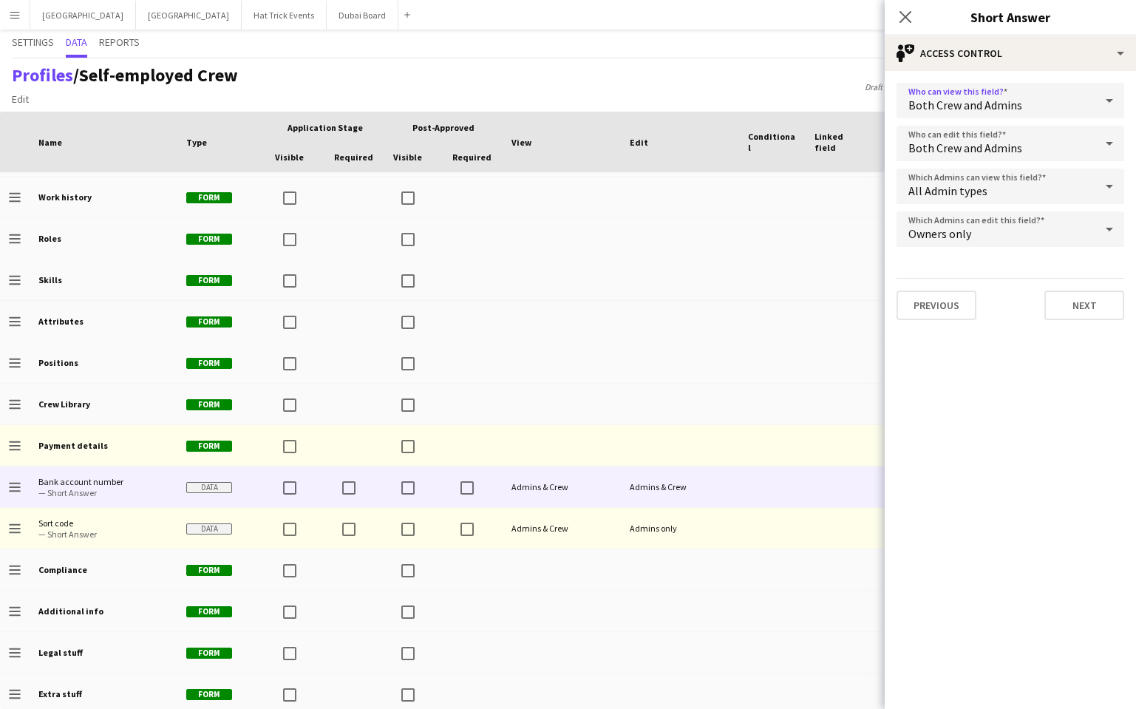
click at [1109, 101] on icon at bounding box center [1109, 101] width 7 height 4
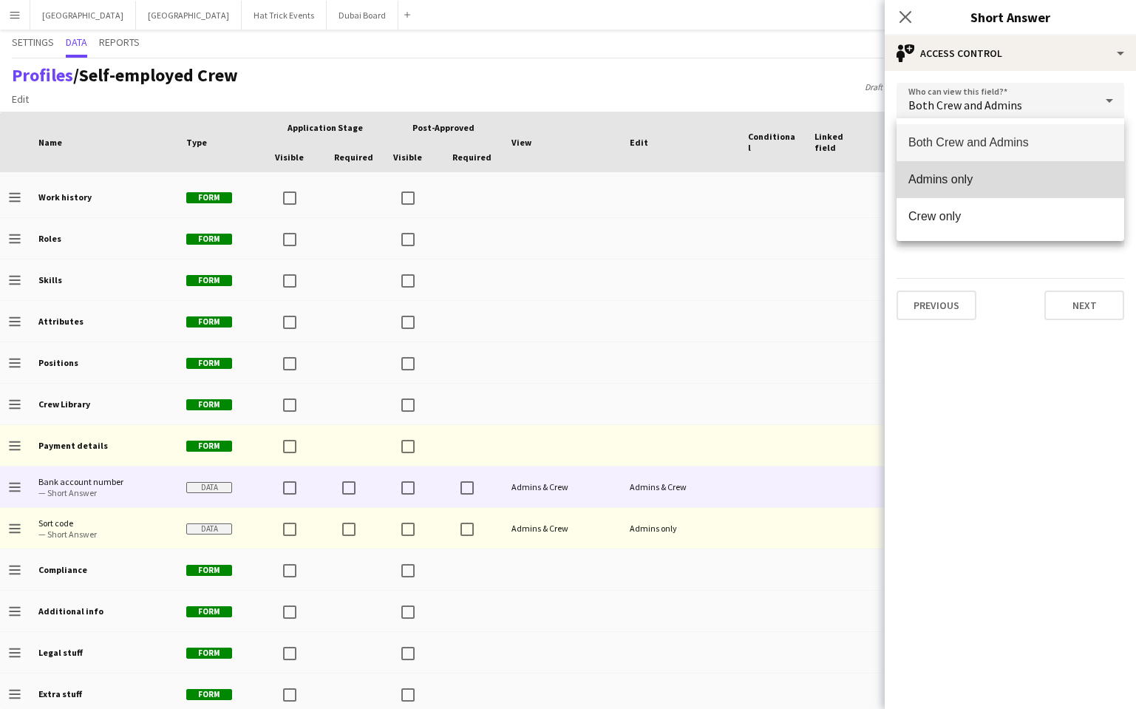
click at [1040, 180] on span "Admins only" at bounding box center [1011, 179] width 204 height 14
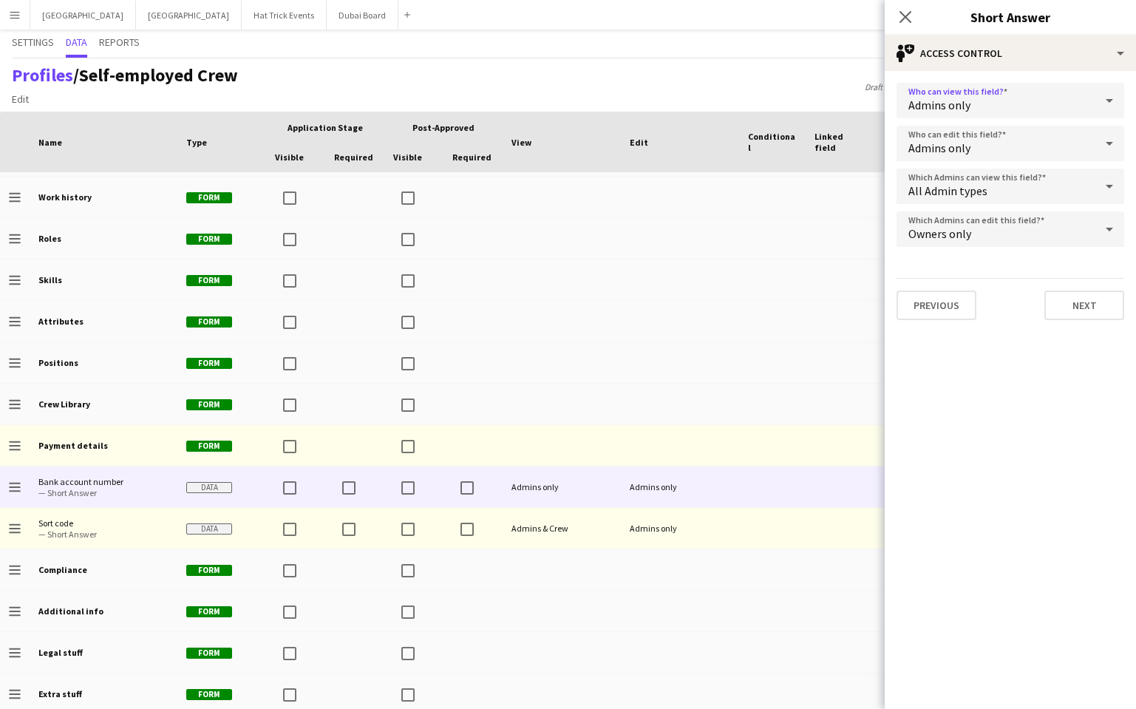
click at [1096, 101] on div at bounding box center [1110, 101] width 30 height 30
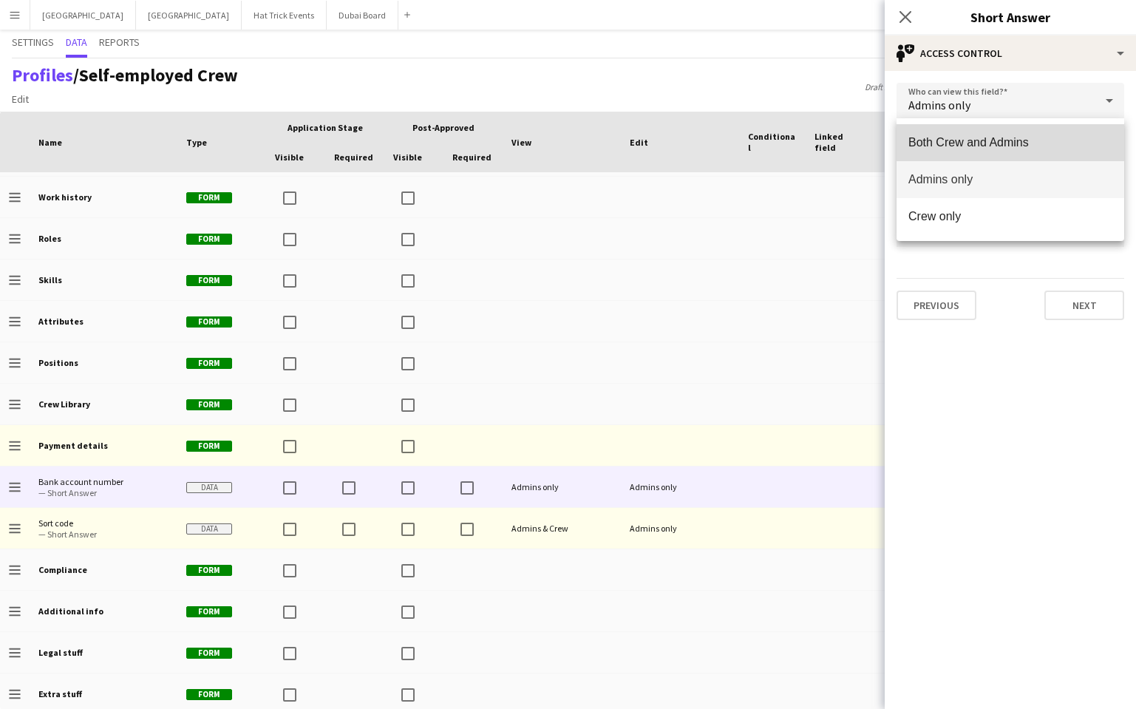
click at [1057, 140] on span "Both Crew and Admins" at bounding box center [1011, 142] width 204 height 14
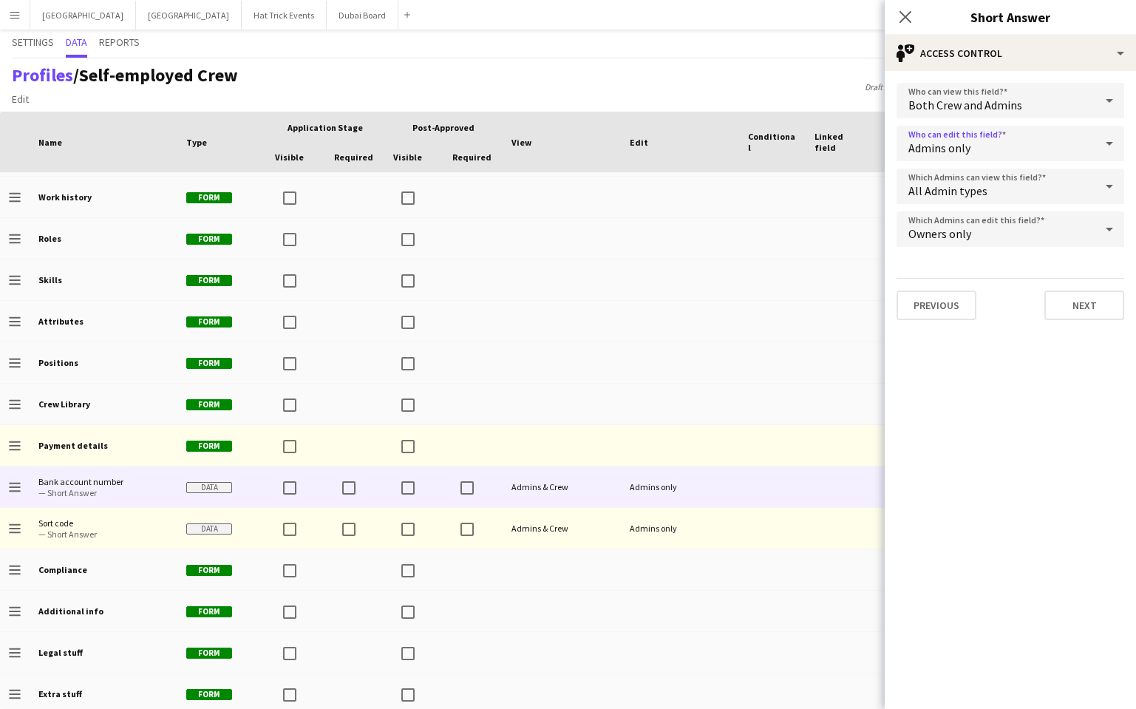
click at [1088, 143] on div "Admins only" at bounding box center [996, 143] width 198 height 35
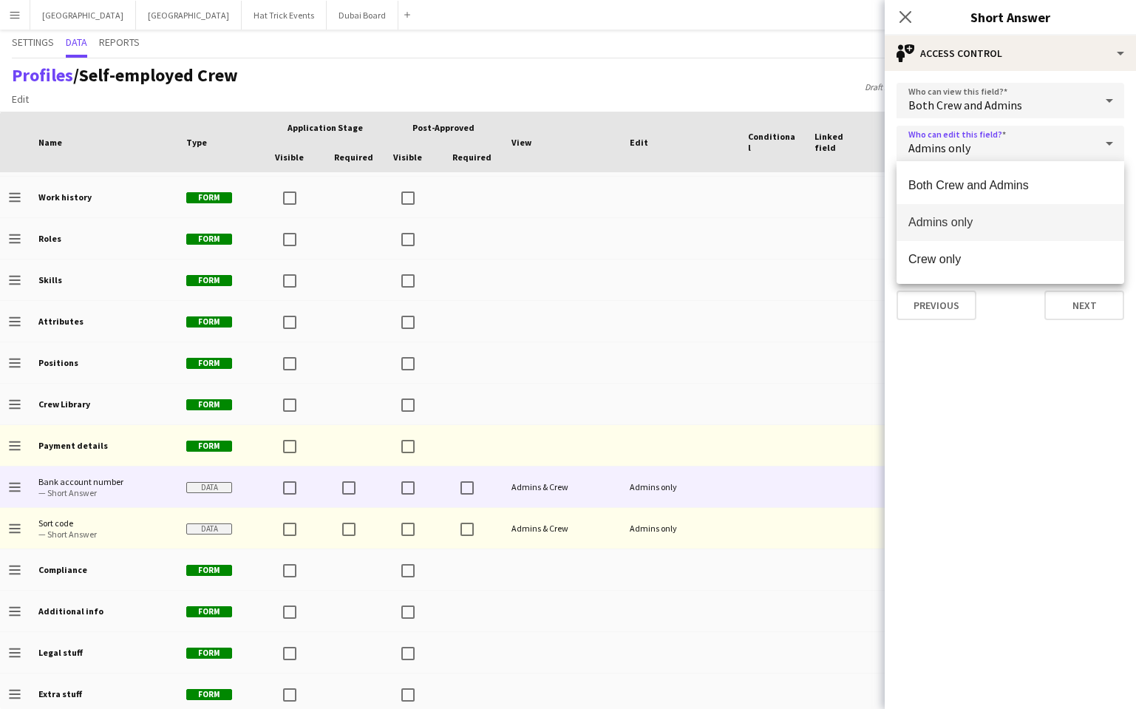
click at [1088, 143] on div at bounding box center [568, 354] width 1136 height 709
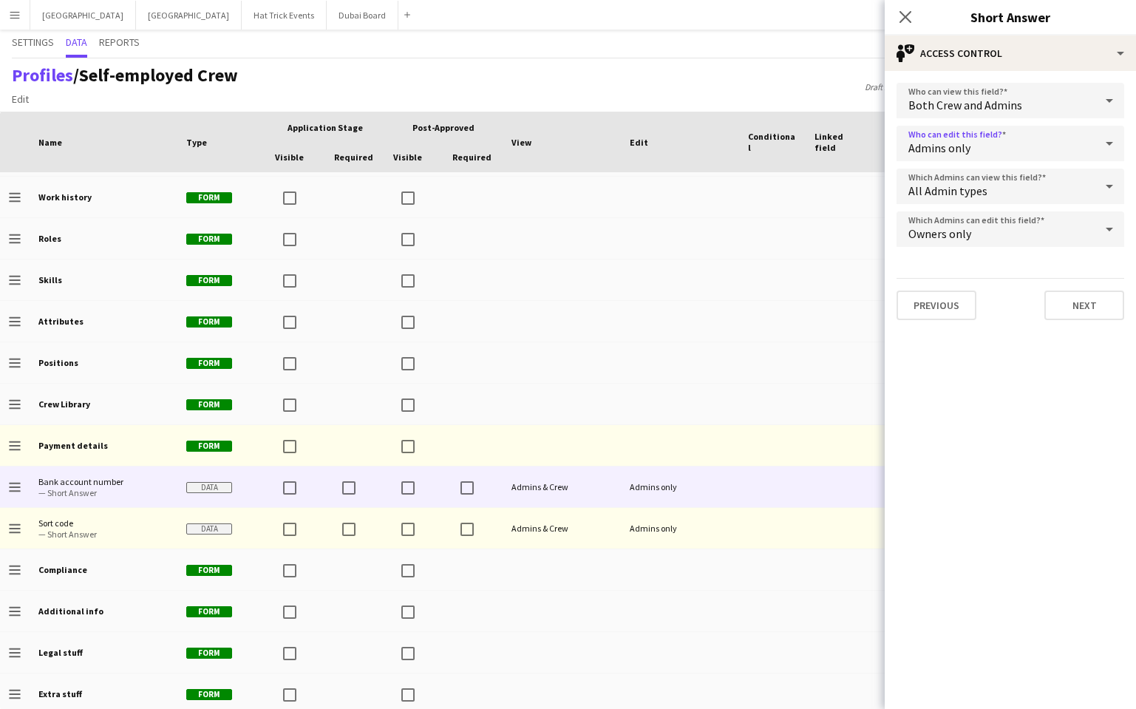
click at [1088, 143] on div "Admins only" at bounding box center [996, 143] width 198 height 35
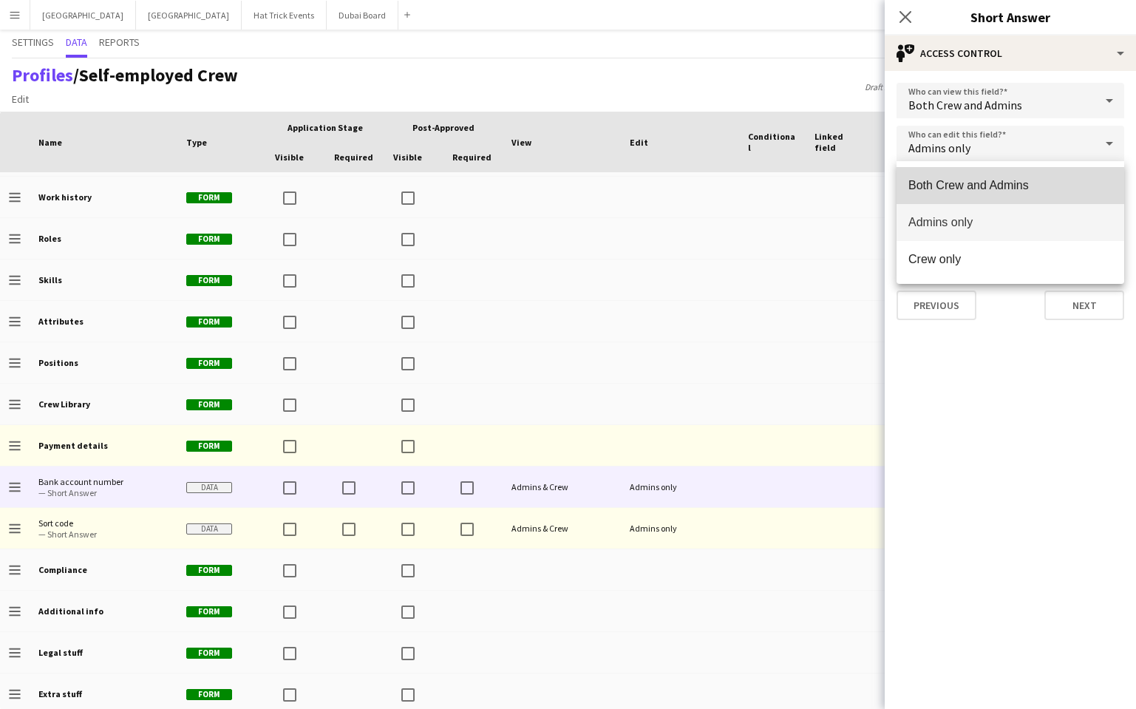
click at [1046, 187] on span "Both Crew and Admins" at bounding box center [1011, 185] width 204 height 14
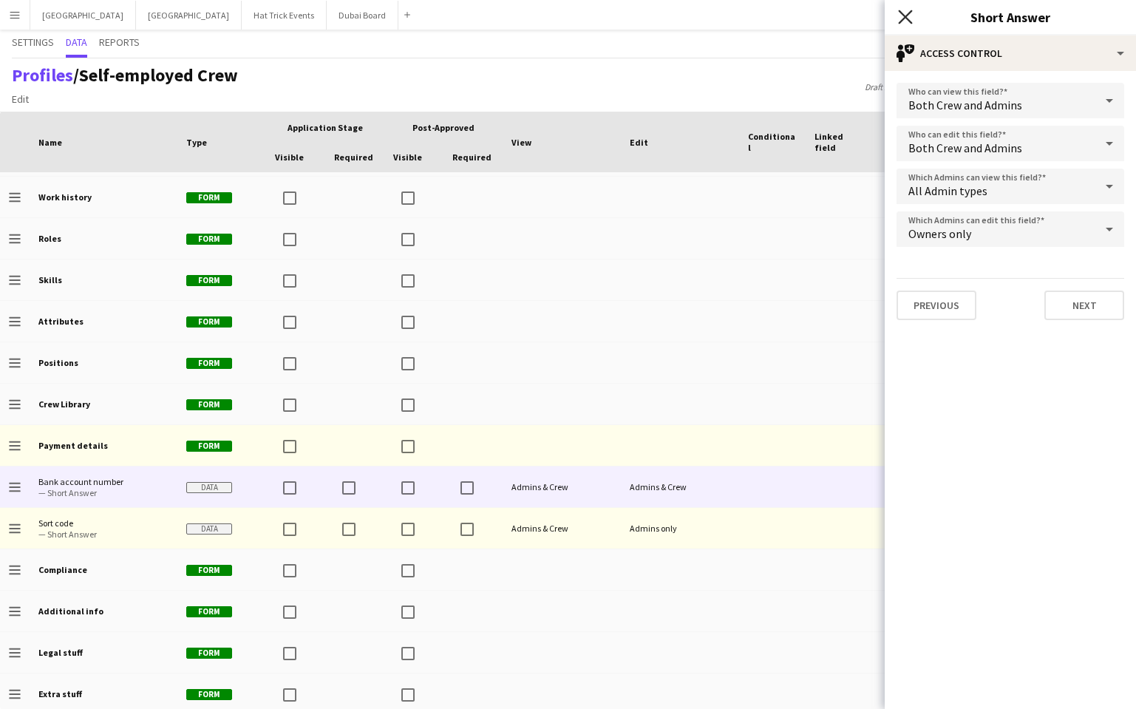
click at [904, 18] on icon at bounding box center [905, 17] width 14 height 14
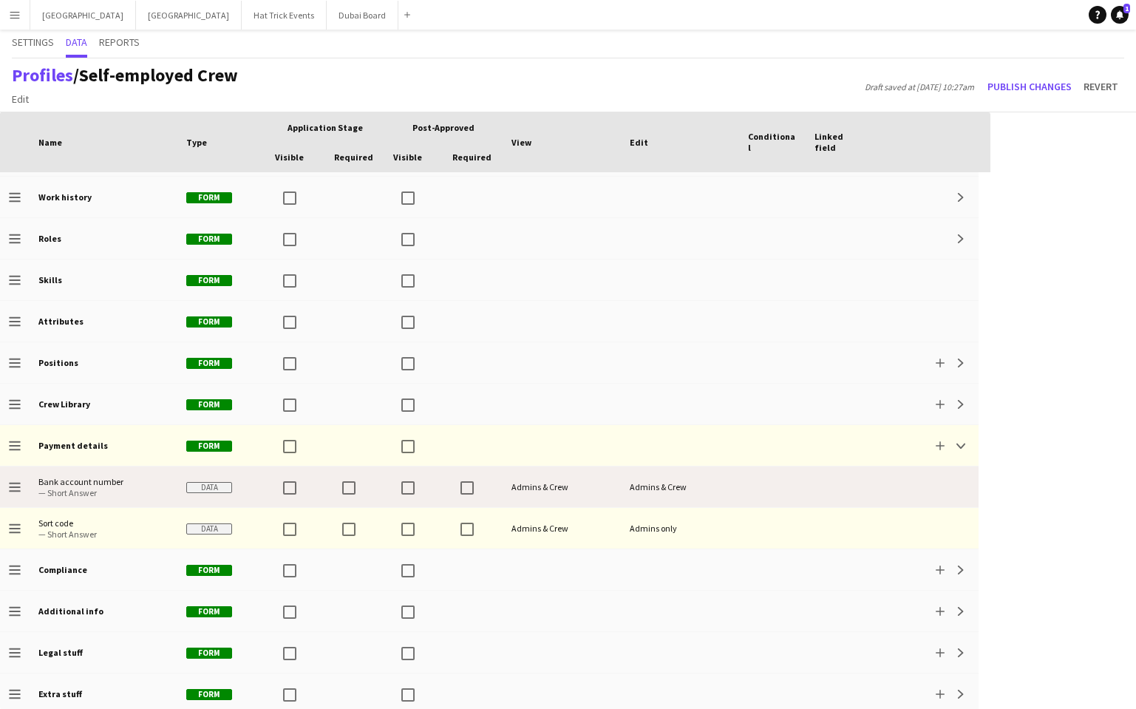
click at [746, 486] on div at bounding box center [772, 487] width 67 height 41
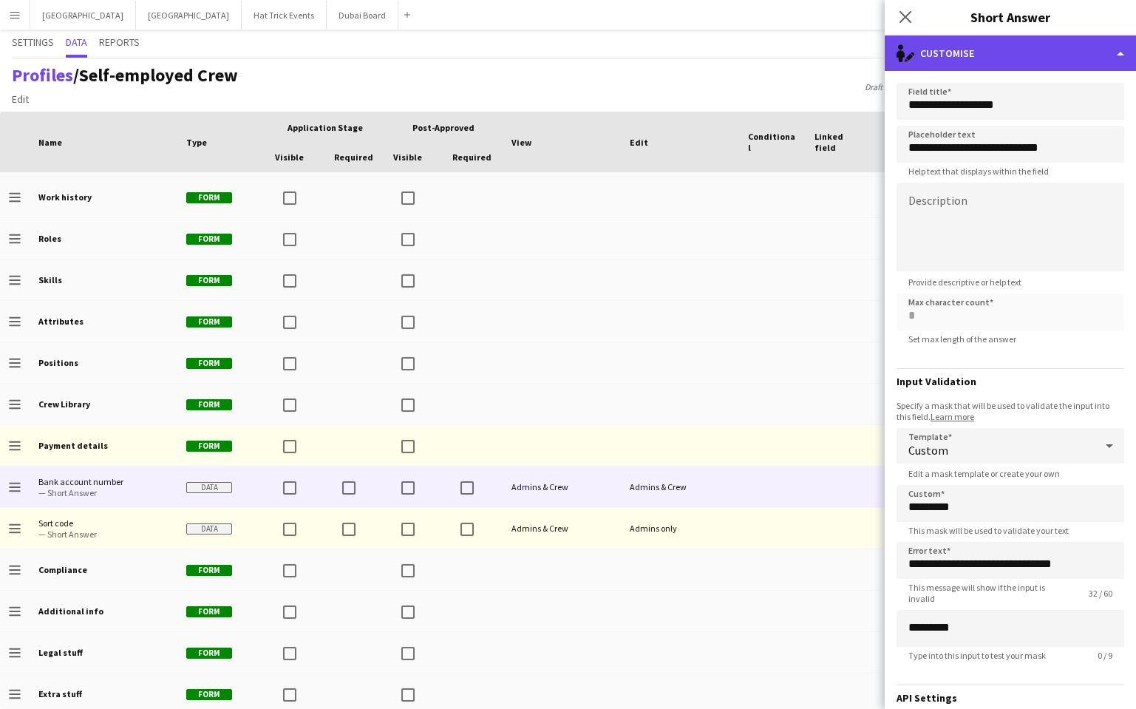
click at [1065, 58] on div "single-neutral-actions-edit-1 Customise" at bounding box center [1010, 52] width 251 height 35
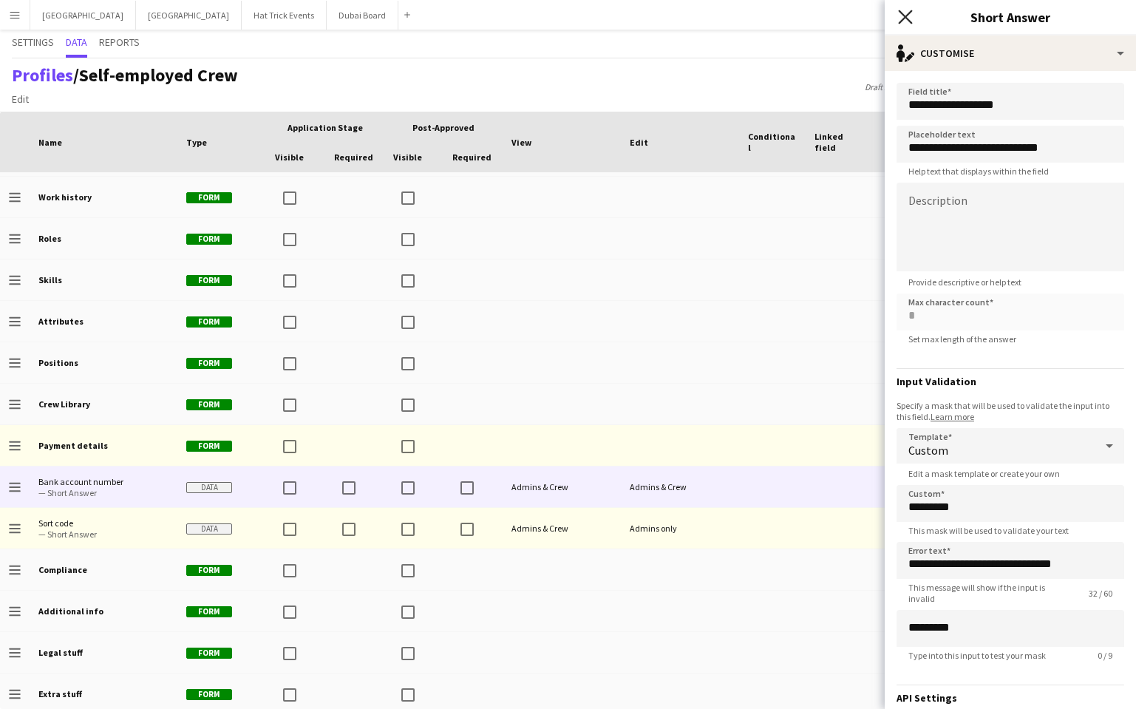
click at [907, 17] on icon at bounding box center [905, 17] width 14 height 14
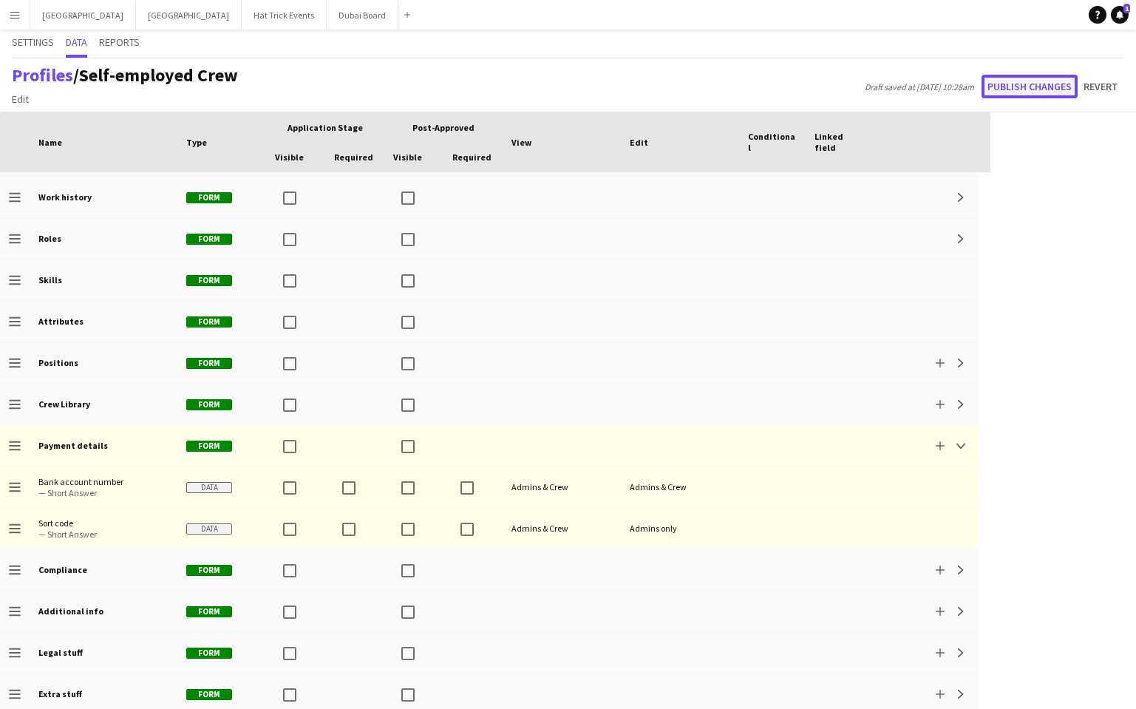
click at [1022, 87] on button "Publish changes" at bounding box center [1030, 87] width 96 height 24
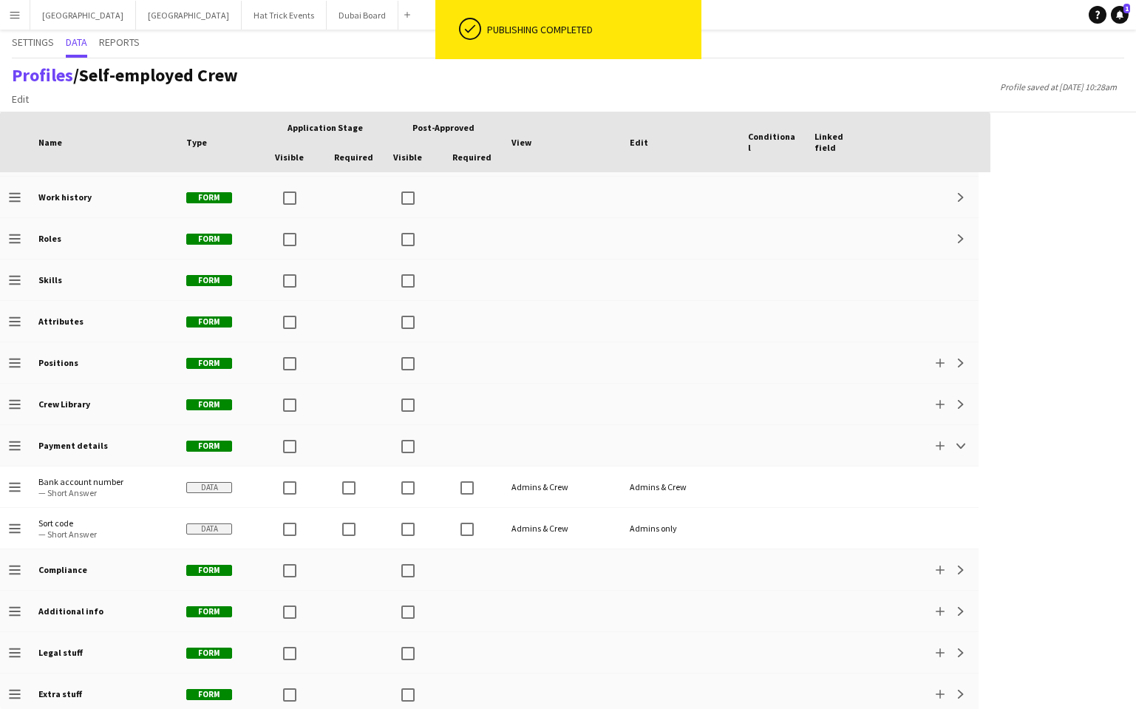
click at [15, 19] on app-icon "Menu" at bounding box center [15, 15] width 12 height 12
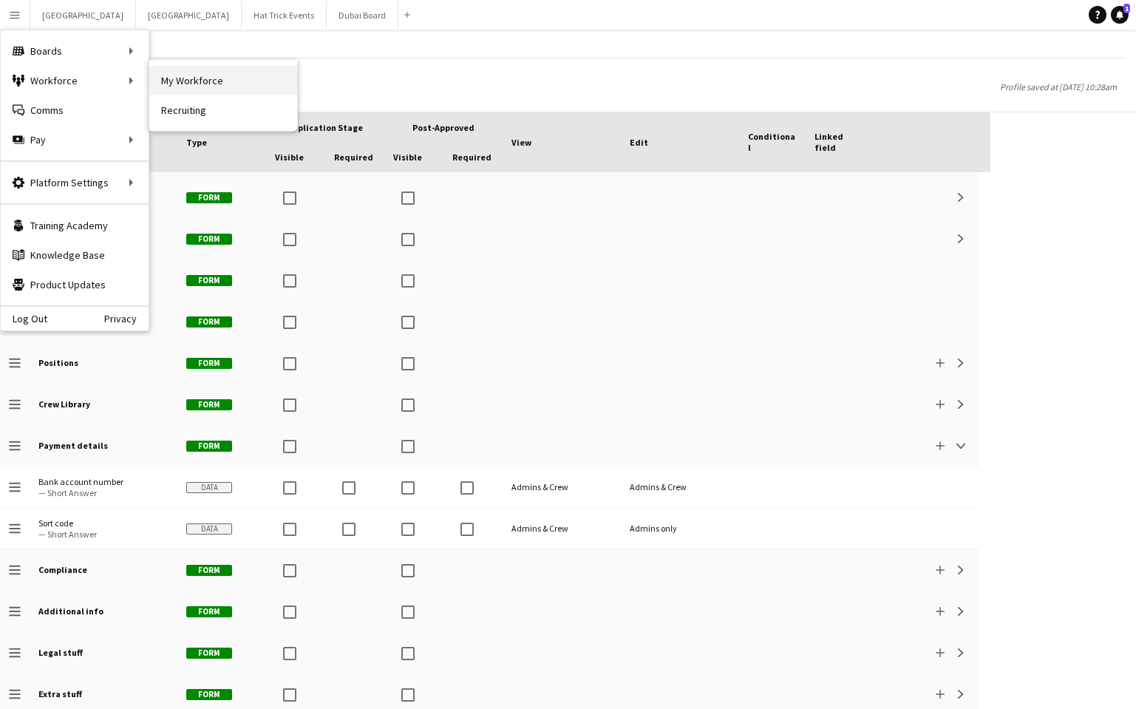
click at [181, 80] on link "My Workforce" at bounding box center [223, 81] width 148 height 30
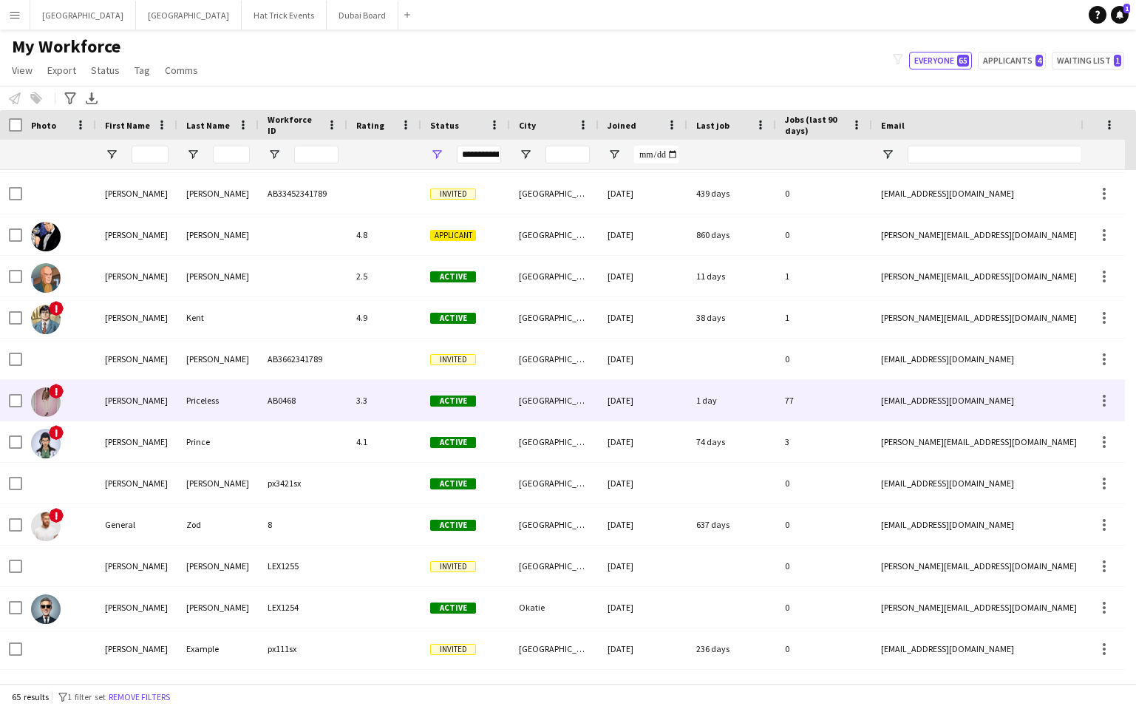
click at [252, 393] on div "Priceless" at bounding box center [217, 400] width 81 height 41
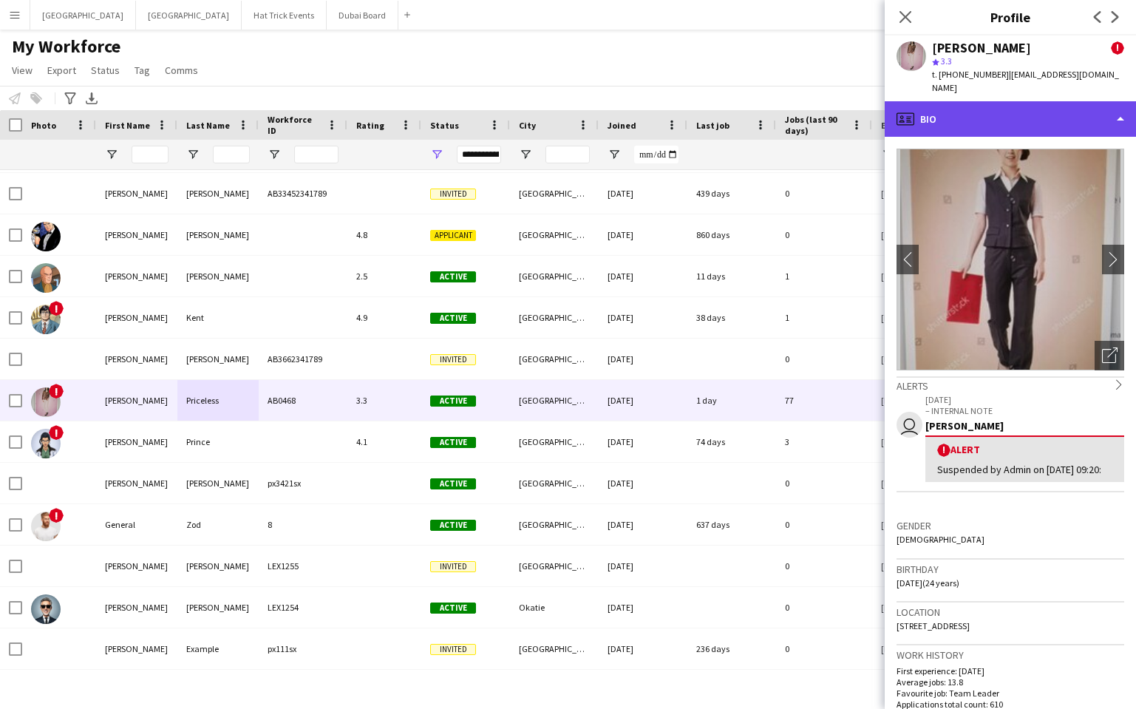
click at [1053, 107] on div "profile Bio" at bounding box center [1010, 118] width 251 height 35
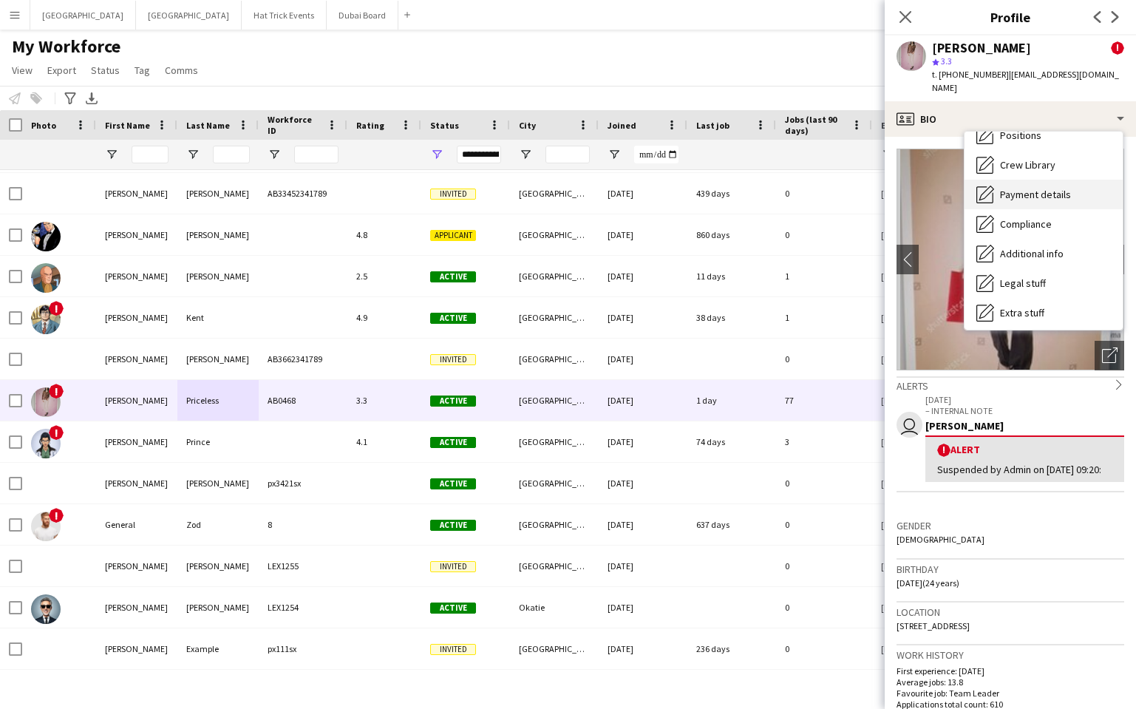
click at [1040, 188] on span "Payment details" at bounding box center [1035, 194] width 71 height 13
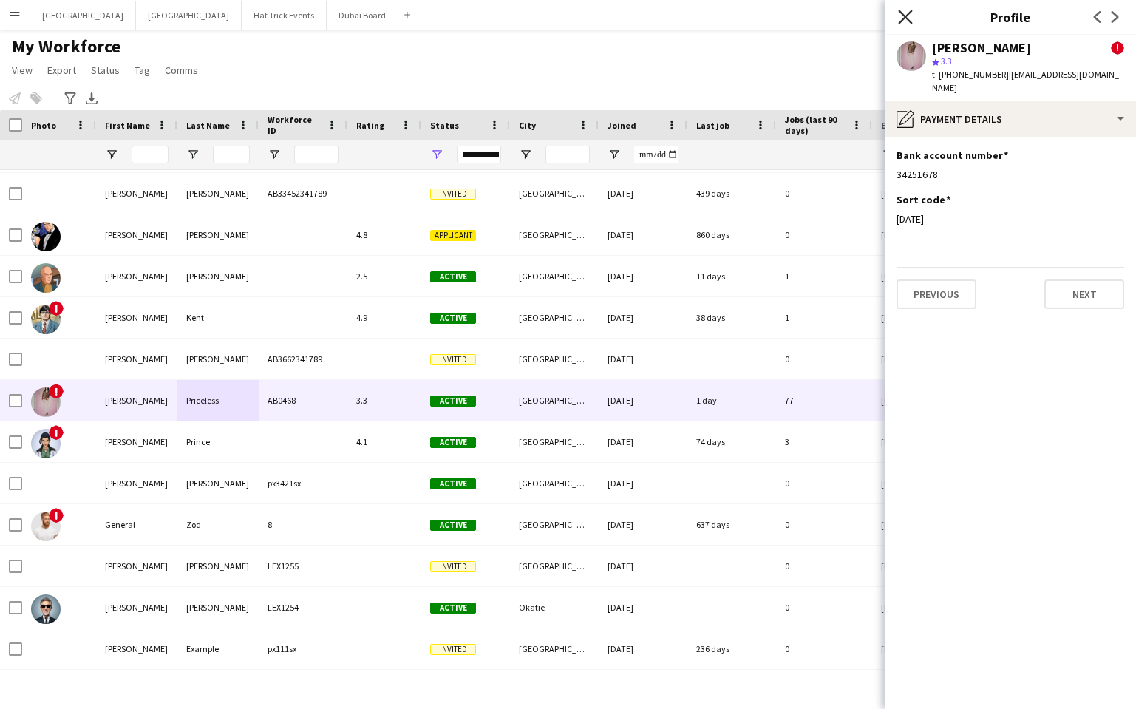
click at [903, 18] on icon "Close pop-in" at bounding box center [905, 17] width 14 height 14
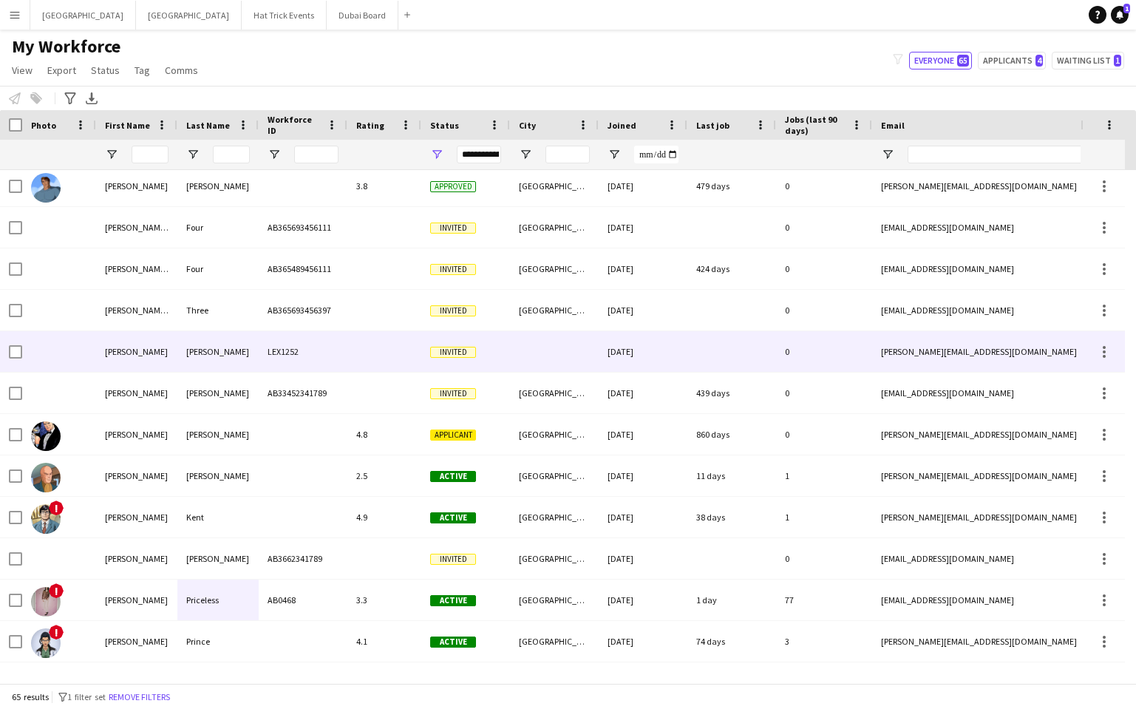
click at [352, 348] on div at bounding box center [385, 351] width 74 height 41
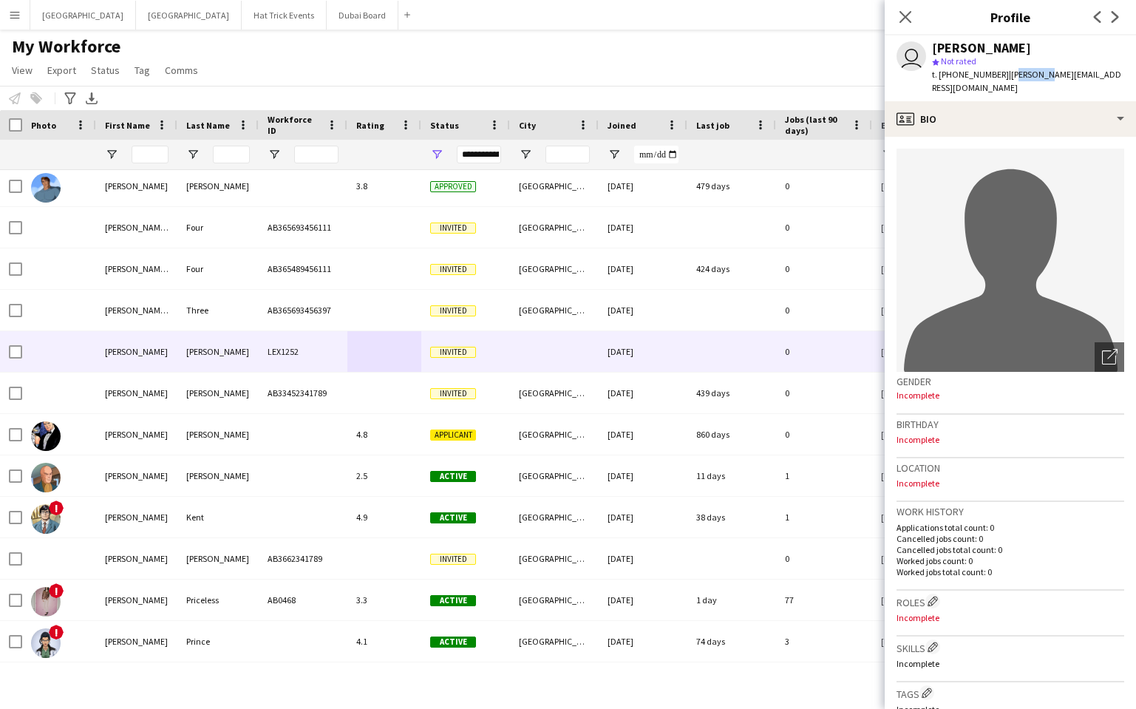
drag, startPoint x: 1006, startPoint y: 79, endPoint x: 1040, endPoint y: 75, distance: 34.3
click at [1040, 75] on span "| bob@d-digital.co.uk" at bounding box center [1026, 81] width 189 height 24
drag, startPoint x: 1080, startPoint y: 76, endPoint x: 1006, endPoint y: 76, distance: 74.7
click at [1006, 76] on div "user Bob Johnson star Not rated t. +441234567890 | bob@d-digital.co.uk" at bounding box center [1010, 68] width 251 height 66
click at [1005, 75] on span "| bob@d-digital.co.uk" at bounding box center [1026, 81] width 189 height 24
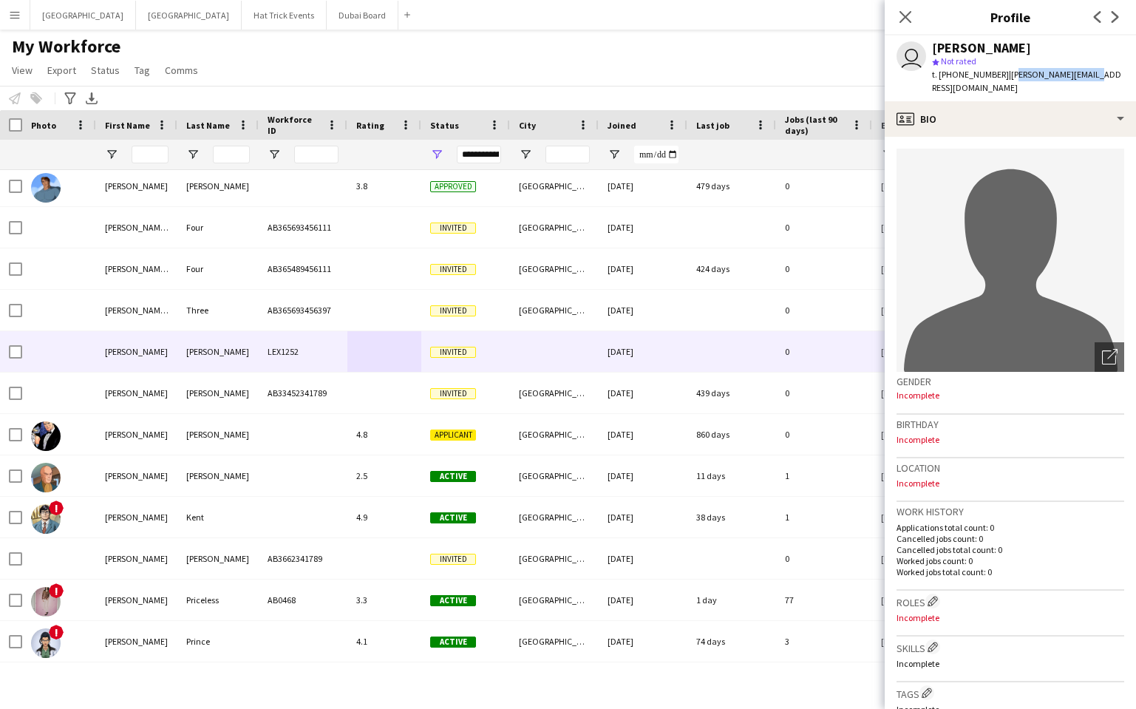
click at [1005, 77] on span "| bob@d-digital.co.uk" at bounding box center [1026, 81] width 189 height 24
click at [1003, 78] on span "| bob@d-digital.co.uk" at bounding box center [1026, 81] width 189 height 24
copy span "bob@d-digital.co.uk"
click at [15, 19] on app-icon "Menu" at bounding box center [15, 15] width 12 height 12
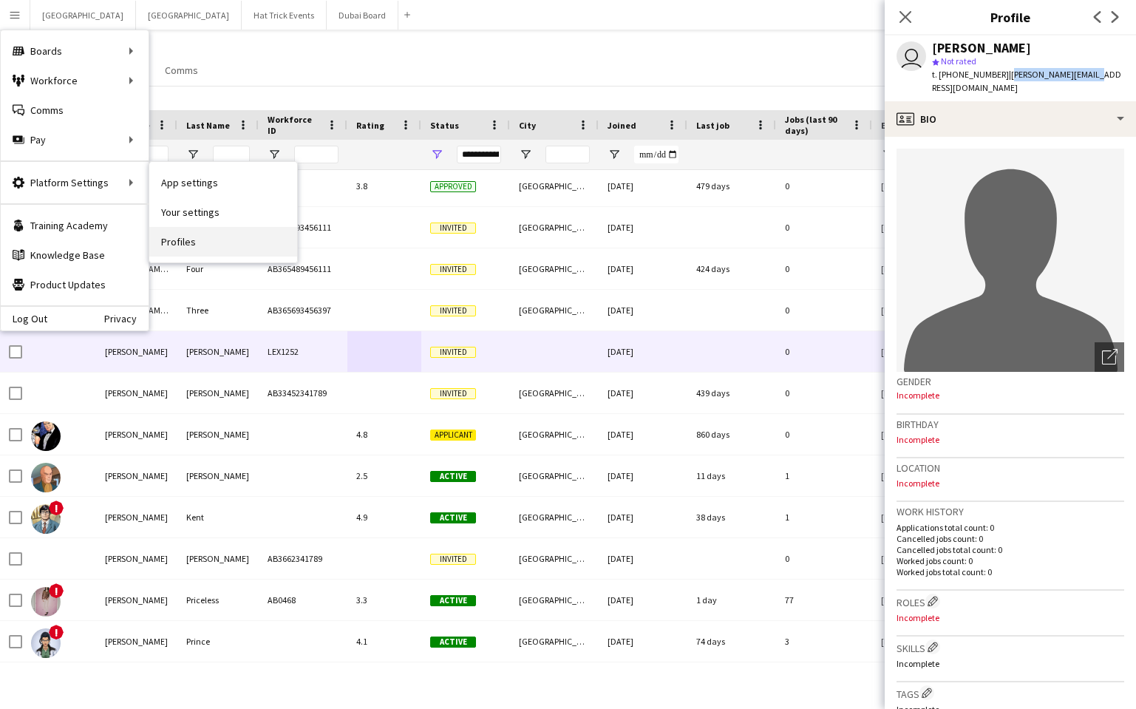
click at [177, 247] on link "Profiles" at bounding box center [223, 242] width 148 height 30
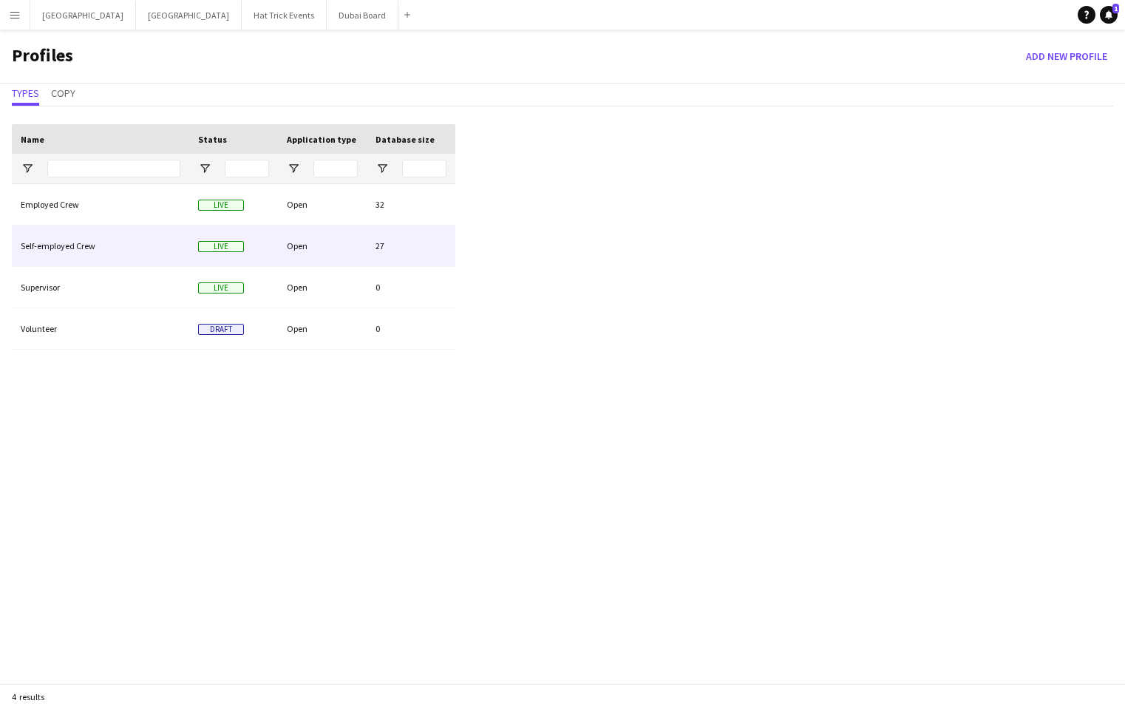
click at [255, 250] on div "Live" at bounding box center [233, 246] width 89 height 41
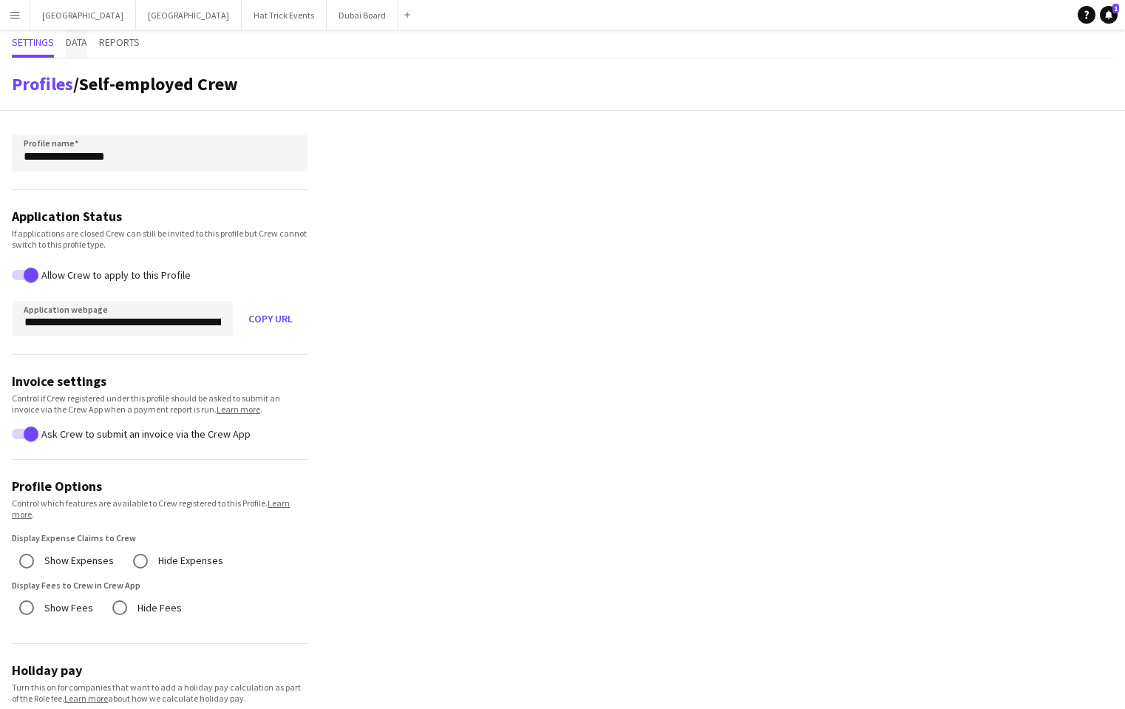
click at [79, 47] on span "Data" at bounding box center [76, 42] width 21 height 10
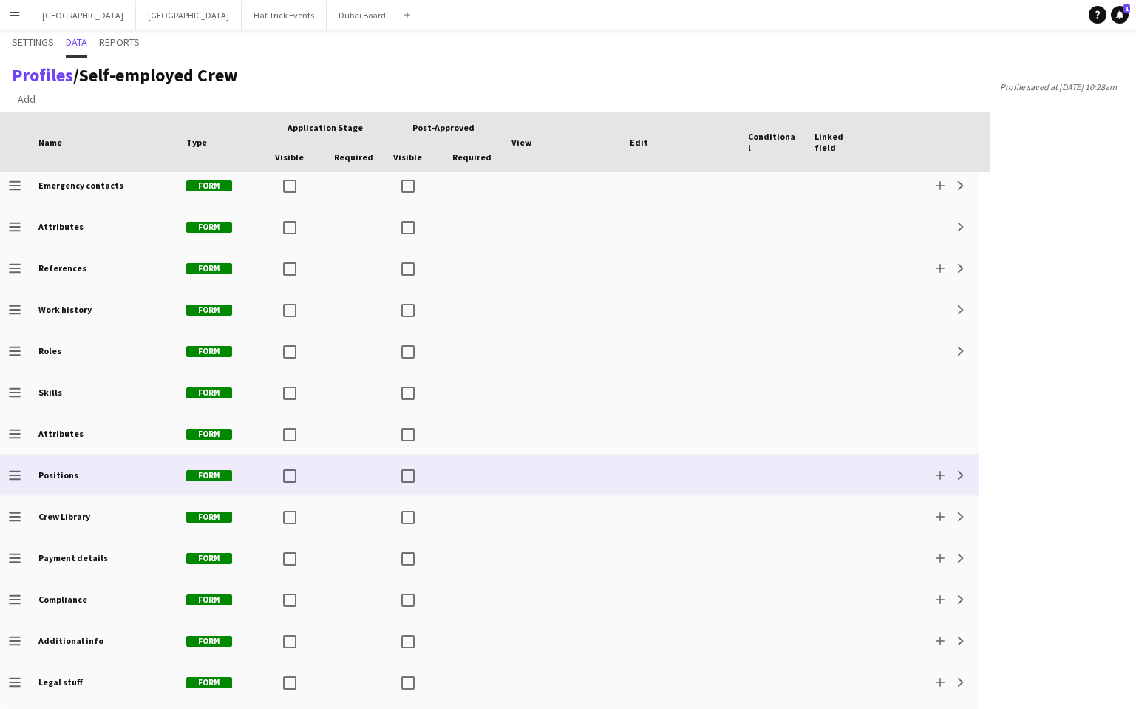
scroll to position [217, 0]
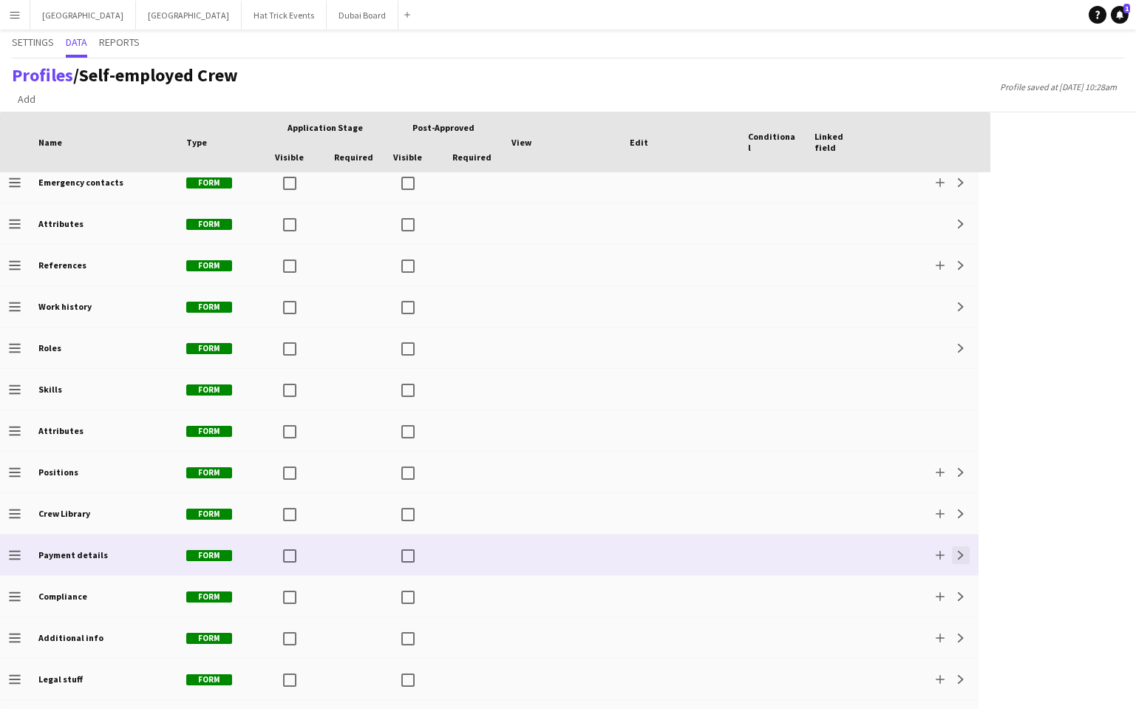
click at [953, 558] on button "Expand" at bounding box center [961, 555] width 18 height 18
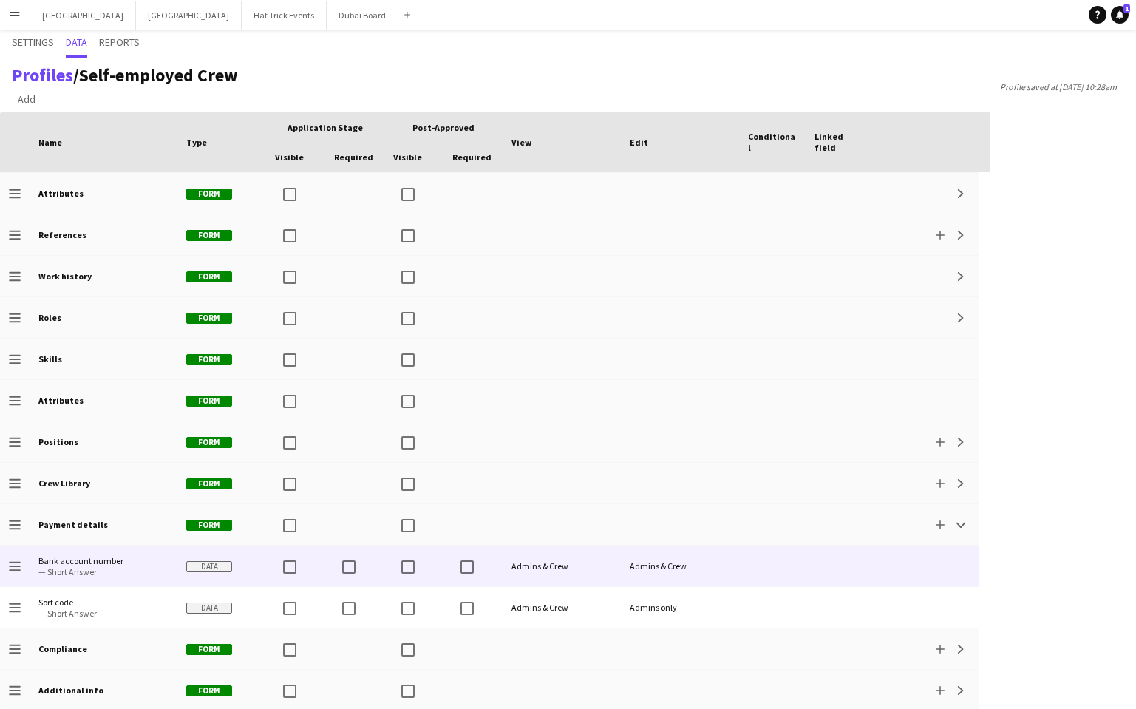
scroll to position [389, 0]
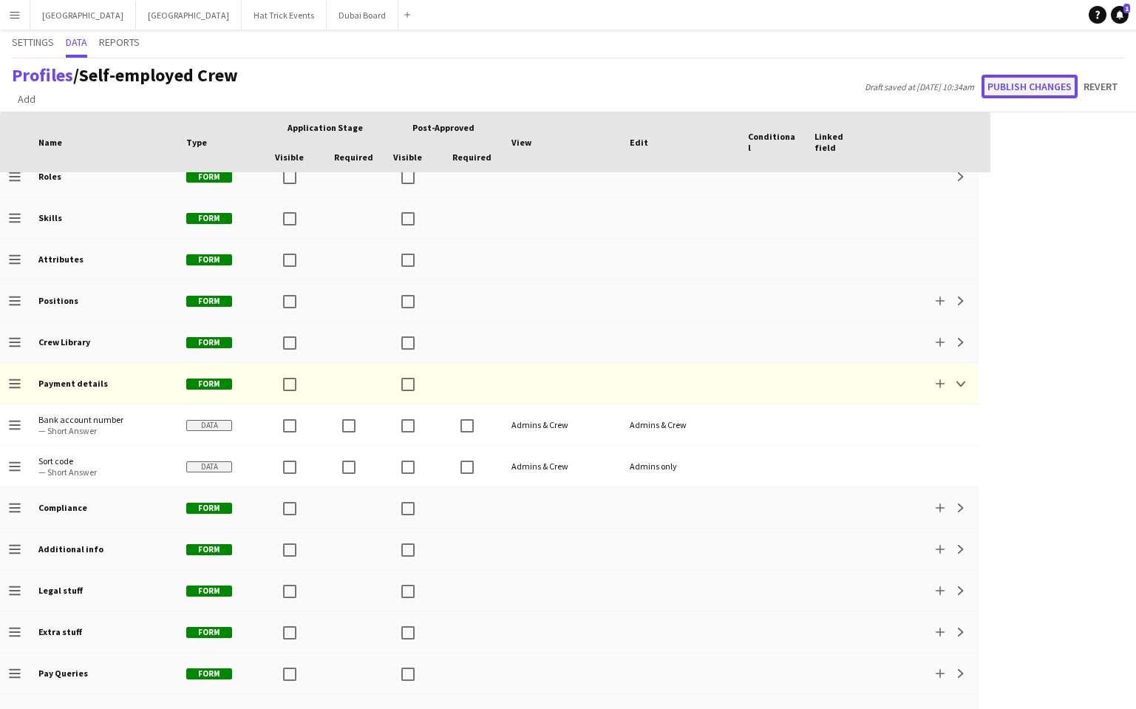
click at [1031, 80] on button "Publish changes" at bounding box center [1030, 87] width 96 height 24
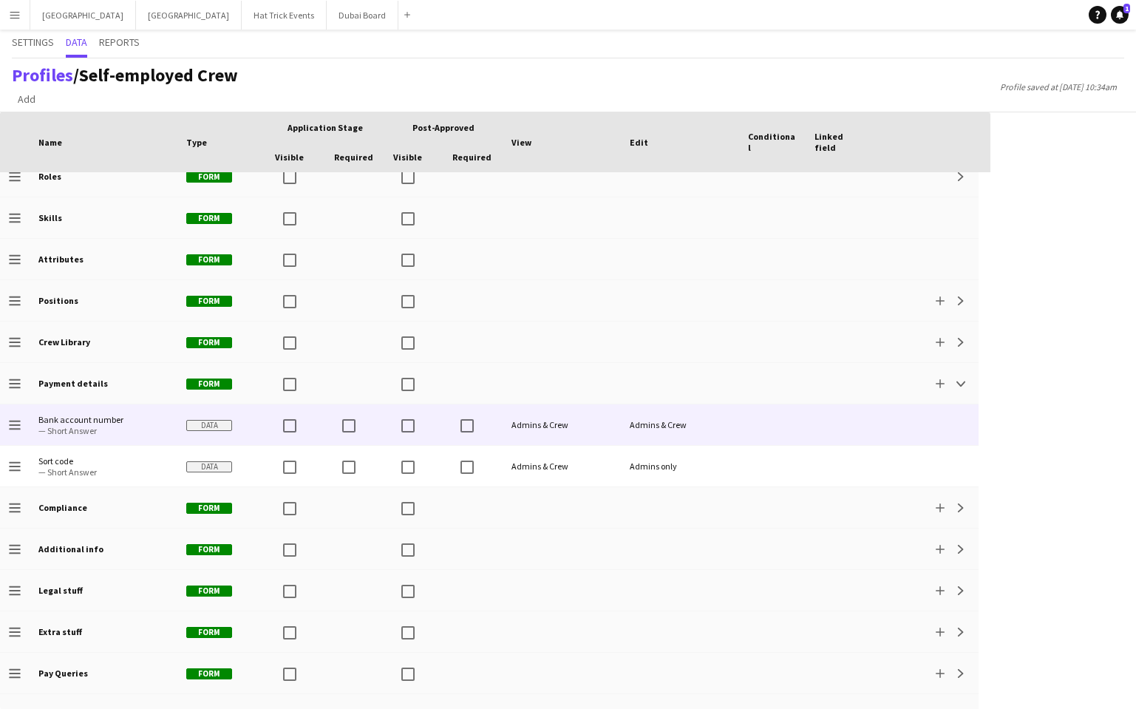
click at [680, 425] on div "Admins & Crew" at bounding box center [680, 424] width 118 height 41
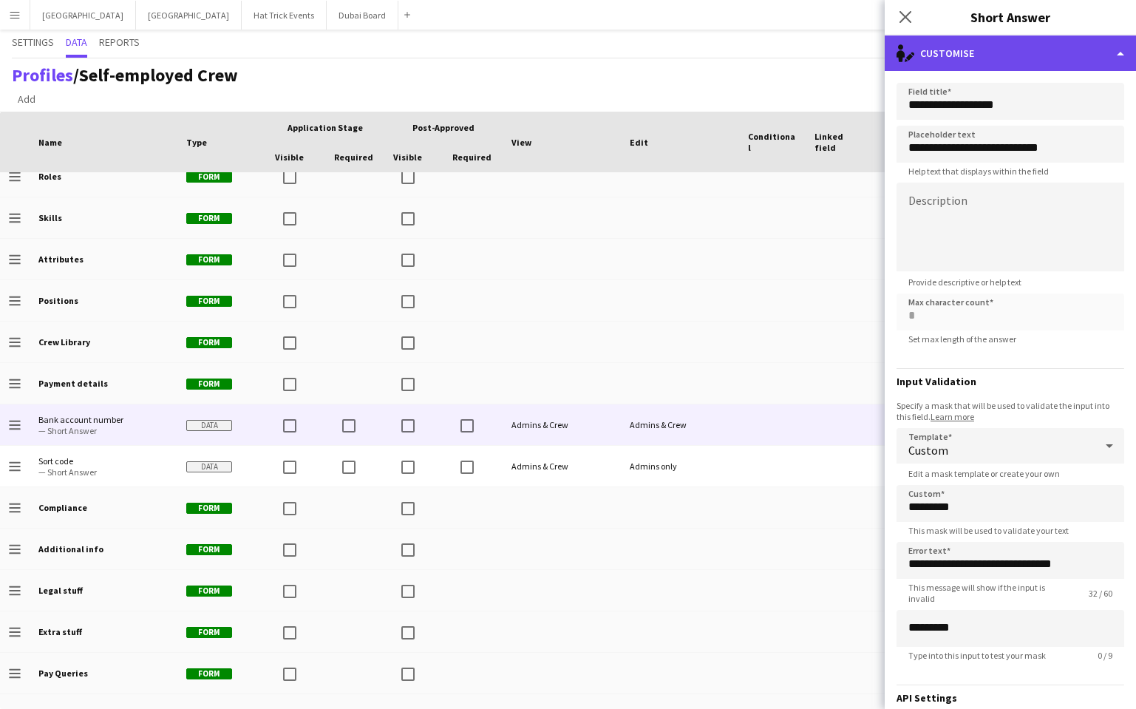
click at [1033, 60] on div "single-neutral-actions-edit-1 Customise" at bounding box center [1010, 52] width 251 height 35
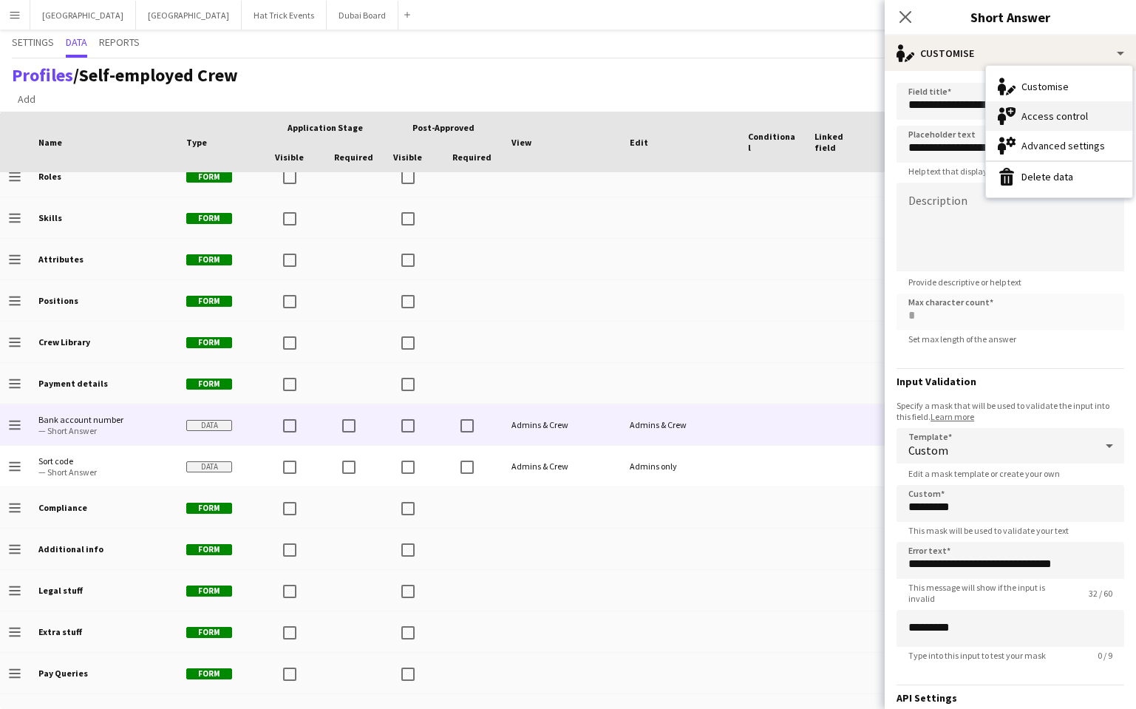
click at [1054, 113] on div "Access control Access control" at bounding box center [1059, 116] width 146 height 30
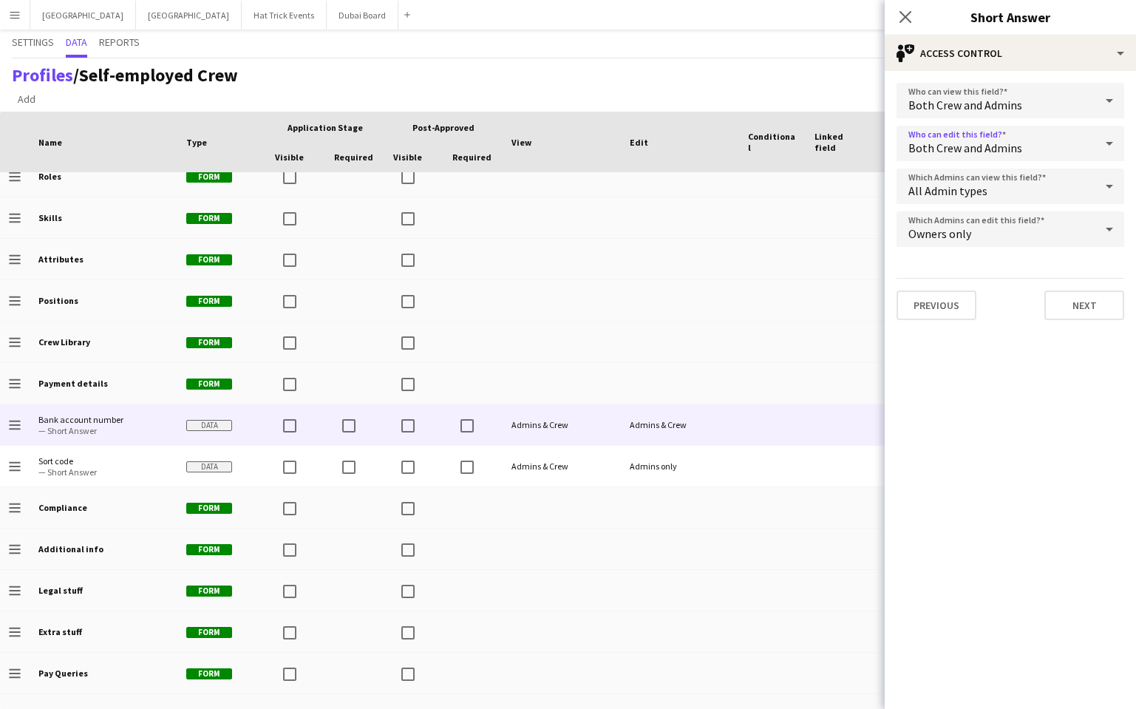
click at [1073, 142] on div "Both Crew and Admins" at bounding box center [996, 143] width 198 height 35
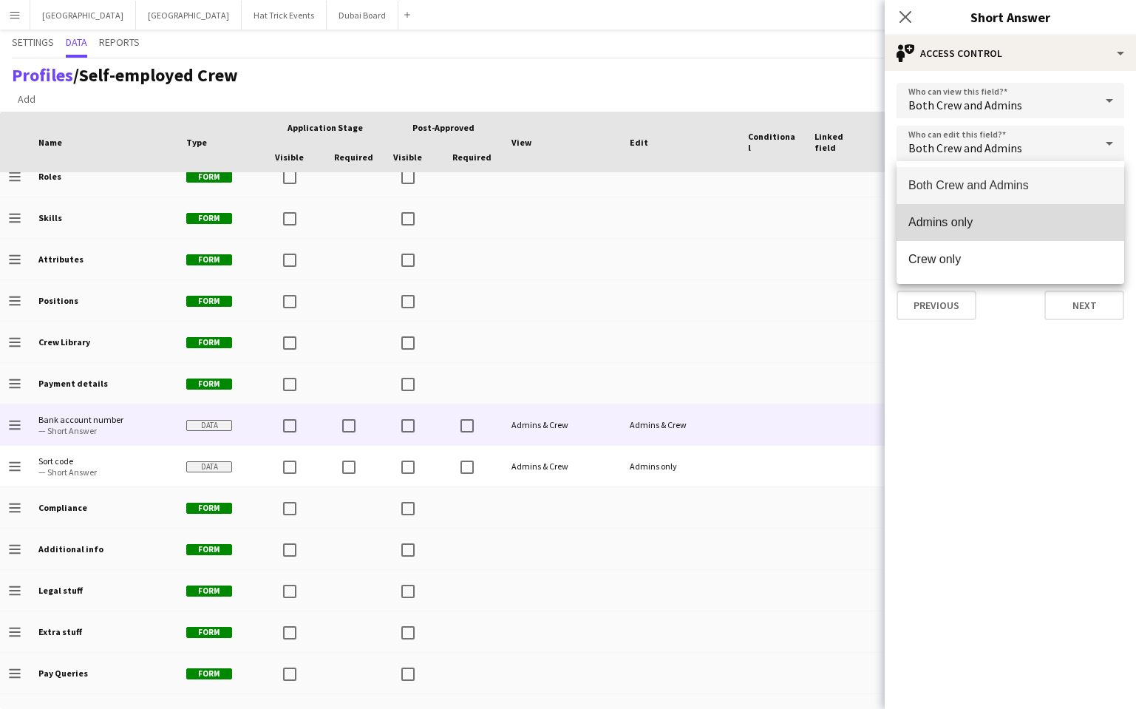
click at [1007, 218] on span "Admins only" at bounding box center [1011, 222] width 204 height 14
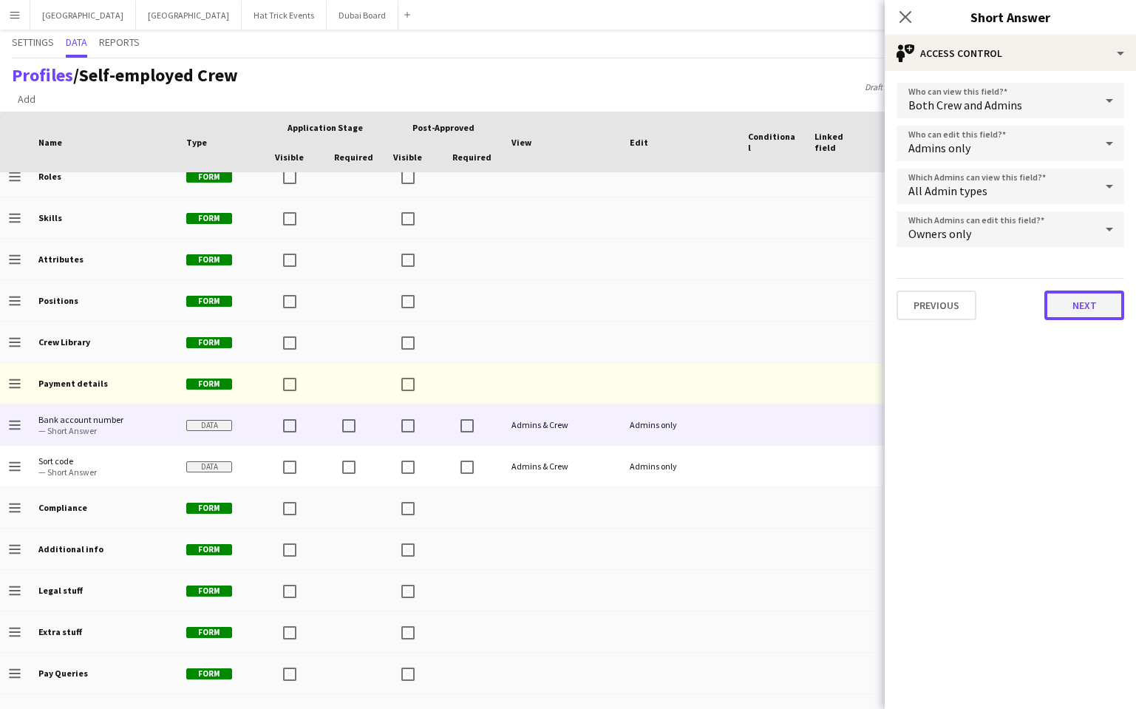
click at [1074, 298] on button "Next" at bounding box center [1085, 306] width 80 height 30
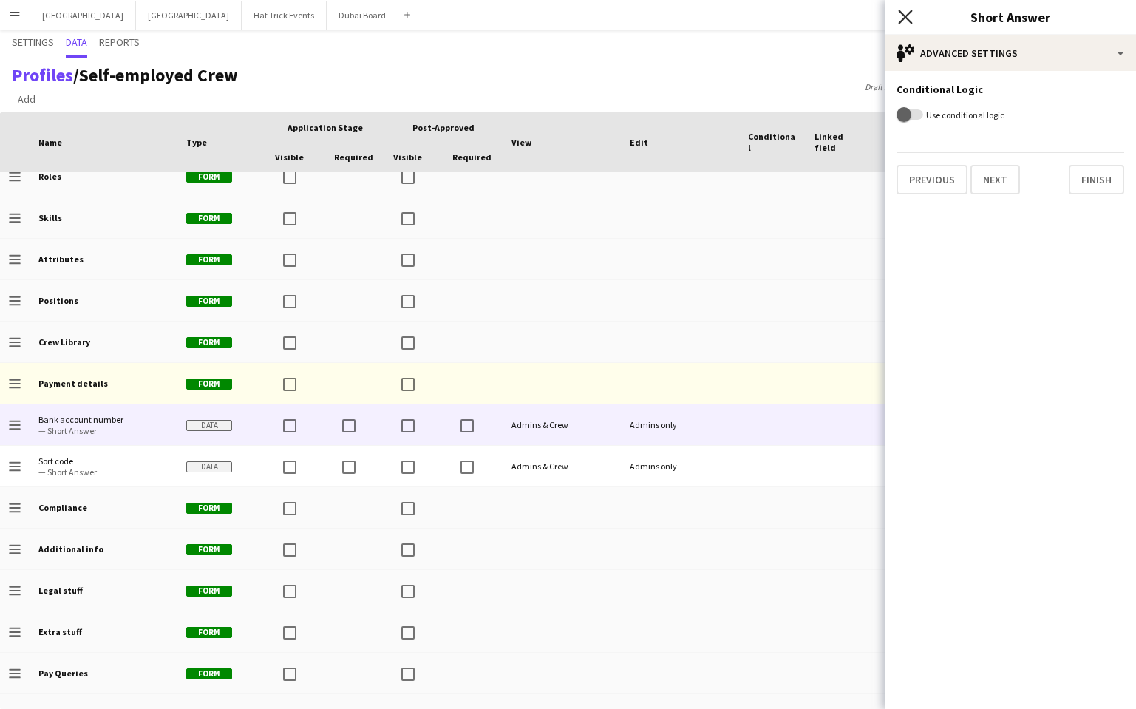
click at [903, 21] on icon "Close pop-in" at bounding box center [905, 17] width 14 height 14
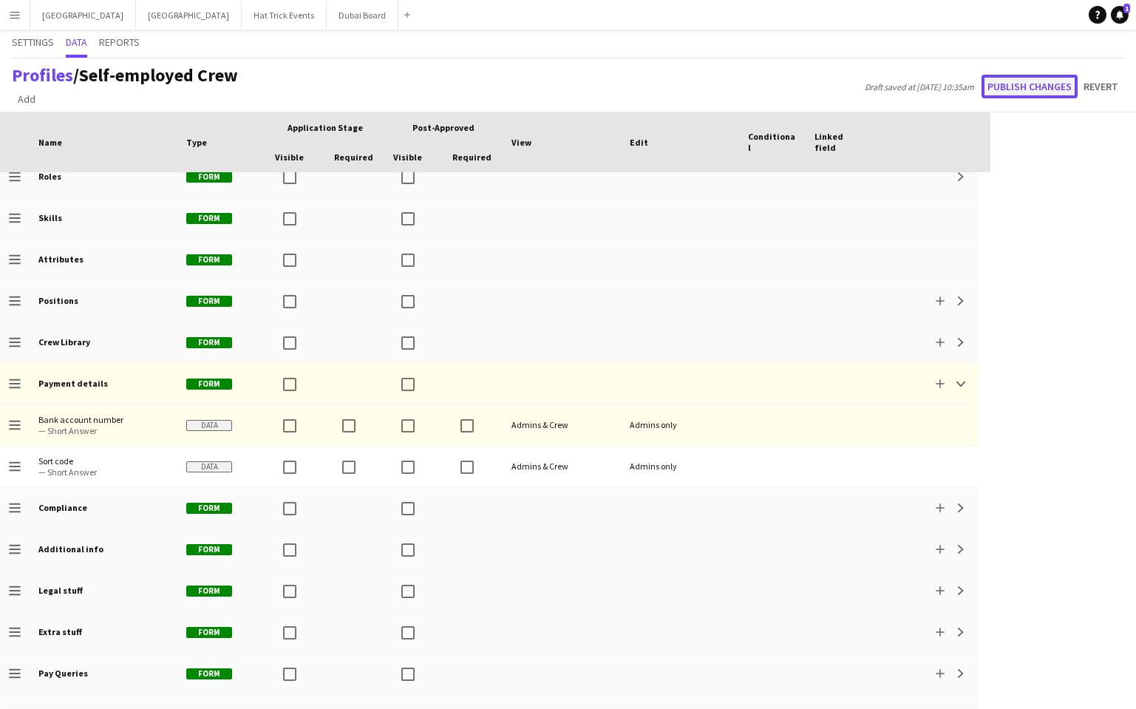
click at [1028, 91] on button "Publish changes" at bounding box center [1030, 87] width 96 height 24
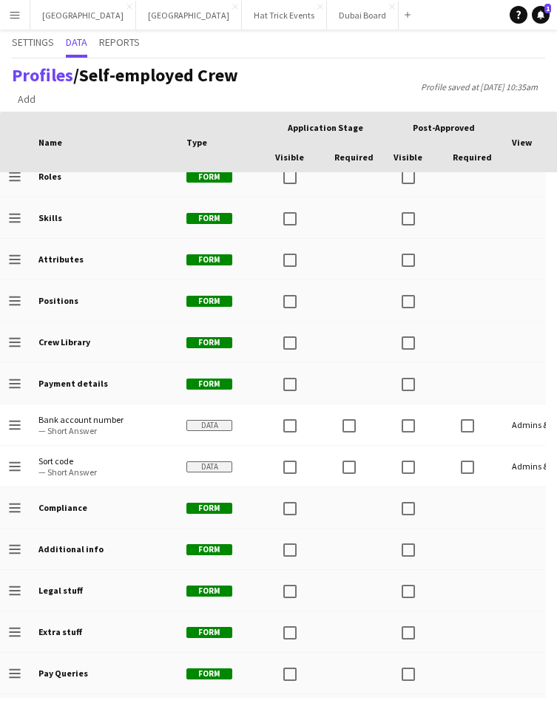
click at [527, 143] on span "View" at bounding box center [522, 142] width 20 height 11
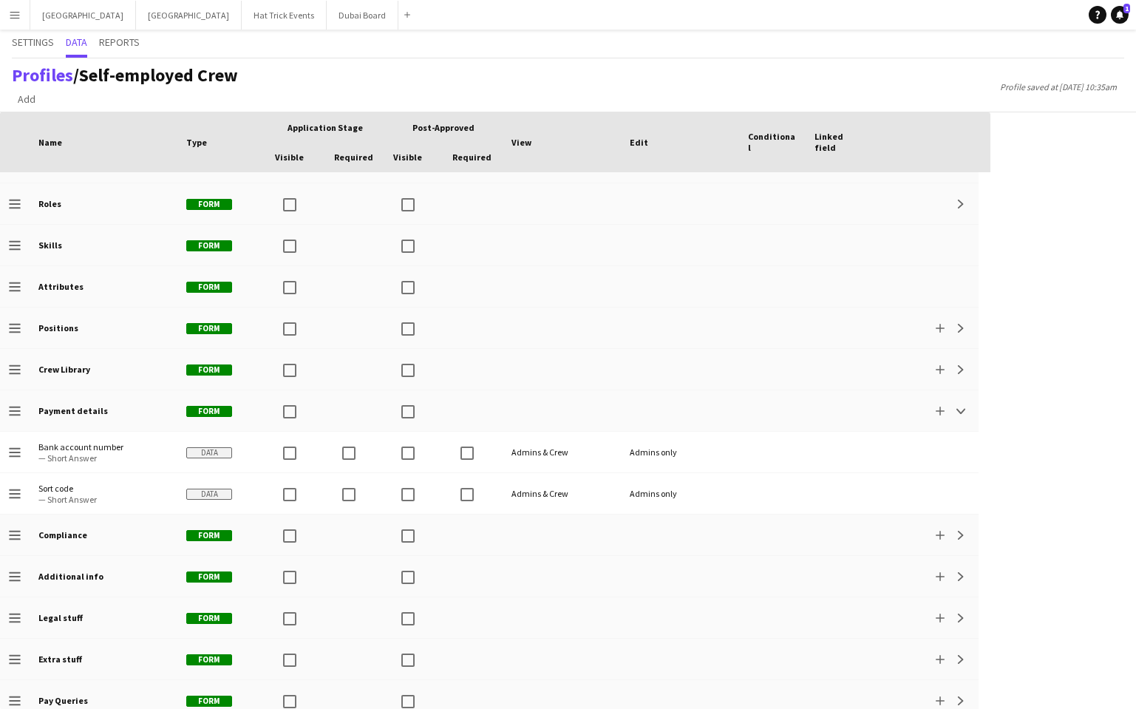
scroll to position [362, 0]
click at [242, 17] on button "Hat Trick Events Close" at bounding box center [284, 15] width 85 height 29
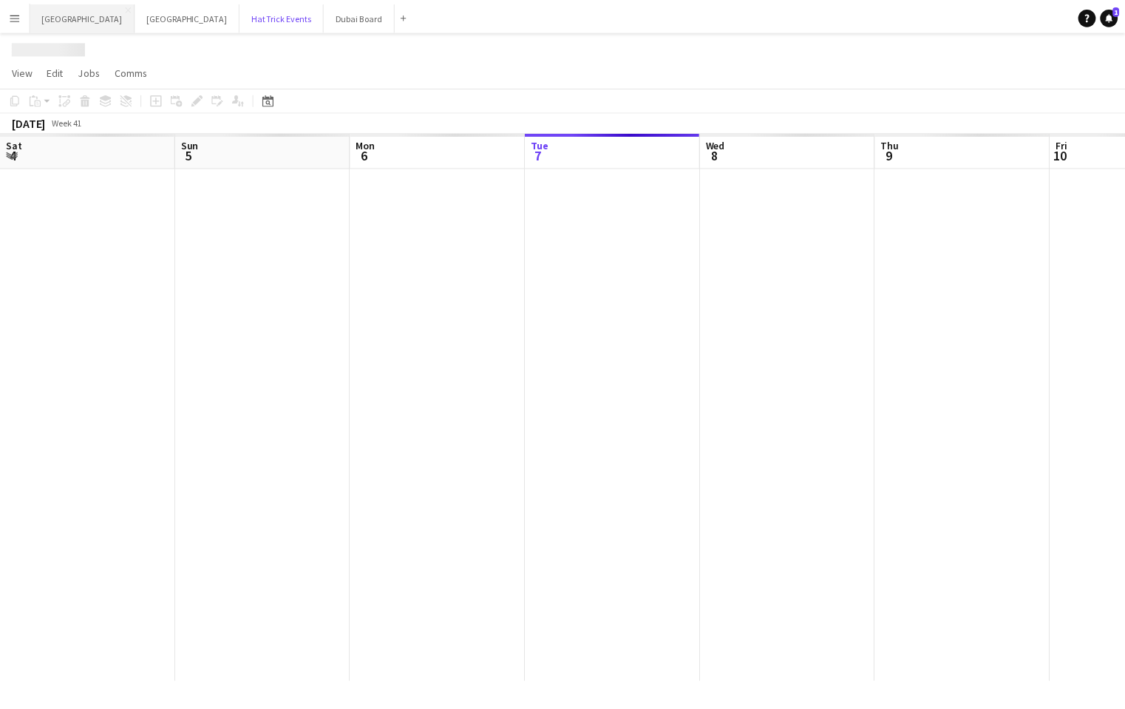
scroll to position [0, 353]
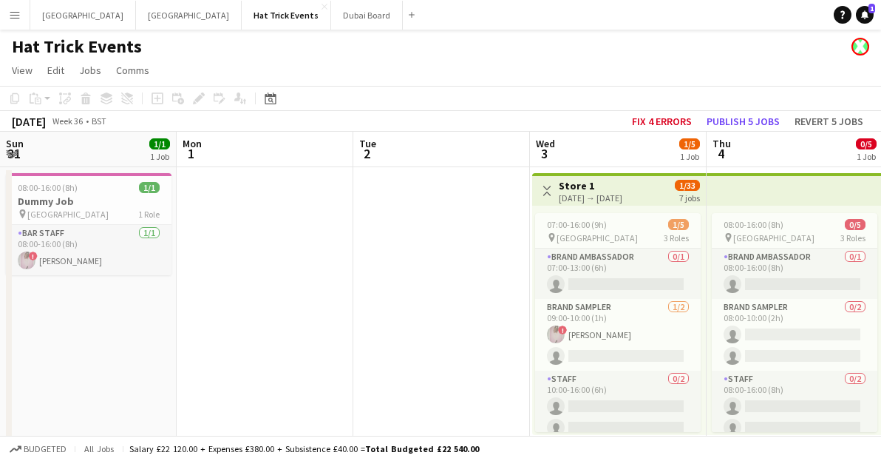
scroll to position [0, 407]
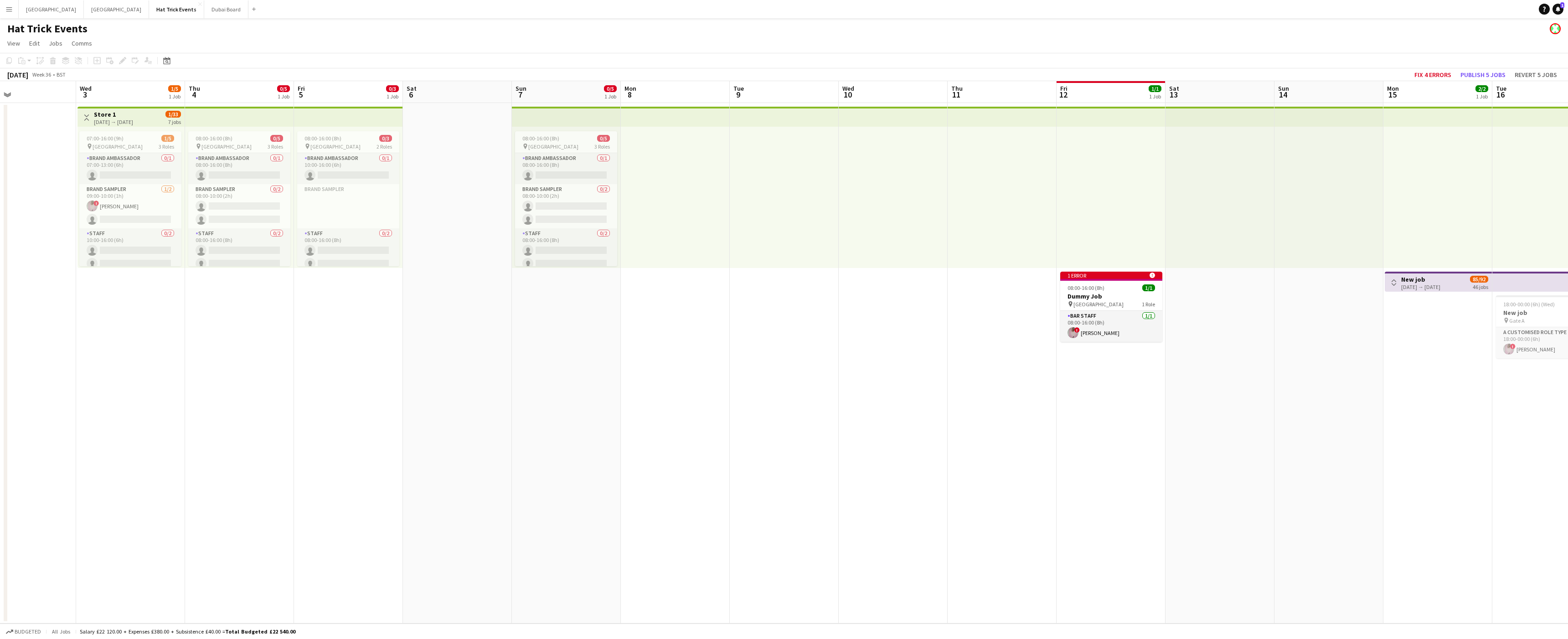
drag, startPoint x: 1439, startPoint y: 6, endPoint x: 1373, endPoint y: 9, distance: 66.1
click at [543, 37] on div "Menu Boards Boards Boards All jobs Status Workforce Workforce My Workforce Recr…" at bounding box center [784, 319] width 1568 height 639
click at [376, 13] on app-navbar "Menu Boards Boards Boards All jobs Status Workforce Workforce My Workforce Recr…" at bounding box center [784, 9] width 1568 height 18
drag, startPoint x: 1517, startPoint y: 8, endPoint x: 1515, endPoint y: 2, distance: 6.3
click at [543, 25] on div "Menu Boards Boards Boards All jobs Status Workforce Workforce My Workforce Recr…" at bounding box center [784, 319] width 1568 height 639
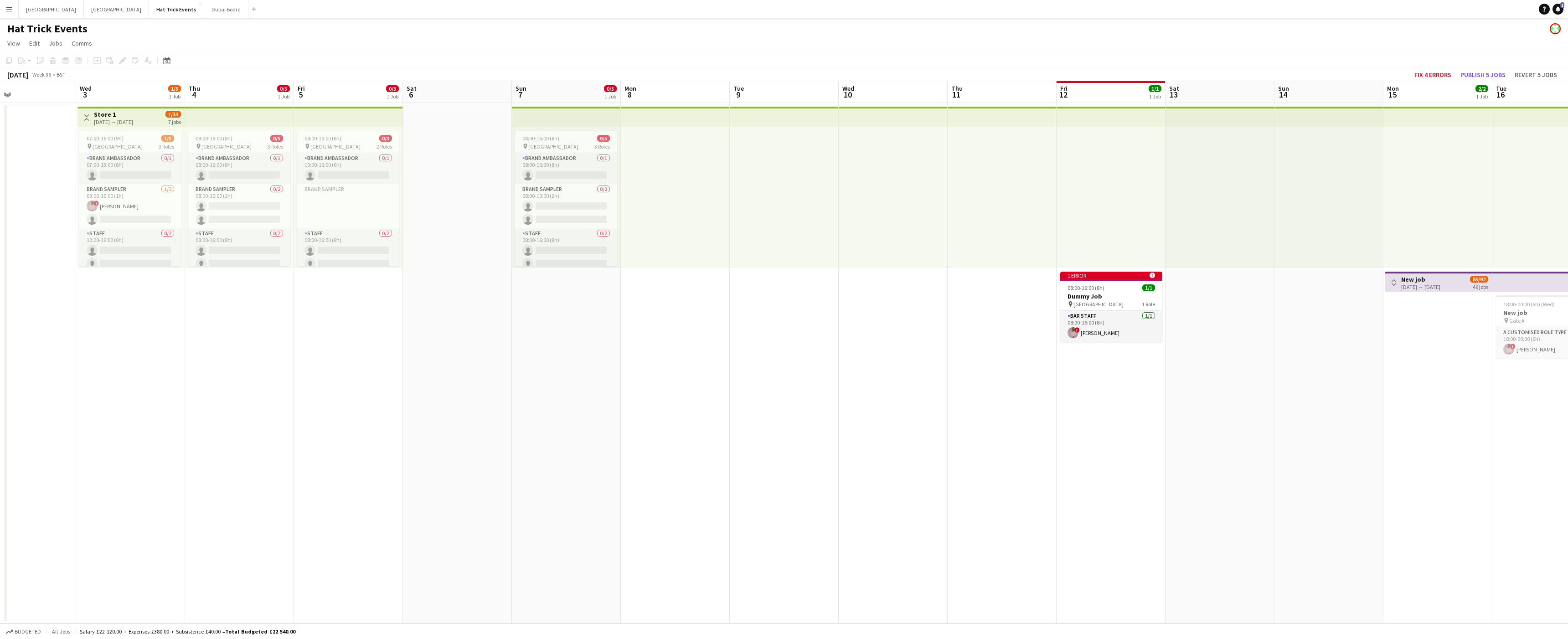
click at [6, 10] on app-icon "Menu" at bounding box center [9, 9] width 7 height 7
click at [22, 193] on link "Log Out" at bounding box center [15, 197] width 29 height 7
